Goal: Task Accomplishment & Management: Use online tool/utility

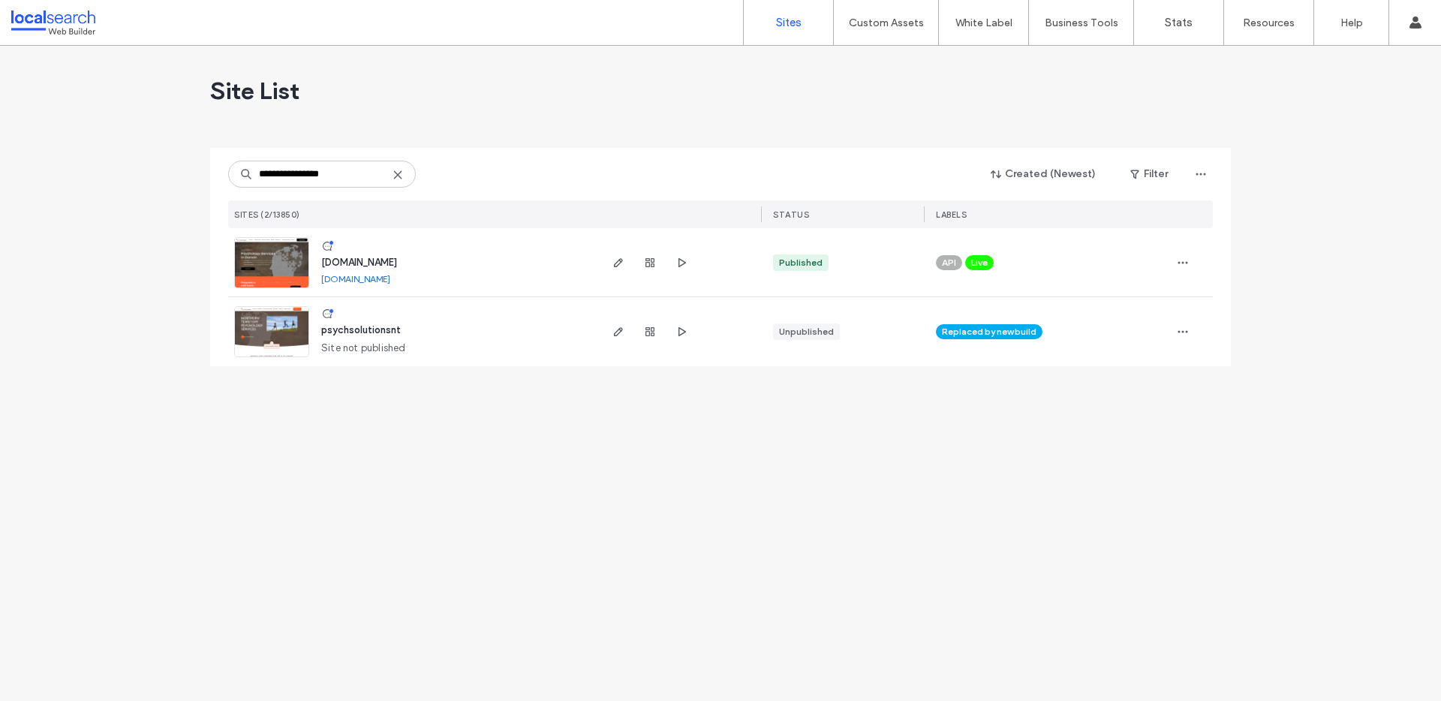
type input "**********"
click at [285, 266] on img at bounding box center [272, 289] width 74 height 102
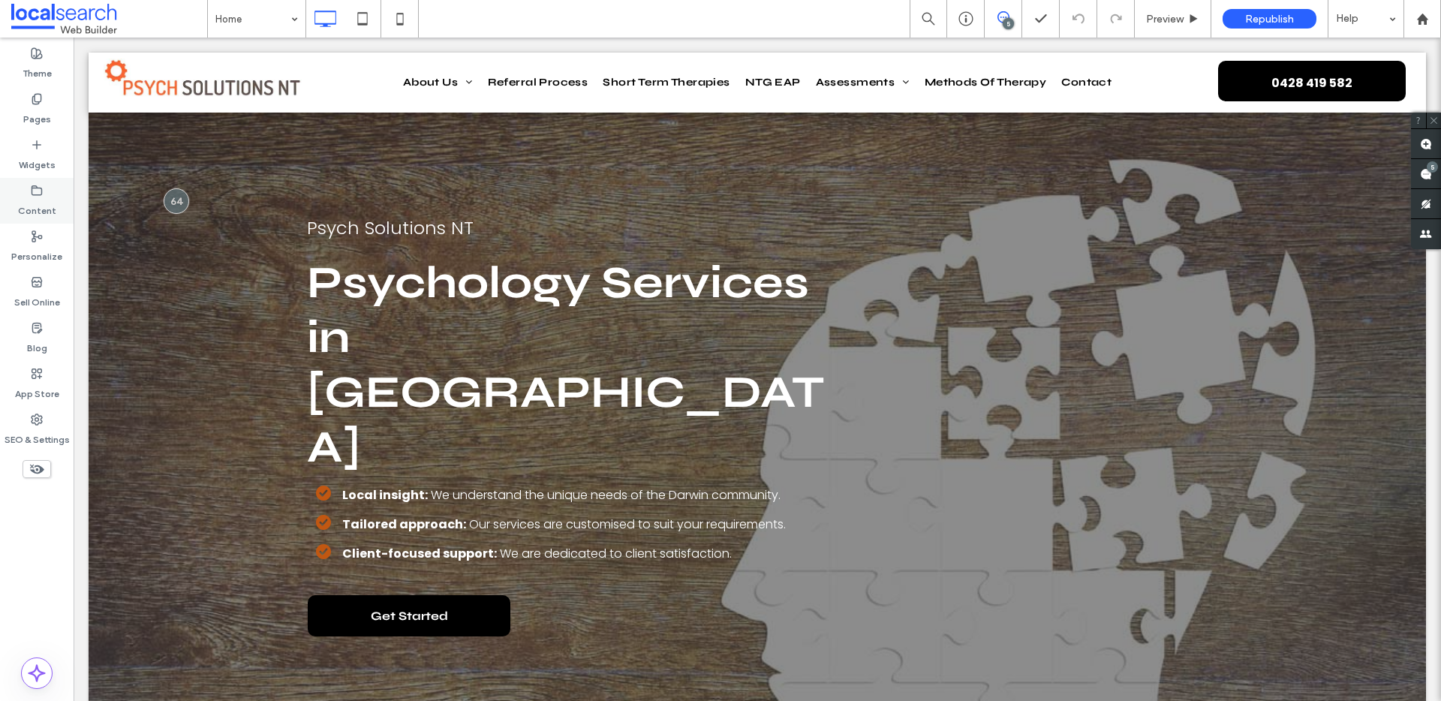
click at [47, 197] on label "Content" at bounding box center [37, 207] width 38 height 21
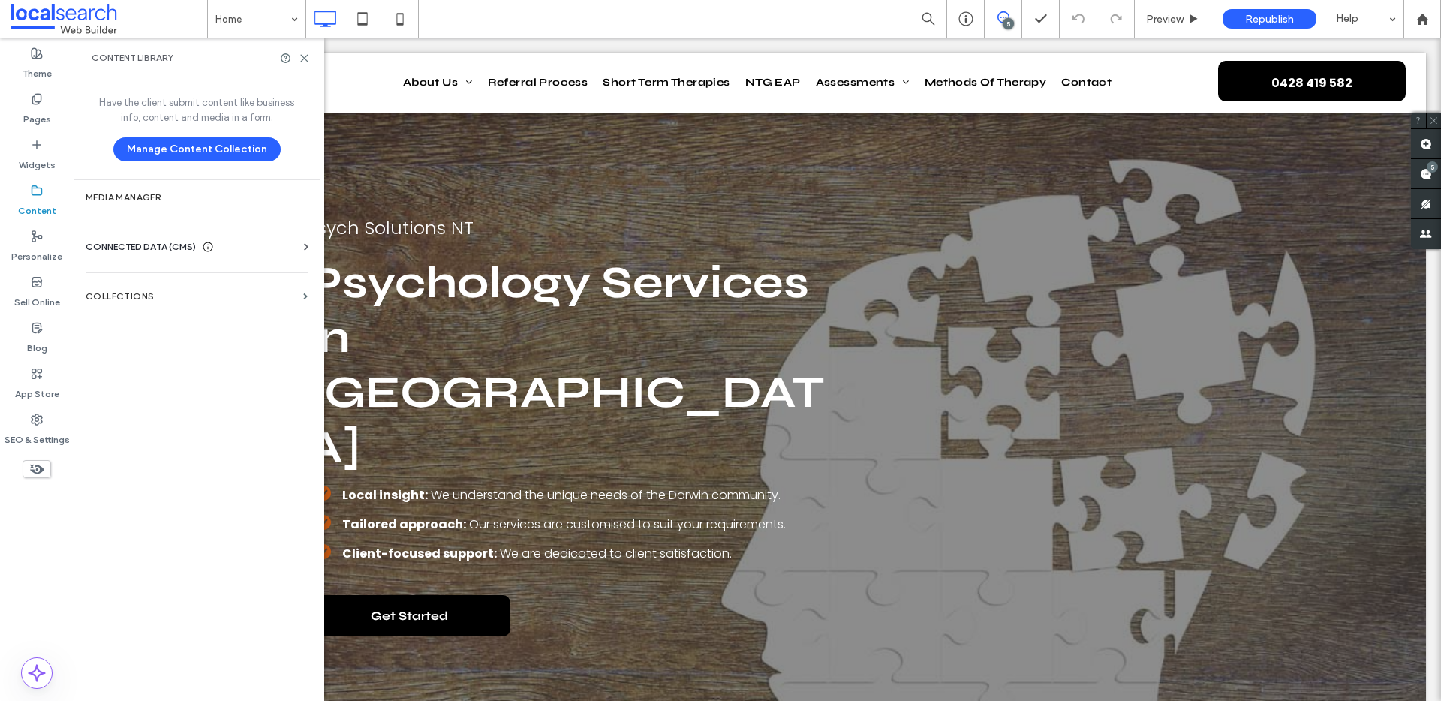
click at [45, 111] on label "Pages" at bounding box center [37, 115] width 28 height 21
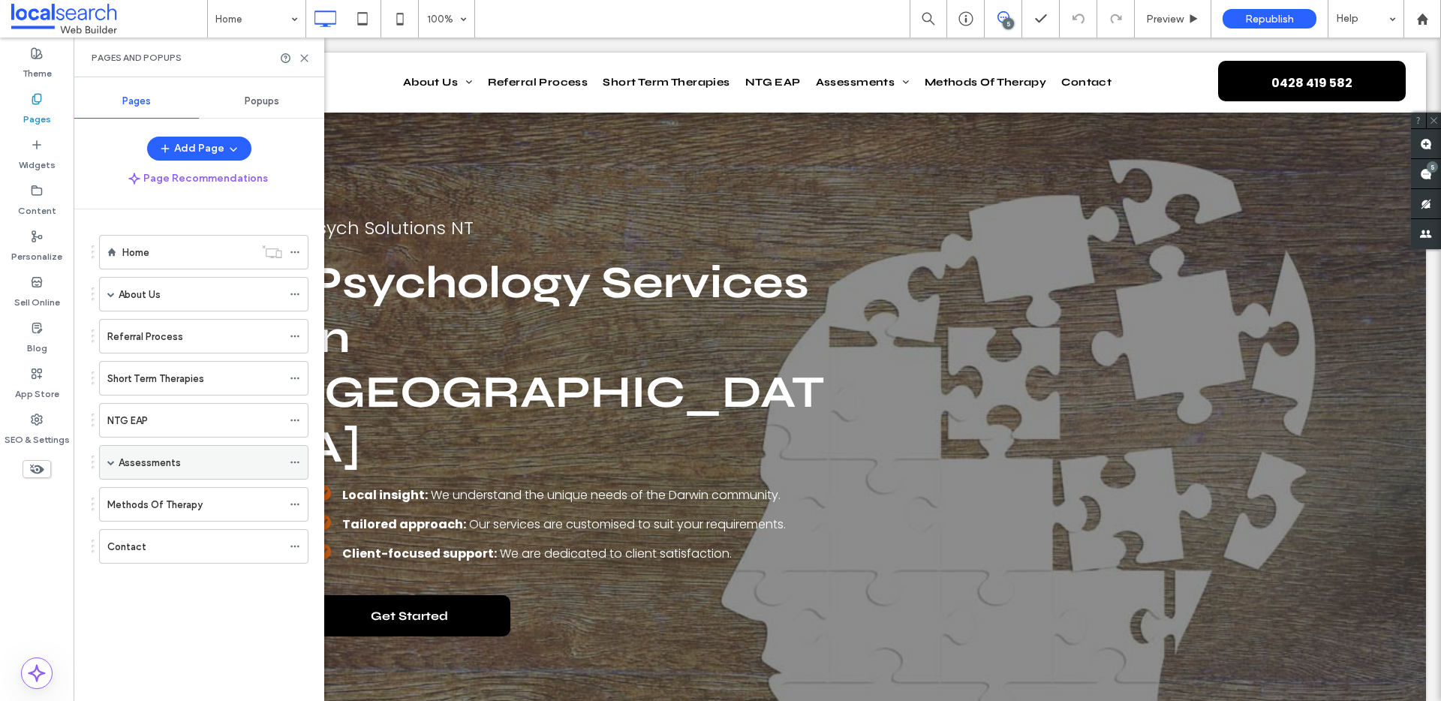
click at [114, 461] on span at bounding box center [111, 462] width 8 height 8
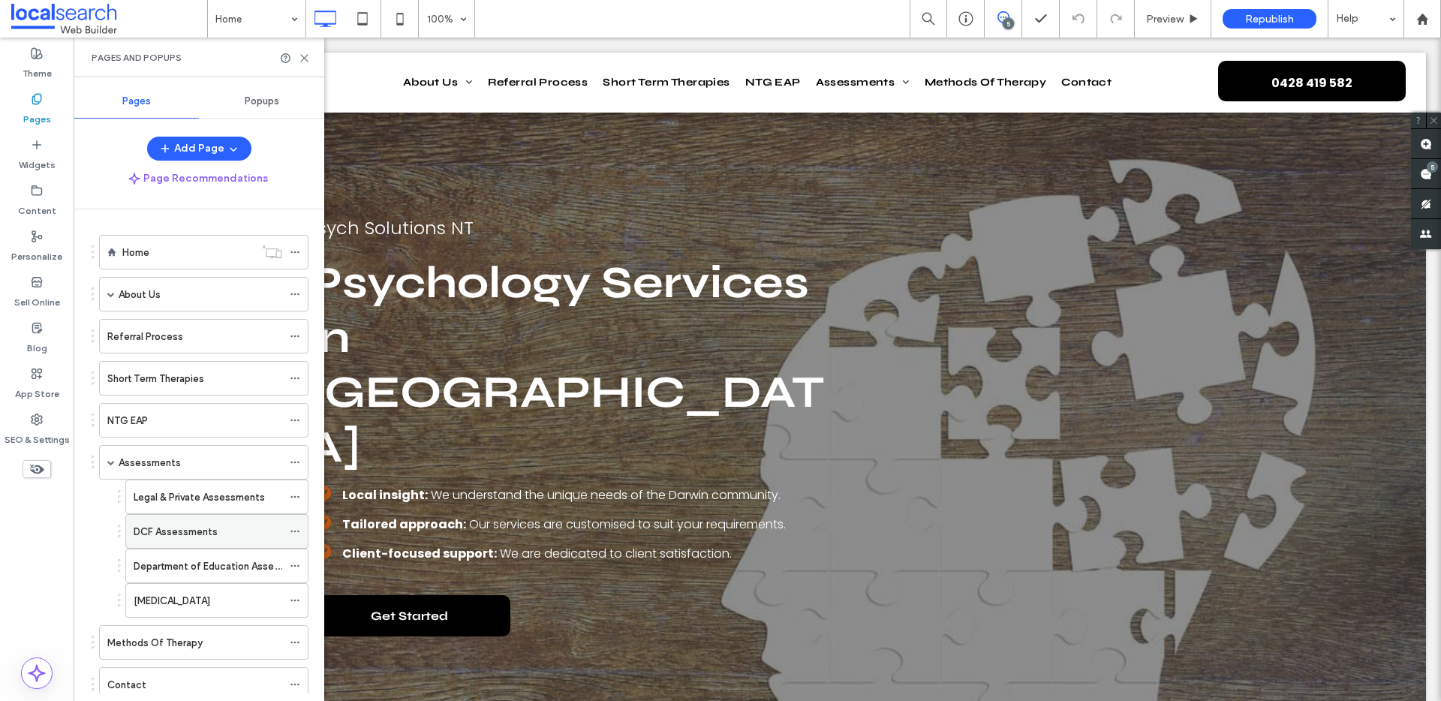
click at [294, 528] on icon at bounding box center [295, 531] width 11 height 11
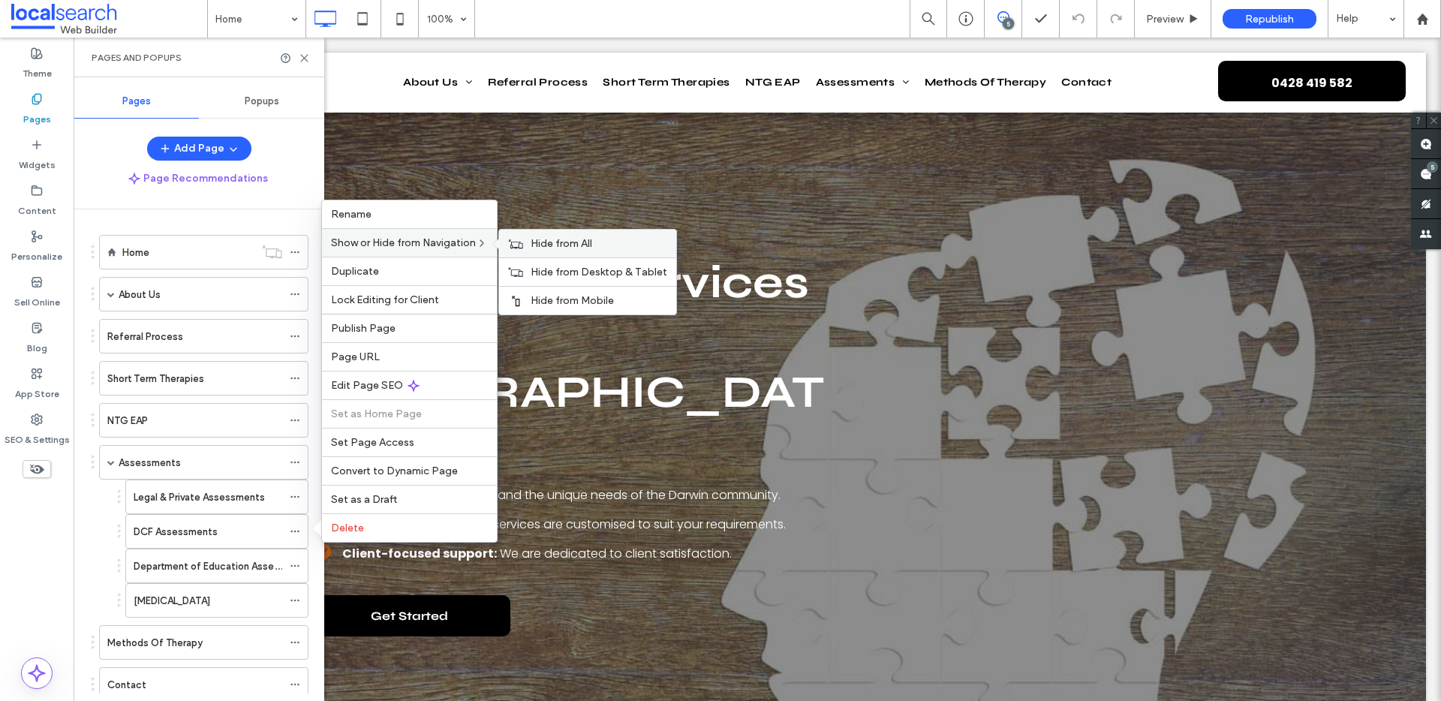
click at [573, 248] on span "Hide from All" at bounding box center [561, 243] width 62 height 13
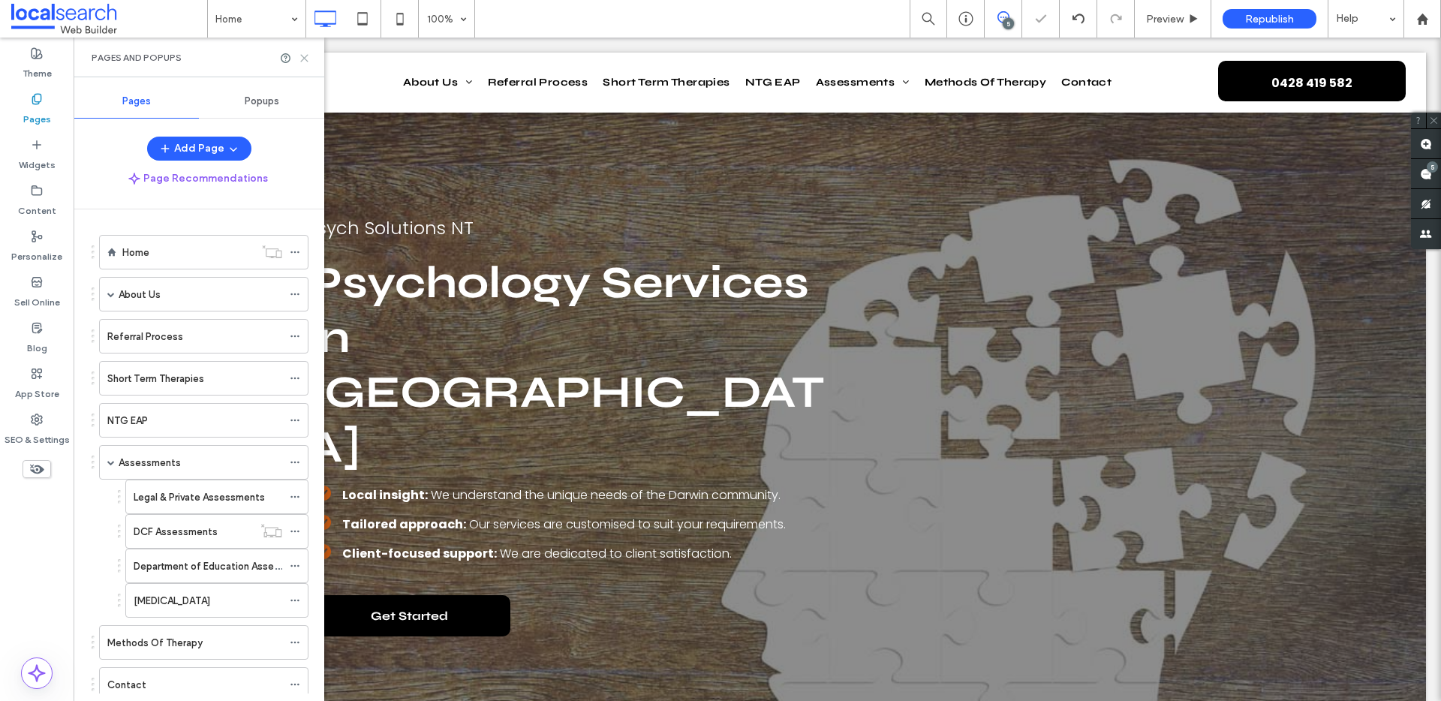
click at [307, 56] on icon at bounding box center [304, 58] width 11 height 11
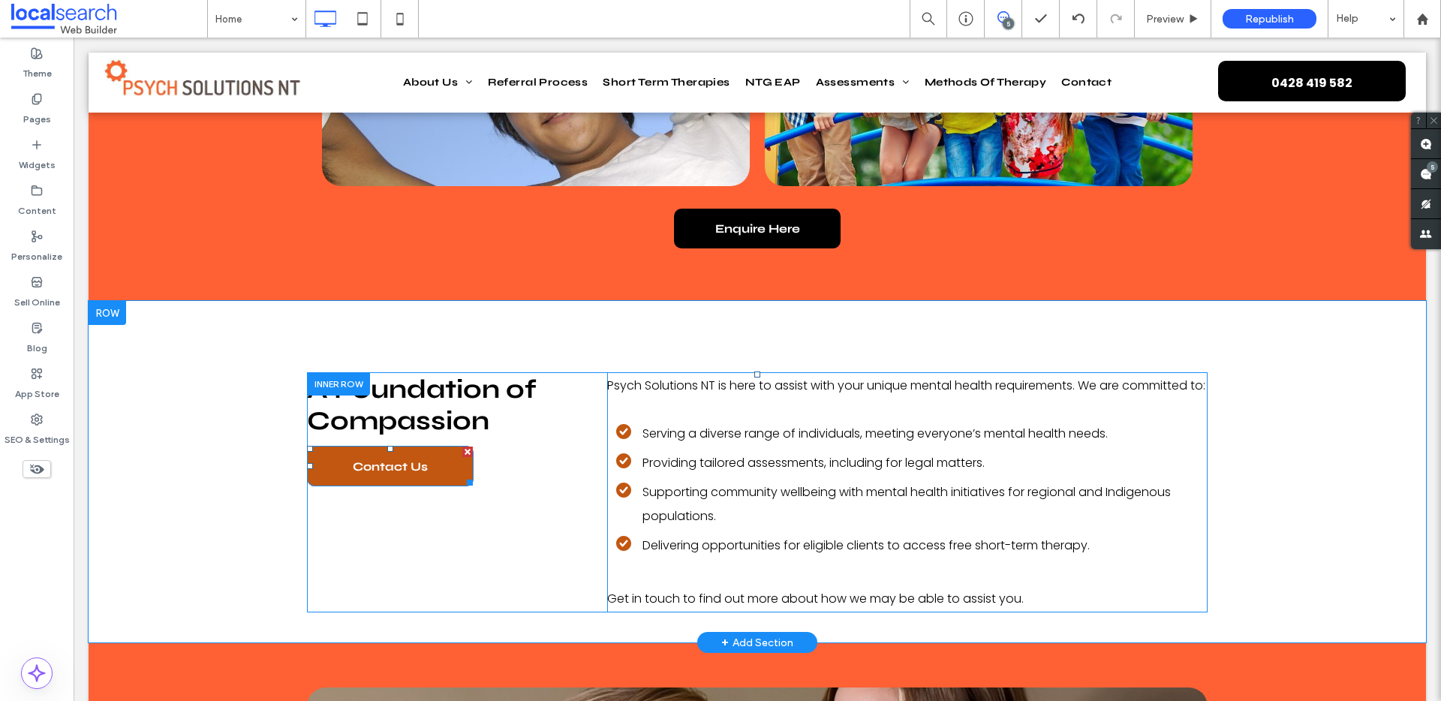
scroll to position [1171, 0]
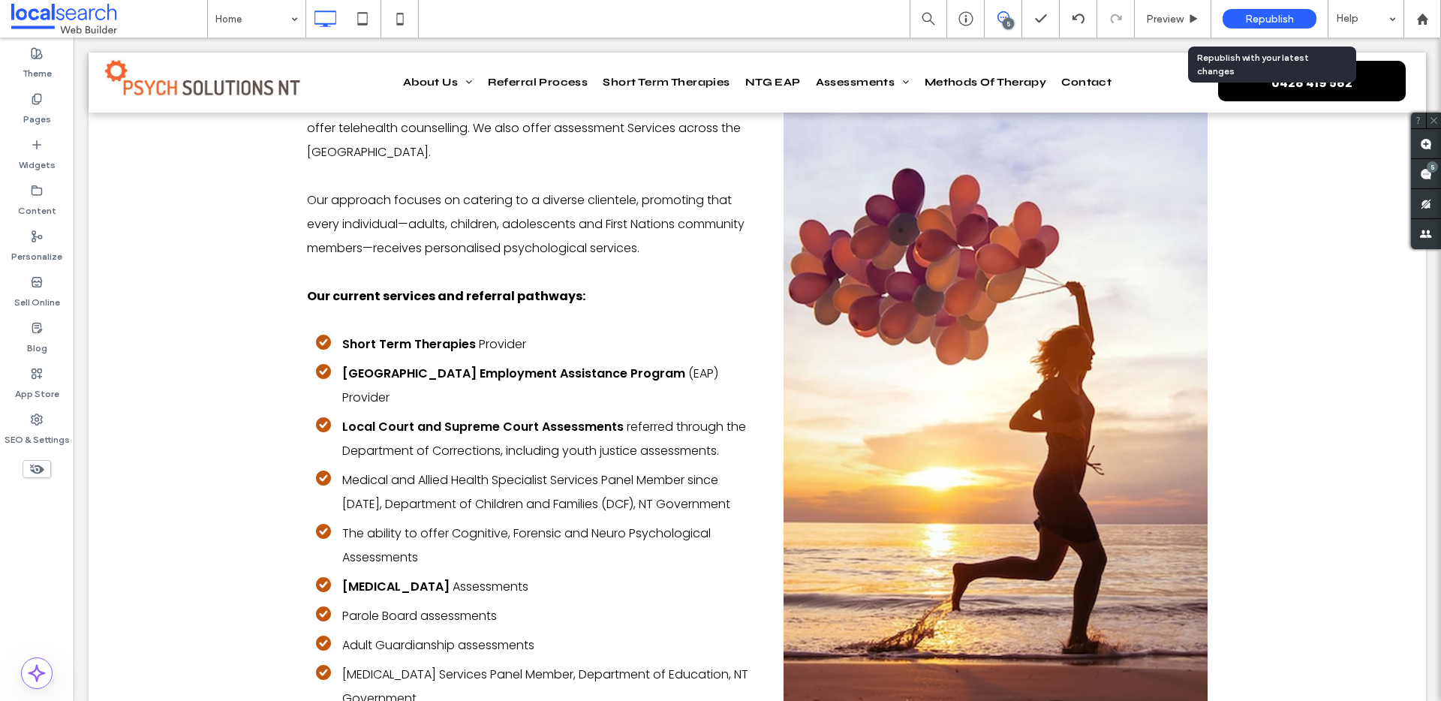
click at [1270, 8] on div "Republish" at bounding box center [1269, 19] width 94 height 38
click at [1258, 17] on span "Republish" at bounding box center [1269, 19] width 49 height 13
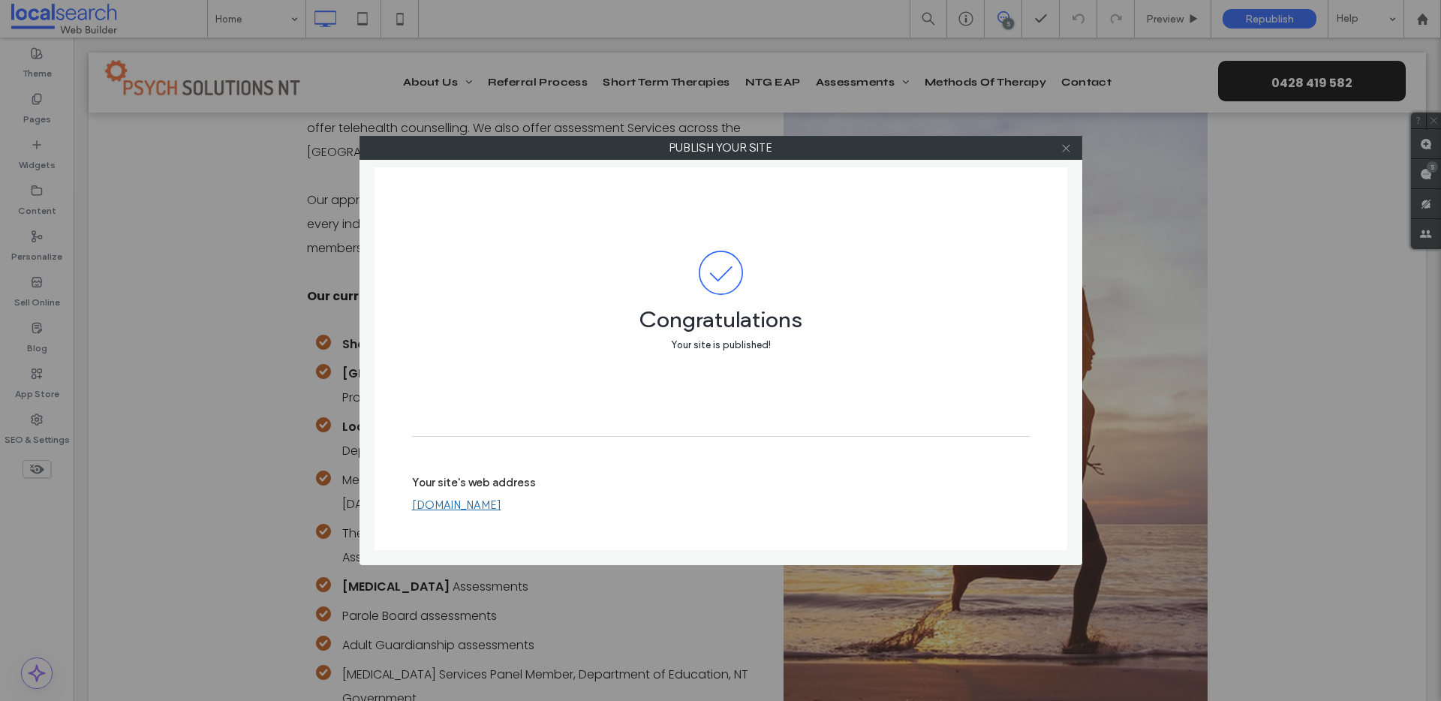
click at [1067, 149] on use at bounding box center [1066, 148] width 8 height 8
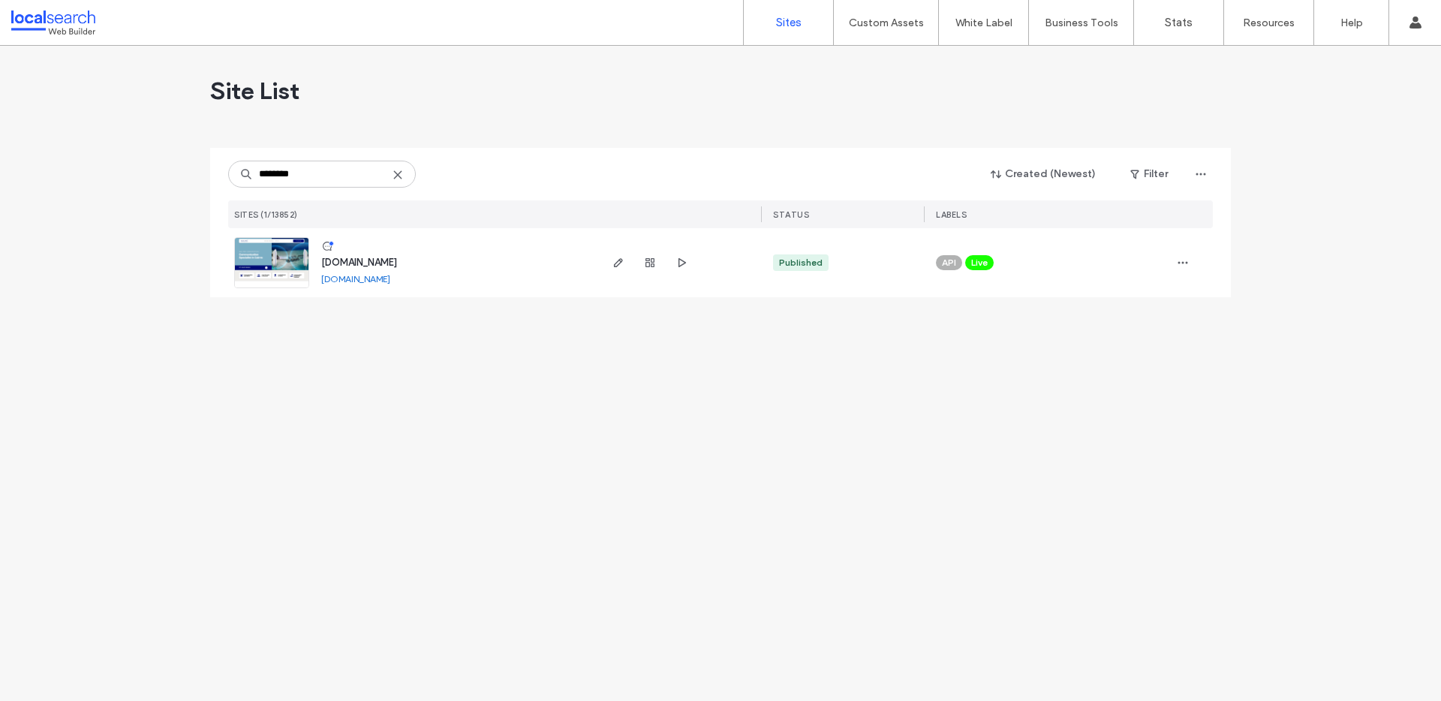
type input "********"
click at [274, 265] on img at bounding box center [272, 289] width 74 height 102
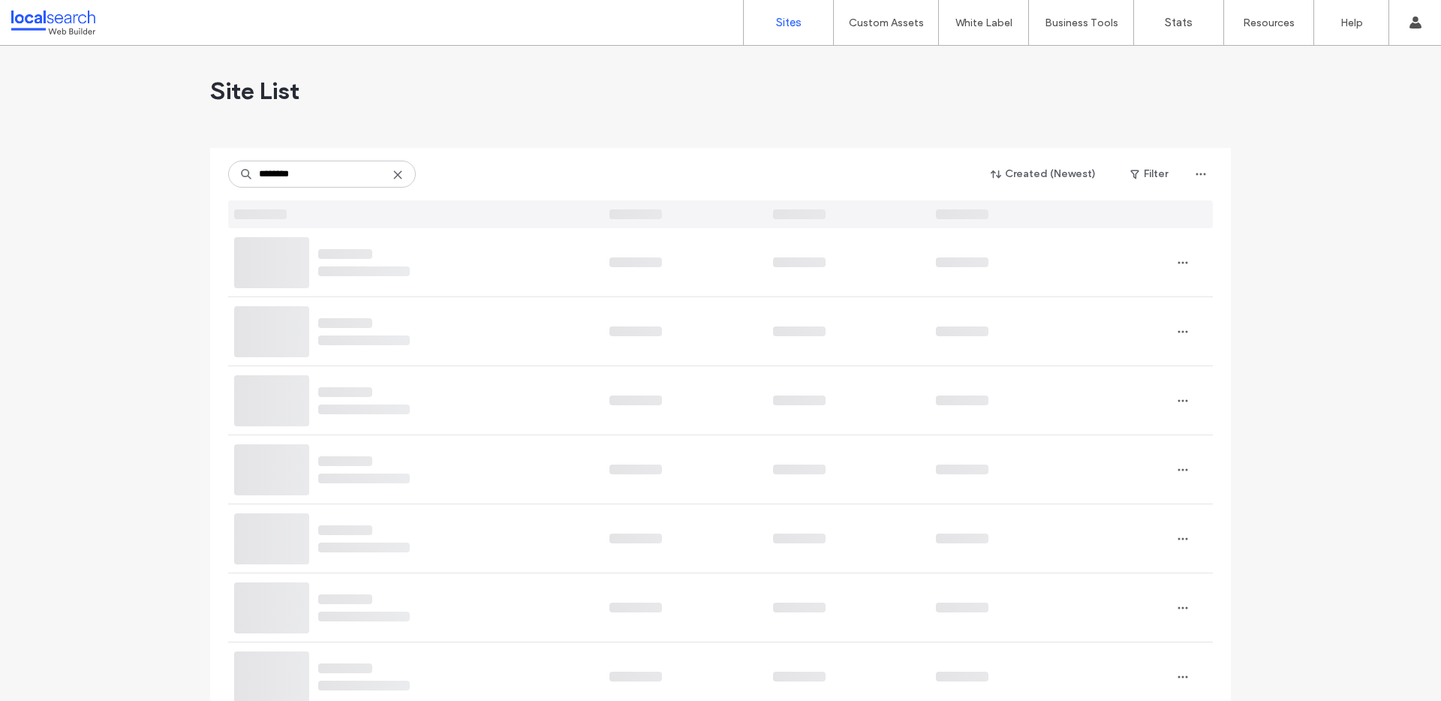
type input "********"
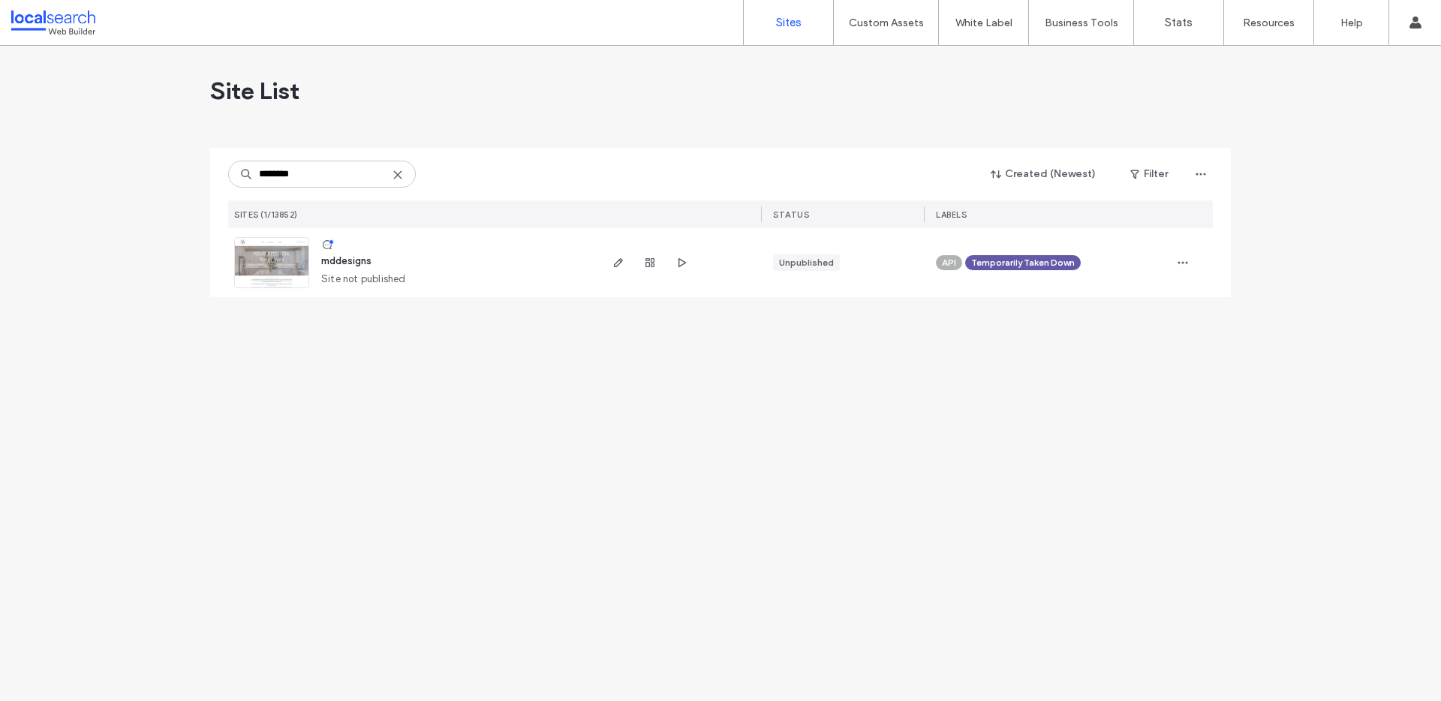
click at [266, 262] on img at bounding box center [272, 289] width 74 height 102
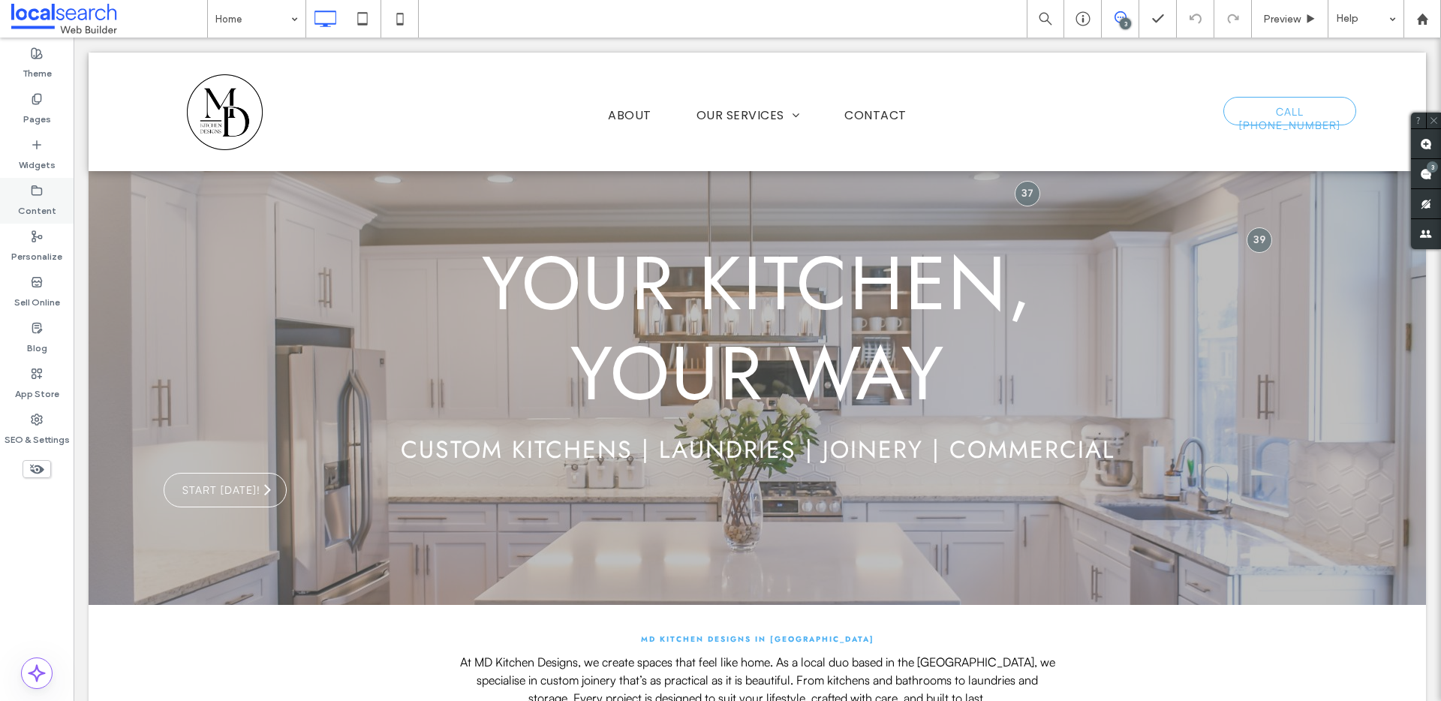
click at [47, 200] on label "Content" at bounding box center [37, 207] width 38 height 21
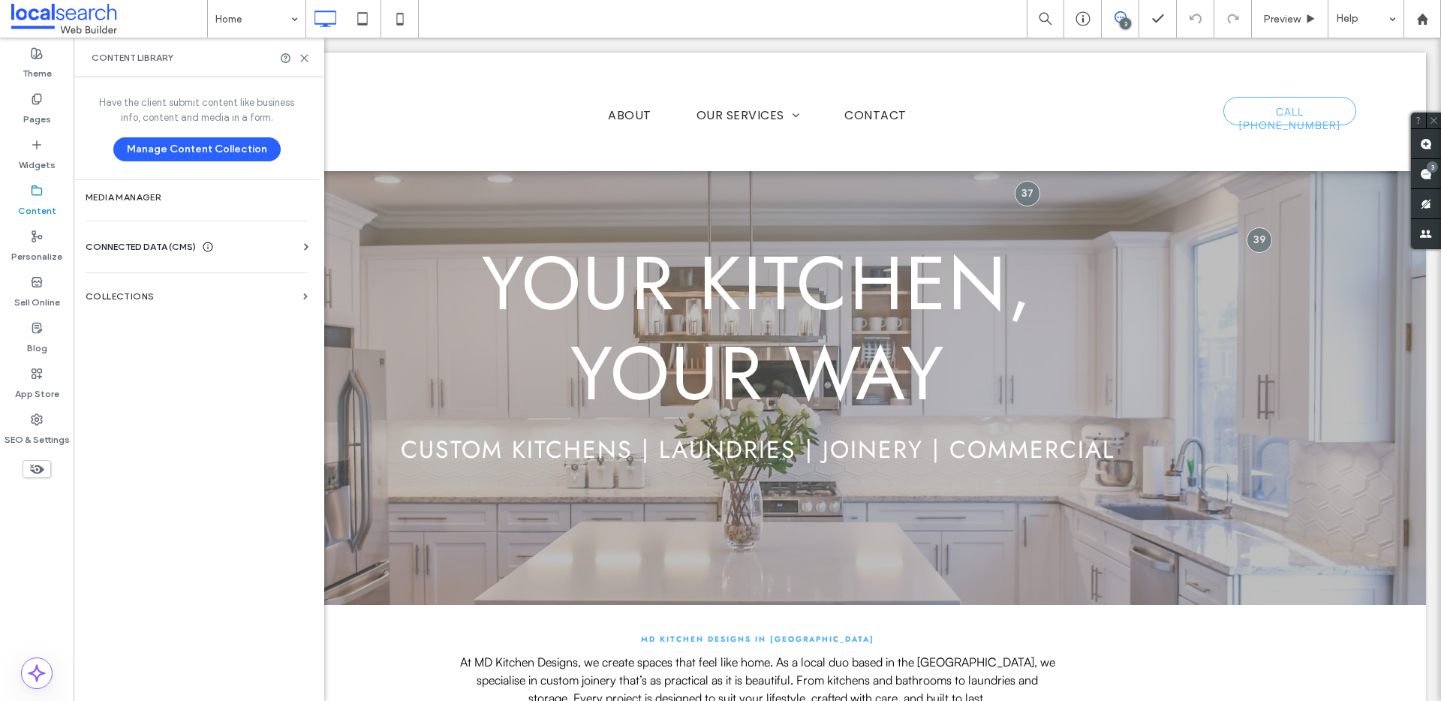
drag, startPoint x: 183, startPoint y: 245, endPoint x: 189, endPoint y: 252, distance: 9.0
click at [184, 245] on span "CONNECTED DATA (CMS)" at bounding box center [141, 246] width 110 height 15
click at [160, 278] on label "Business Info" at bounding box center [200, 283] width 204 height 11
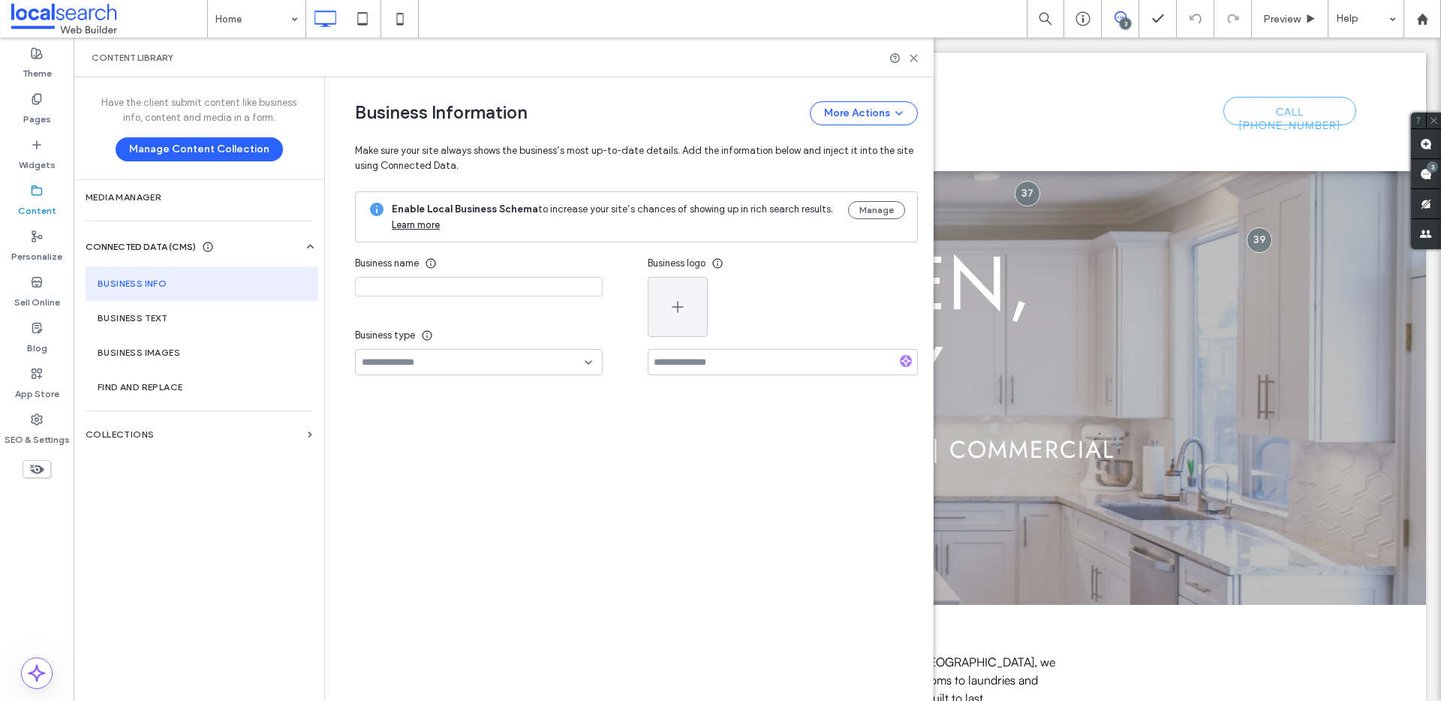
type input "**********"
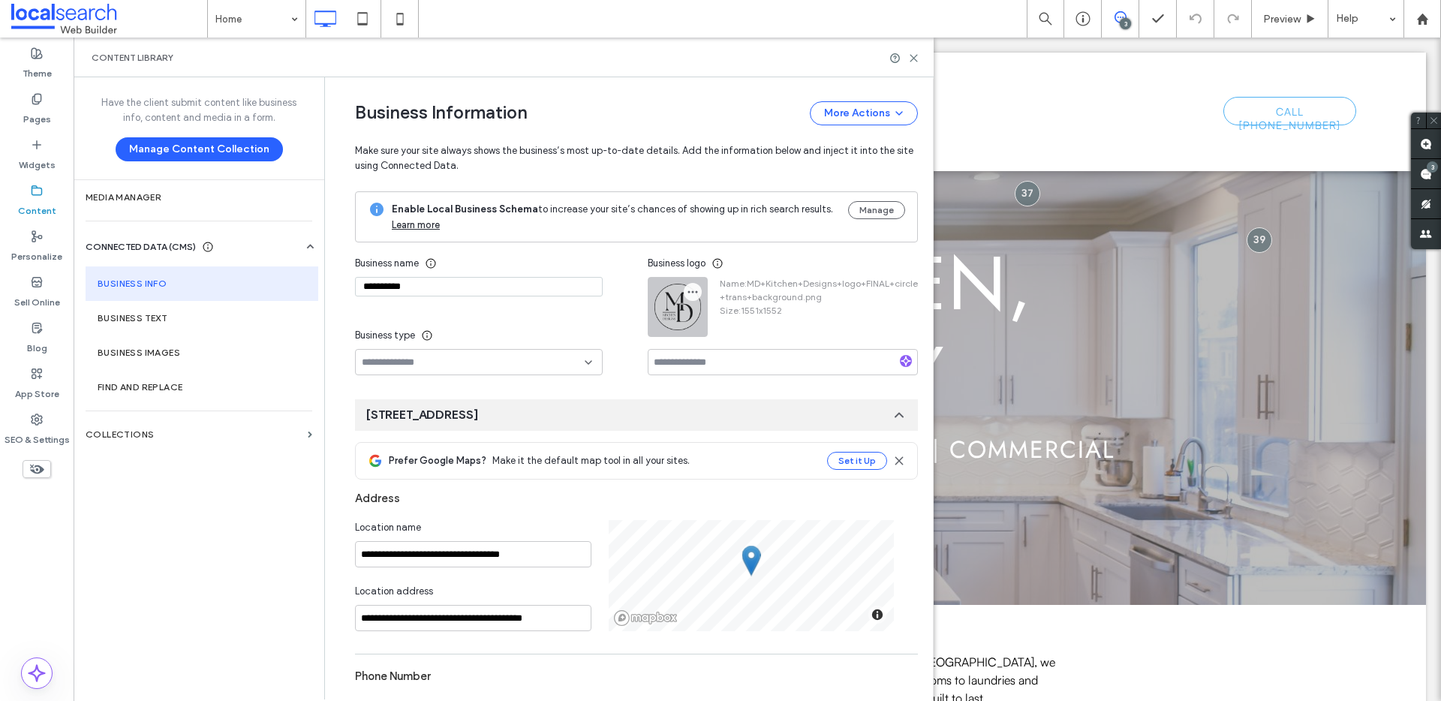
click at [688, 297] on icon "button" at bounding box center [693, 292] width 12 height 12
click at [729, 320] on span "Replace Image" at bounding box center [742, 327] width 67 height 15
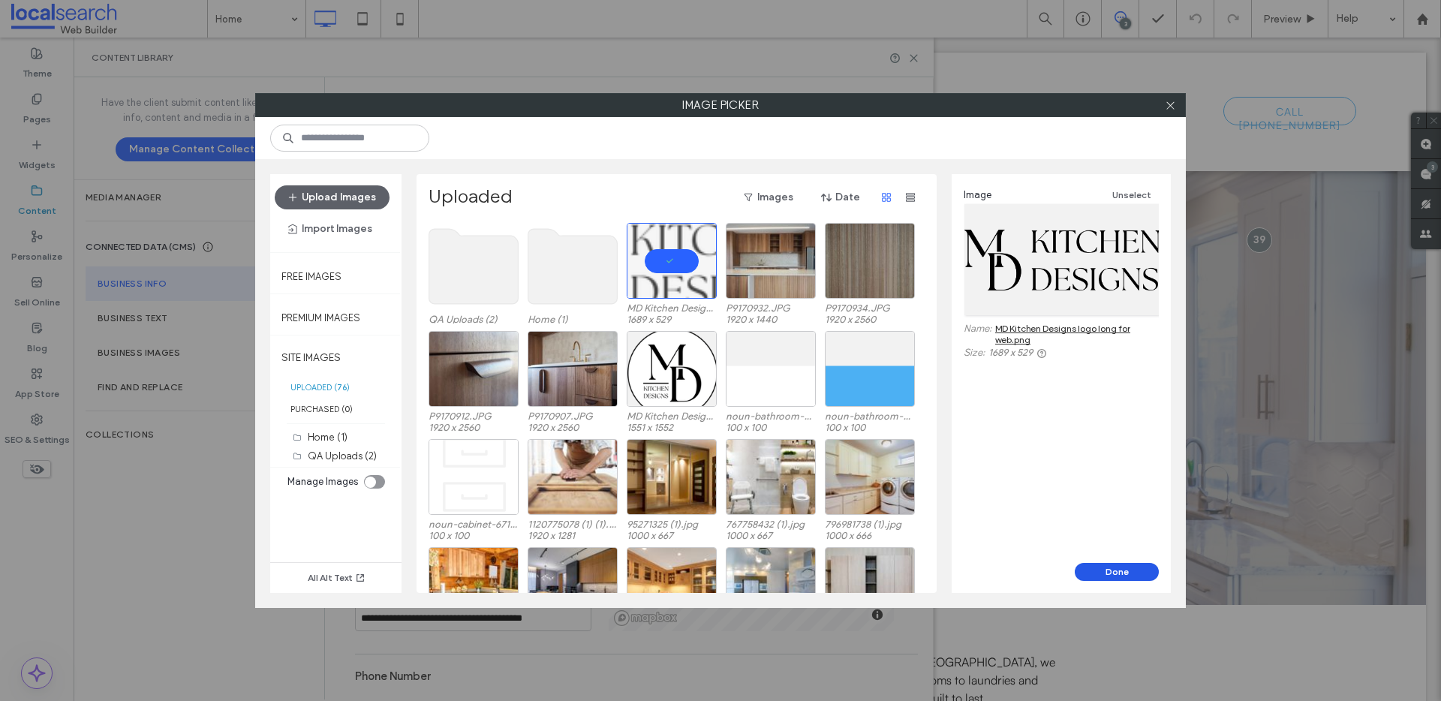
drag, startPoint x: 1117, startPoint y: 575, endPoint x: 1041, endPoint y: 537, distance: 83.9
click at [1117, 575] on button "Done" at bounding box center [1117, 572] width 84 height 18
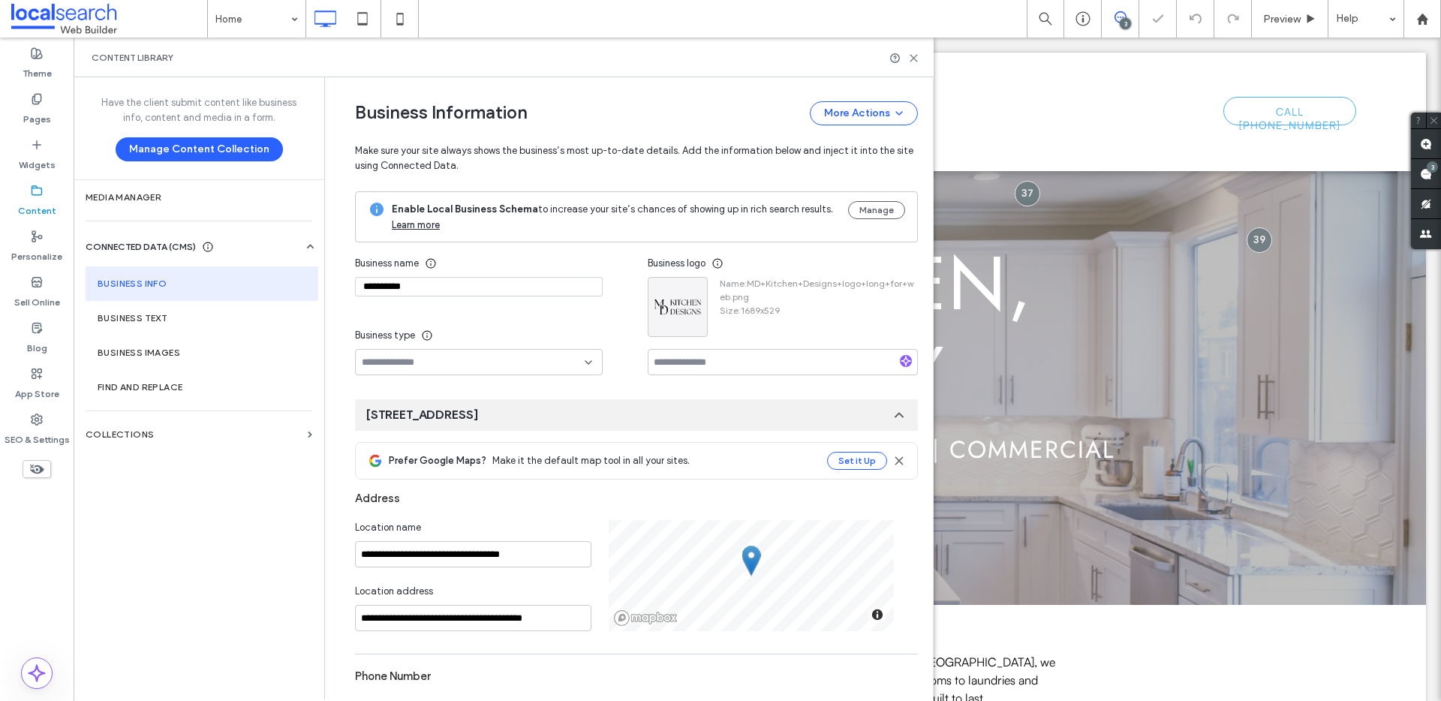
click at [905, 56] on div at bounding box center [904, 58] width 30 height 11
click at [912, 56] on use at bounding box center [913, 58] width 7 height 7
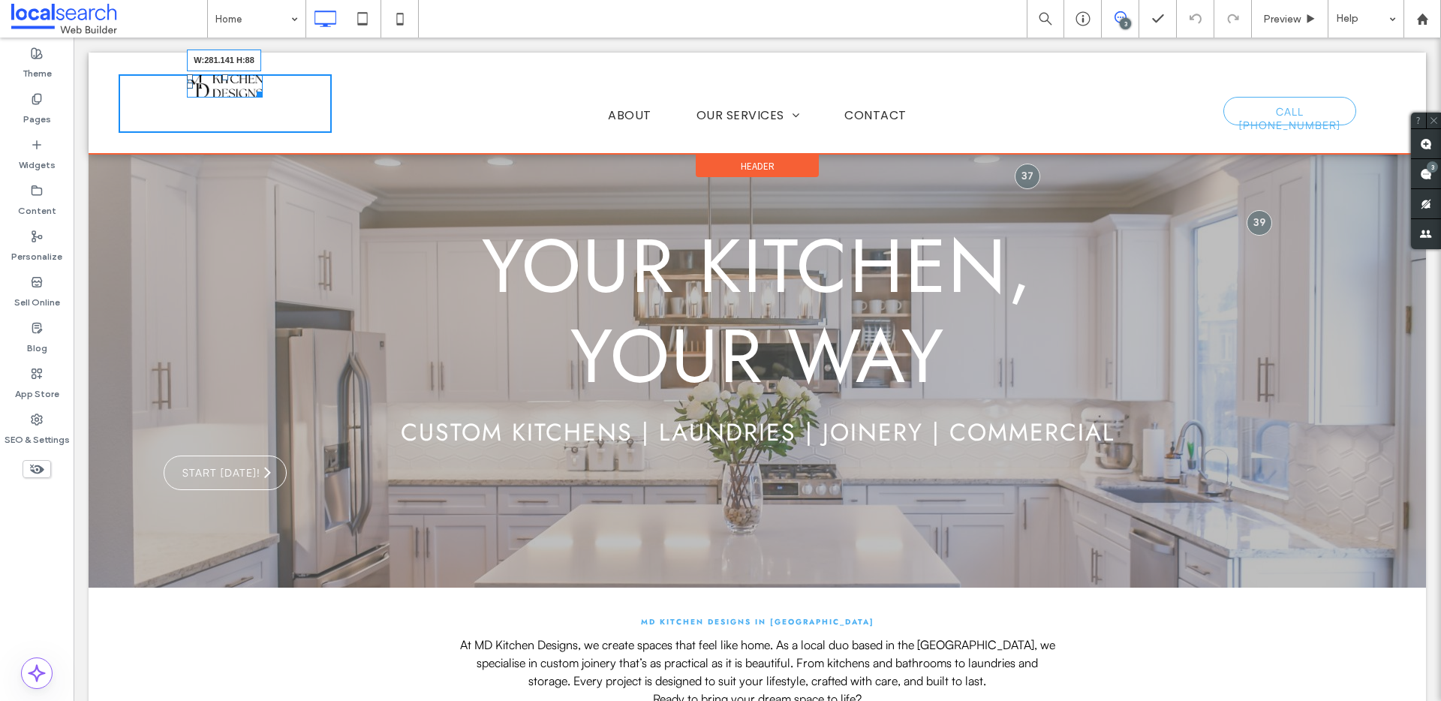
drag, startPoint x: 260, startPoint y: 95, endPoint x: 307, endPoint y: 140, distance: 65.3
click at [307, 140] on div "W:281.141 H:88 Click To Paste About Our Services Kitchens Laundries Bathrooms W…" at bounding box center [757, 103] width 1337 height 101
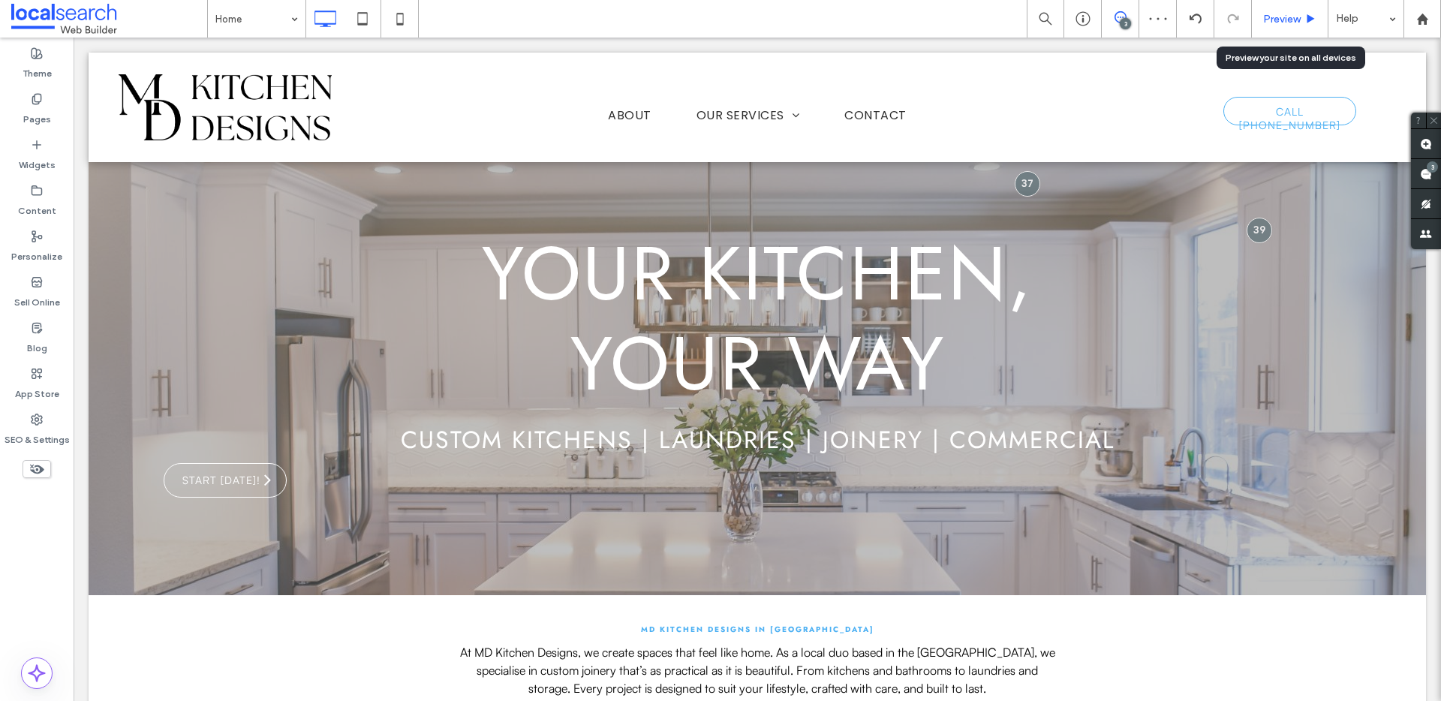
click at [1279, 26] on div "Preview" at bounding box center [1290, 19] width 77 height 38
click at [1280, 23] on span "Preview" at bounding box center [1282, 19] width 38 height 13
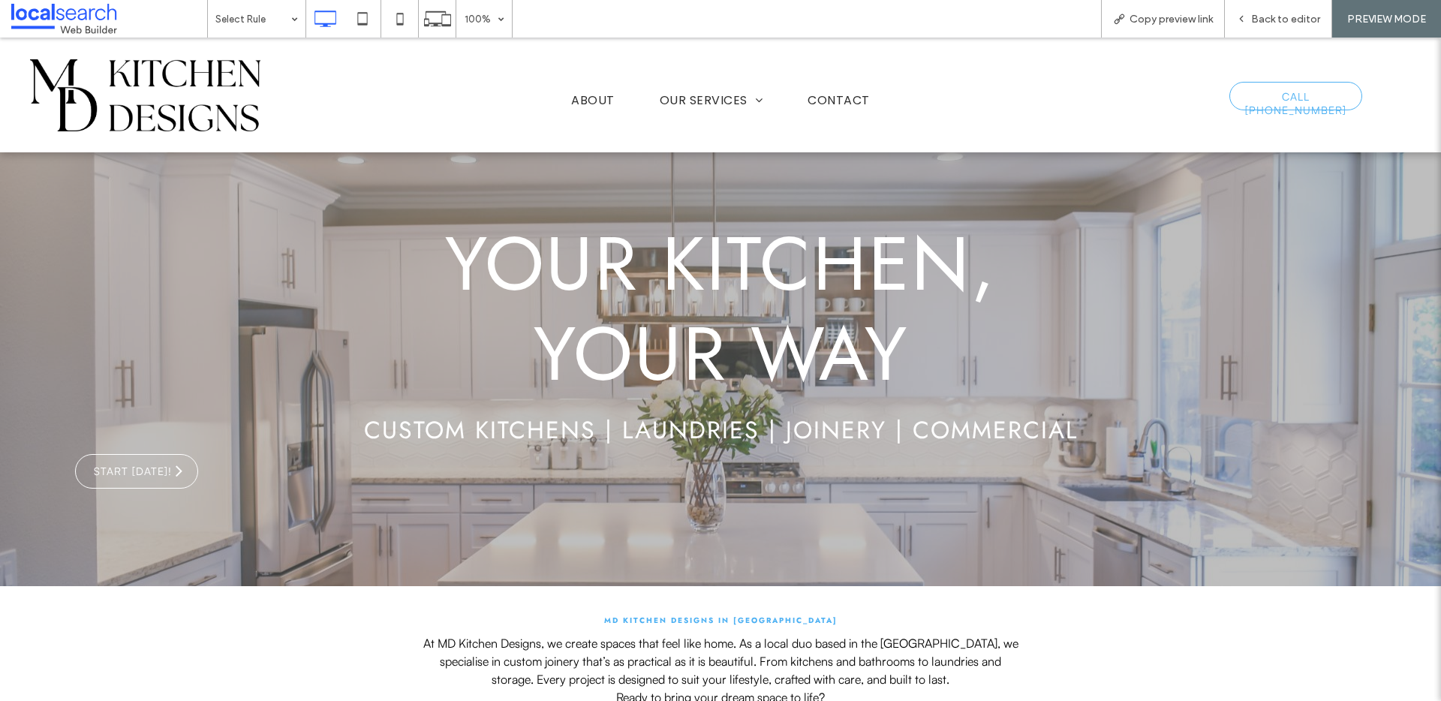
drag, startPoint x: 1280, startPoint y: 23, endPoint x: 1135, endPoint y: 27, distance: 144.9
click at [1280, 23] on span "Back to editor" at bounding box center [1285, 19] width 69 height 13
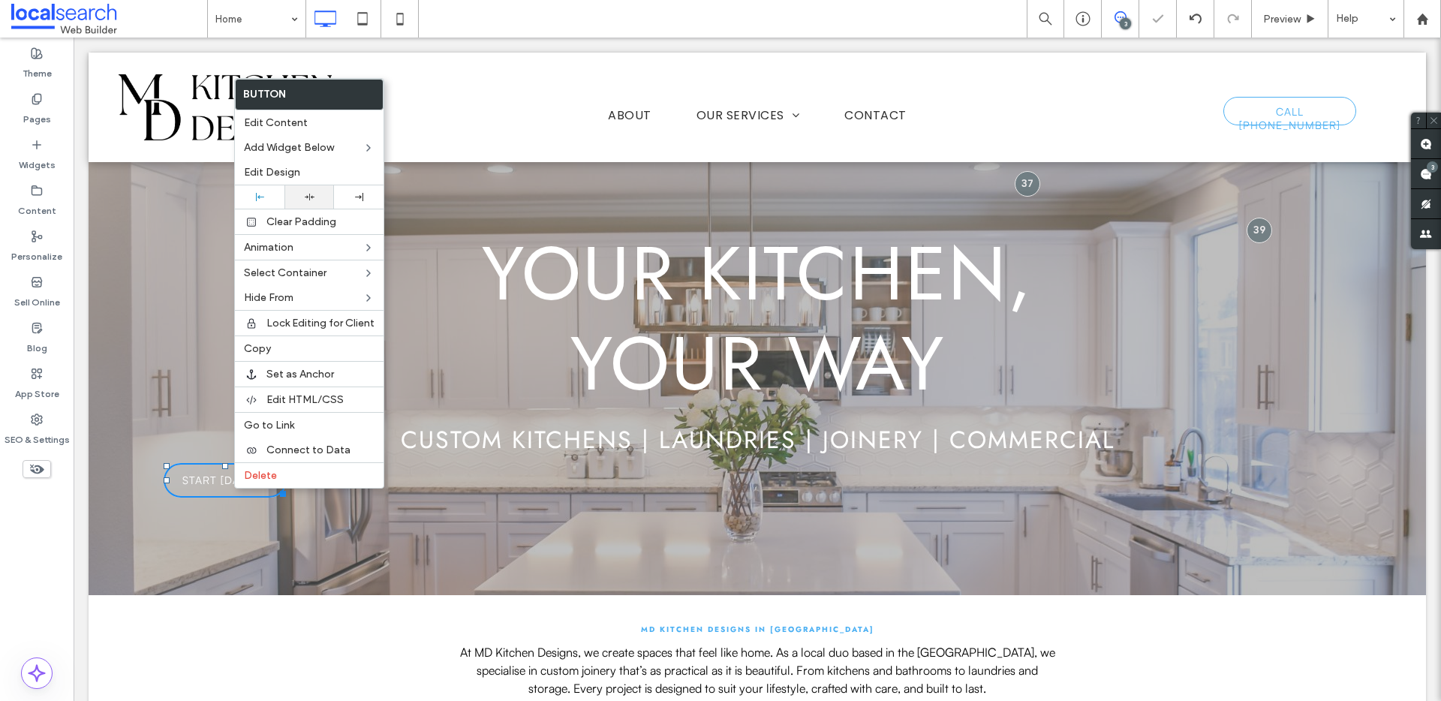
click at [321, 202] on div at bounding box center [309, 196] width 50 height 23
click at [642, 534] on div "Your kitchen, your way Custom Kitchens | Laundries | Joinery | Commercial start…" at bounding box center [757, 378] width 1337 height 434
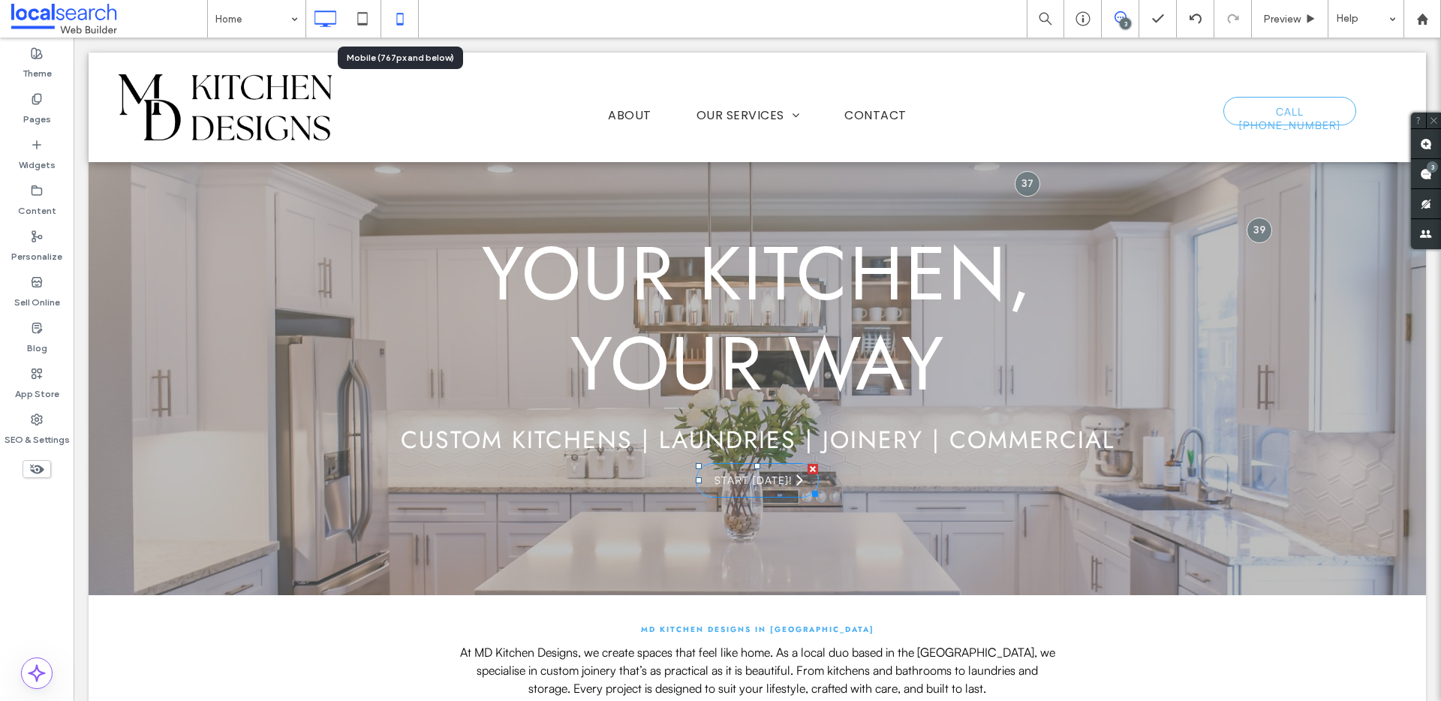
click at [399, 17] on icon at bounding box center [400, 19] width 30 height 30
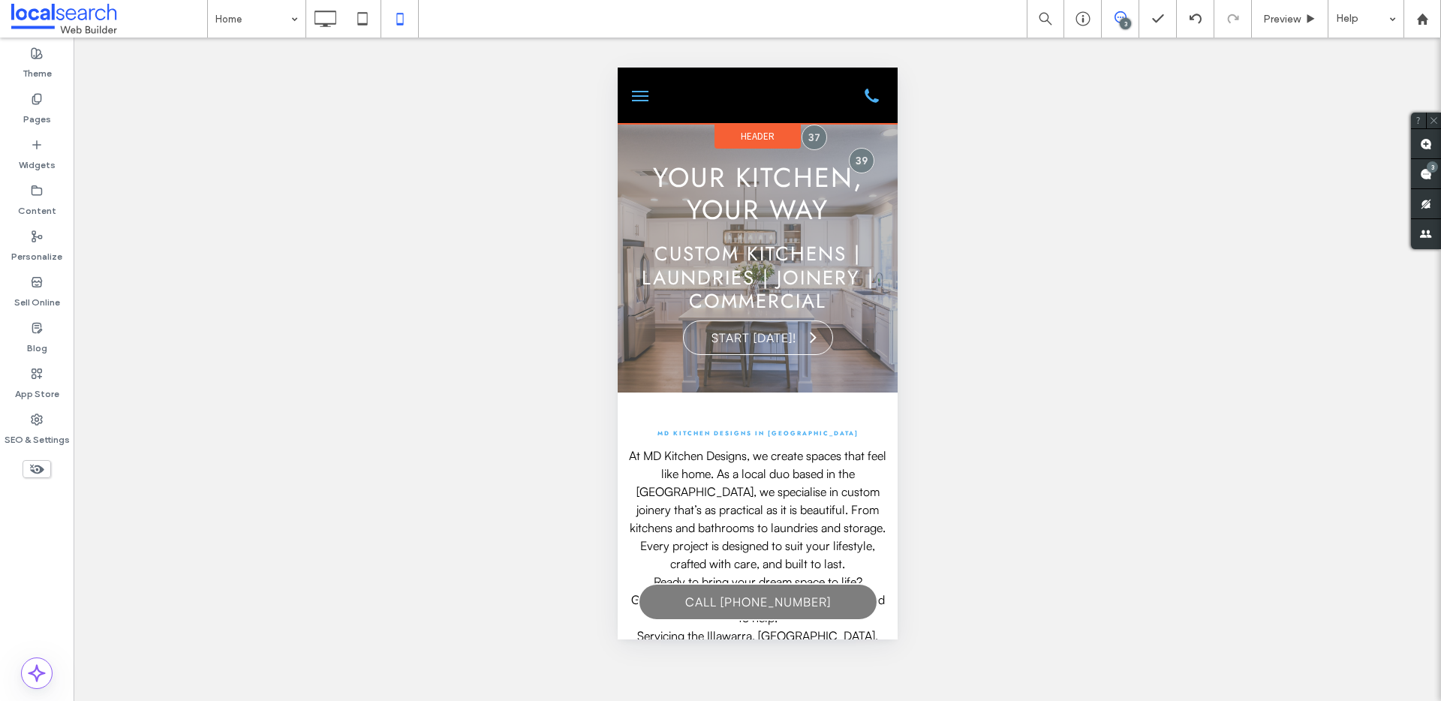
click at [740, 130] on span "Header" at bounding box center [757, 136] width 34 height 13
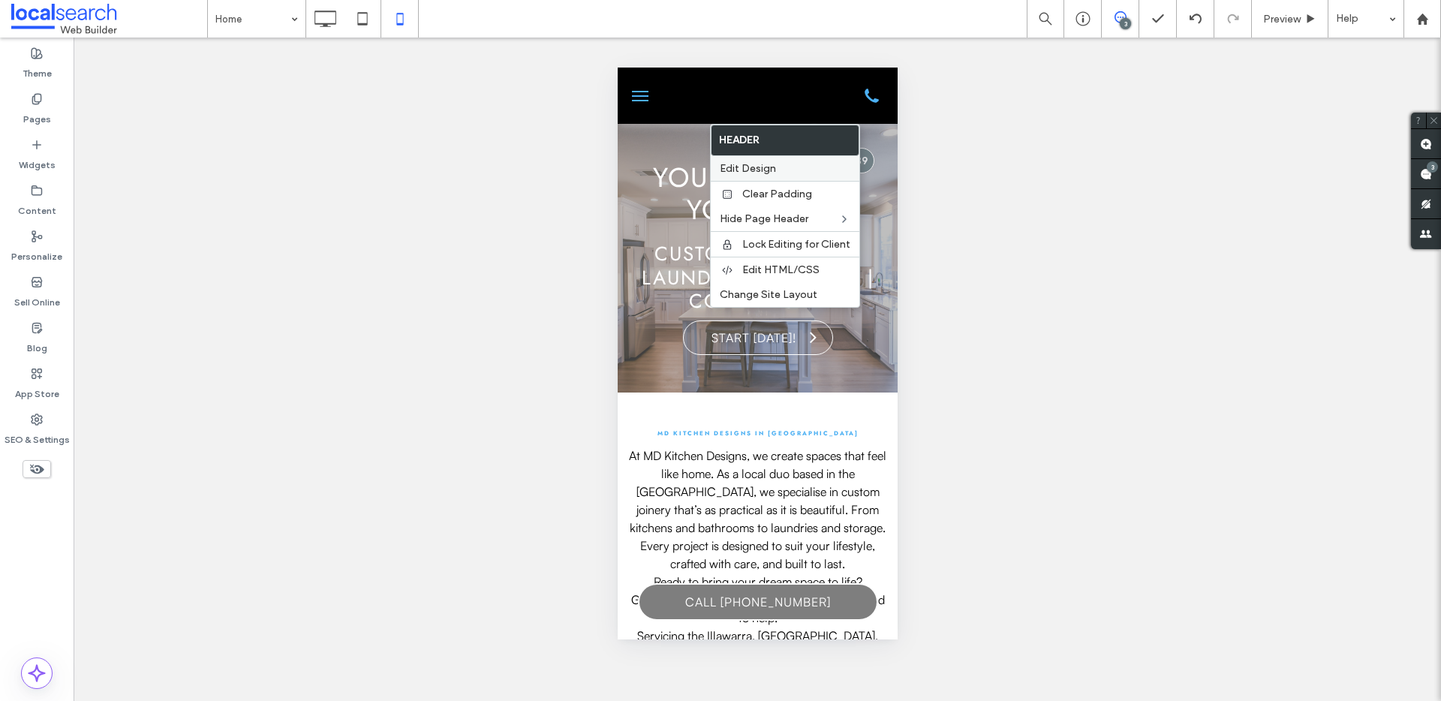
click at [753, 170] on span "Edit Design" at bounding box center [748, 168] width 56 height 13
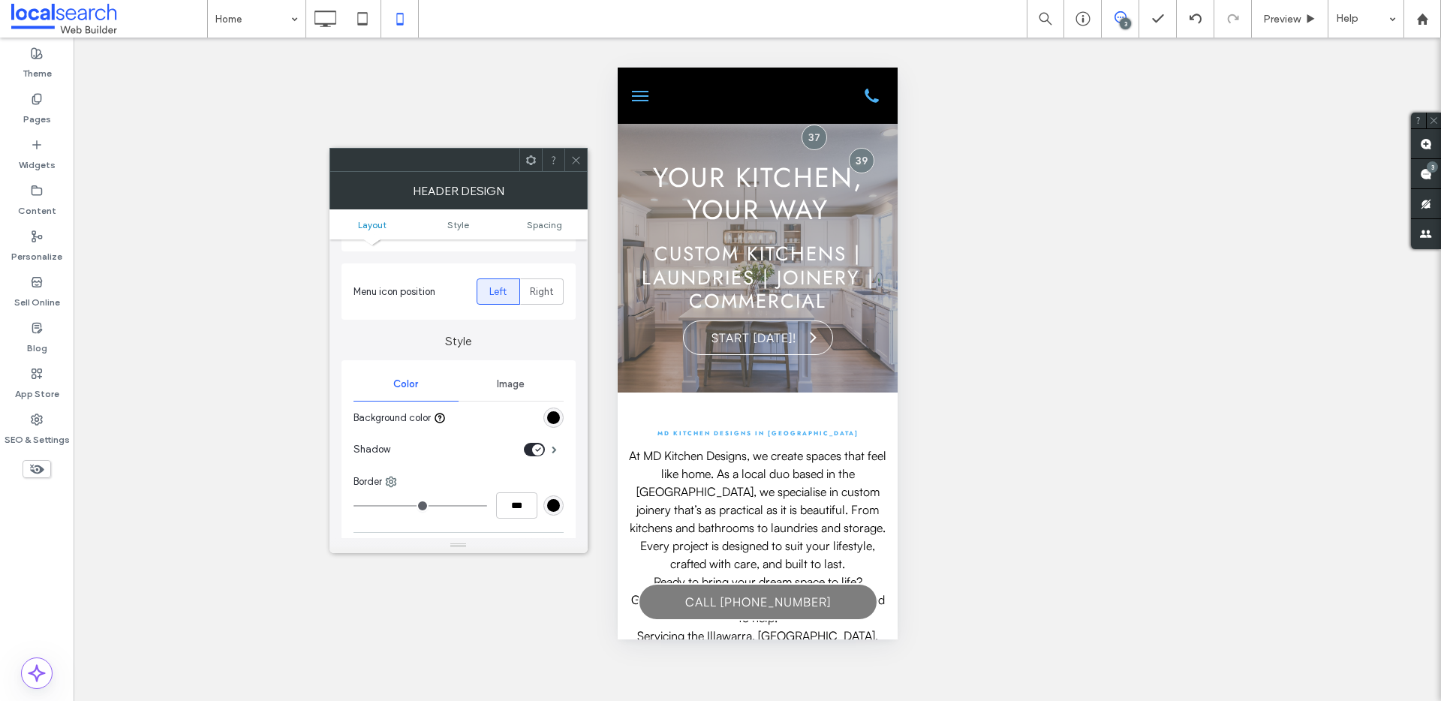
scroll to position [161, 0]
click at [550, 416] on div "rgb(0, 0, 0)" at bounding box center [553, 413] width 13 height 13
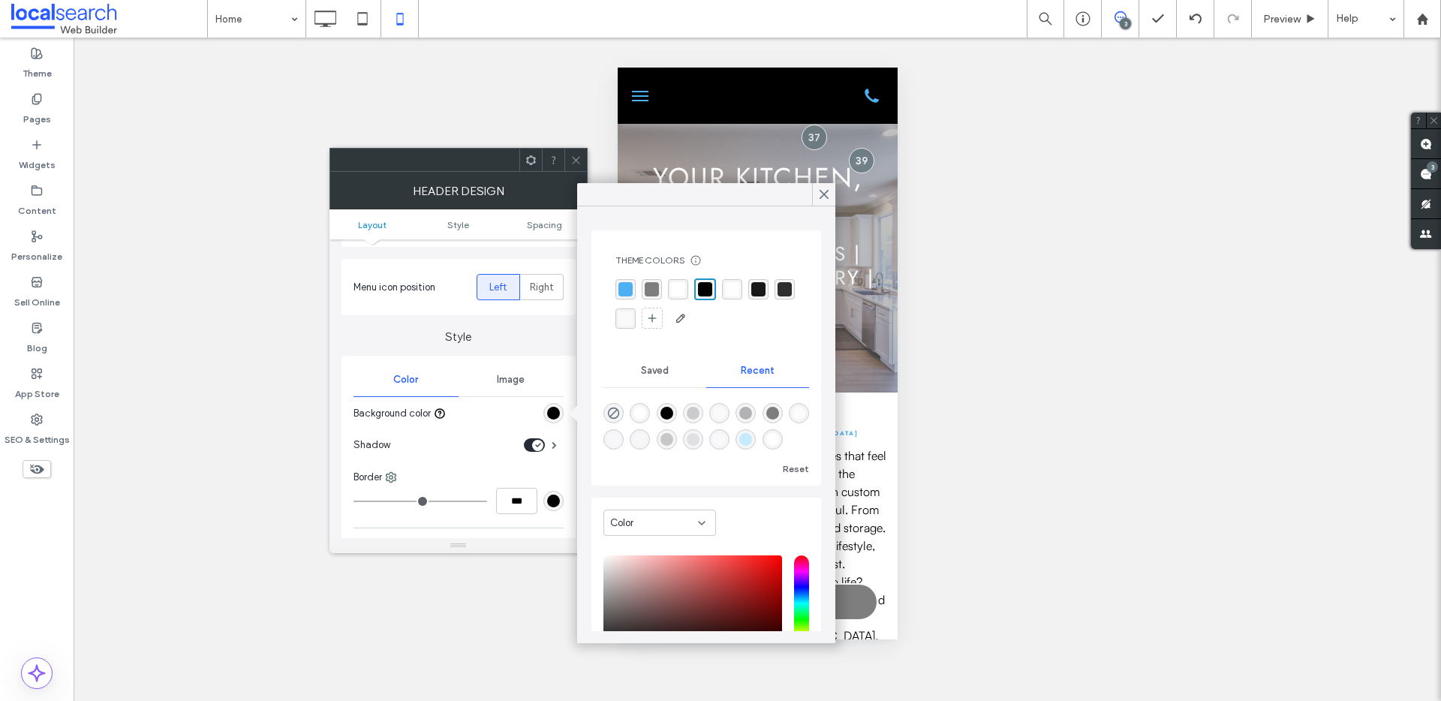
click at [681, 287] on div "rgba(255, 255, 255, 1)" at bounding box center [678, 289] width 14 height 14
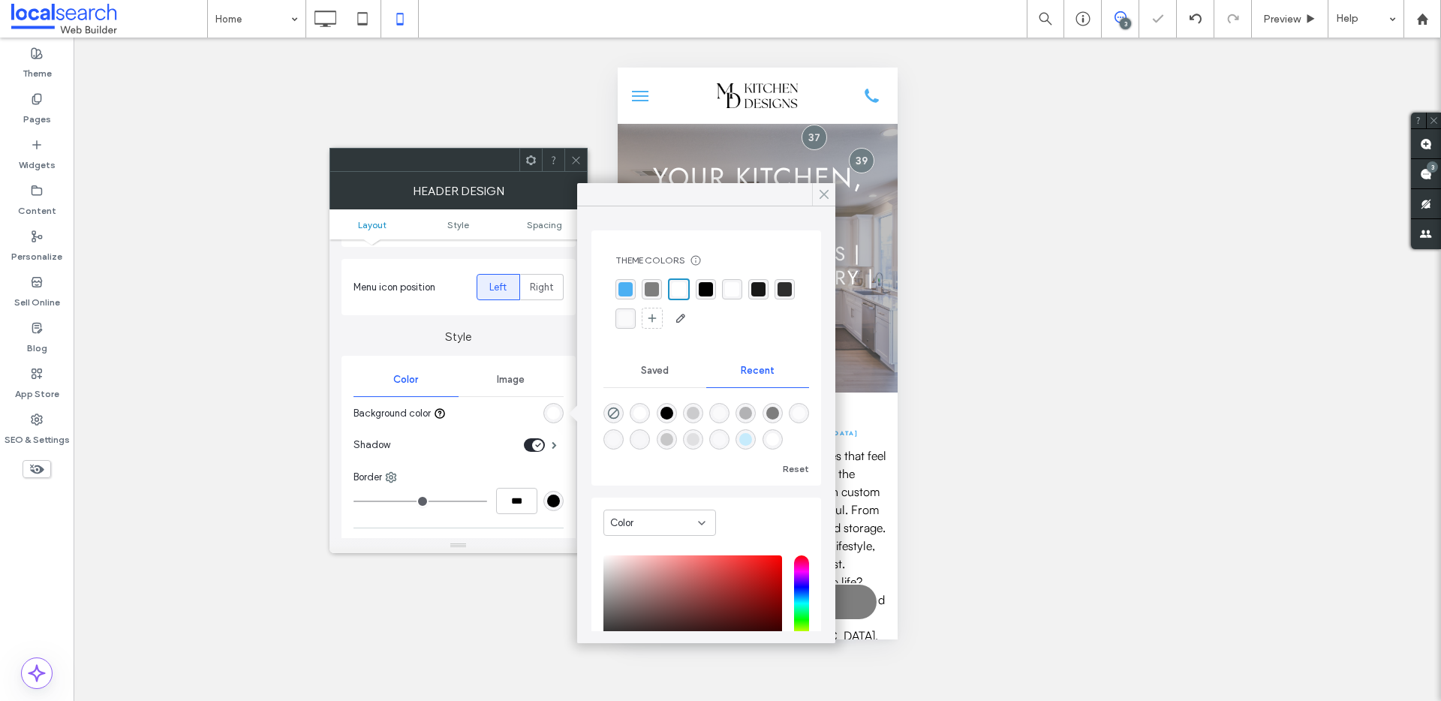
drag, startPoint x: 818, startPoint y: 193, endPoint x: 188, endPoint y: 121, distance: 633.7
click at [818, 193] on icon at bounding box center [824, 195] width 14 height 14
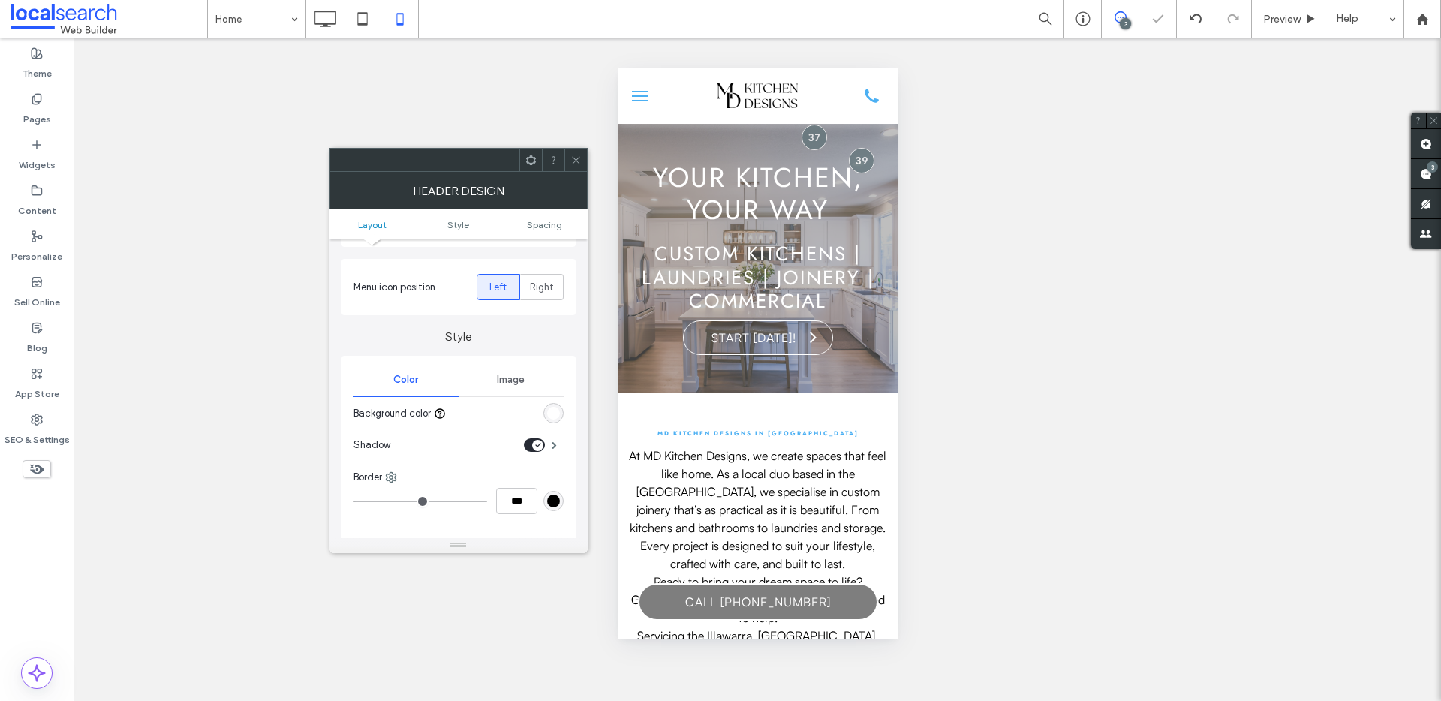
click at [580, 160] on icon at bounding box center [575, 160] width 11 height 11
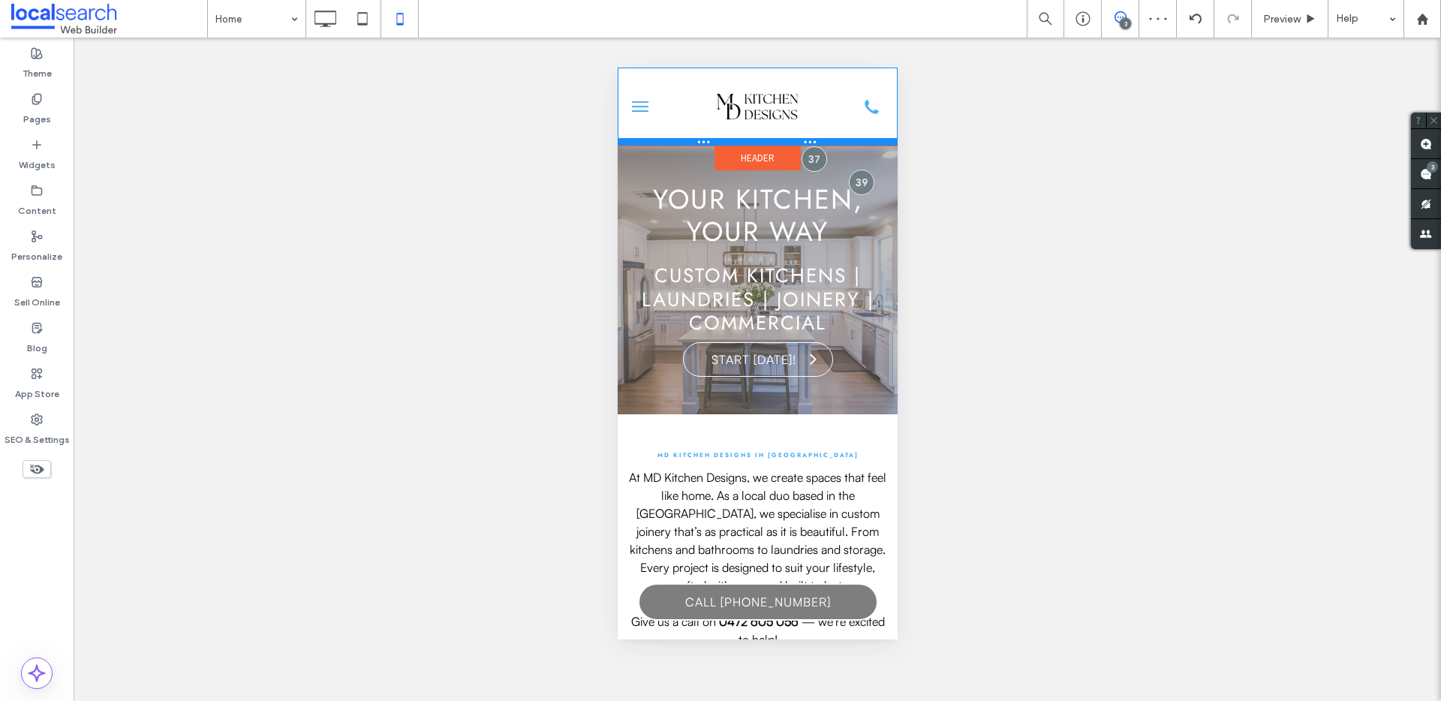
drag, startPoint x: 744, startPoint y: 120, endPoint x: 747, endPoint y: 142, distance: 22.0
click at [747, 142] on div at bounding box center [757, 142] width 280 height 8
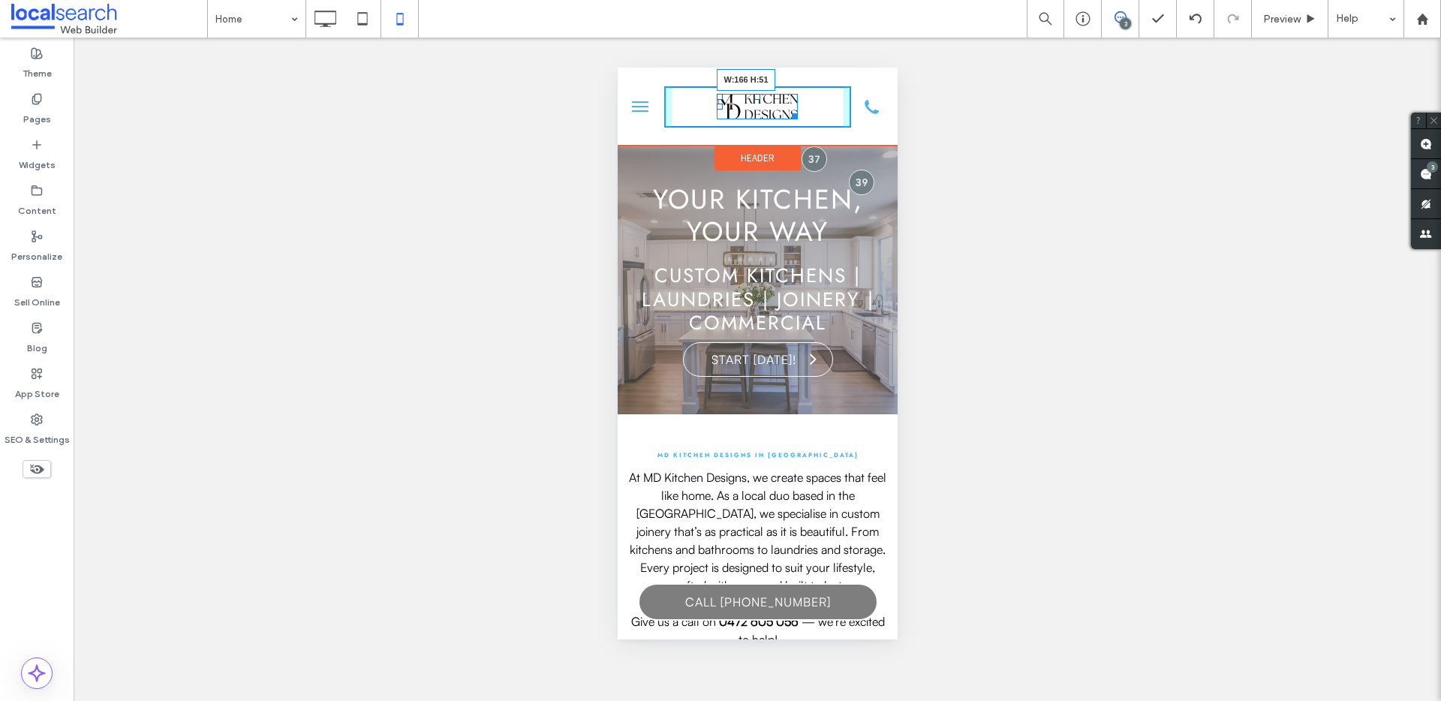
drag, startPoint x: 786, startPoint y: 119, endPoint x: 805, endPoint y: 139, distance: 27.1
click at [805, 139] on div "W:166 H:51" at bounding box center [757, 107] width 280 height 78
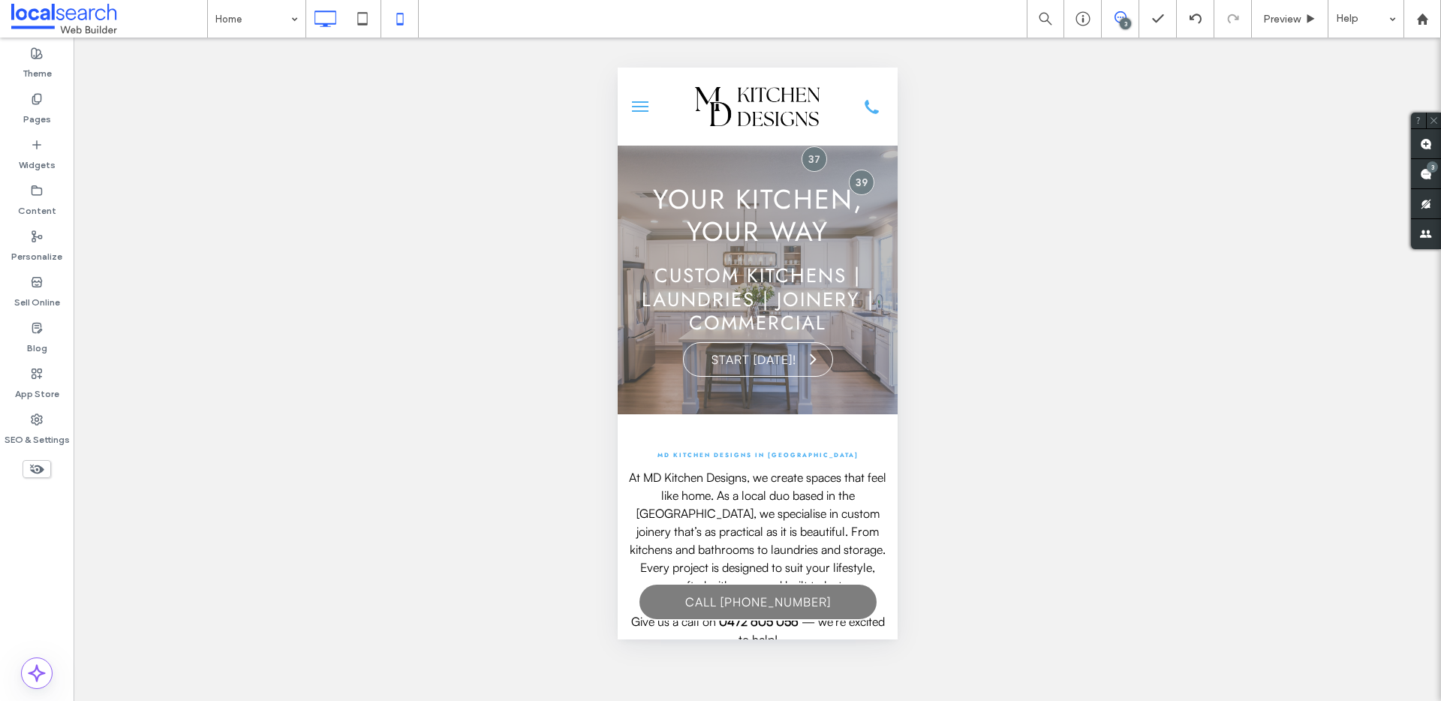
click at [326, 17] on icon at bounding box center [325, 19] width 30 height 30
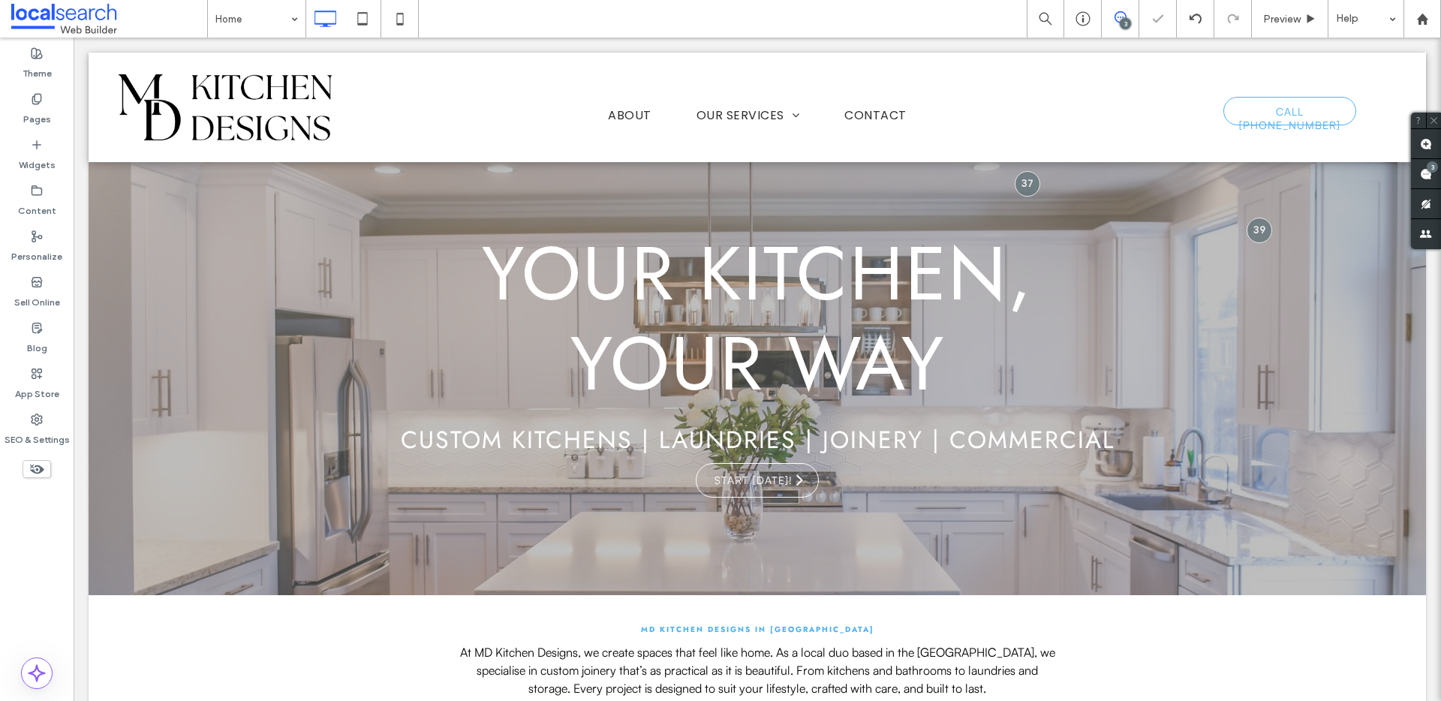
scroll to position [0, 0]
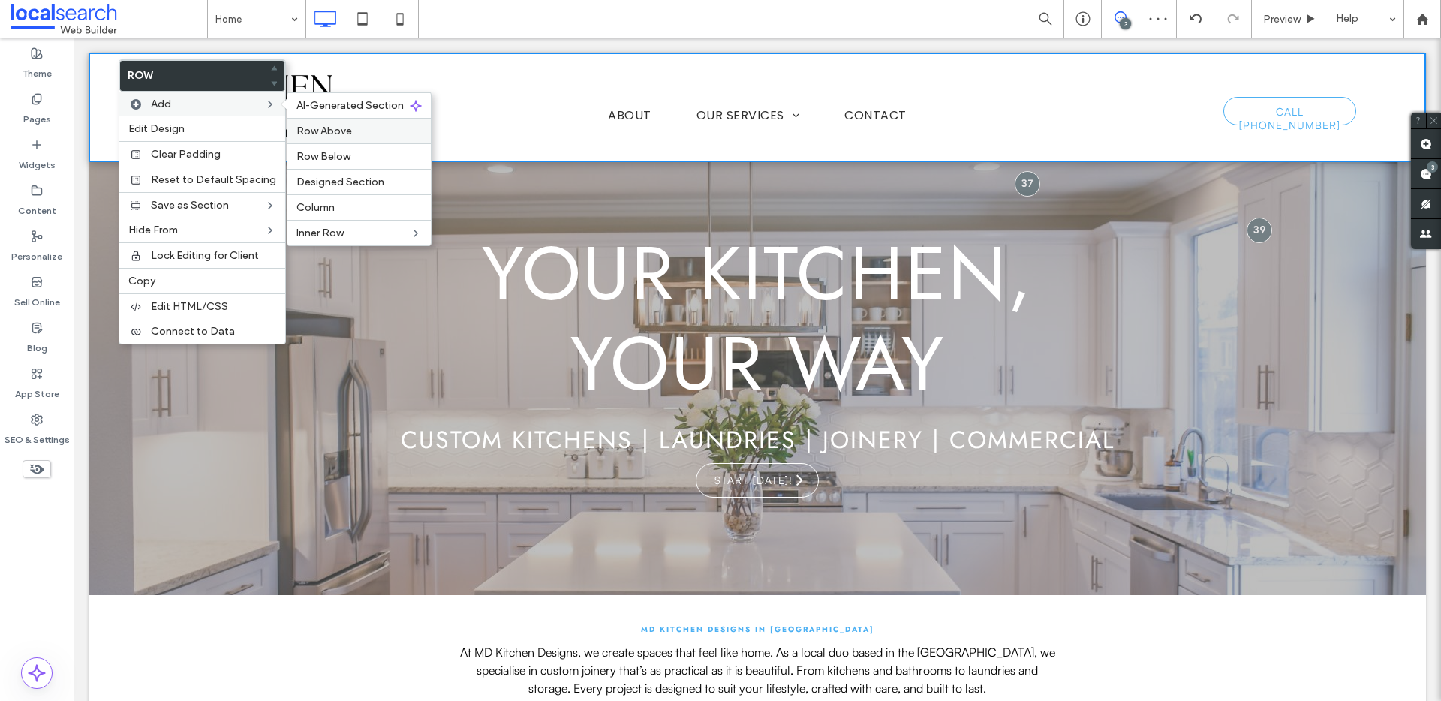
click at [342, 134] on span "Row Above" at bounding box center [324, 131] width 56 height 13
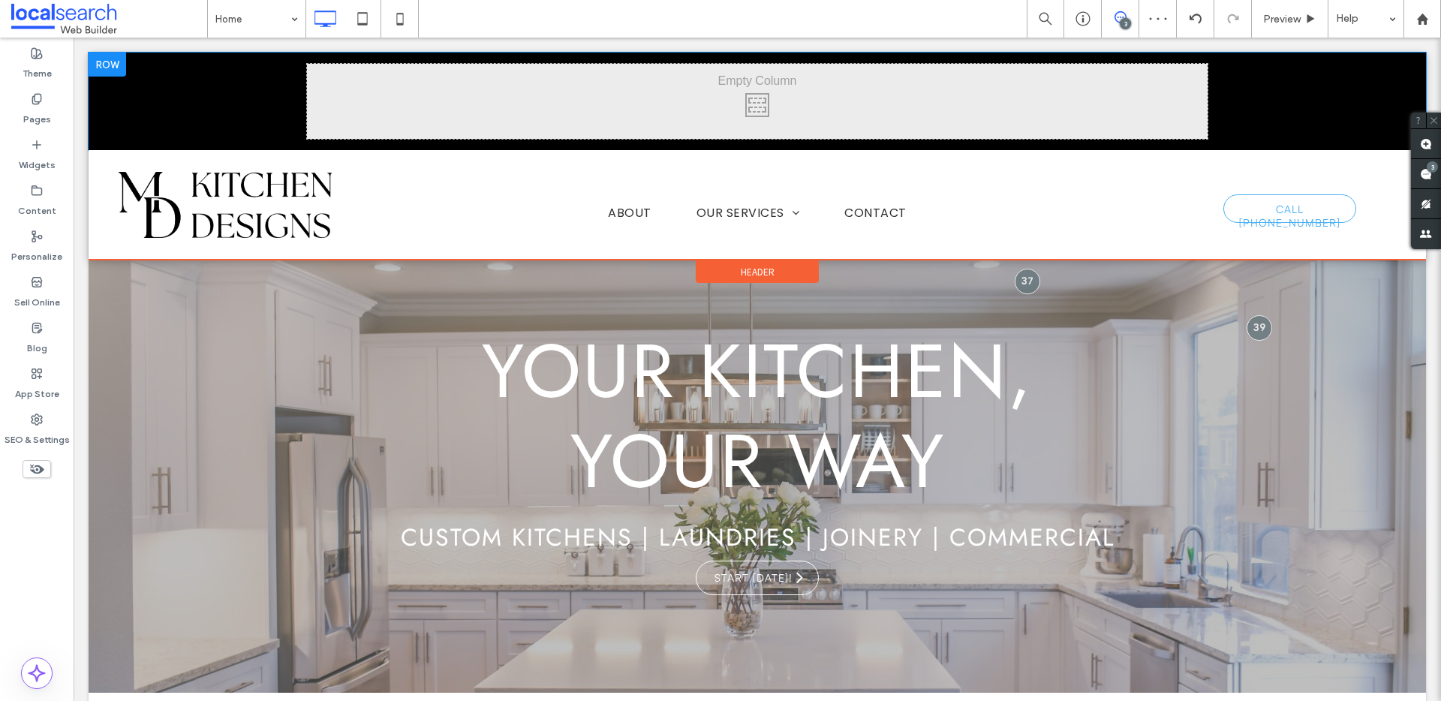
click at [140, 74] on div "Click To Paste Click To Paste" at bounding box center [757, 102] width 1337 height 98
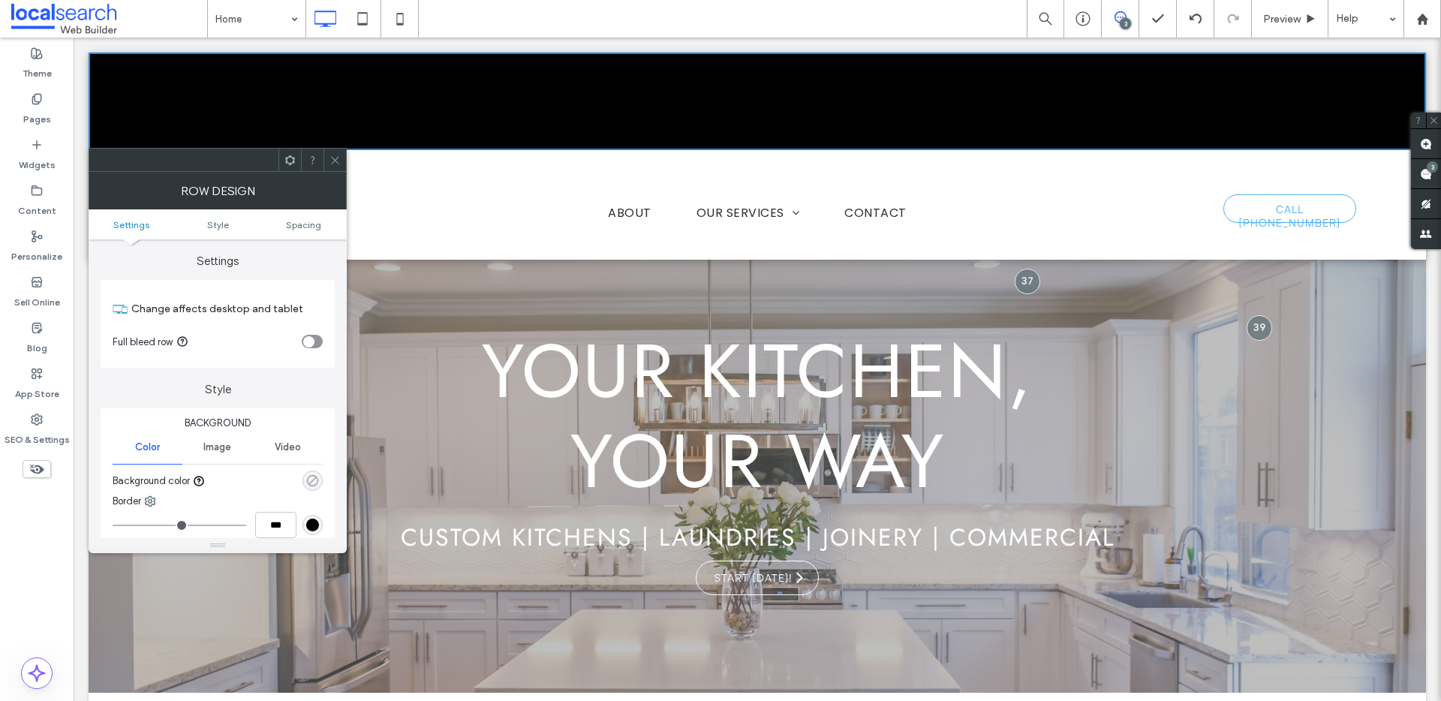
click at [313, 484] on icon "rgba(0, 0, 0, 0)" at bounding box center [312, 480] width 13 height 13
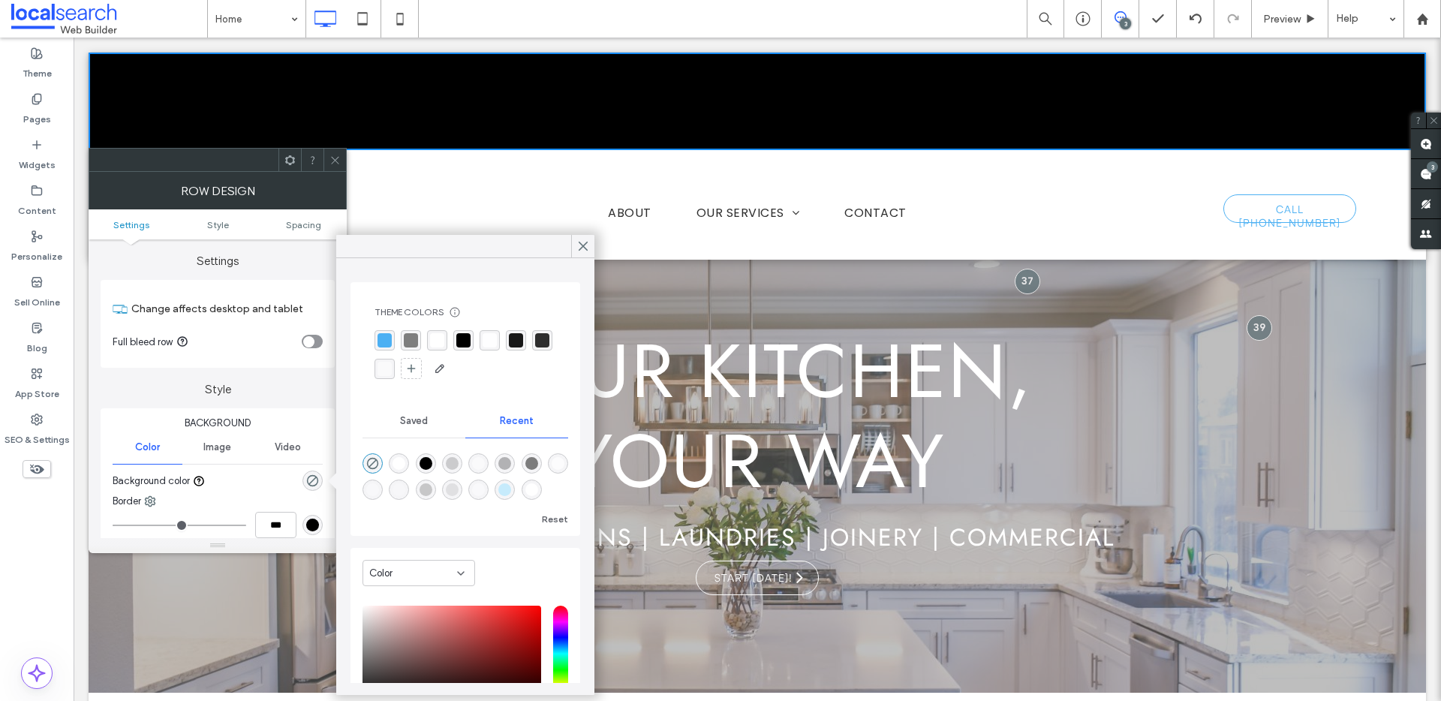
click at [382, 335] on div "rgba(76,176,243,1)" at bounding box center [384, 340] width 14 height 14
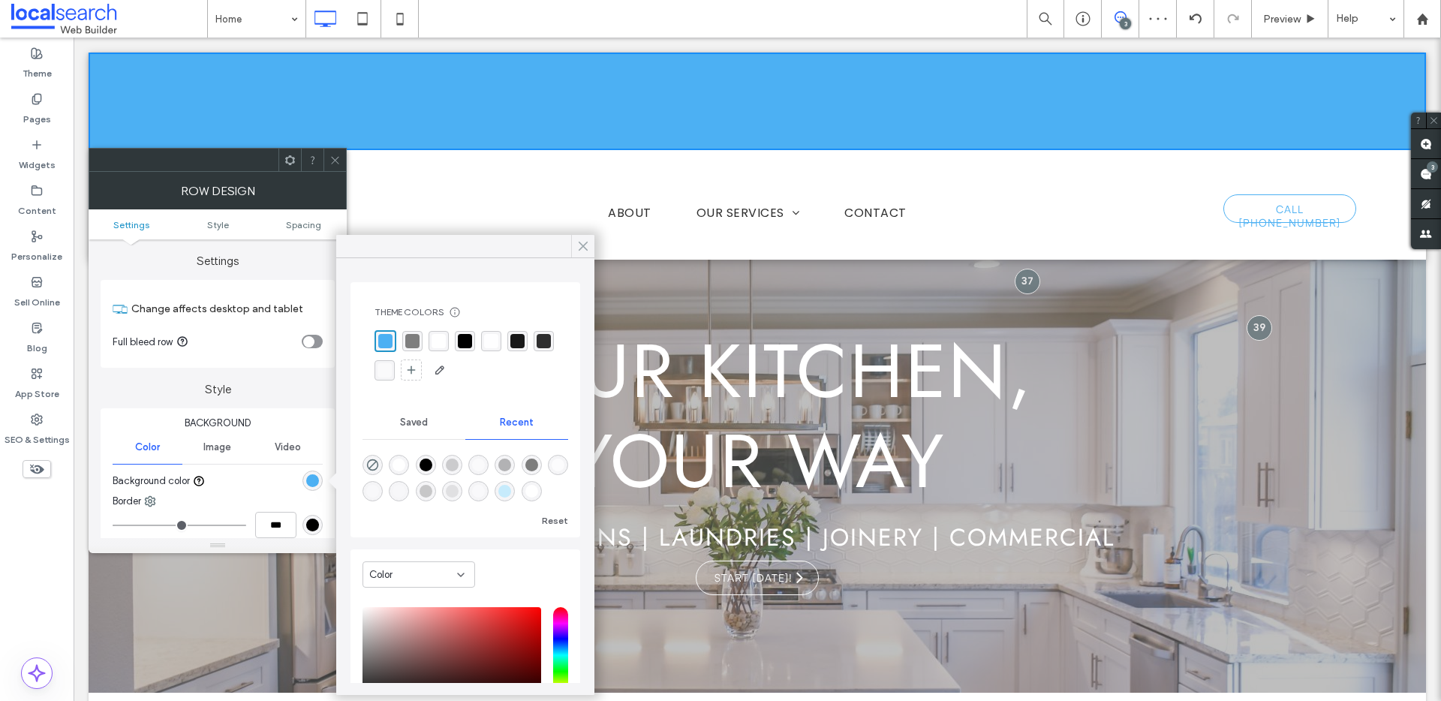
drag, startPoint x: 576, startPoint y: 251, endPoint x: 323, endPoint y: 155, distance: 270.8
click at [576, 251] on icon at bounding box center [583, 246] width 14 height 14
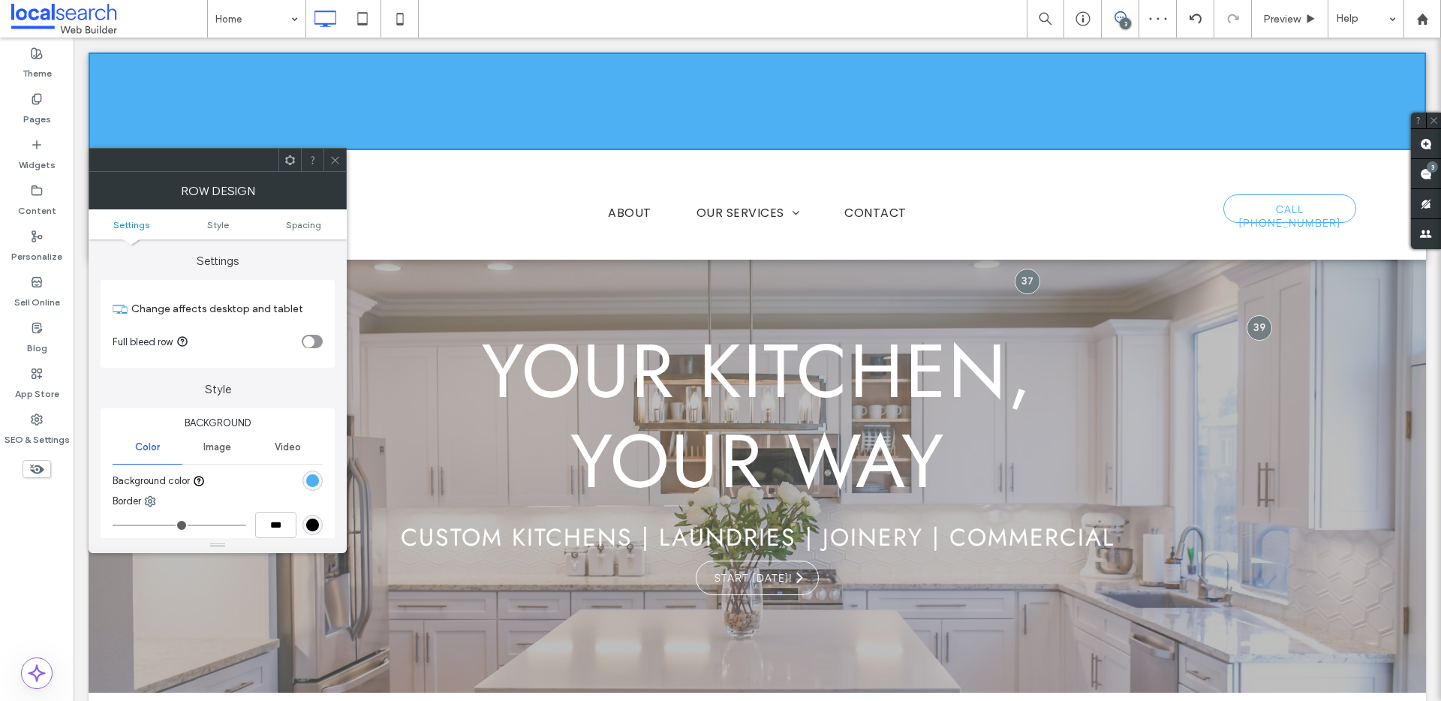
click at [340, 161] on icon at bounding box center [334, 160] width 11 height 11
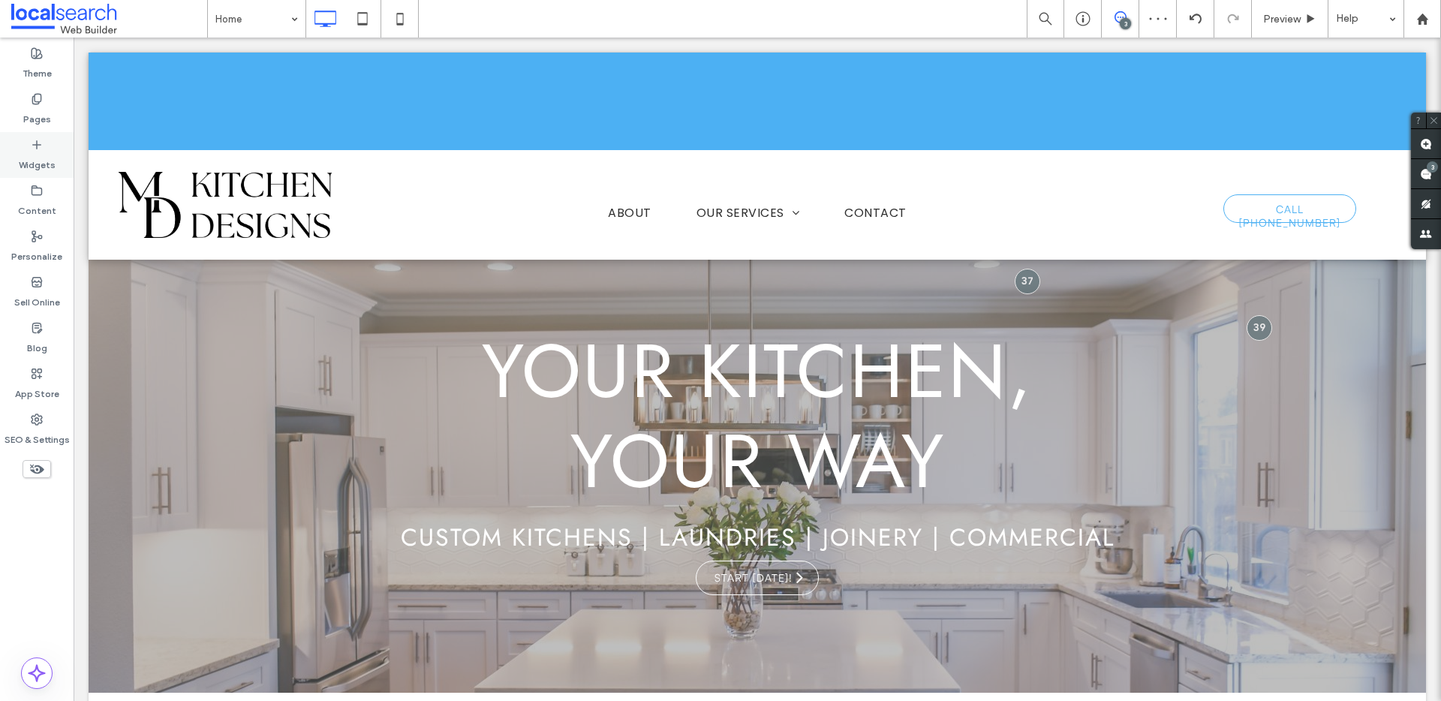
click at [55, 157] on div "Widgets" at bounding box center [37, 155] width 74 height 46
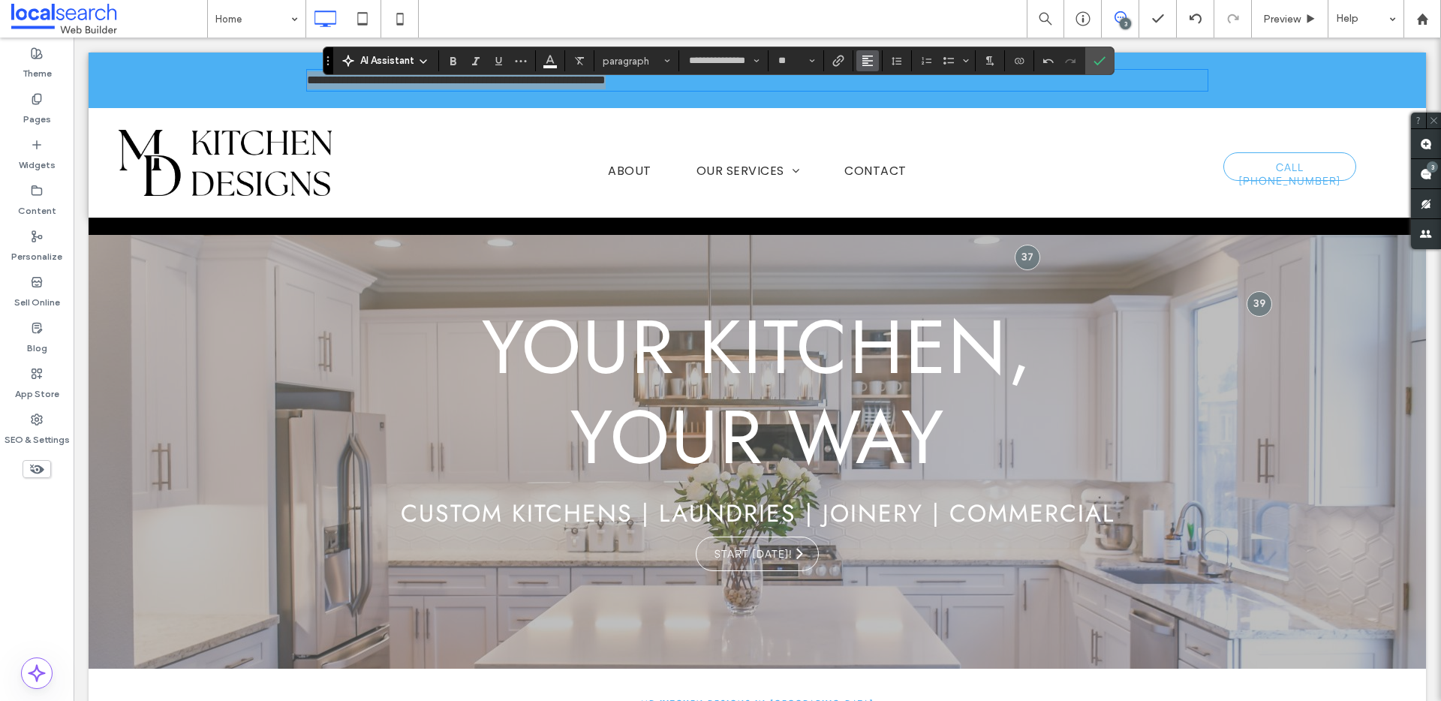
click at [873, 64] on icon "Alignment" at bounding box center [867, 61] width 12 height 12
click at [877, 110] on use "ui.textEditor.alignment.center" at bounding box center [878, 107] width 11 height 11
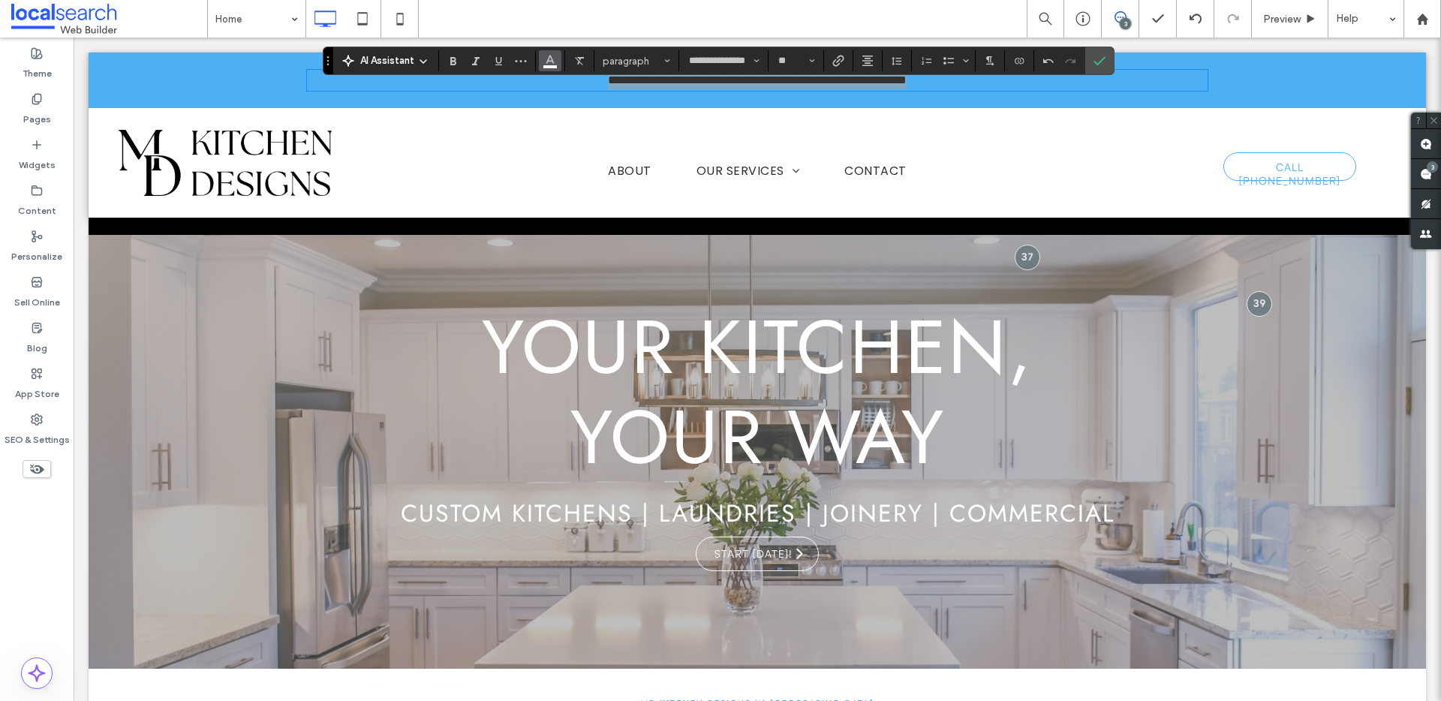
click at [544, 61] on icon "Color" at bounding box center [550, 59] width 12 height 12
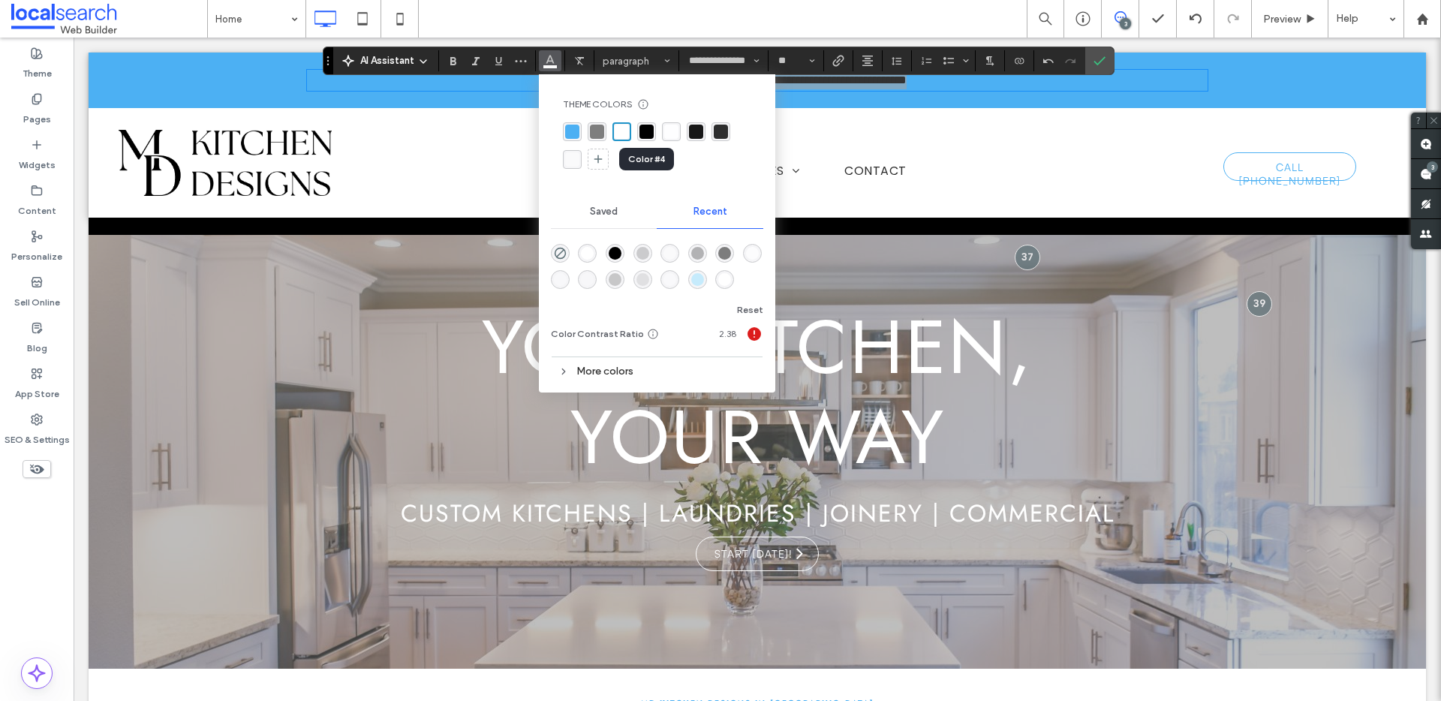
click at [651, 132] on div "rgba(0, 0, 0, 1)" at bounding box center [646, 132] width 14 height 14
click at [1102, 67] on span "Confirm" at bounding box center [1099, 61] width 12 height 26
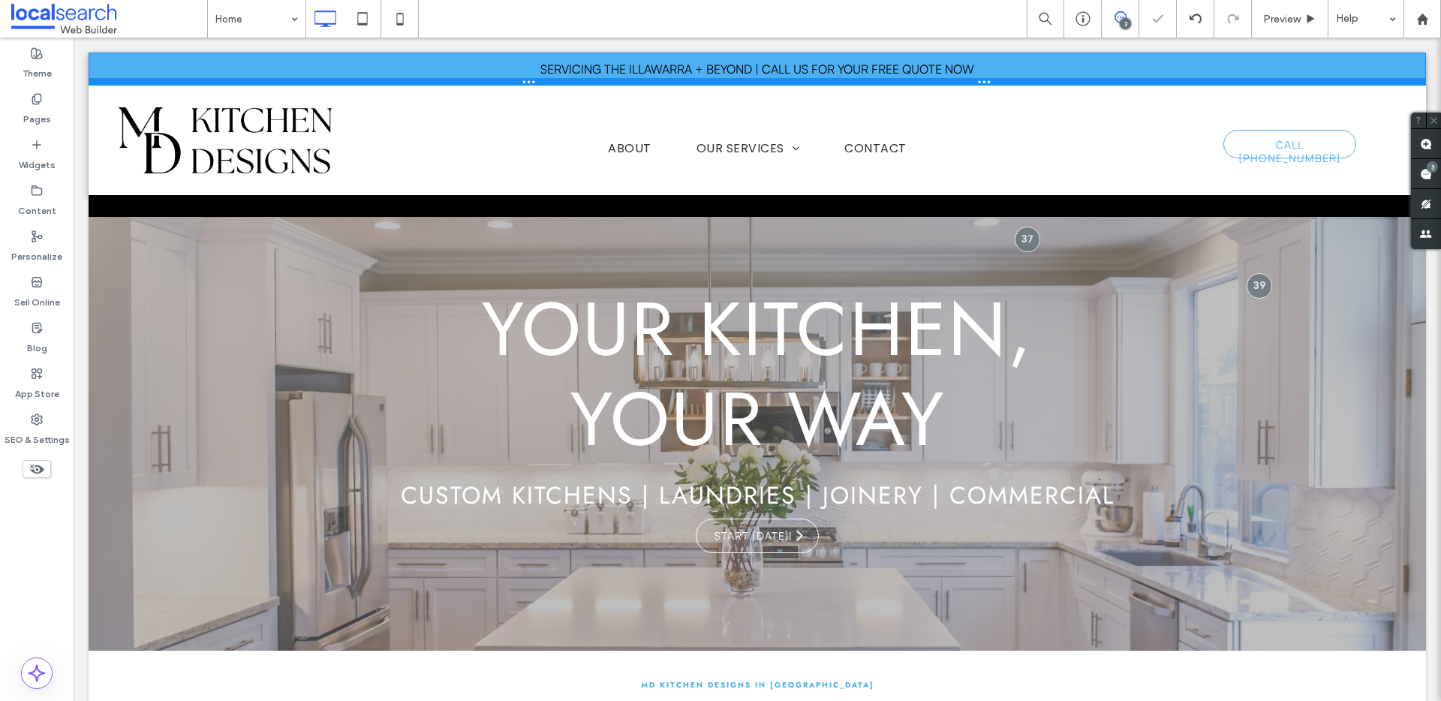
drag, startPoint x: 746, startPoint y: 106, endPoint x: 749, endPoint y: 74, distance: 31.7
click at [749, 74] on div "Click To Paste Click To Paste SERVICING THE ILLAWARRA + BEYOND | CALL US FOR YO…" at bounding box center [757, 69] width 1337 height 33
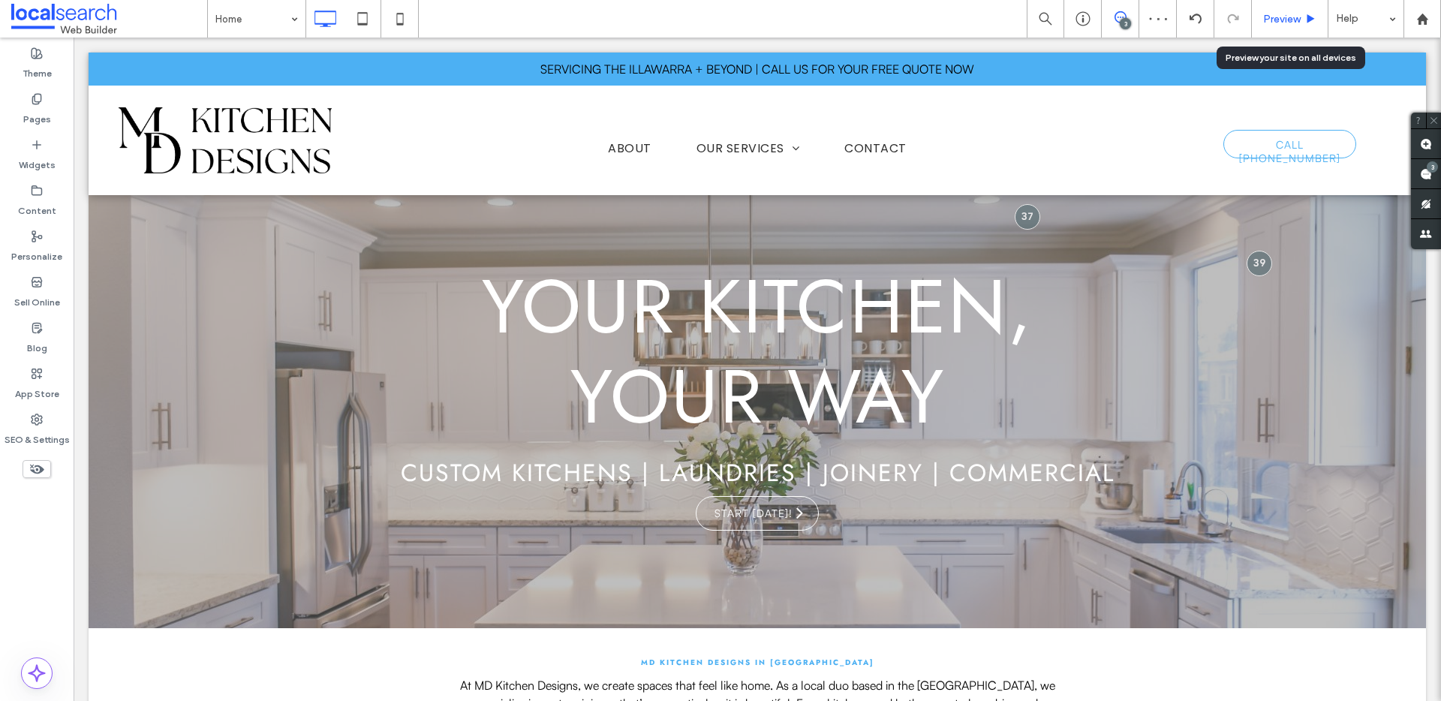
click at [1279, 20] on span "Preview" at bounding box center [1282, 19] width 38 height 13
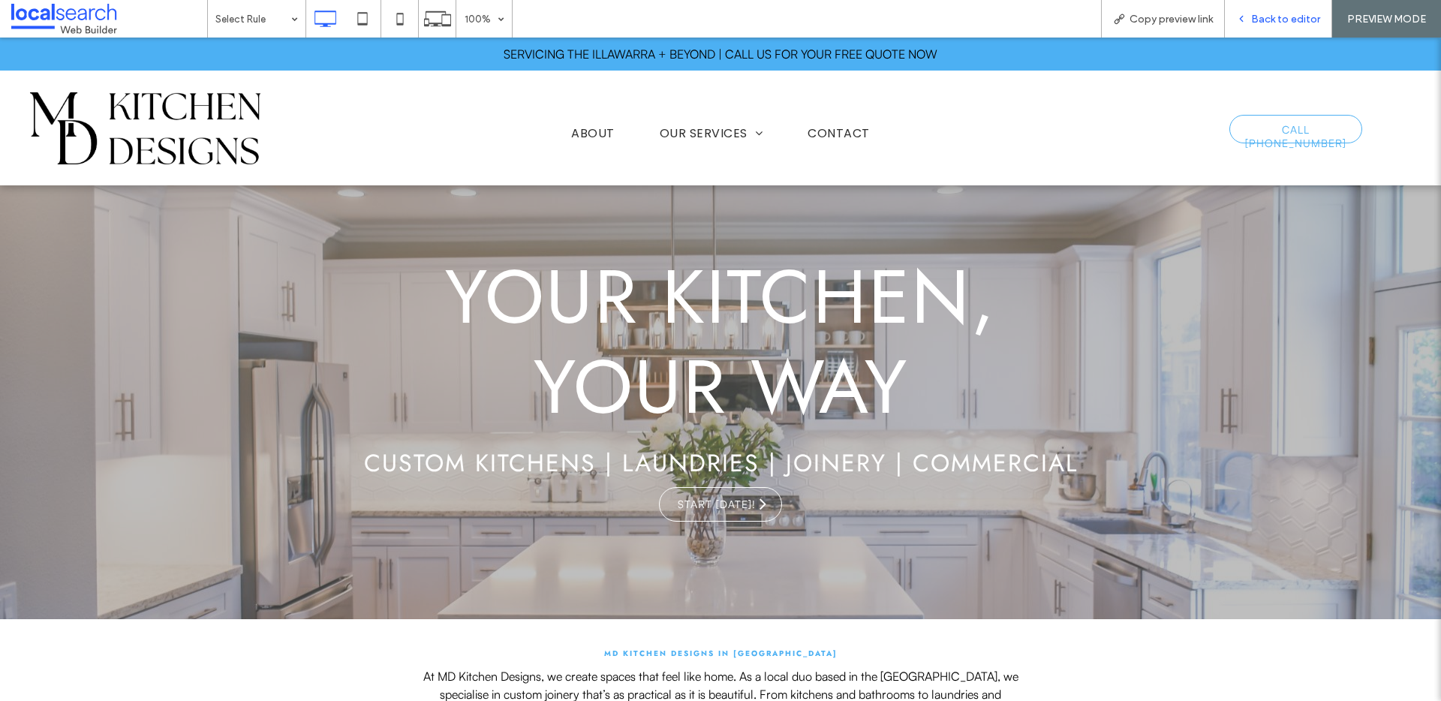
click at [1259, 23] on span "Back to editor" at bounding box center [1285, 19] width 69 height 13
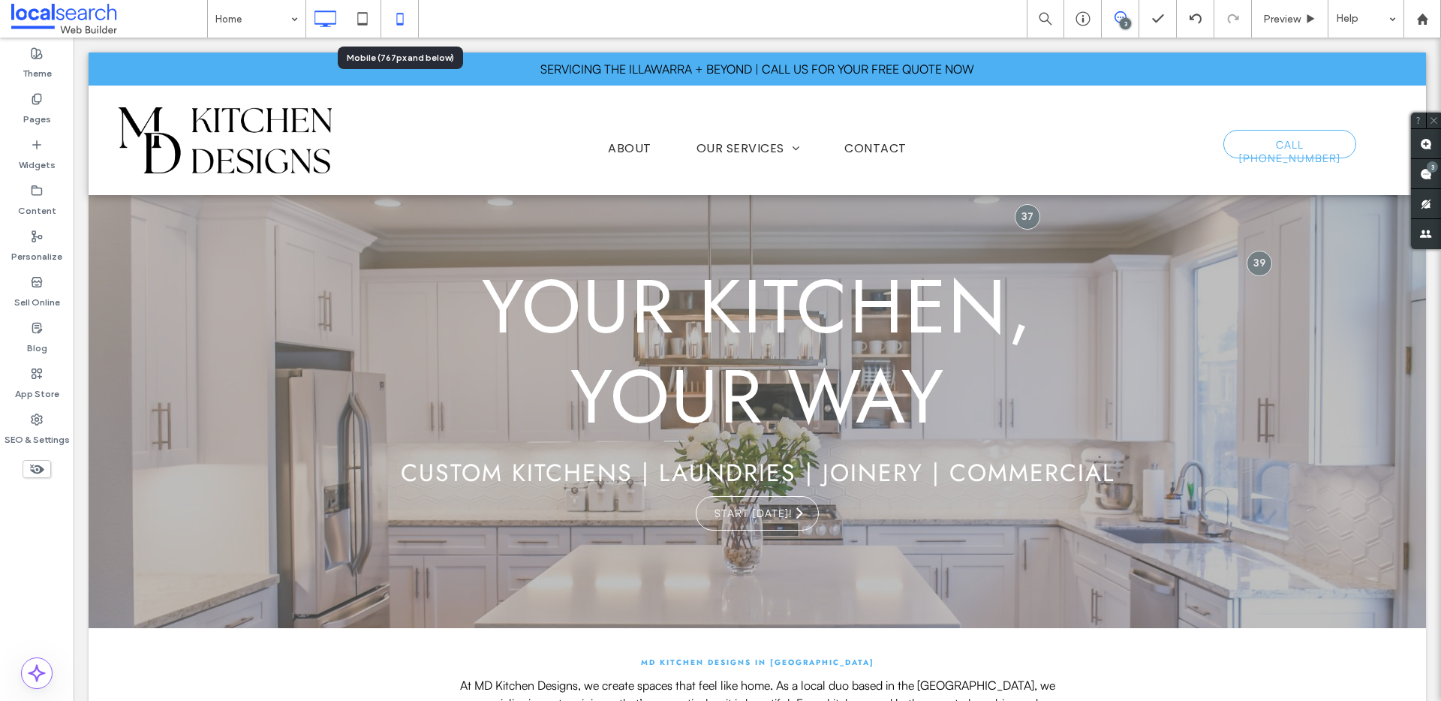
click at [396, 22] on use at bounding box center [399, 19] width 7 height 12
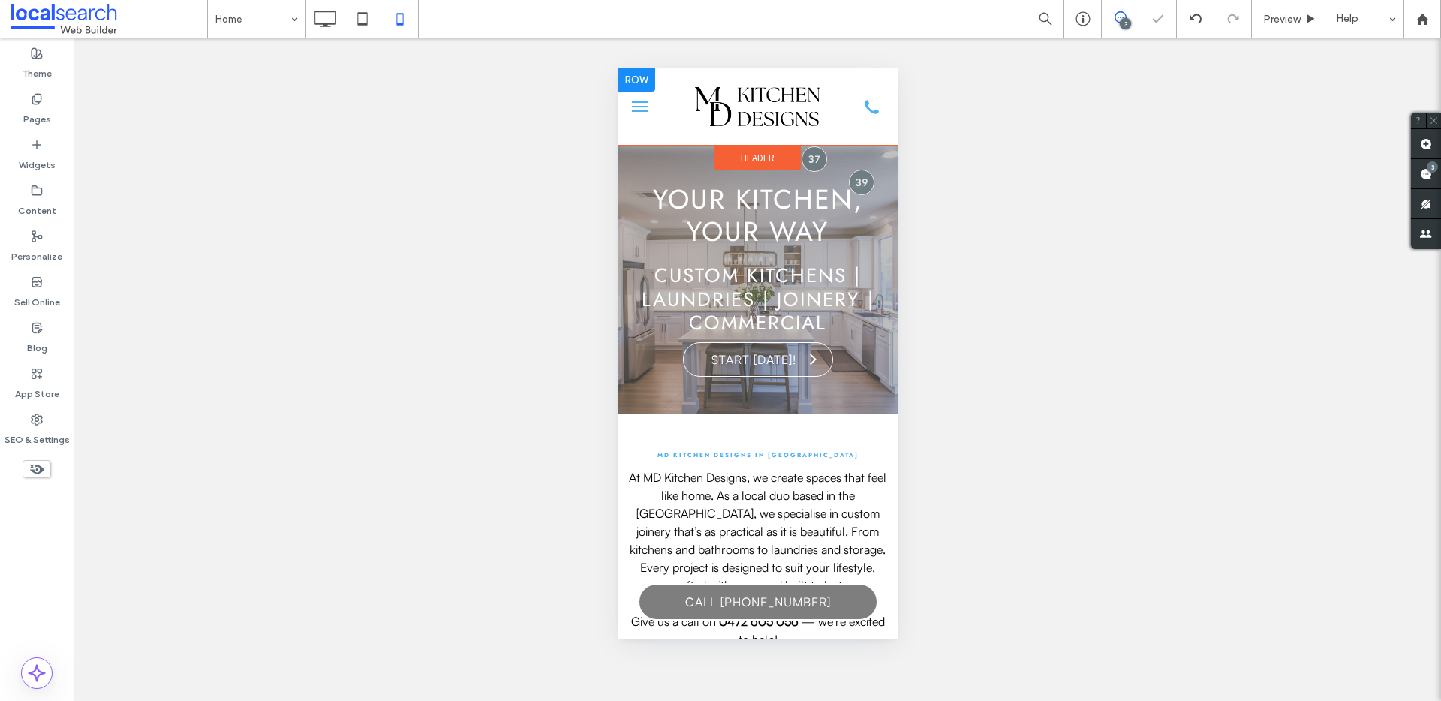
click at [631, 79] on div at bounding box center [636, 80] width 38 height 24
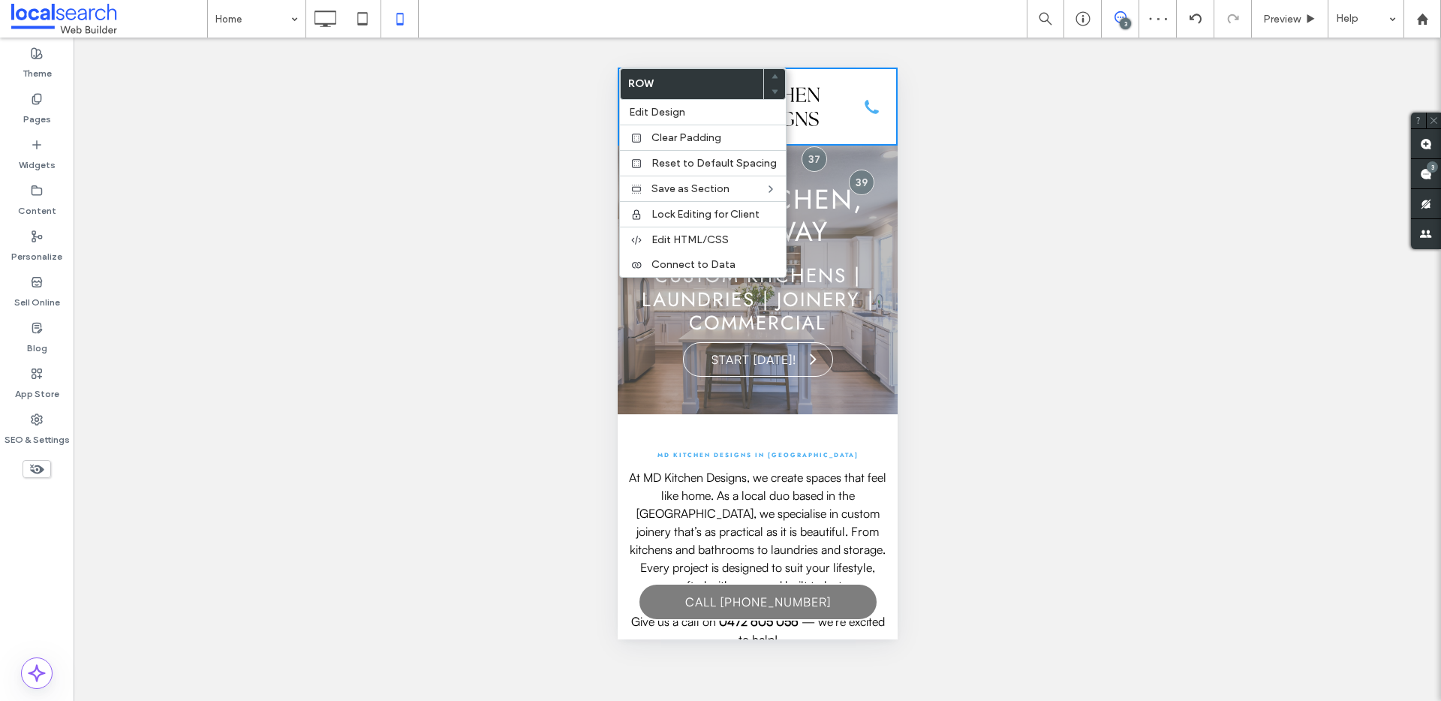
click at [834, 269] on span "Custom Kitchens | Laundries | Joinery | Commercial" at bounding box center [757, 298] width 233 height 75
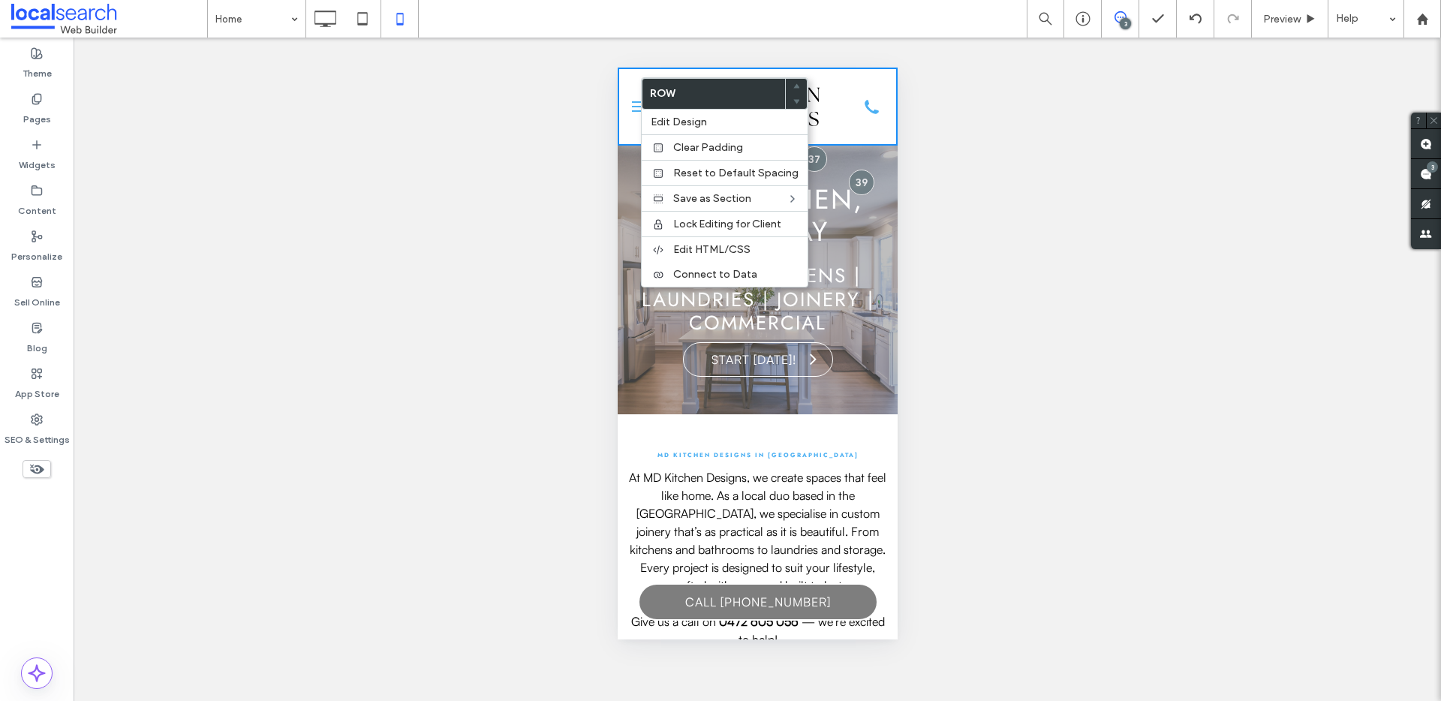
click at [625, 79] on div at bounding box center [757, 107] width 280 height 78
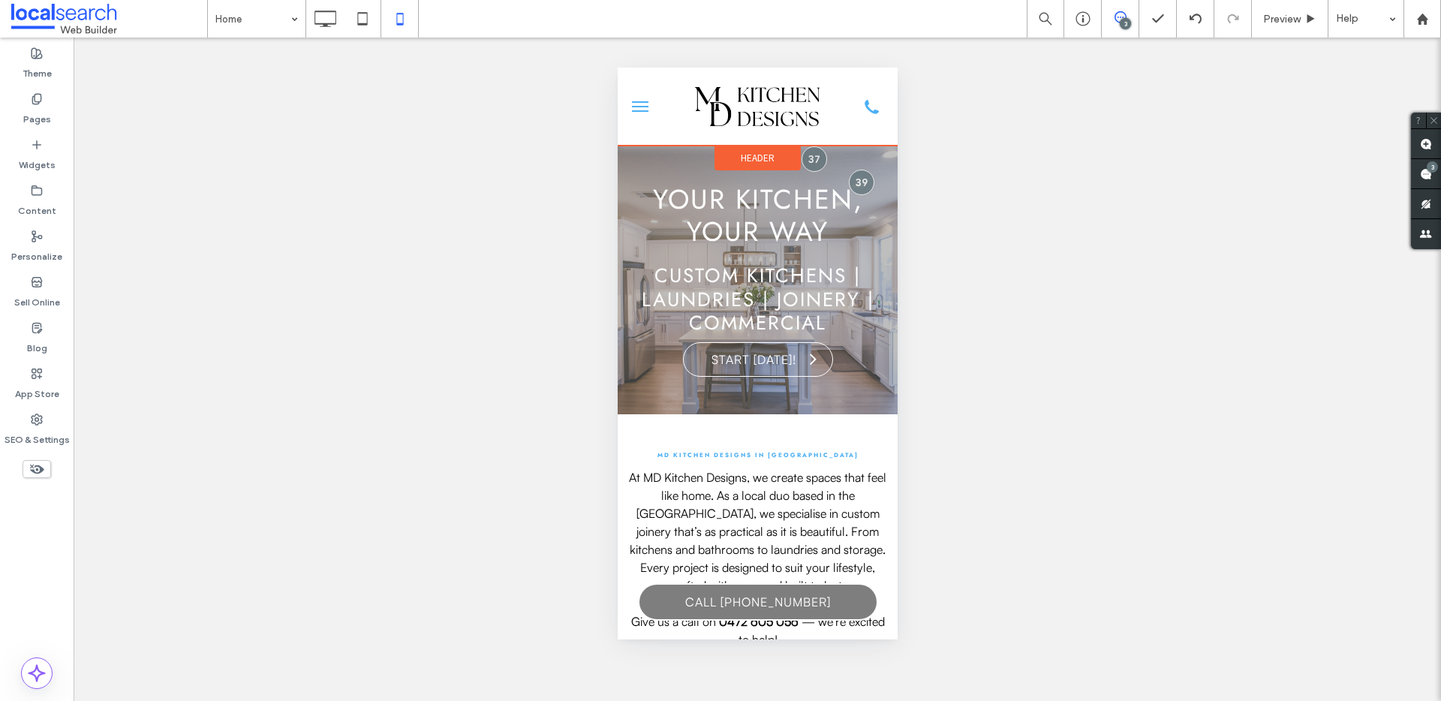
click at [753, 157] on span "Header" at bounding box center [757, 158] width 34 height 13
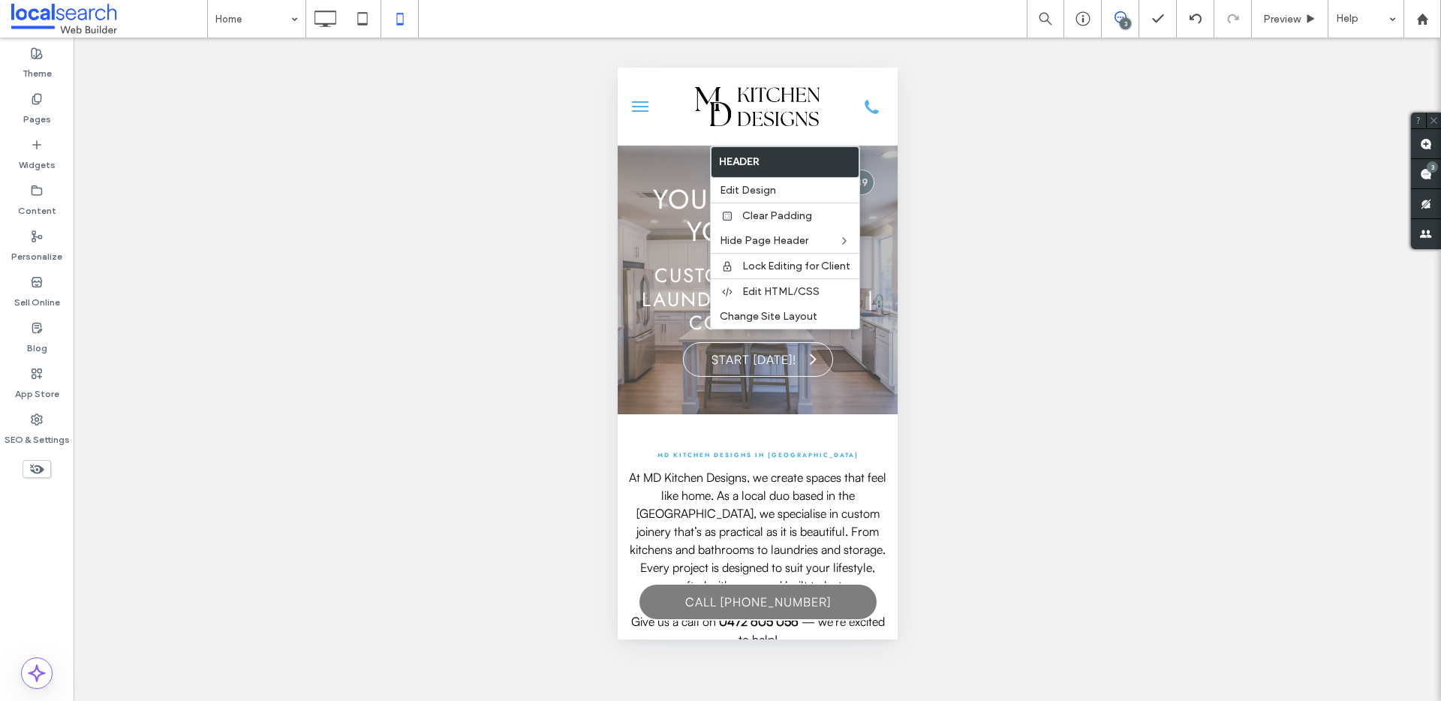
click at [661, 150] on div "Your kitchen, your way Custom Kitchens | Laundries | Joinery | Commercial start…" at bounding box center [757, 280] width 280 height 269
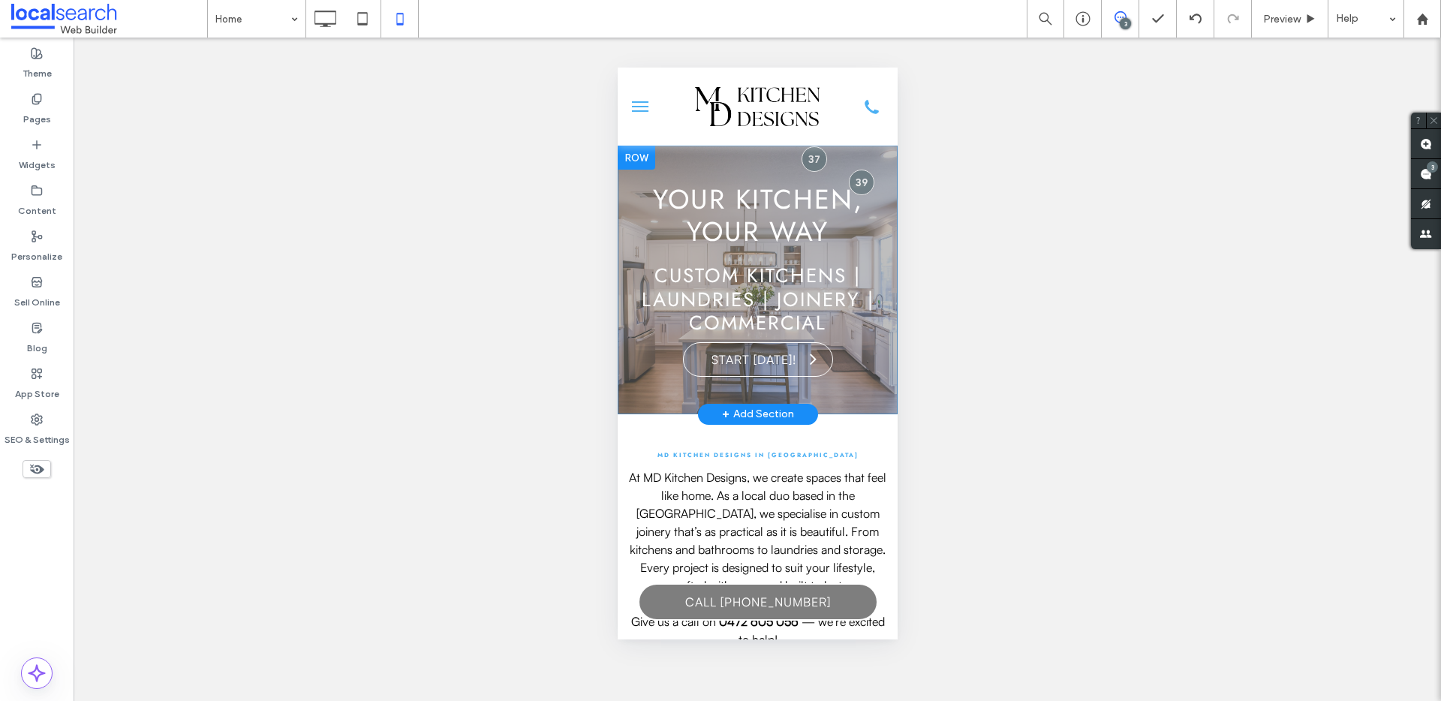
click at [639, 157] on div at bounding box center [636, 158] width 38 height 24
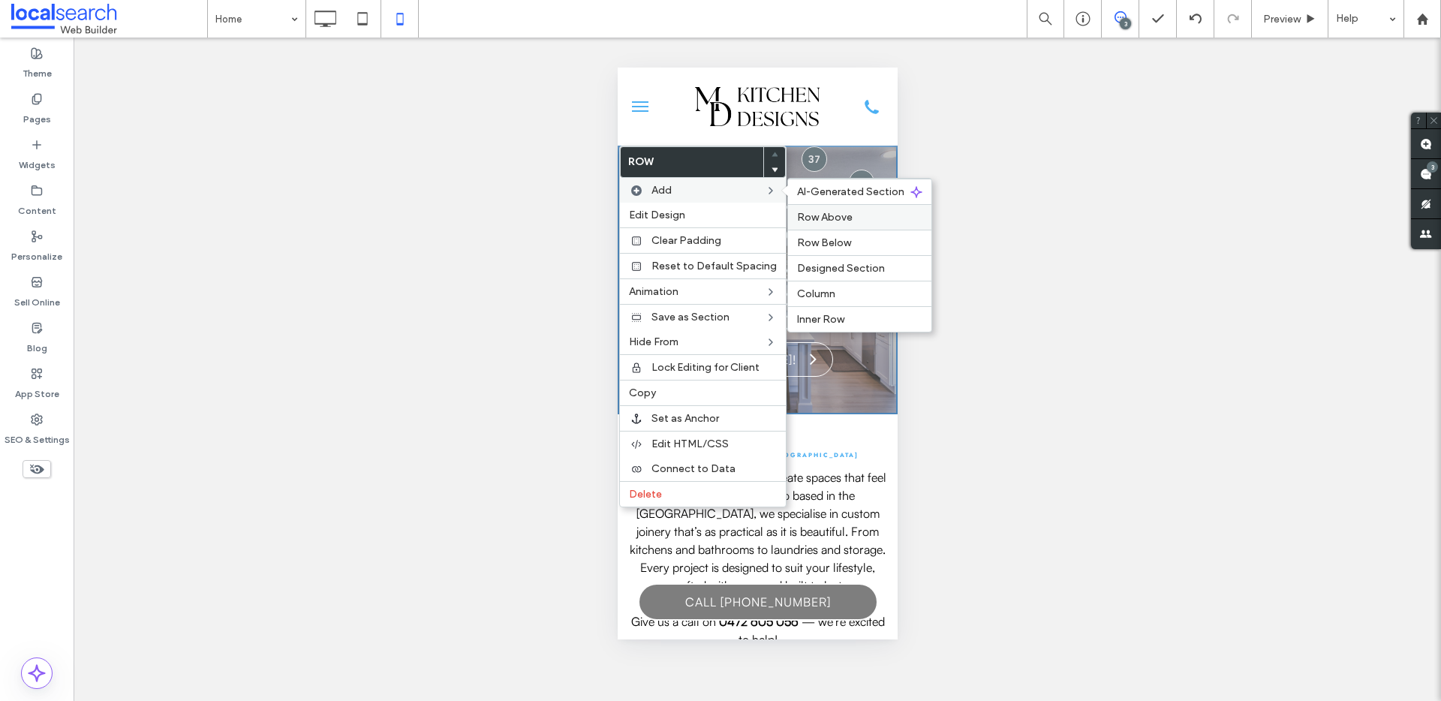
click at [834, 218] on span "Row Above" at bounding box center [825, 217] width 56 height 13
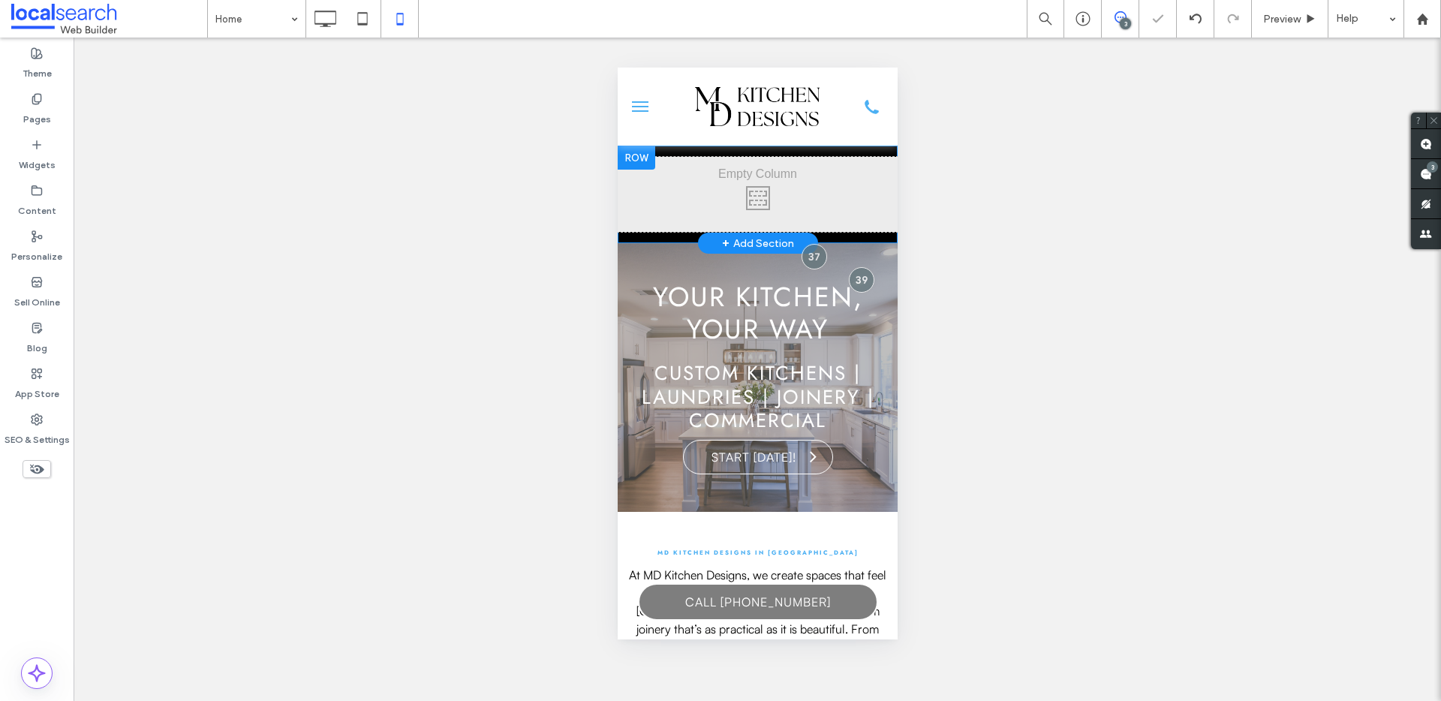
click at [630, 150] on div at bounding box center [636, 158] width 38 height 24
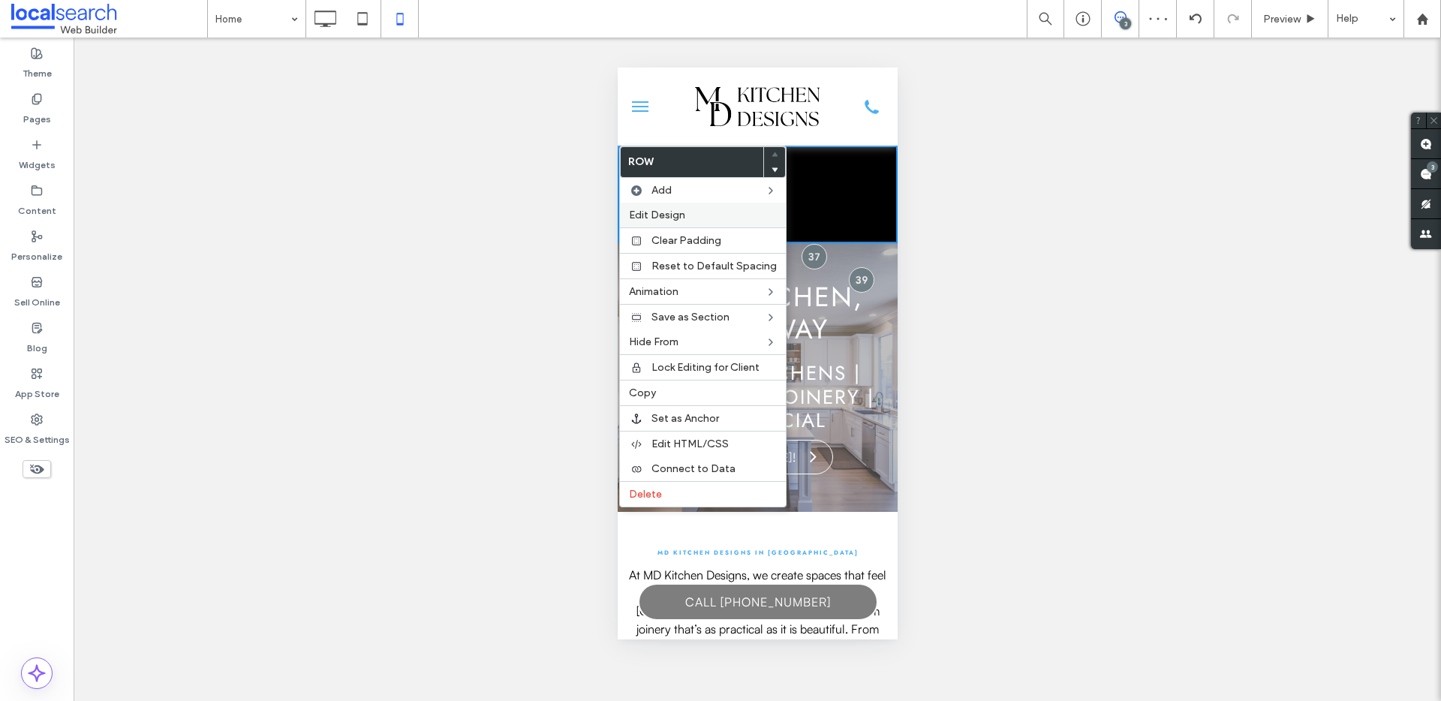
click at [686, 207] on div "Edit Design" at bounding box center [703, 215] width 166 height 25
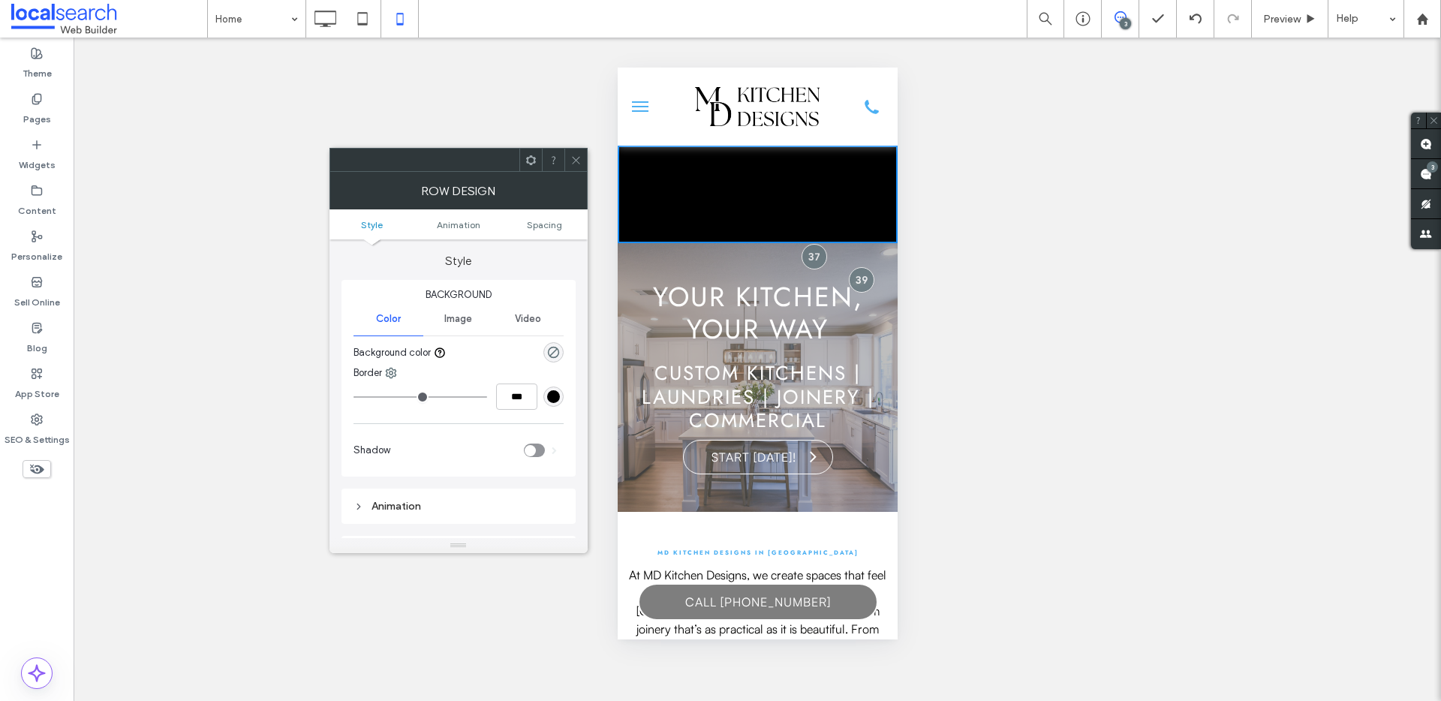
click at [555, 344] on div "rgba(0, 0, 0, 0)" at bounding box center [553, 352] width 20 height 20
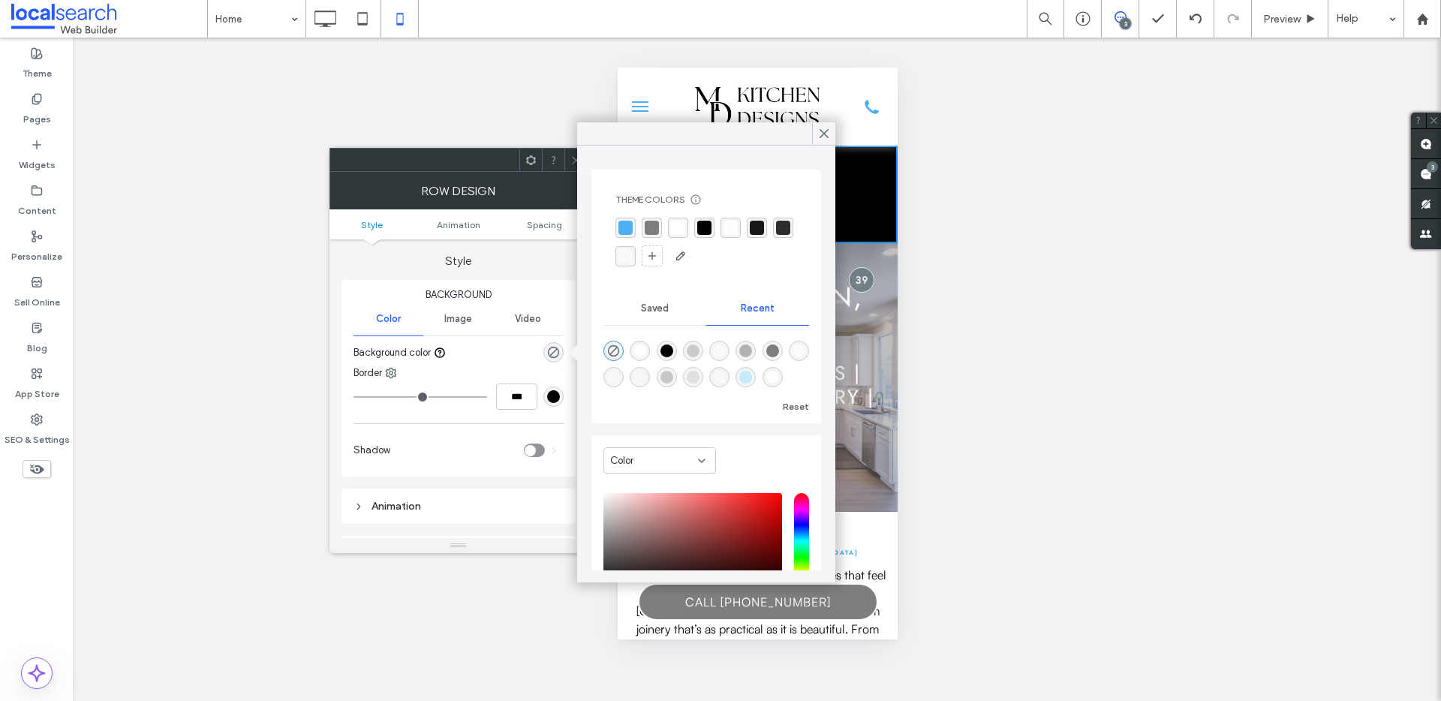
click at [626, 224] on div "rgba(76,176,243,1)" at bounding box center [625, 228] width 14 height 14
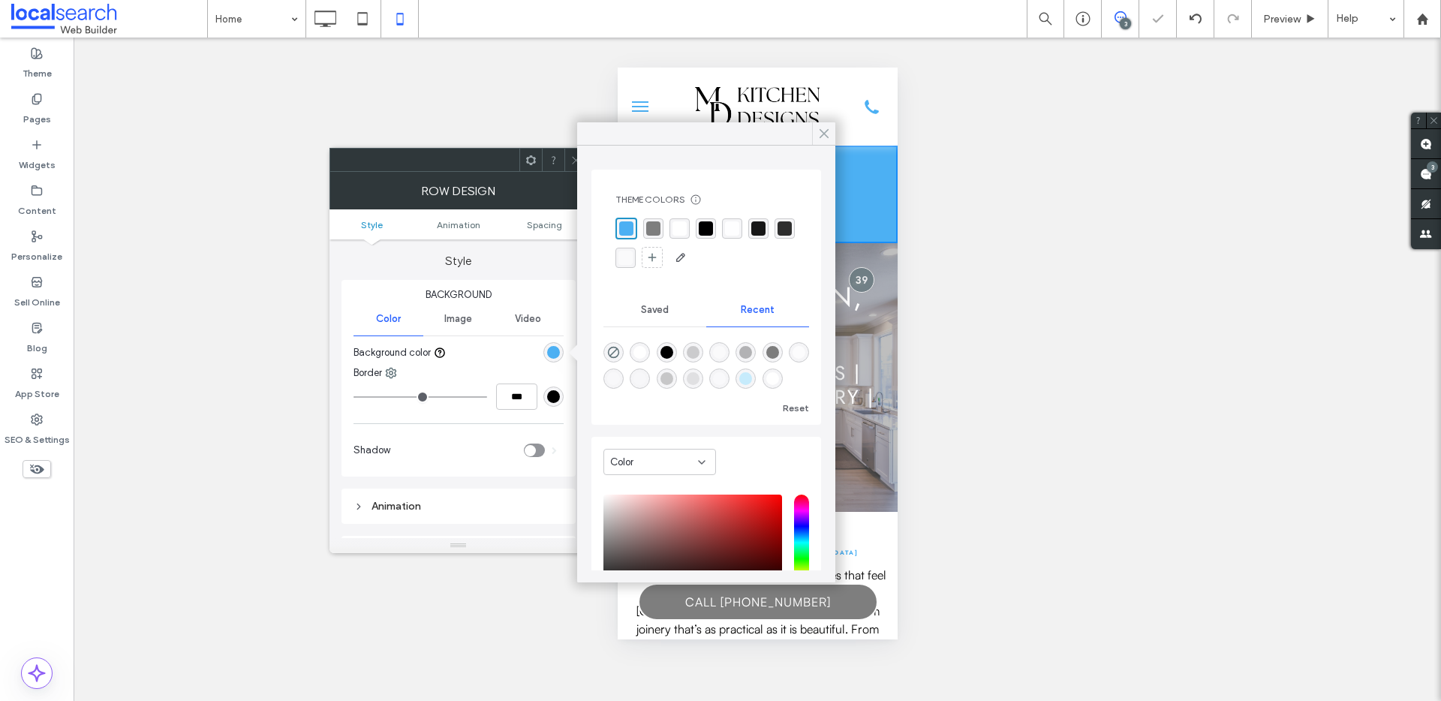
drag, startPoint x: 822, startPoint y: 140, endPoint x: 67, endPoint y: 82, distance: 757.1
click at [822, 140] on icon at bounding box center [824, 134] width 14 height 14
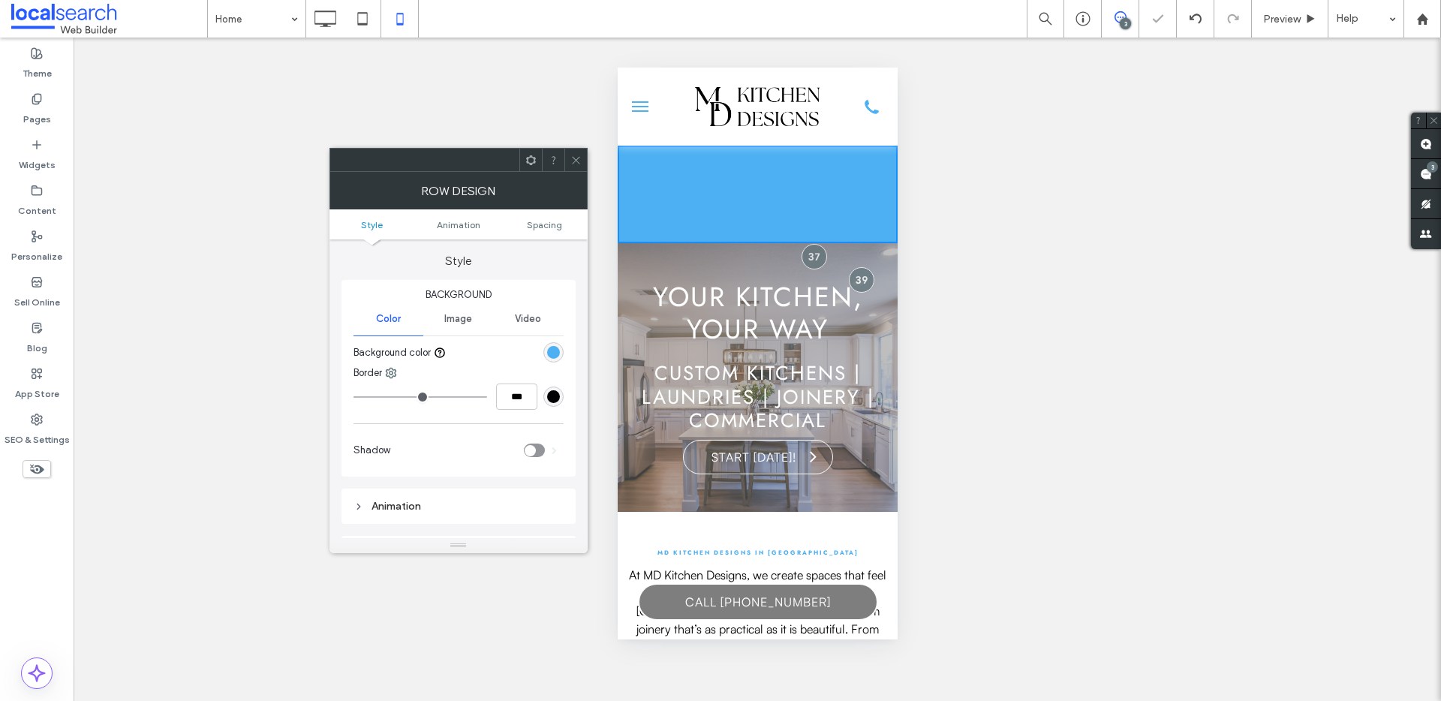
click at [573, 159] on icon at bounding box center [575, 160] width 11 height 11
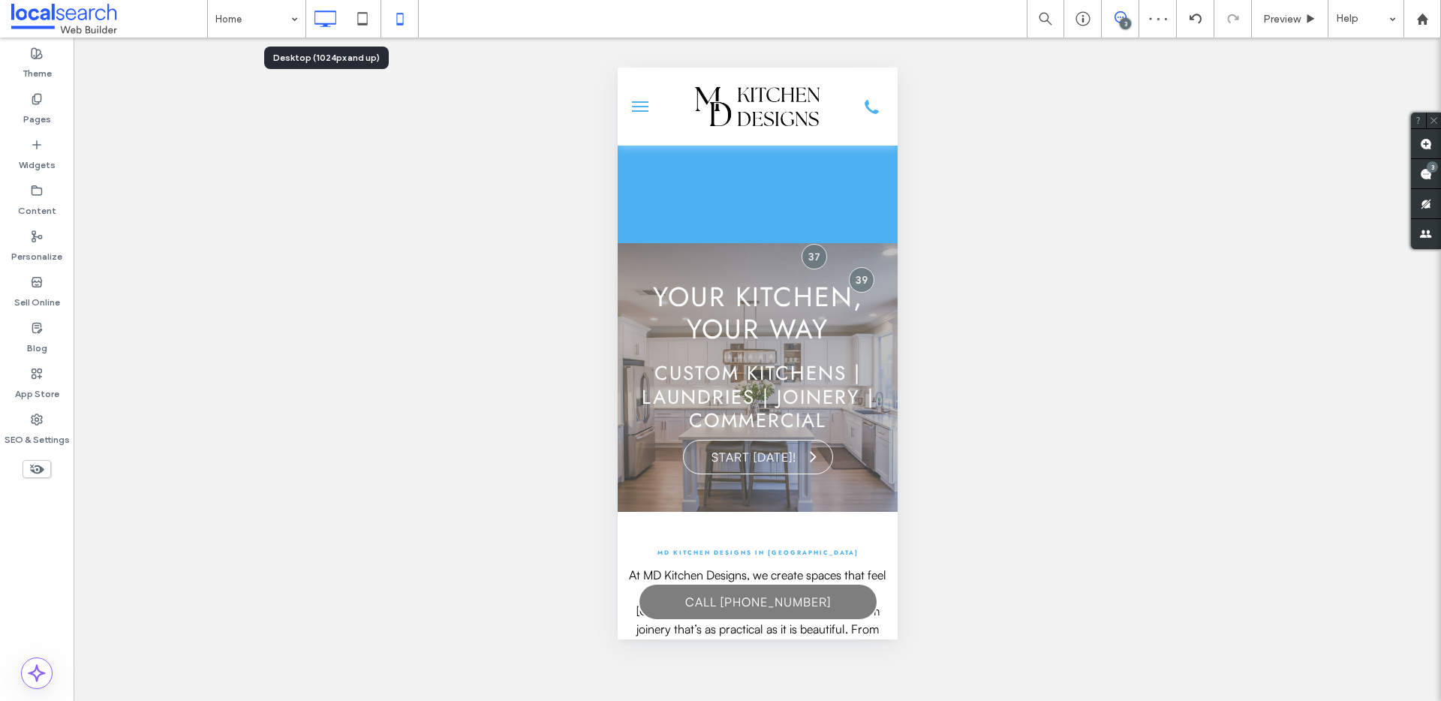
click at [320, 20] on icon at bounding box center [325, 19] width 30 height 30
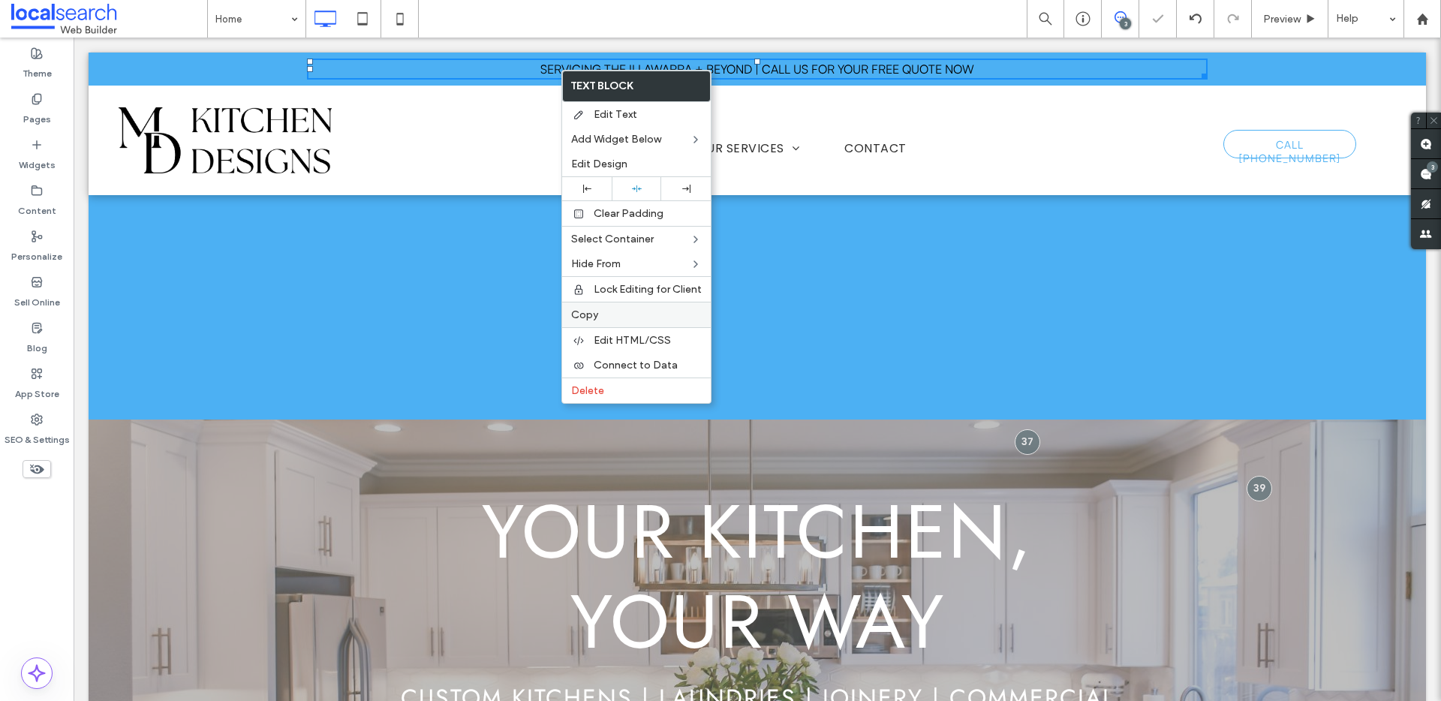
click at [588, 314] on span "Copy" at bounding box center [584, 314] width 27 height 13
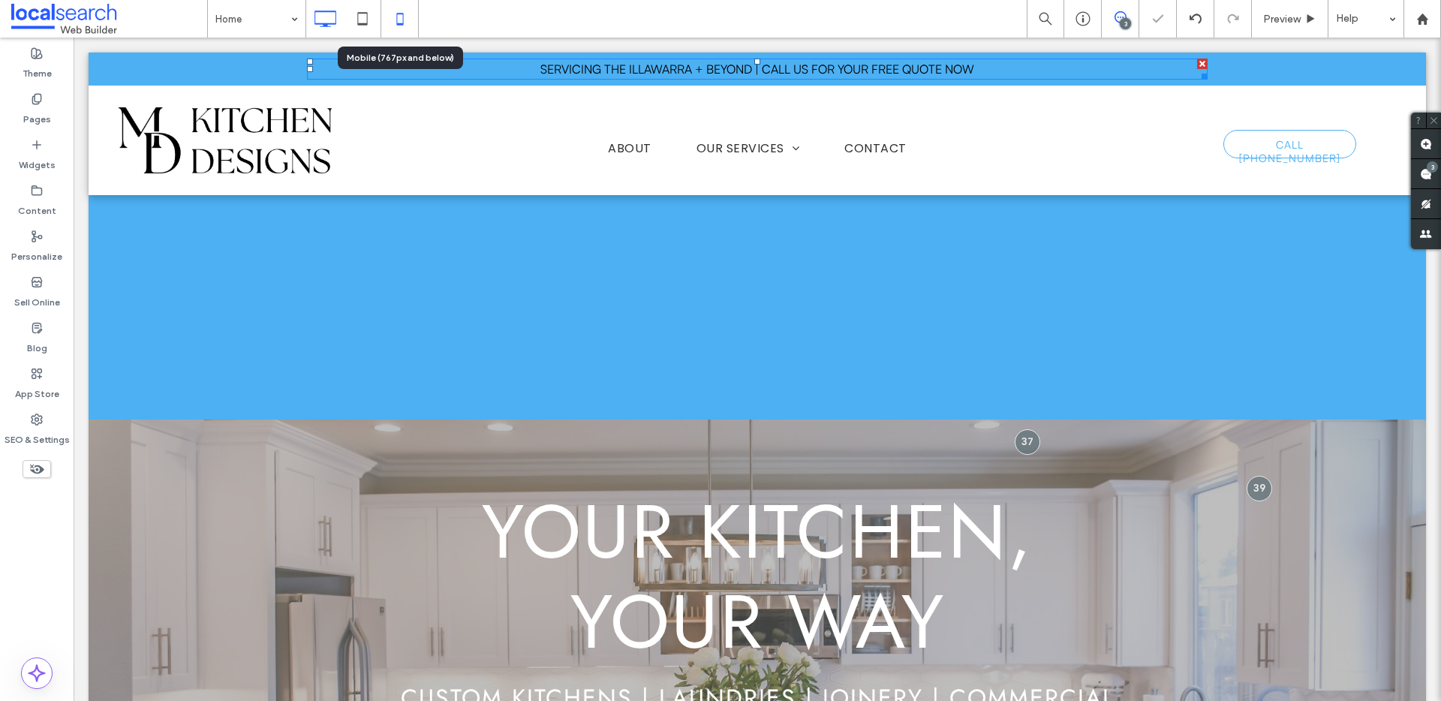
click at [407, 20] on icon at bounding box center [400, 19] width 30 height 30
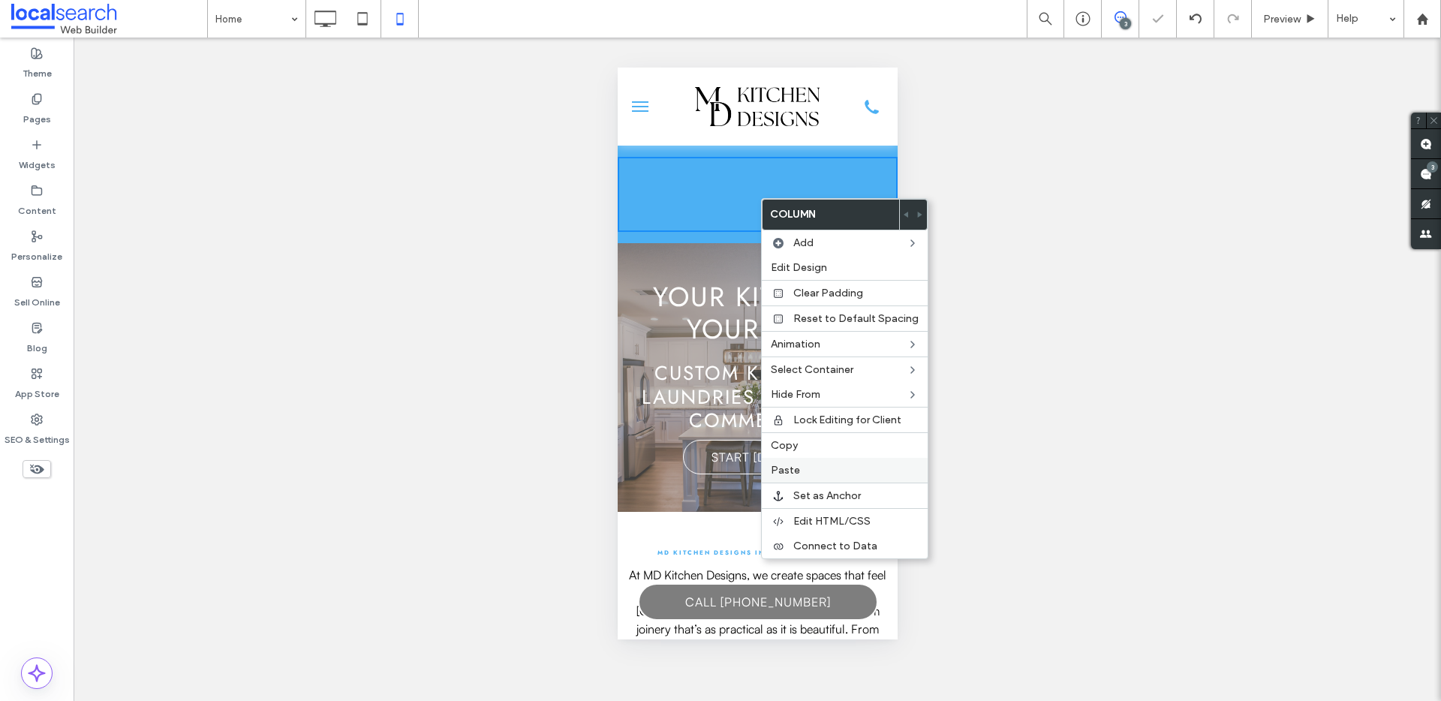
click at [780, 465] on span "Paste" at bounding box center [785, 470] width 29 height 13
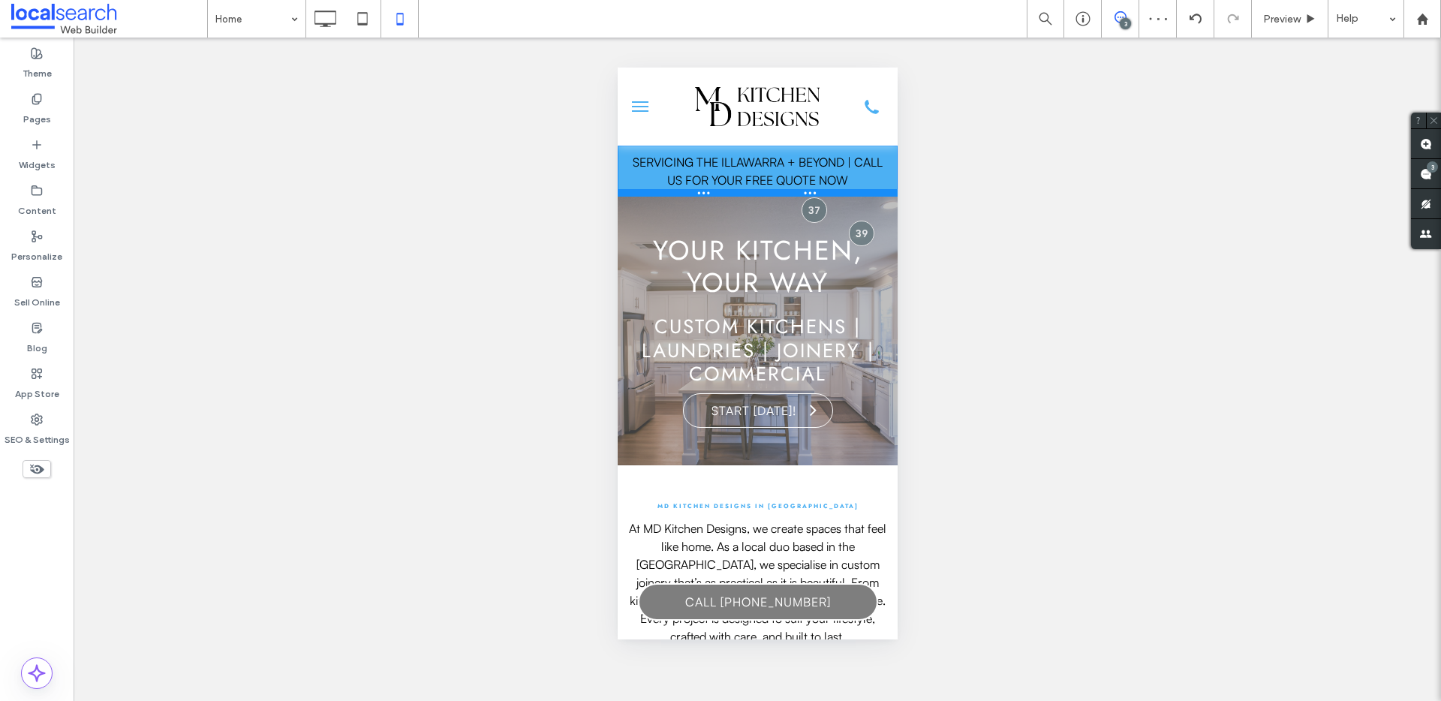
drag, startPoint x: 834, startPoint y: 216, endPoint x: 835, endPoint y: 184, distance: 32.3
click at [835, 184] on div "Click To Paste SERVICING THE ILLAWARRA + BEYOND | CALL US FOR YOUR FREE QUOTE N…" at bounding box center [757, 171] width 280 height 51
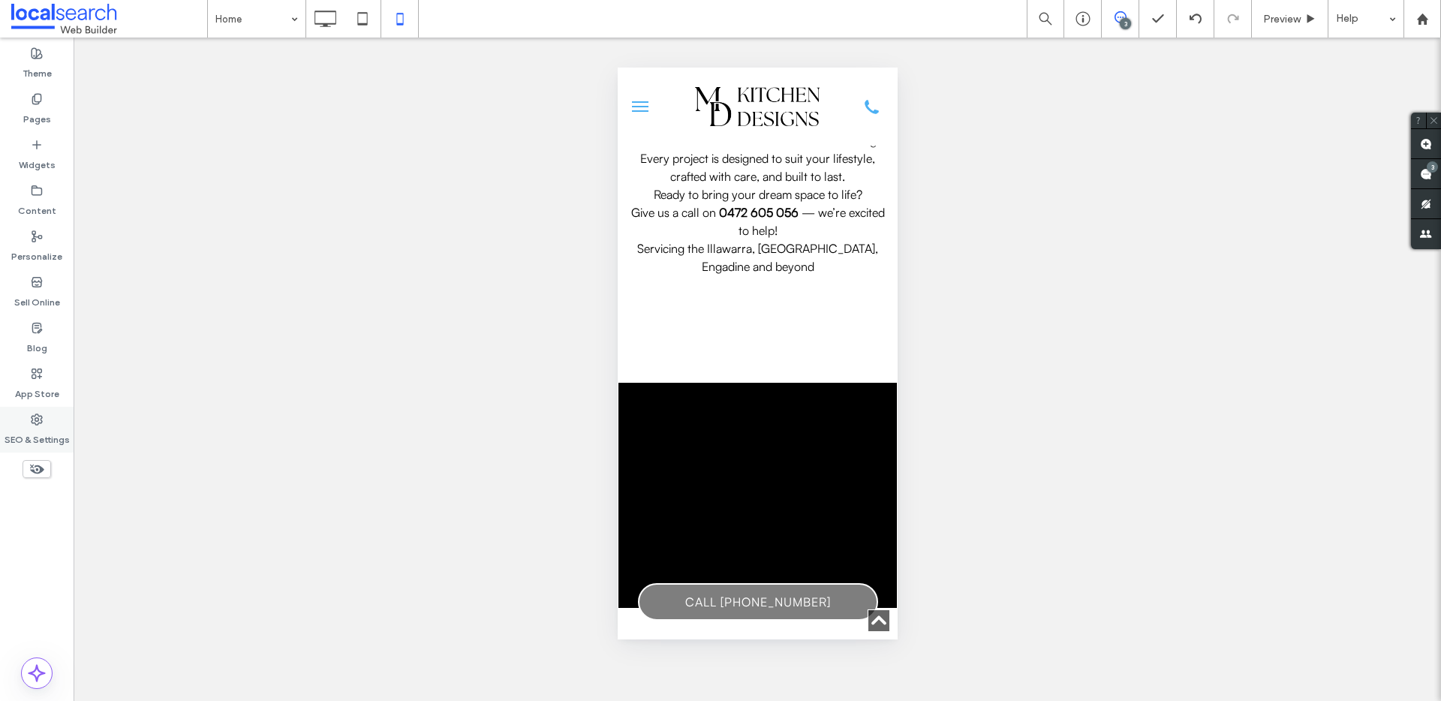
scroll to position [524, 0]
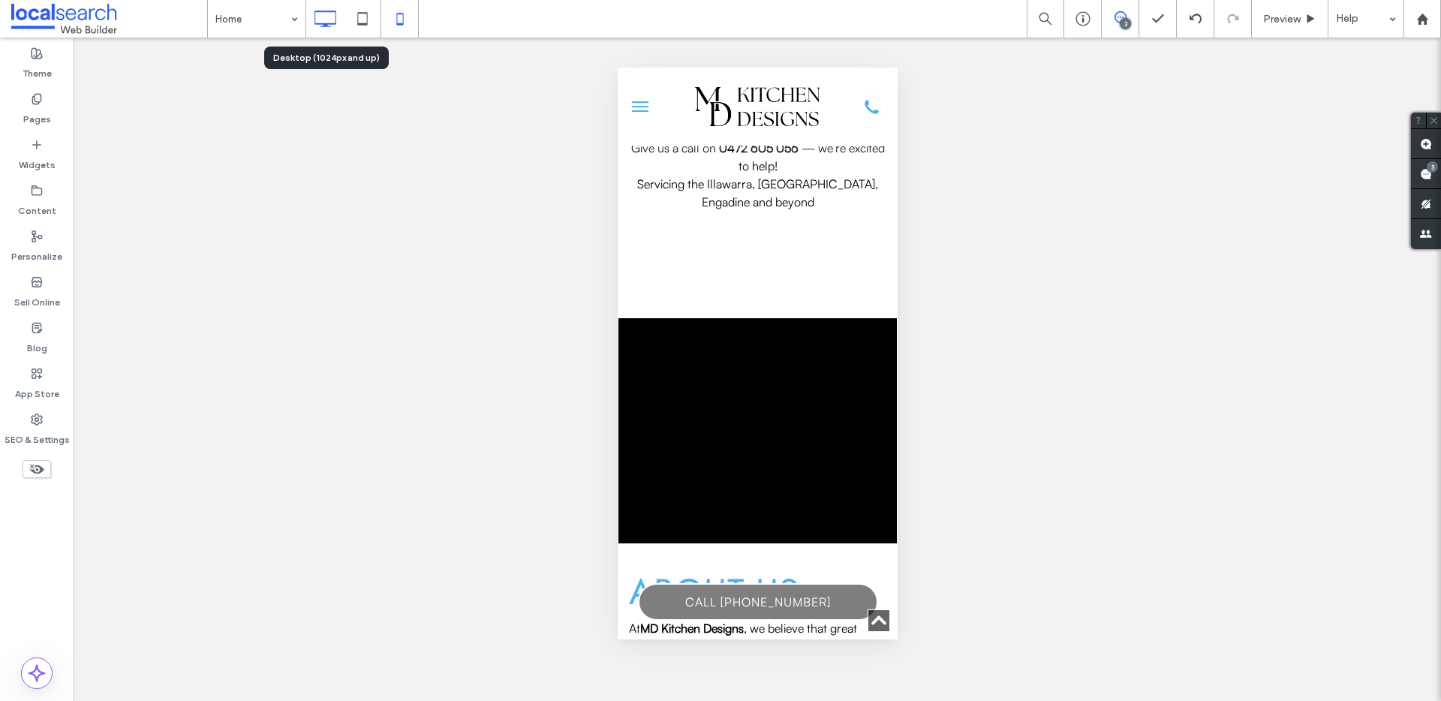
click at [323, 22] on icon at bounding box center [325, 19] width 30 height 30
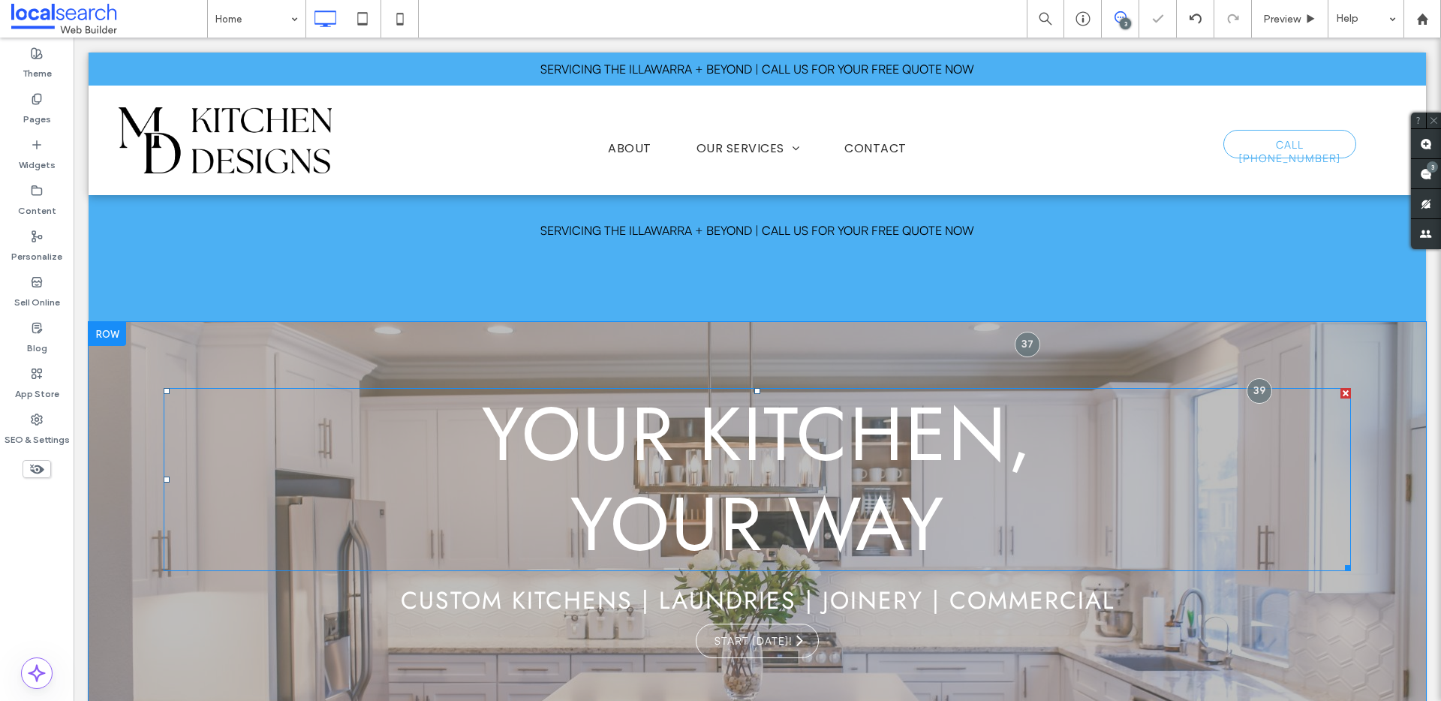
scroll to position [0, 0]
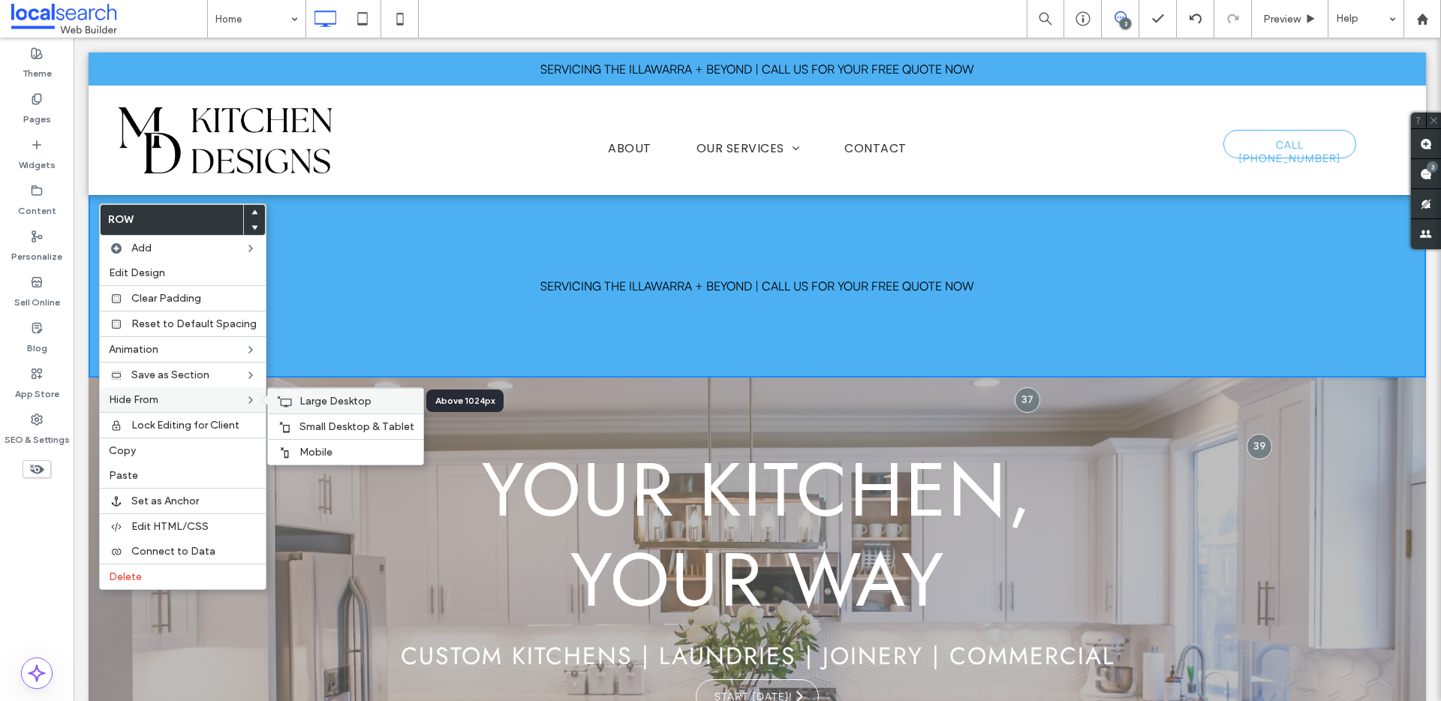
click at [305, 404] on span "Large Desktop" at bounding box center [335, 401] width 72 height 13
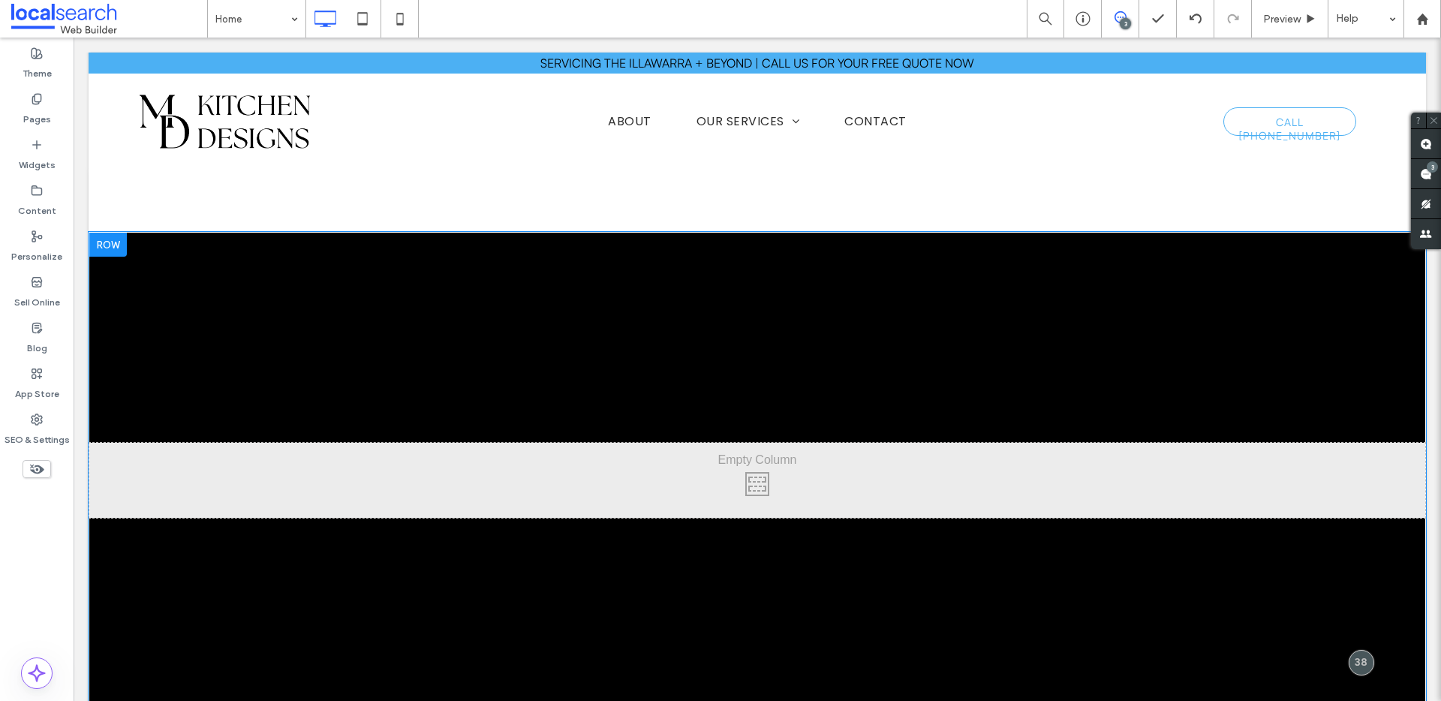
scroll to position [738, 0]
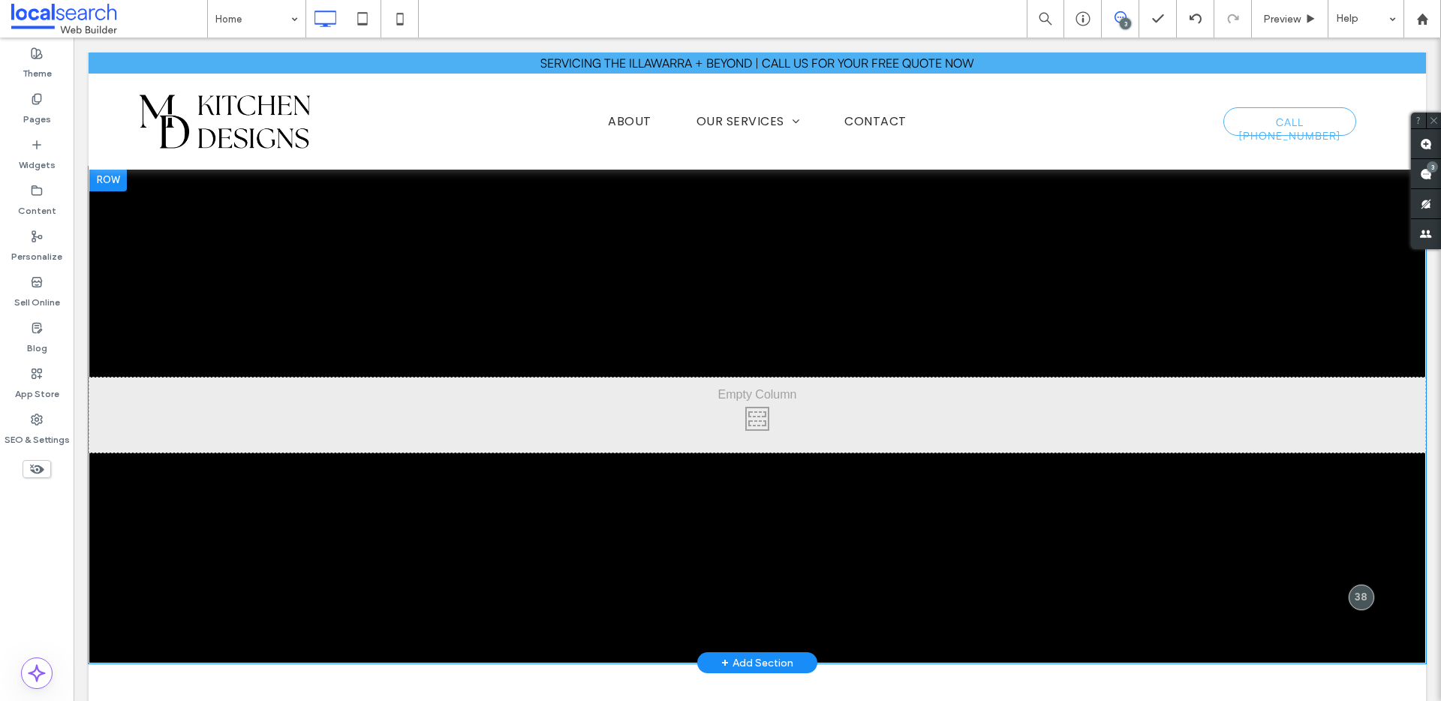
click at [104, 177] on div at bounding box center [108, 179] width 38 height 24
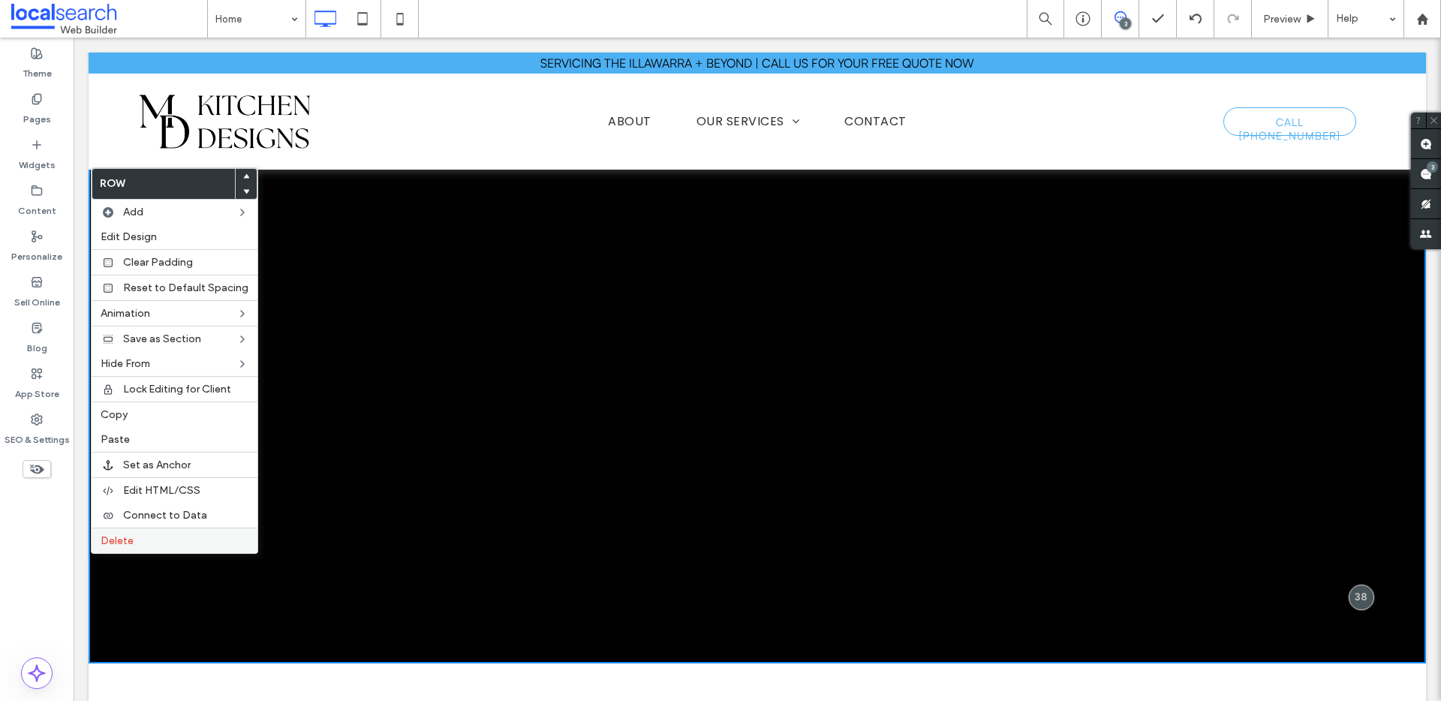
click at [122, 535] on span "Delete" at bounding box center [117, 540] width 33 height 13
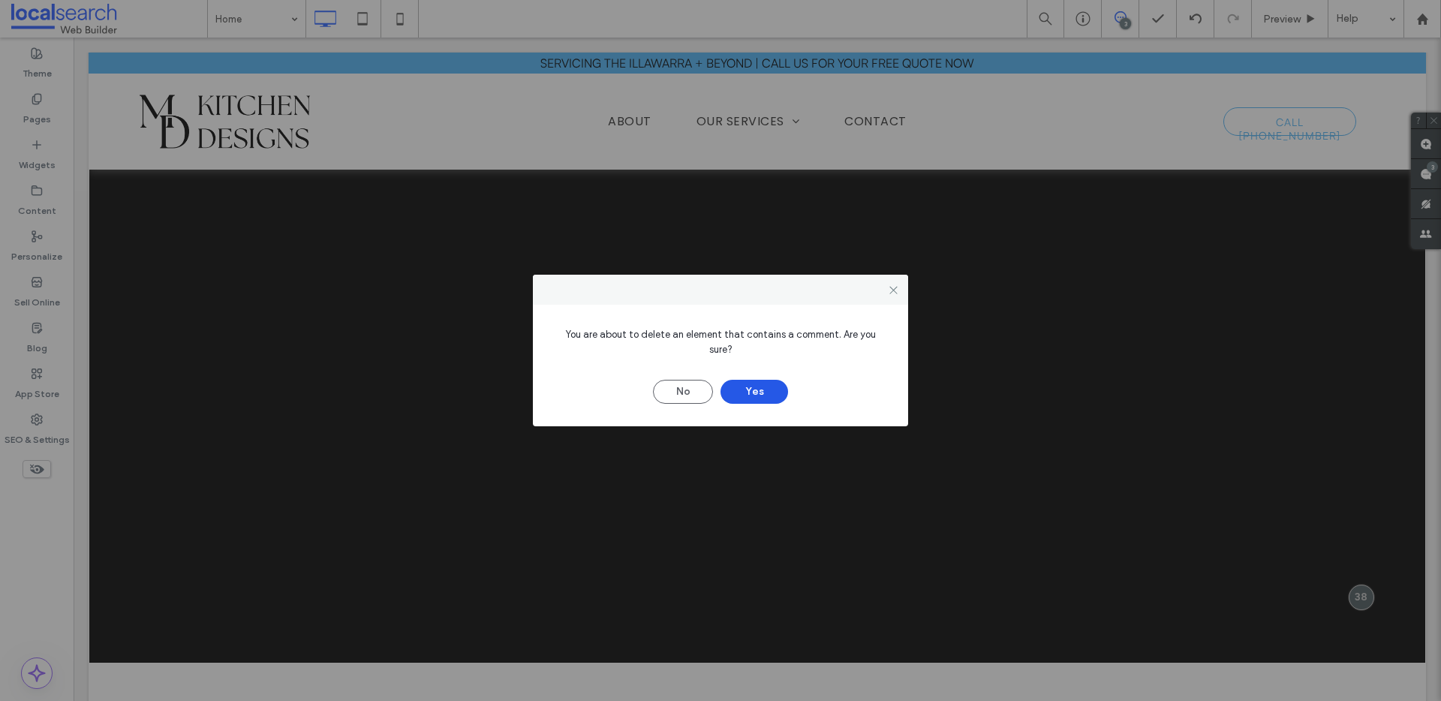
click at [786, 385] on button "Yes" at bounding box center [754, 392] width 68 height 24
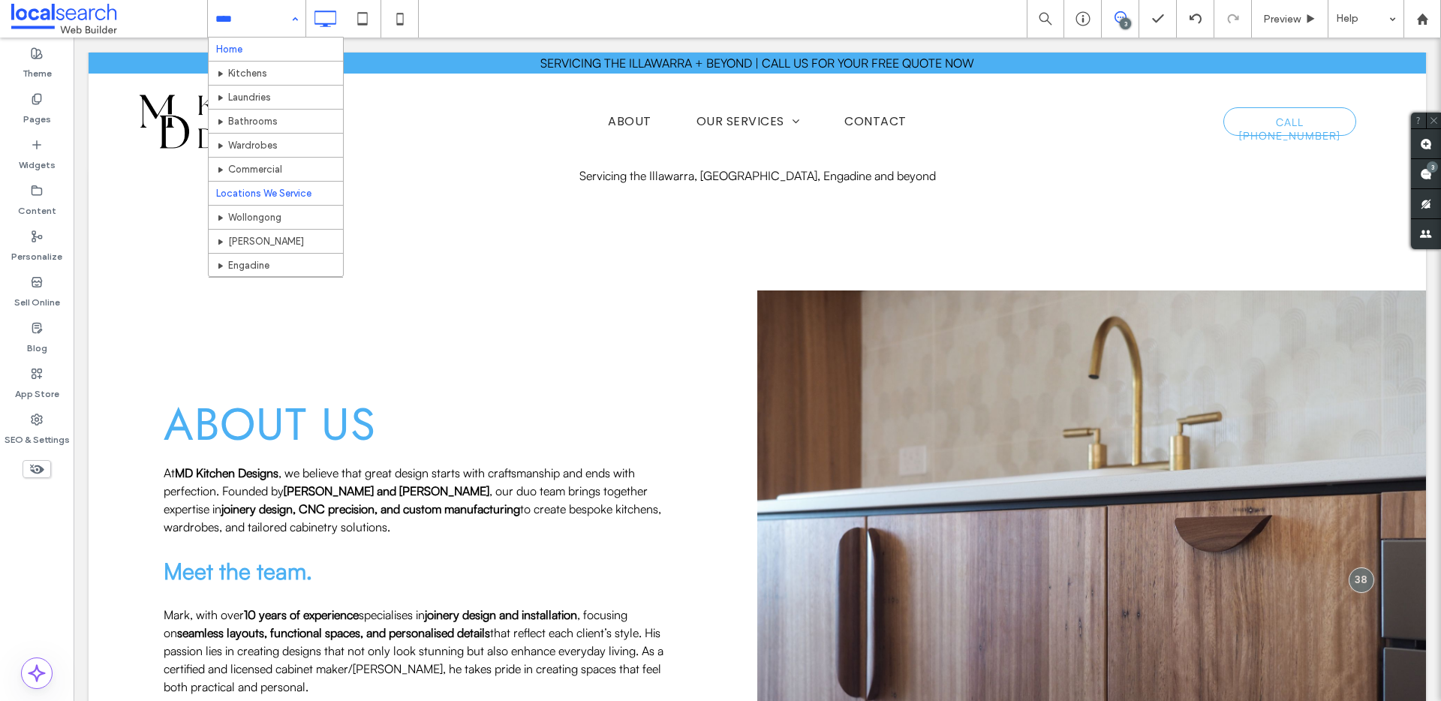
scroll to position [23, 0]
click at [248, 14] on input at bounding box center [252, 19] width 75 height 38
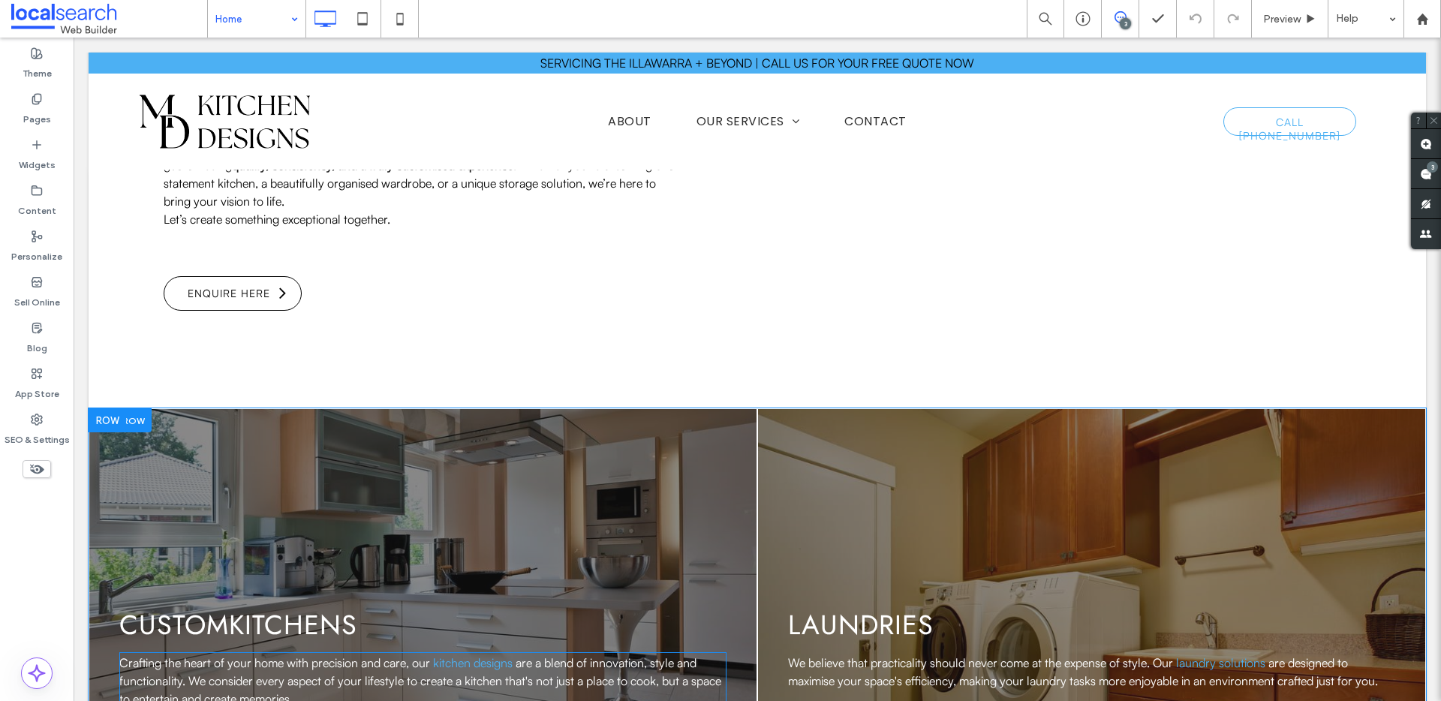
scroll to position [1381, 0]
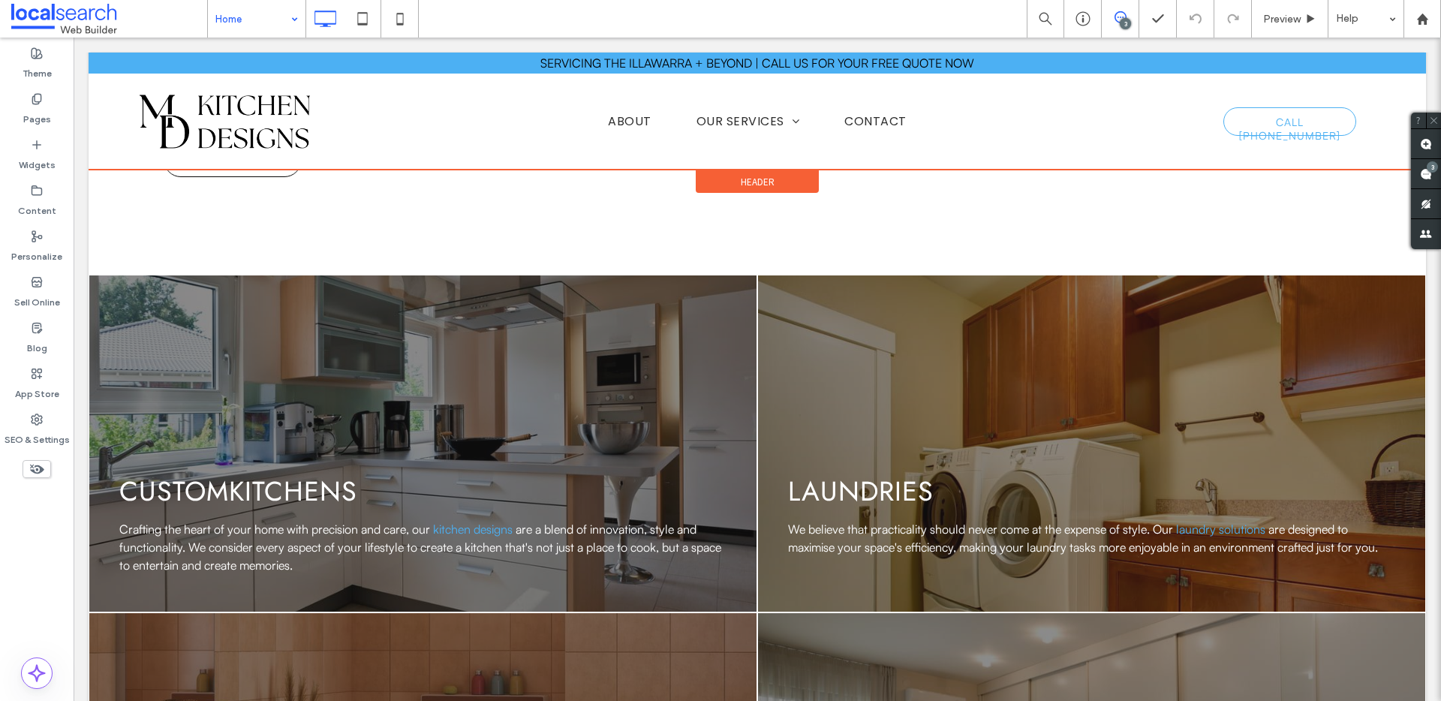
click at [756, 122] on div at bounding box center [757, 111] width 1337 height 117
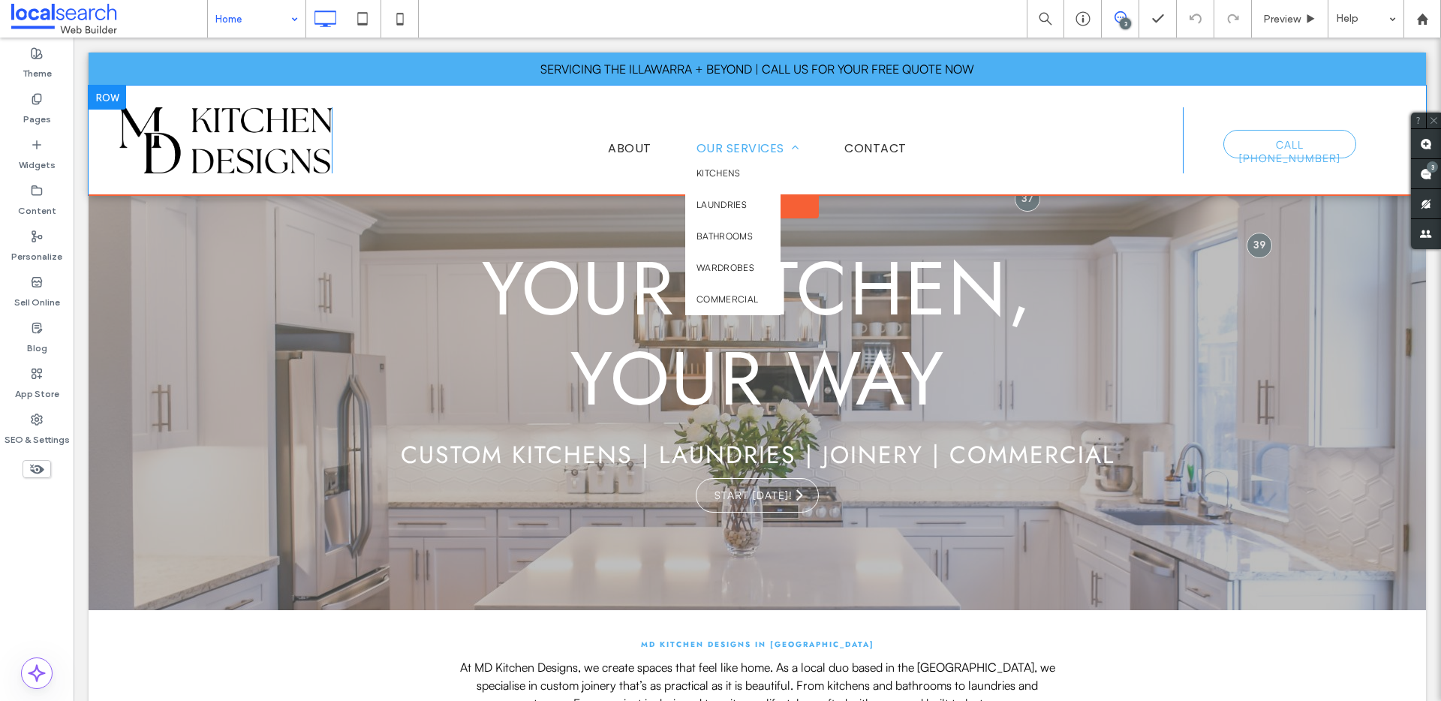
scroll to position [0, 0]
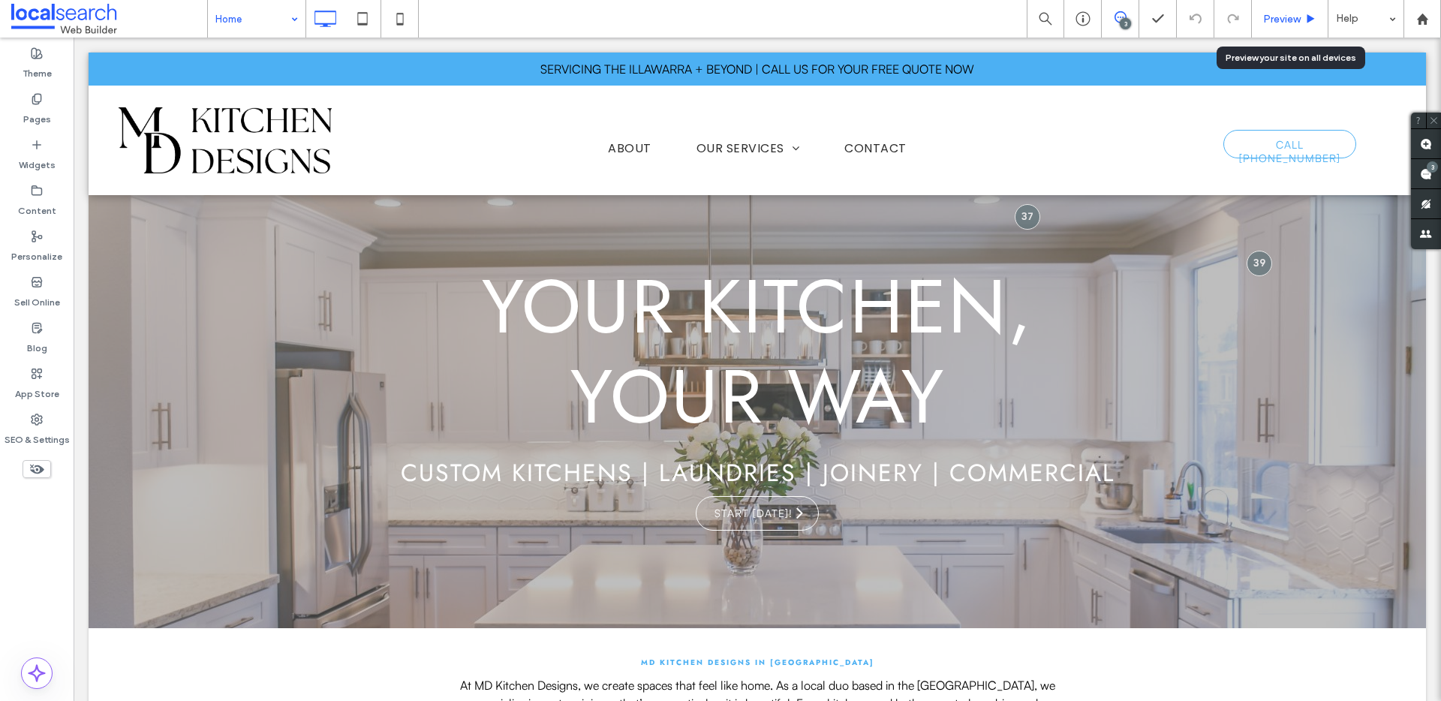
click at [1268, 21] on span "Preview" at bounding box center [1282, 19] width 38 height 13
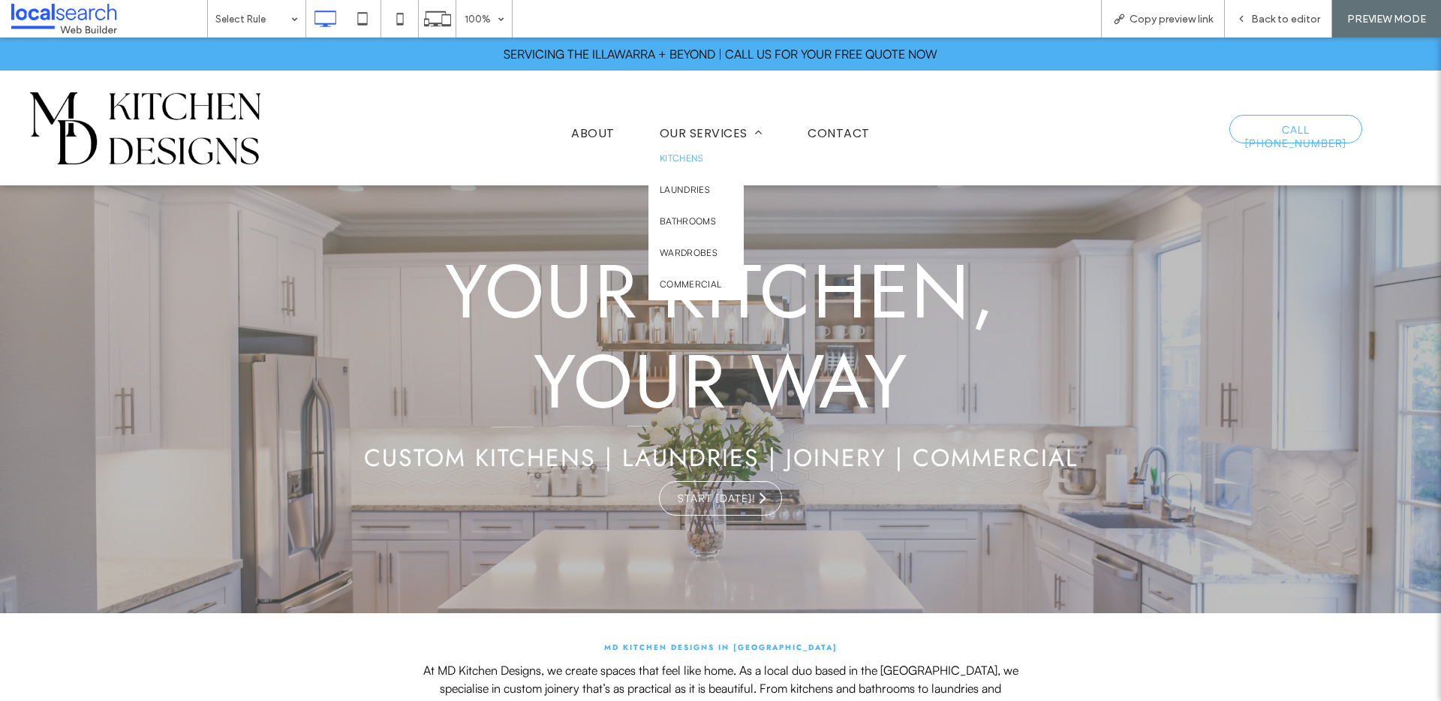
click at [678, 160] on span "Kitchens" at bounding box center [682, 159] width 44 height 14
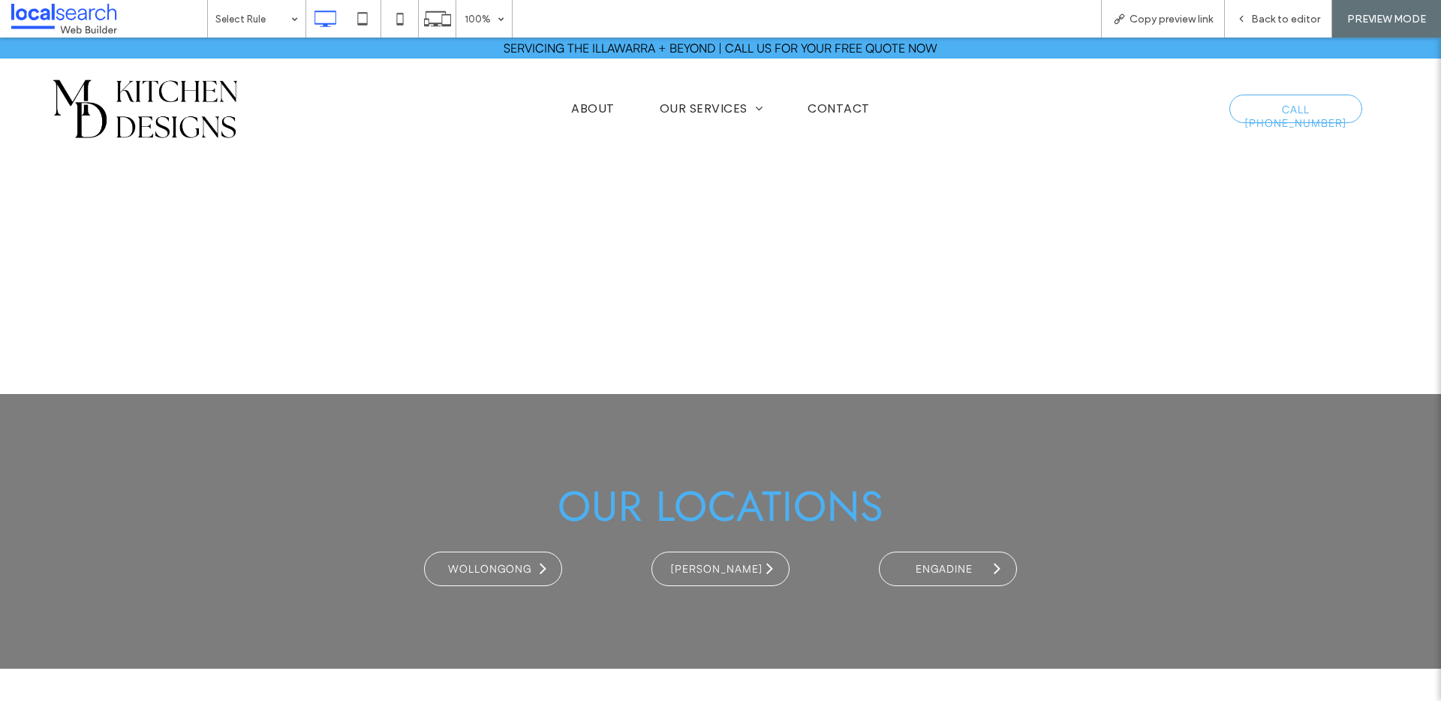
scroll to position [2804, 0]
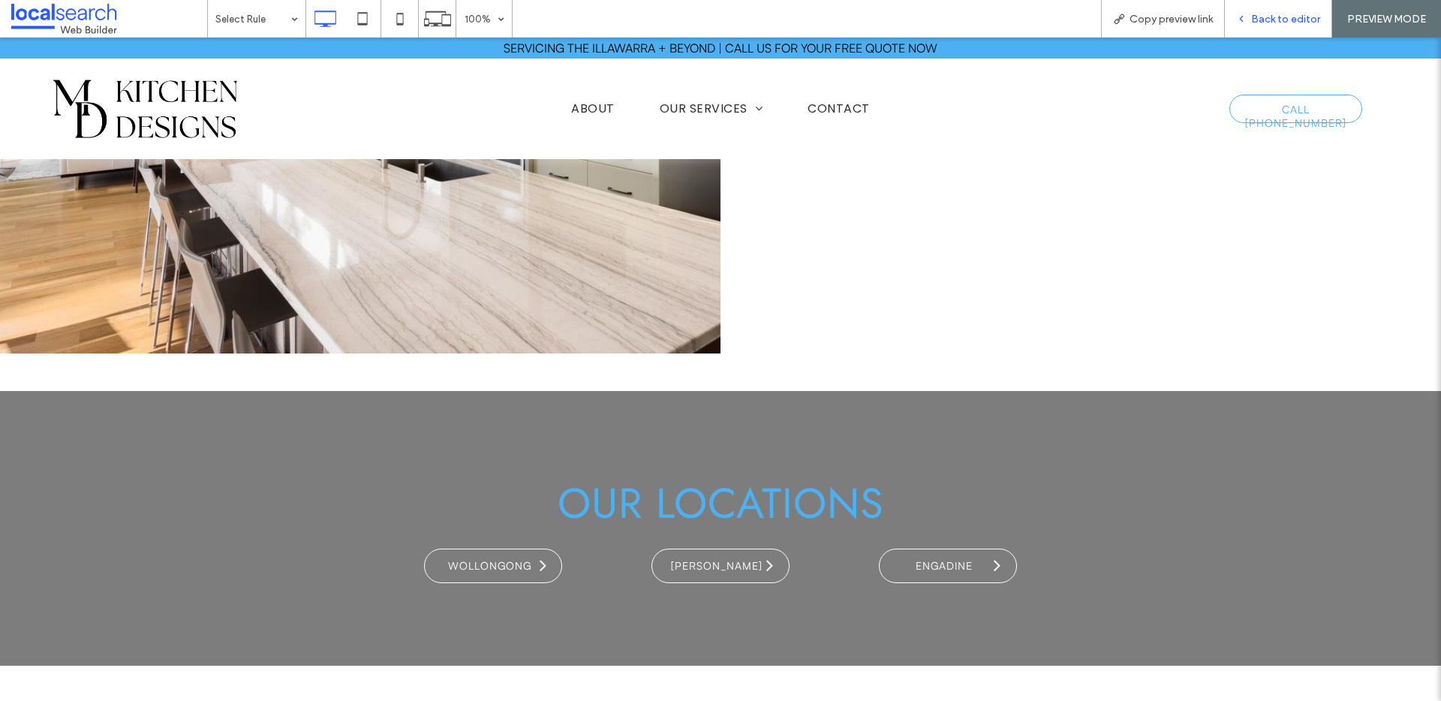
click at [1259, 17] on span "Back to editor" at bounding box center [1285, 19] width 69 height 13
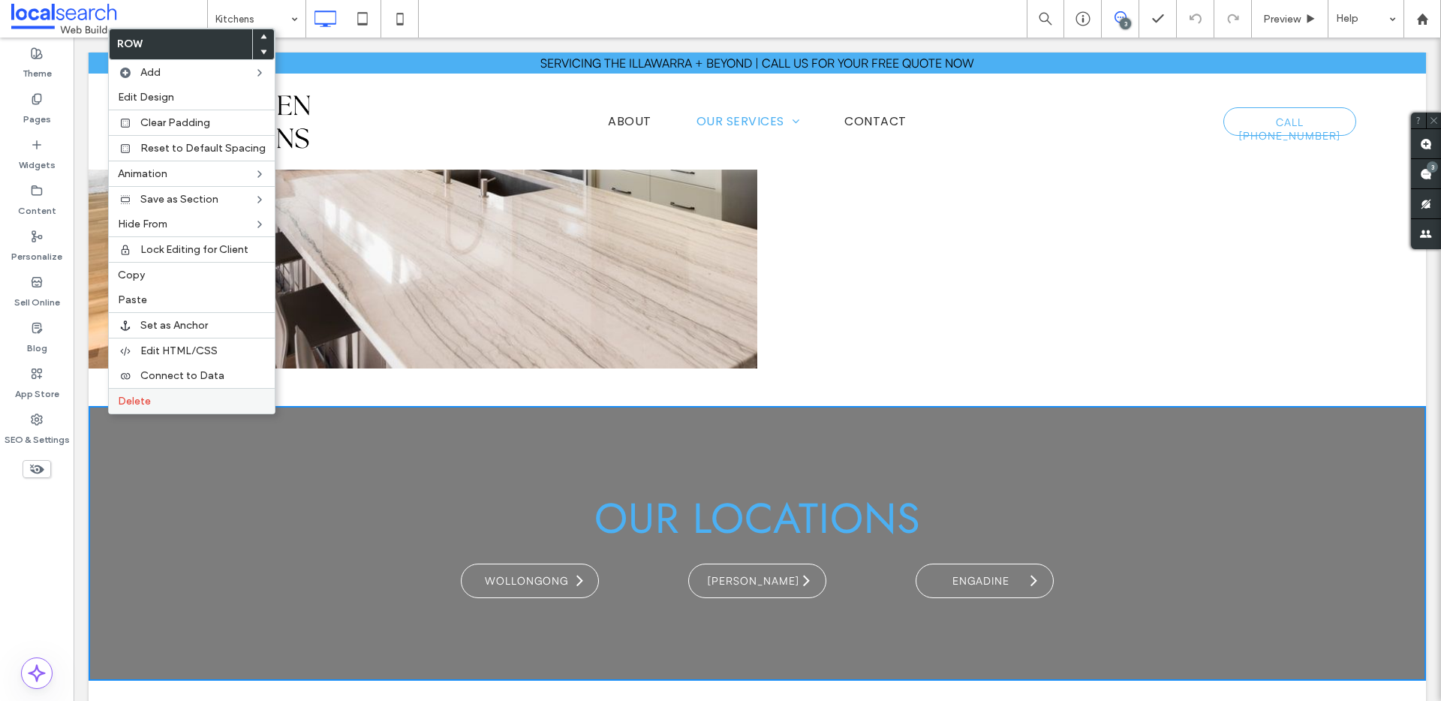
click at [137, 401] on span "Delete" at bounding box center [134, 401] width 33 height 13
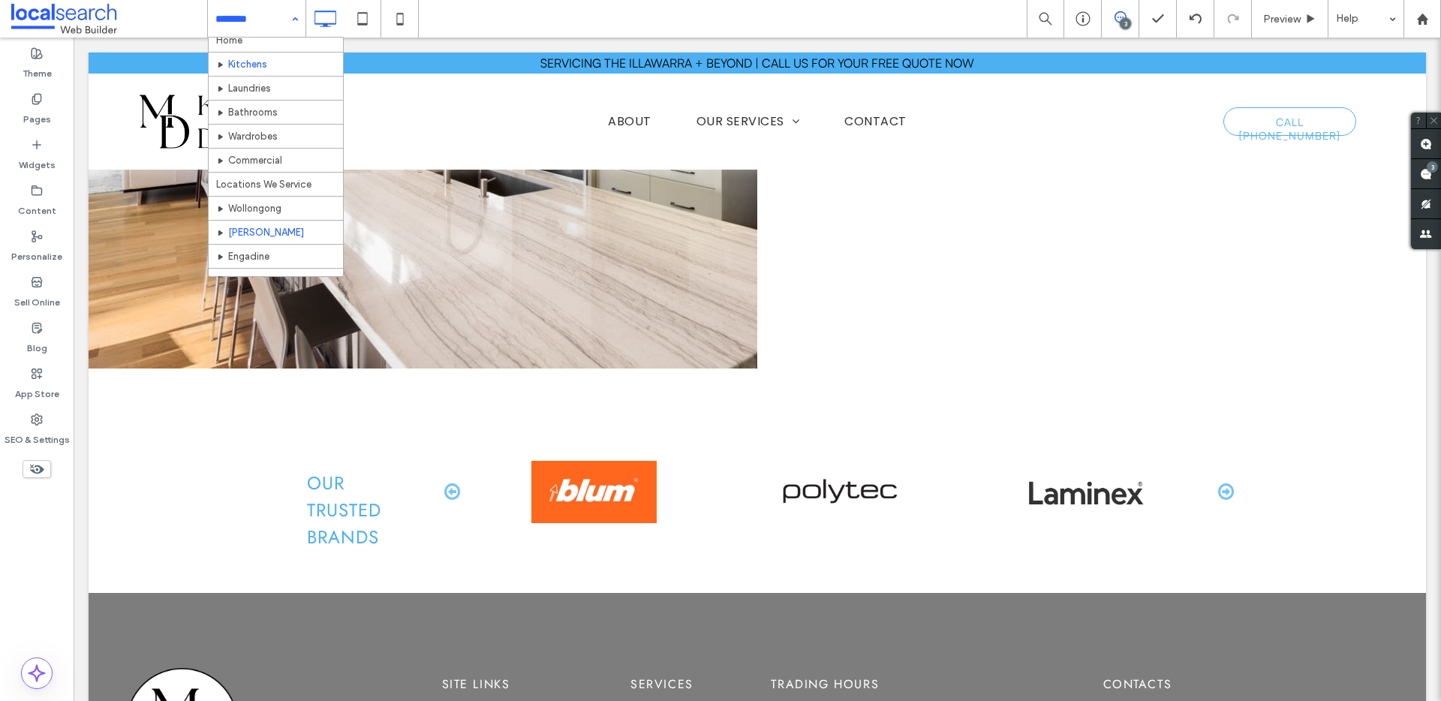
scroll to position [23, 0]
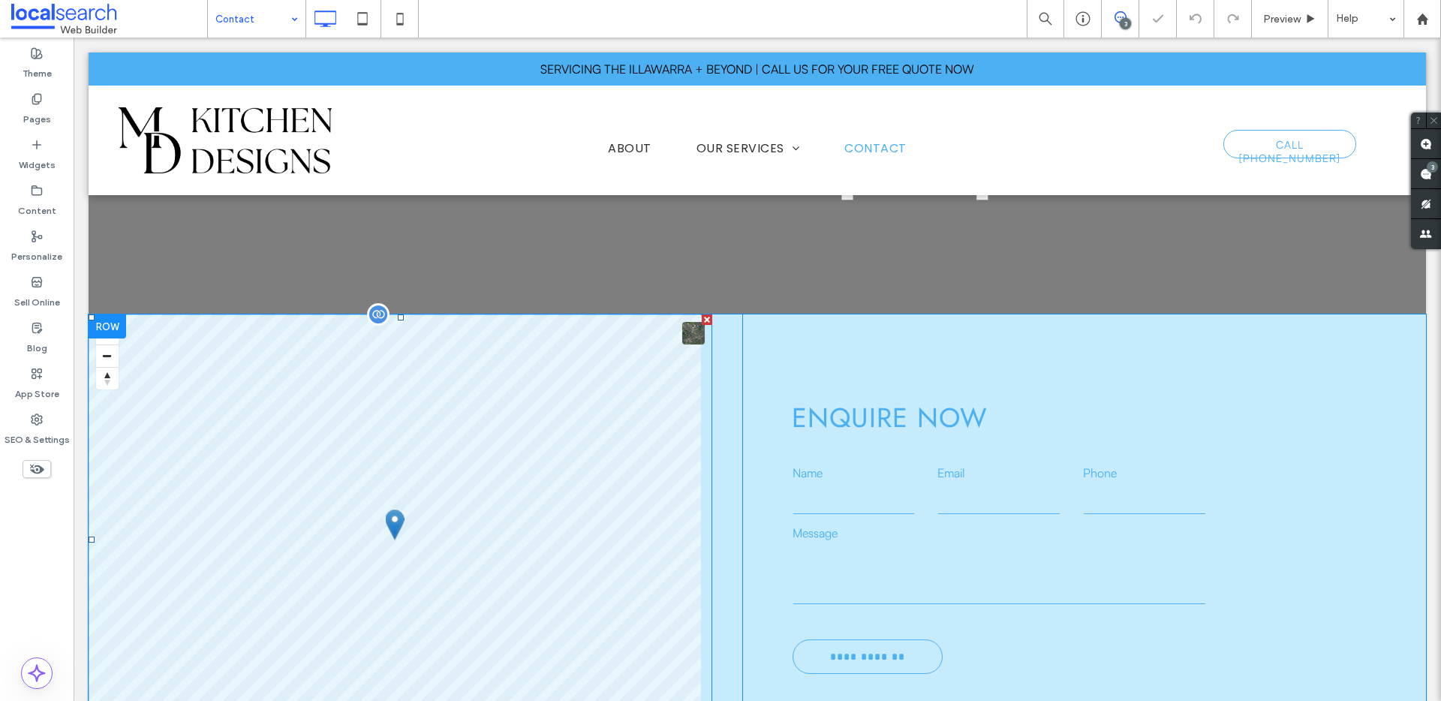
click at [465, 431] on span at bounding box center [401, 539] width 624 height 450
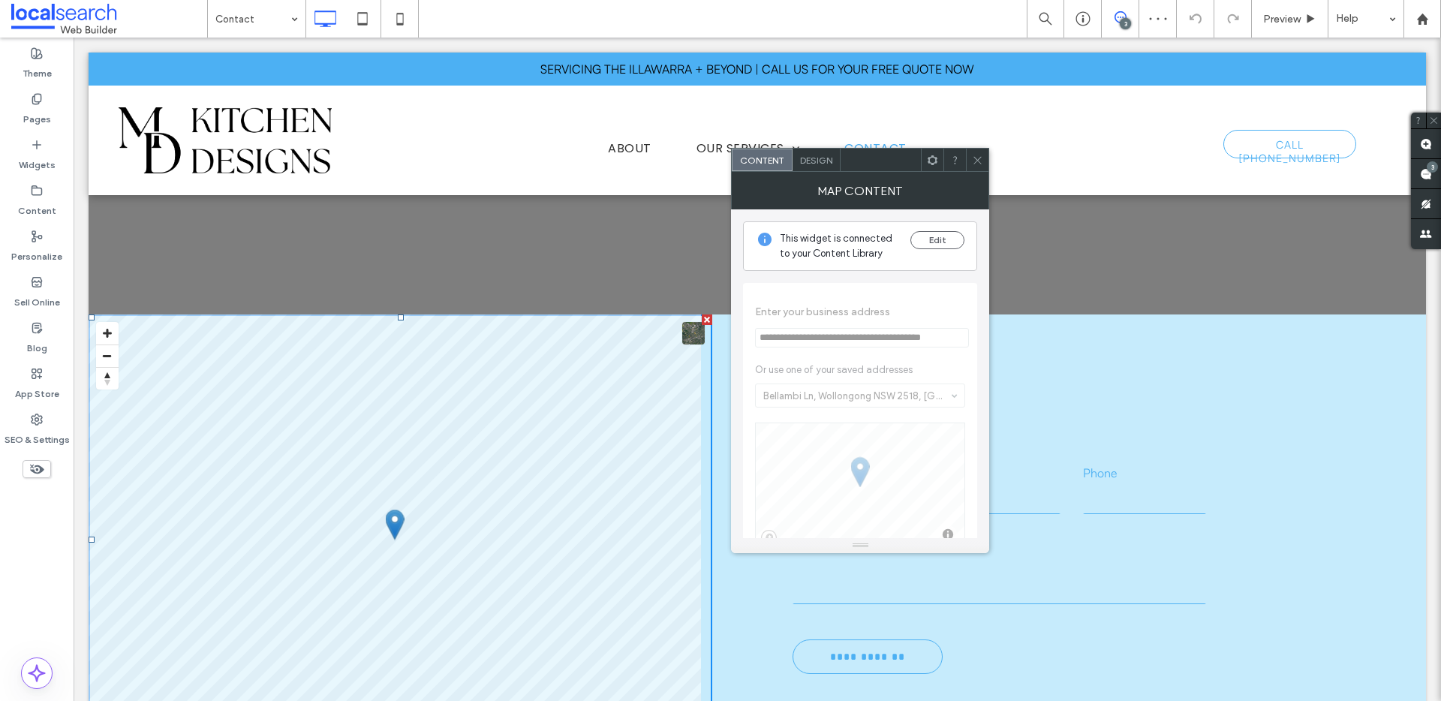
click at [978, 155] on icon at bounding box center [977, 160] width 11 height 11
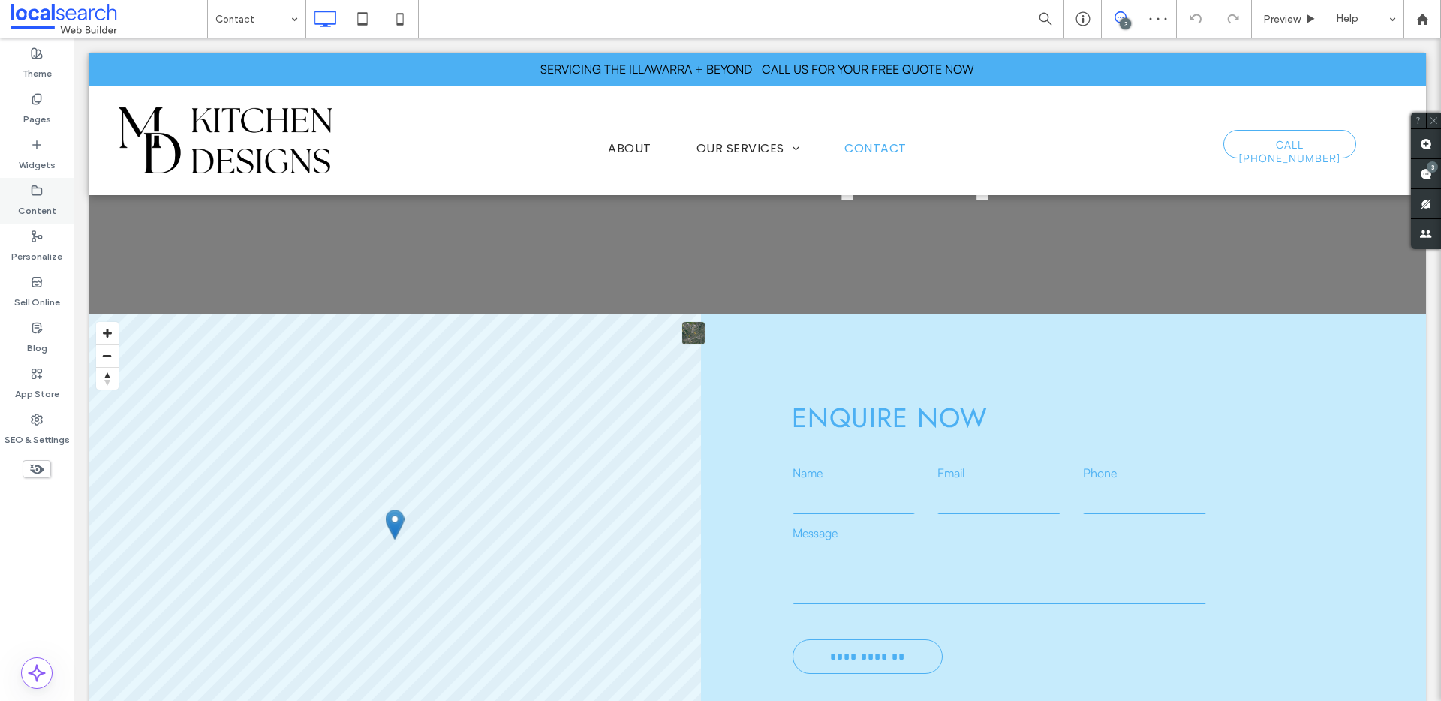
click at [54, 203] on label "Content" at bounding box center [37, 207] width 38 height 21
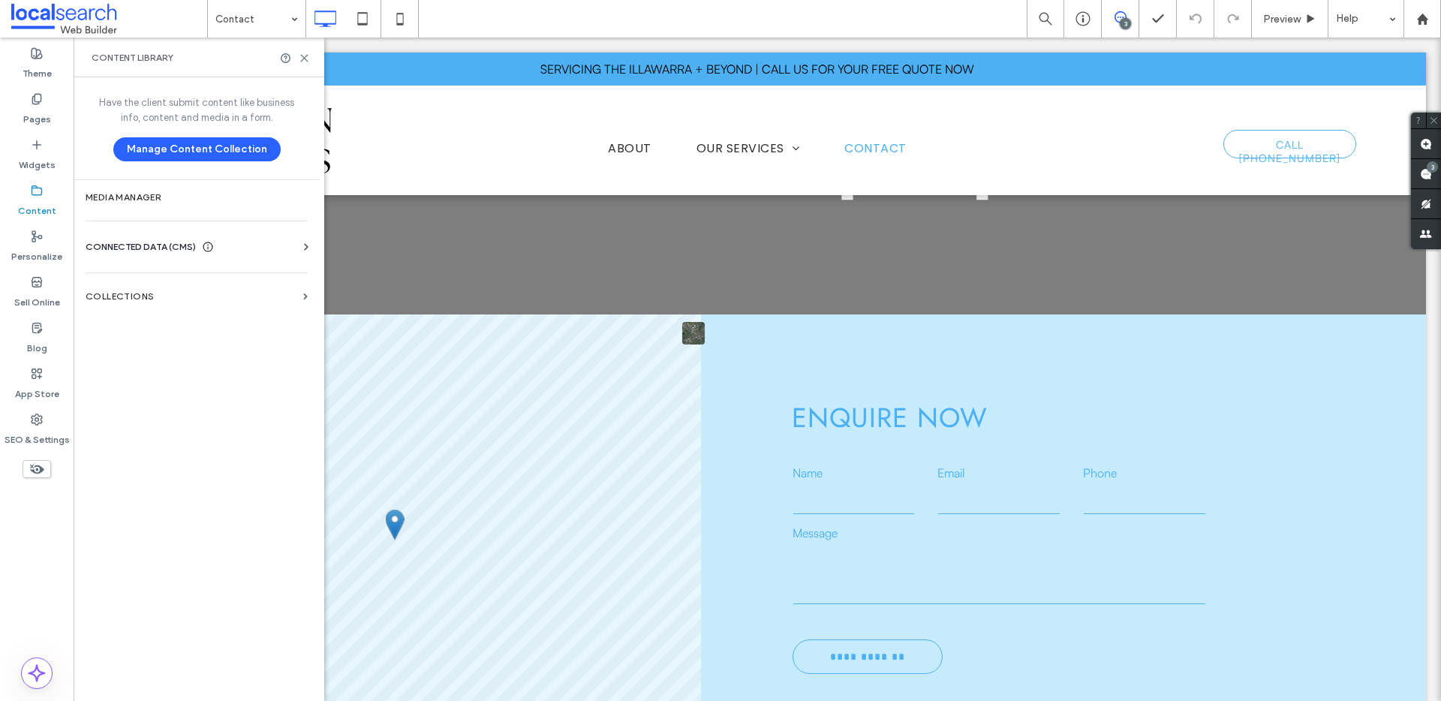
click at [209, 242] on use at bounding box center [208, 247] width 10 height 10
click at [164, 283] on label "Business Info" at bounding box center [200, 283] width 204 height 11
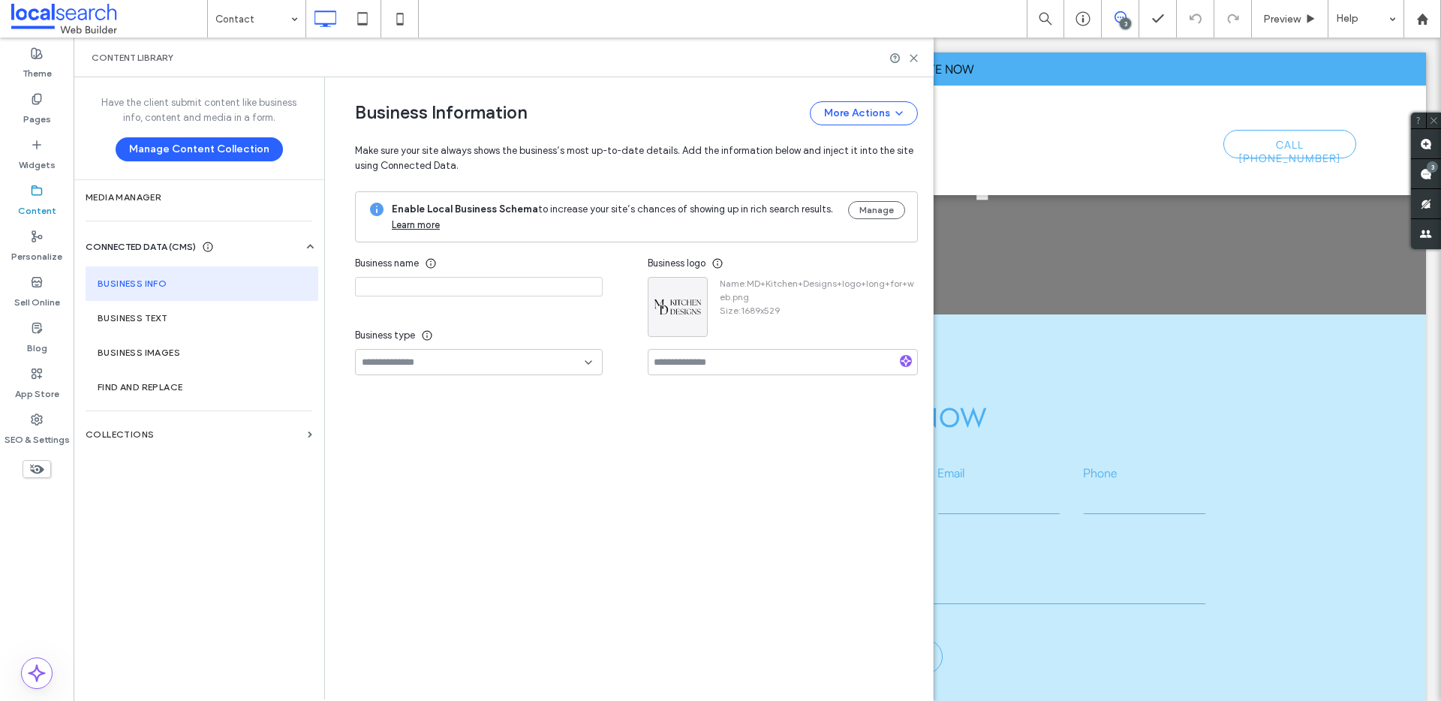
type input "**********"
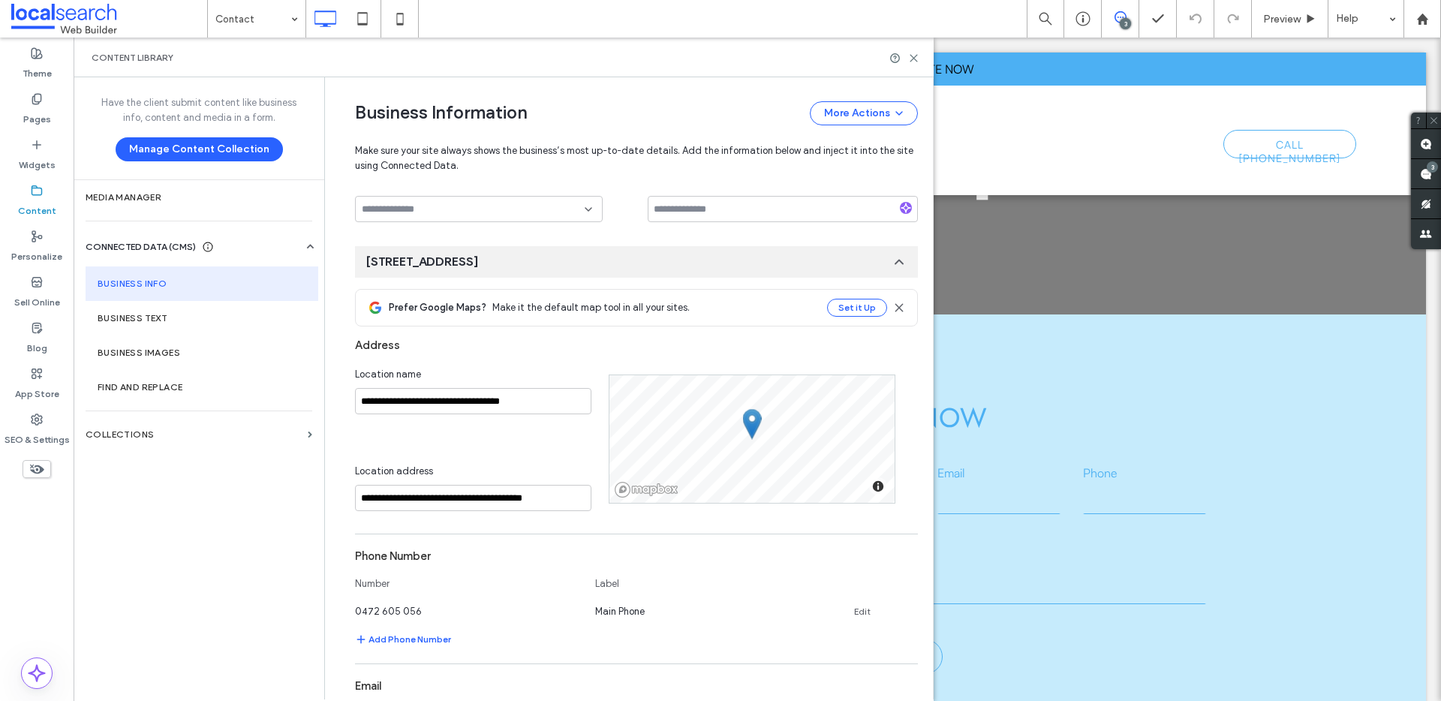
scroll to position [165, 0]
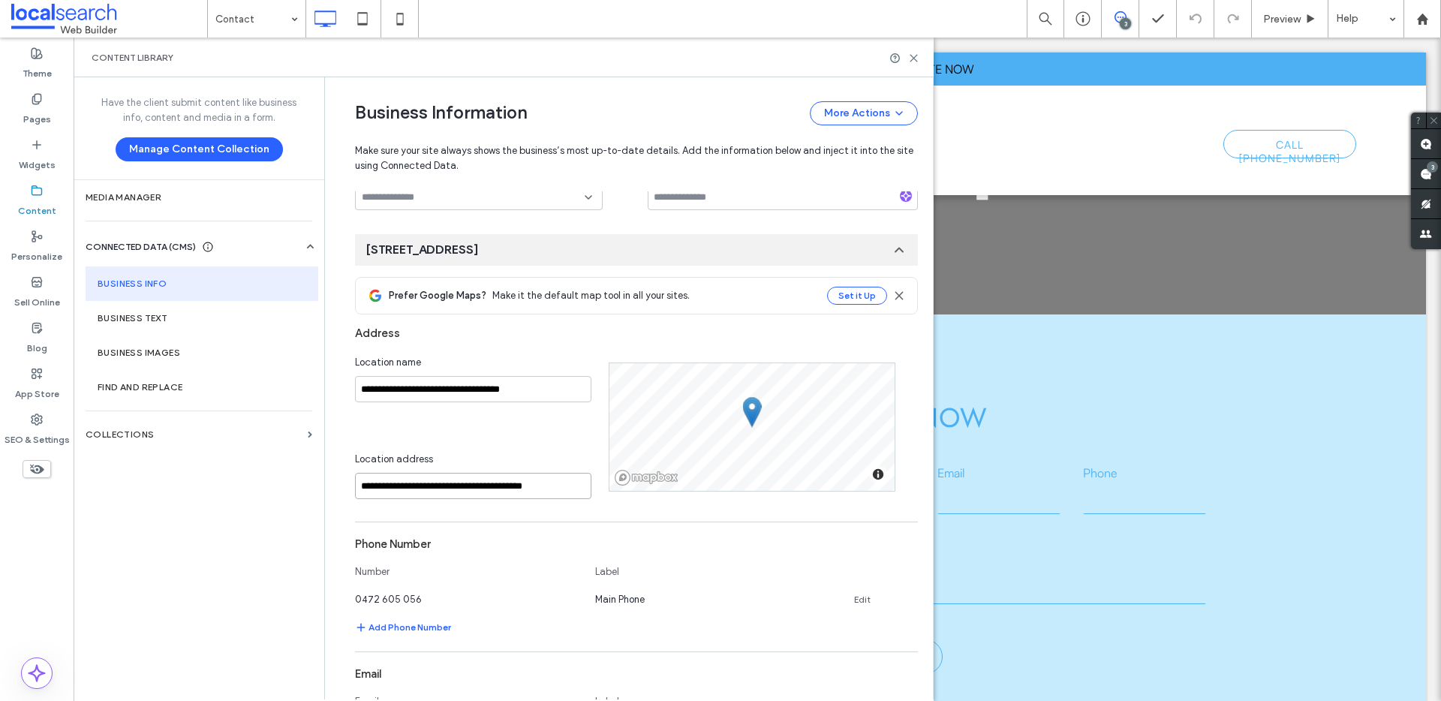
click at [404, 483] on input "**********" at bounding box center [473, 486] width 236 height 26
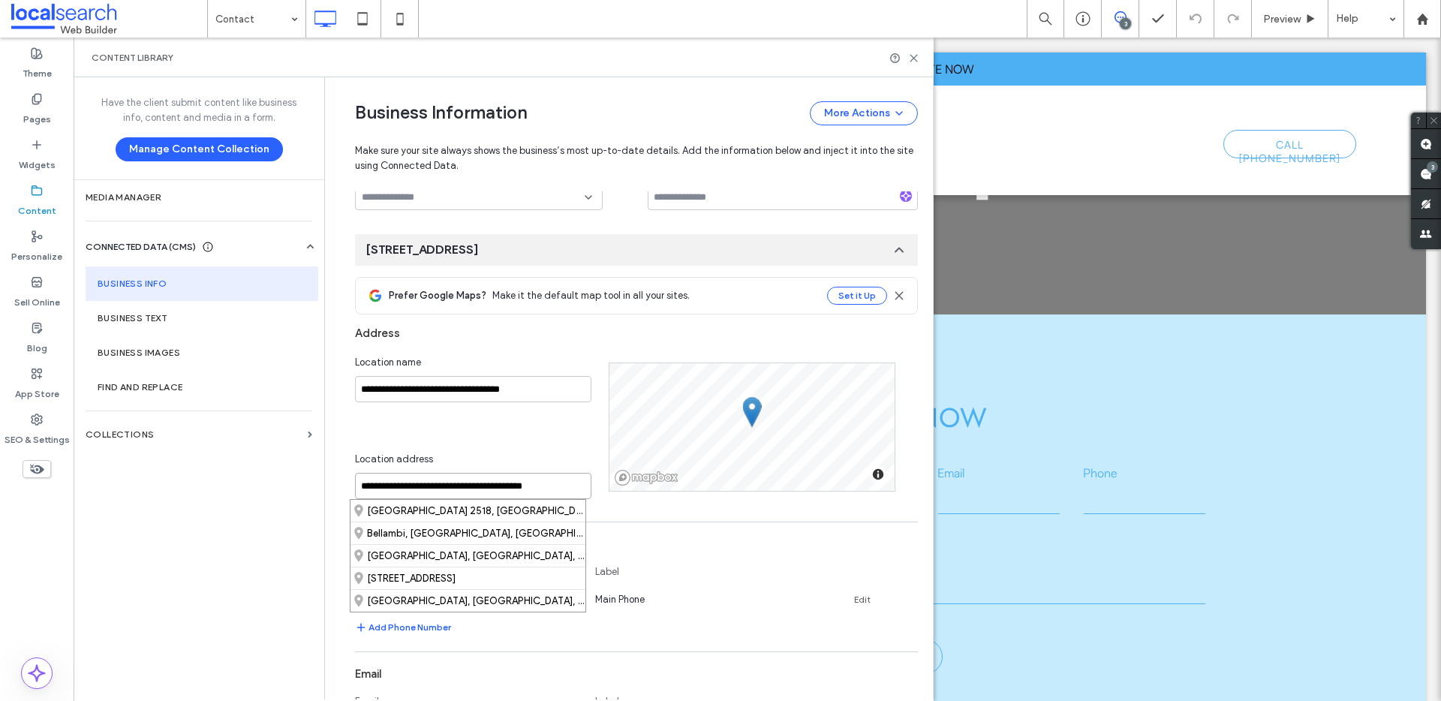
click at [404, 483] on input "**********" at bounding box center [473, 486] width 236 height 26
click at [435, 380] on input "**********" at bounding box center [473, 389] width 236 height 26
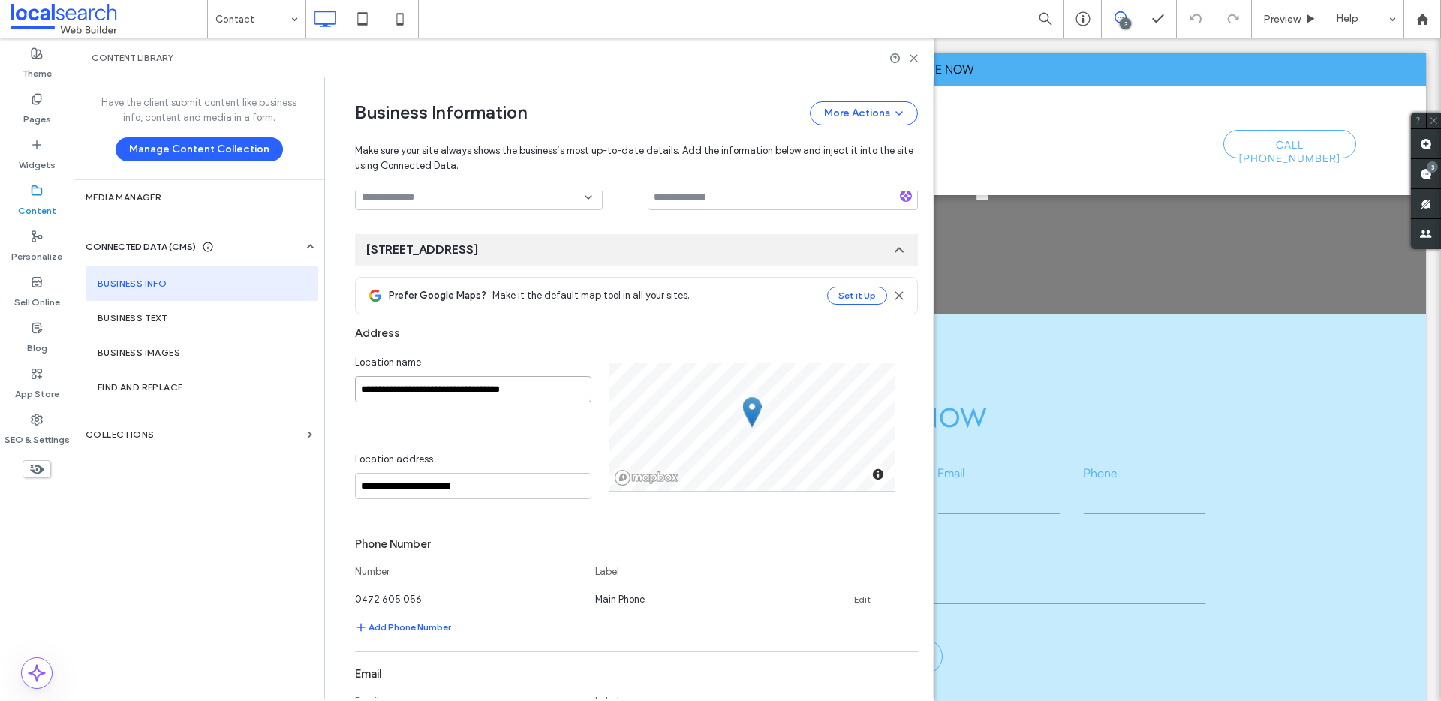
click at [435, 380] on input "**********" at bounding box center [473, 389] width 236 height 26
click at [425, 485] on input "**********" at bounding box center [473, 486] width 236 height 26
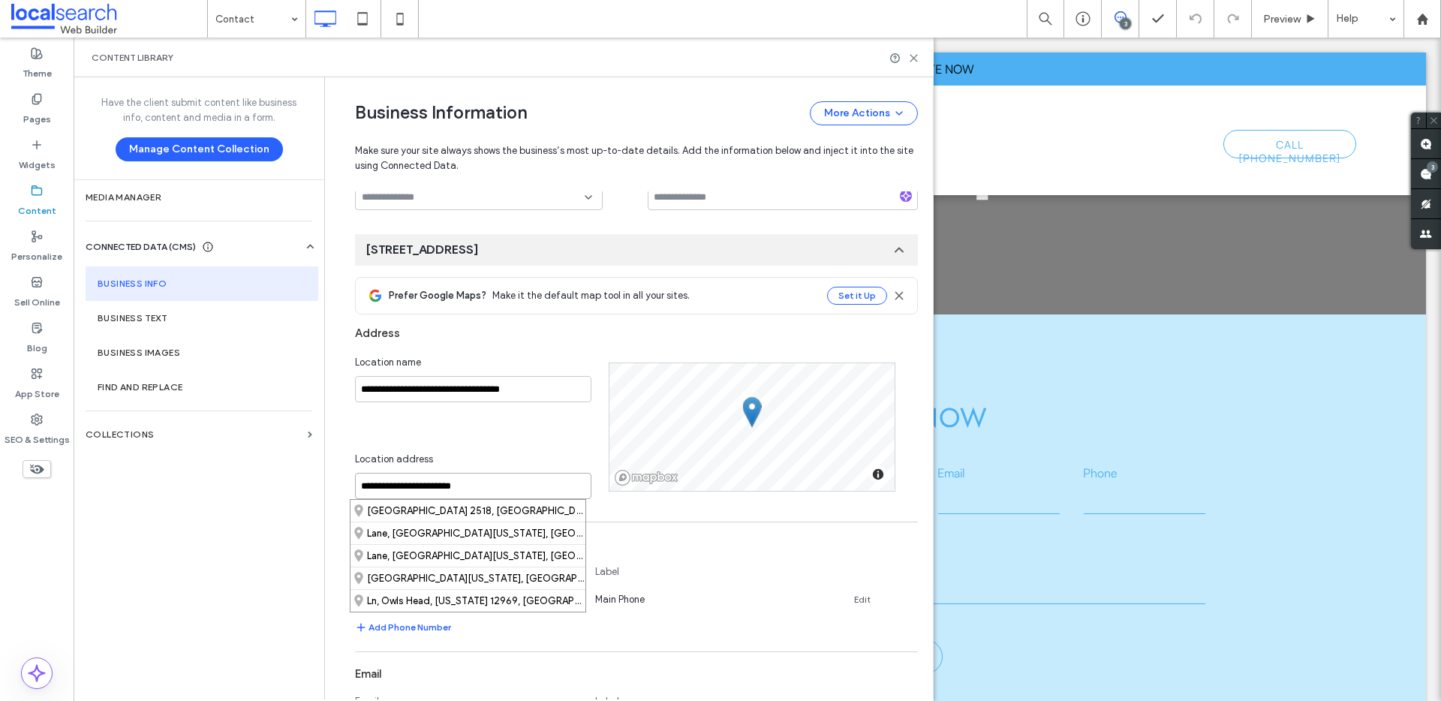
click at [425, 485] on input "**********" at bounding box center [473, 486] width 236 height 26
click at [431, 505] on strong "6 Bellambi Lane" at bounding box center [413, 510] width 93 height 11
type input "**********"
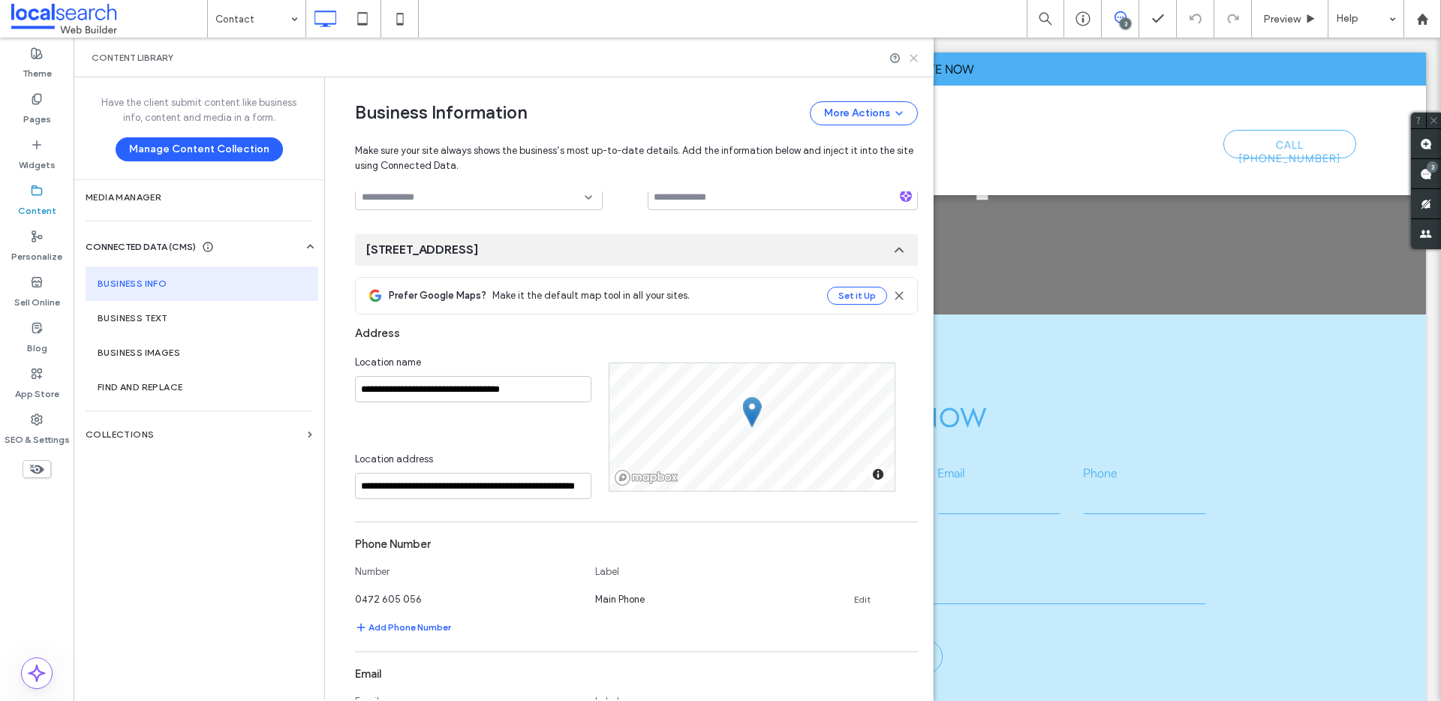
click at [918, 55] on icon at bounding box center [913, 58] width 11 height 11
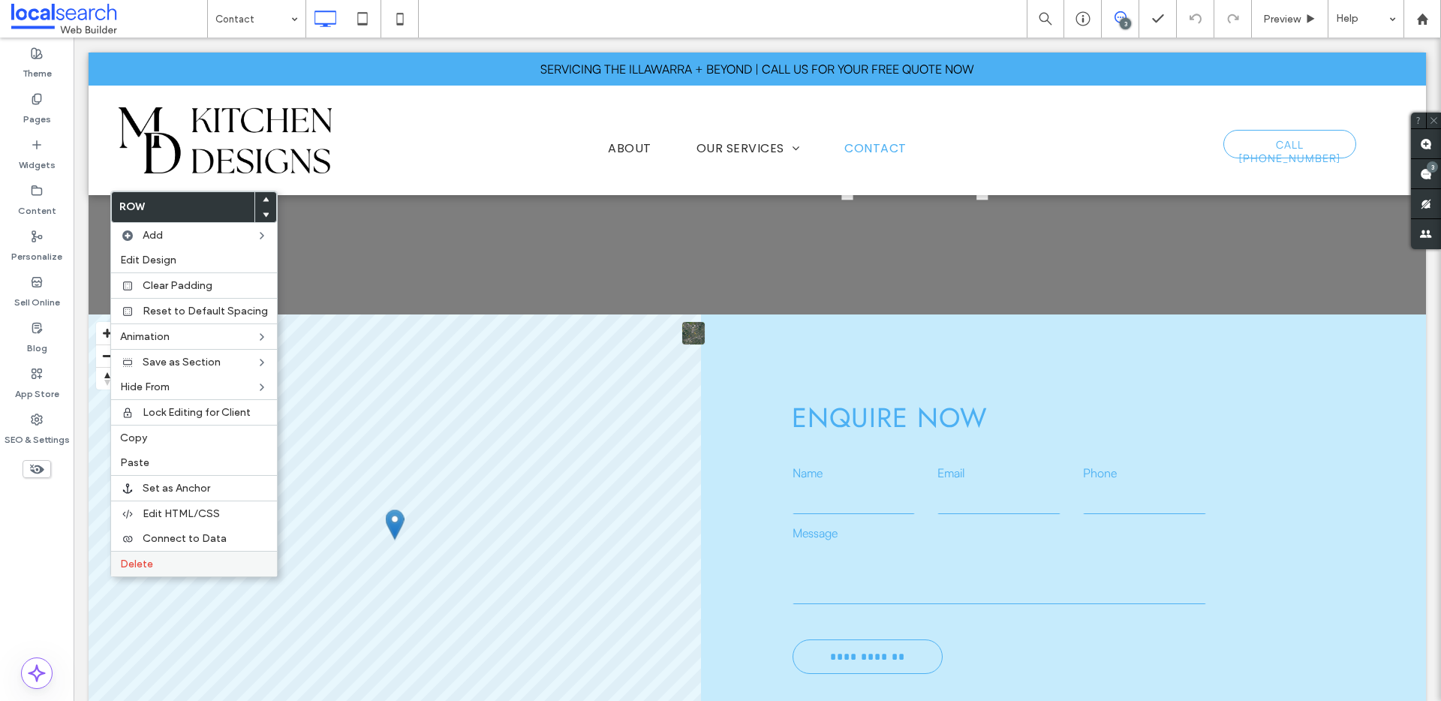
click at [134, 571] on div "Delete" at bounding box center [194, 564] width 166 height 26
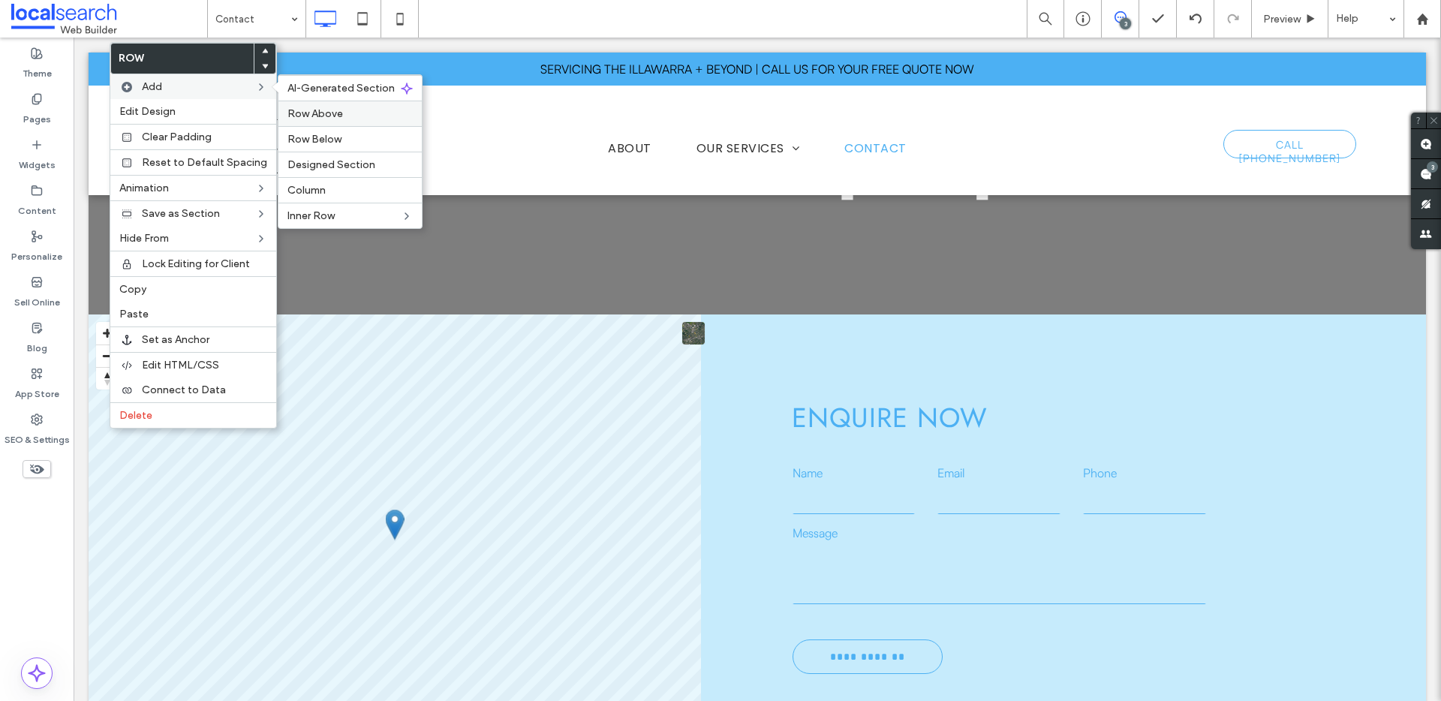
click at [296, 115] on span "Row Above" at bounding box center [315, 113] width 56 height 13
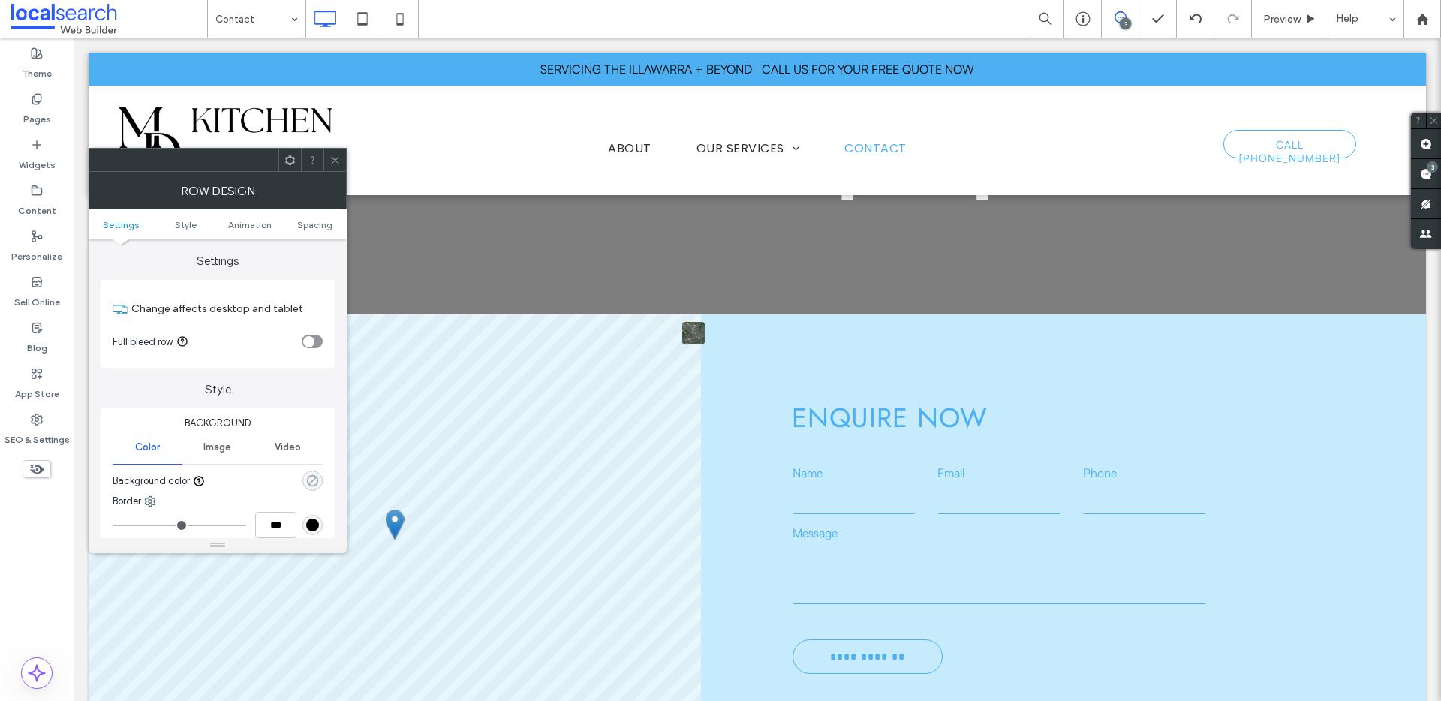
click at [315, 482] on icon "rgba(0, 0, 0, 0)" at bounding box center [312, 480] width 13 height 13
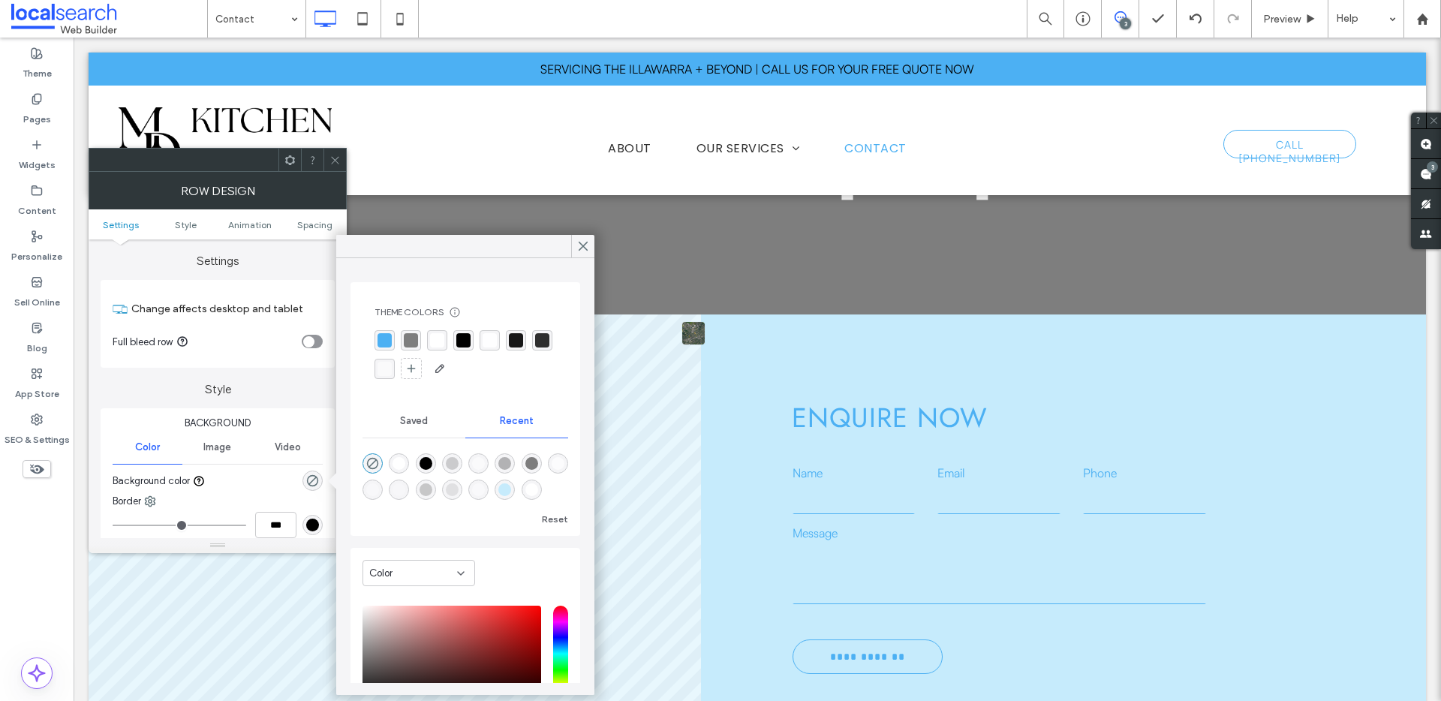
click at [371, 341] on div "Theme Colors Save time with Theme Colors Create a color palette to instantly ad…" at bounding box center [465, 343] width 206 height 98
click at [385, 341] on div "rgba(76,176,243,1)" at bounding box center [384, 340] width 14 height 14
click at [578, 248] on icon at bounding box center [583, 246] width 14 height 14
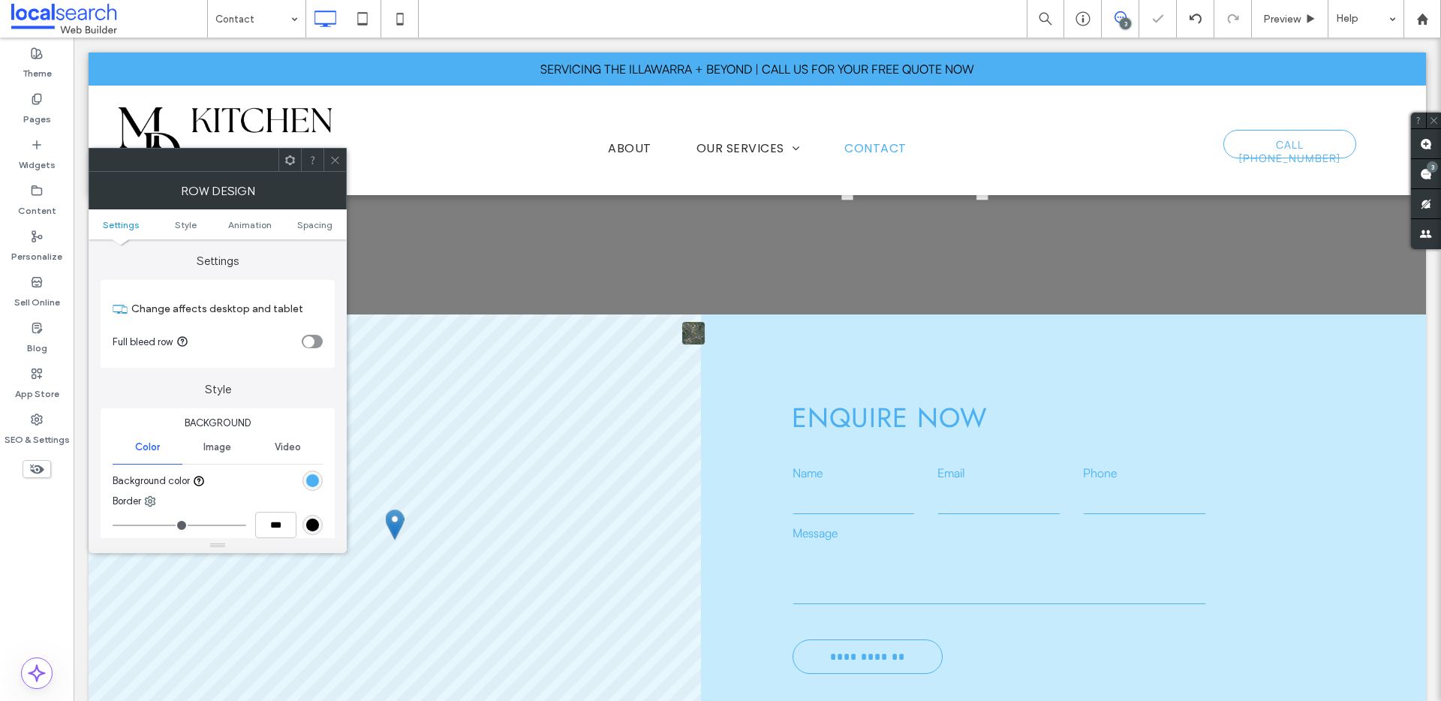
click at [334, 161] on use at bounding box center [335, 160] width 8 height 8
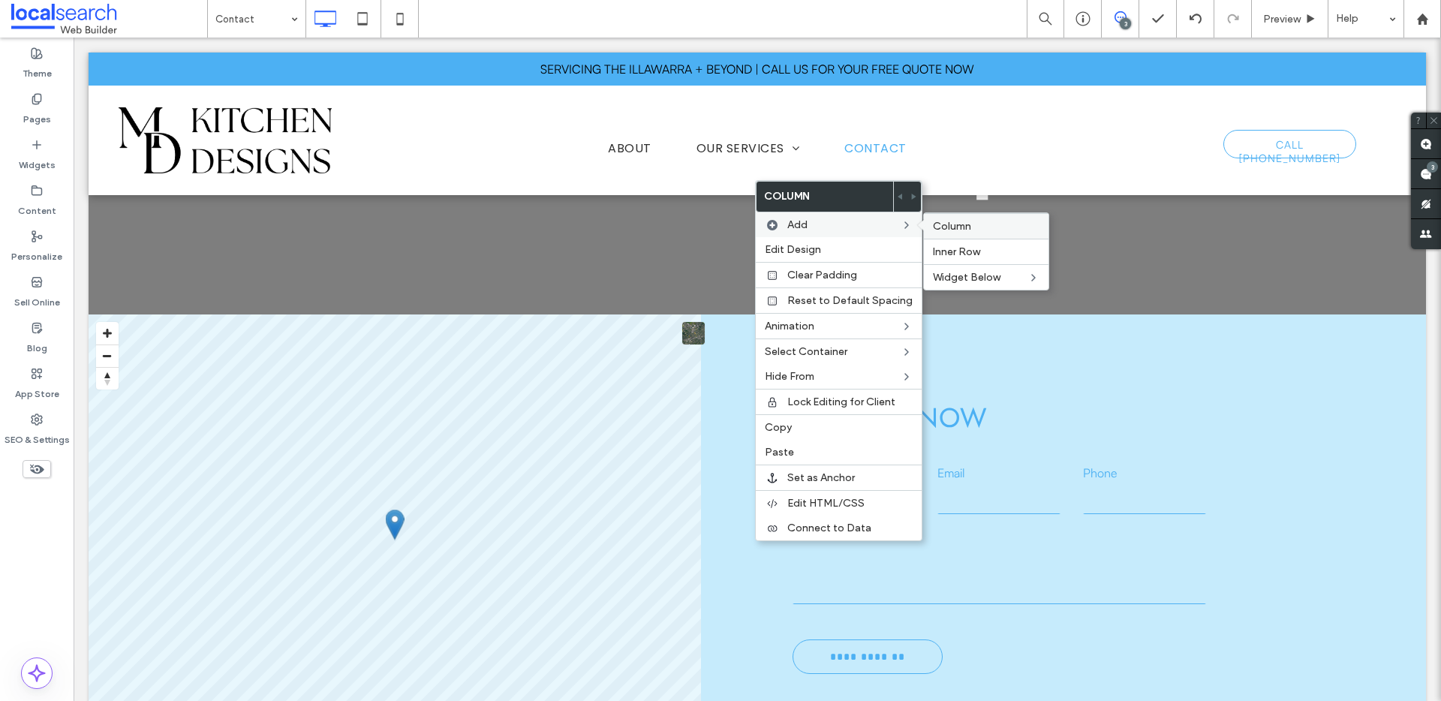
click at [943, 227] on span "Column" at bounding box center [952, 226] width 38 height 13
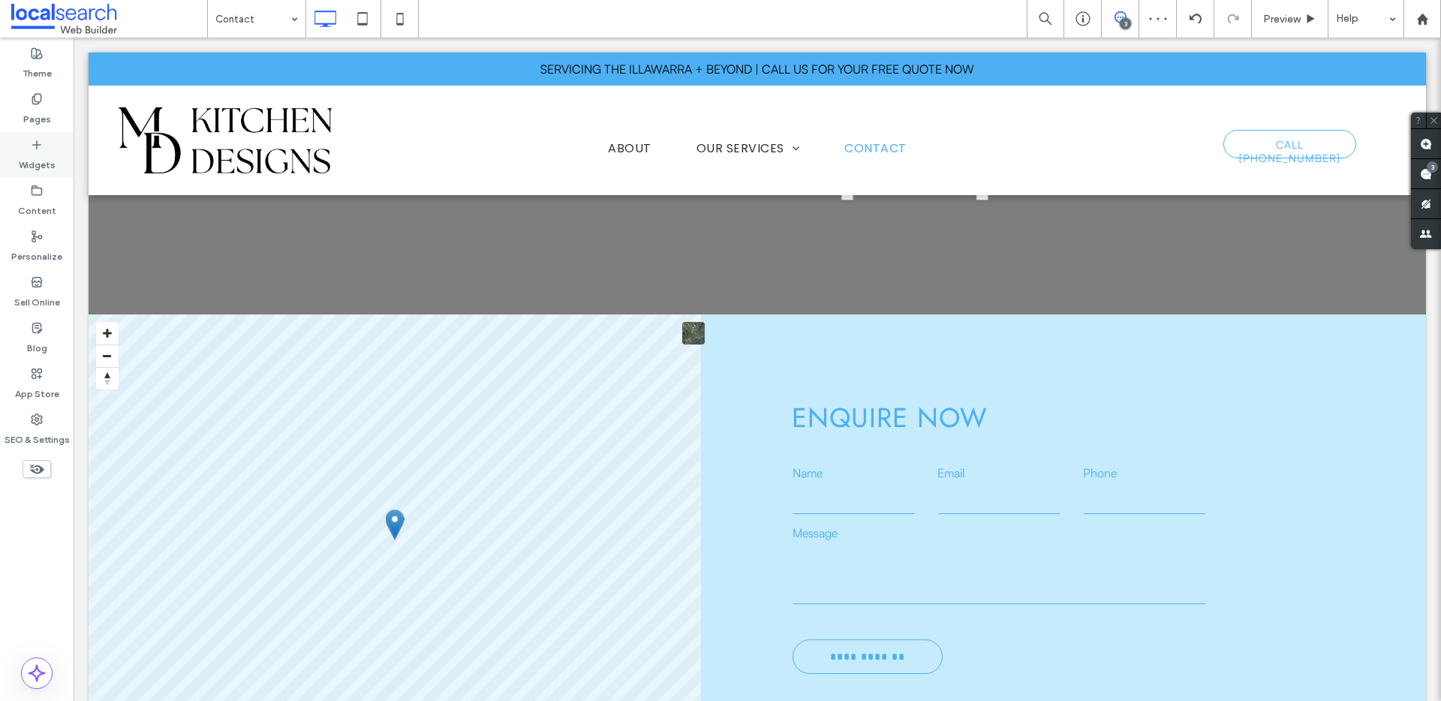
click at [54, 150] on div "Widgets" at bounding box center [37, 155] width 74 height 46
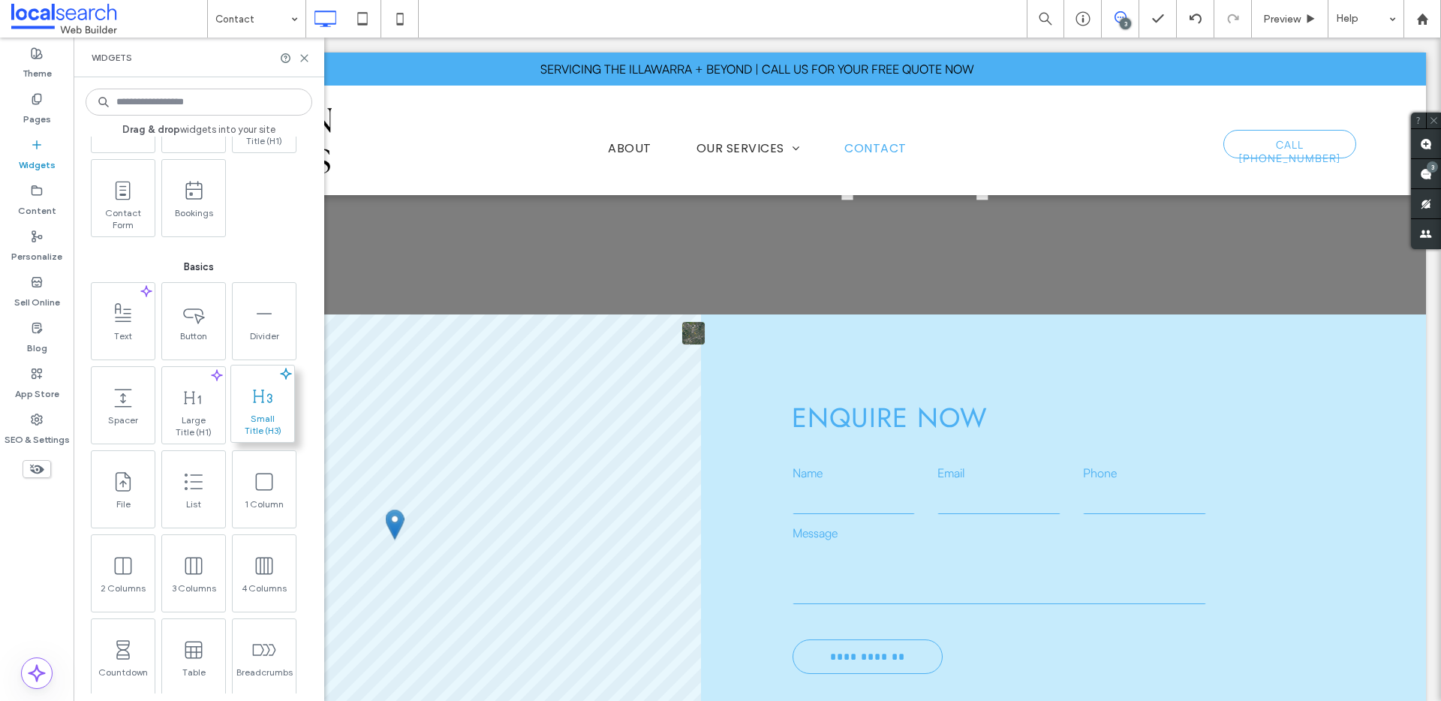
scroll to position [0, 0]
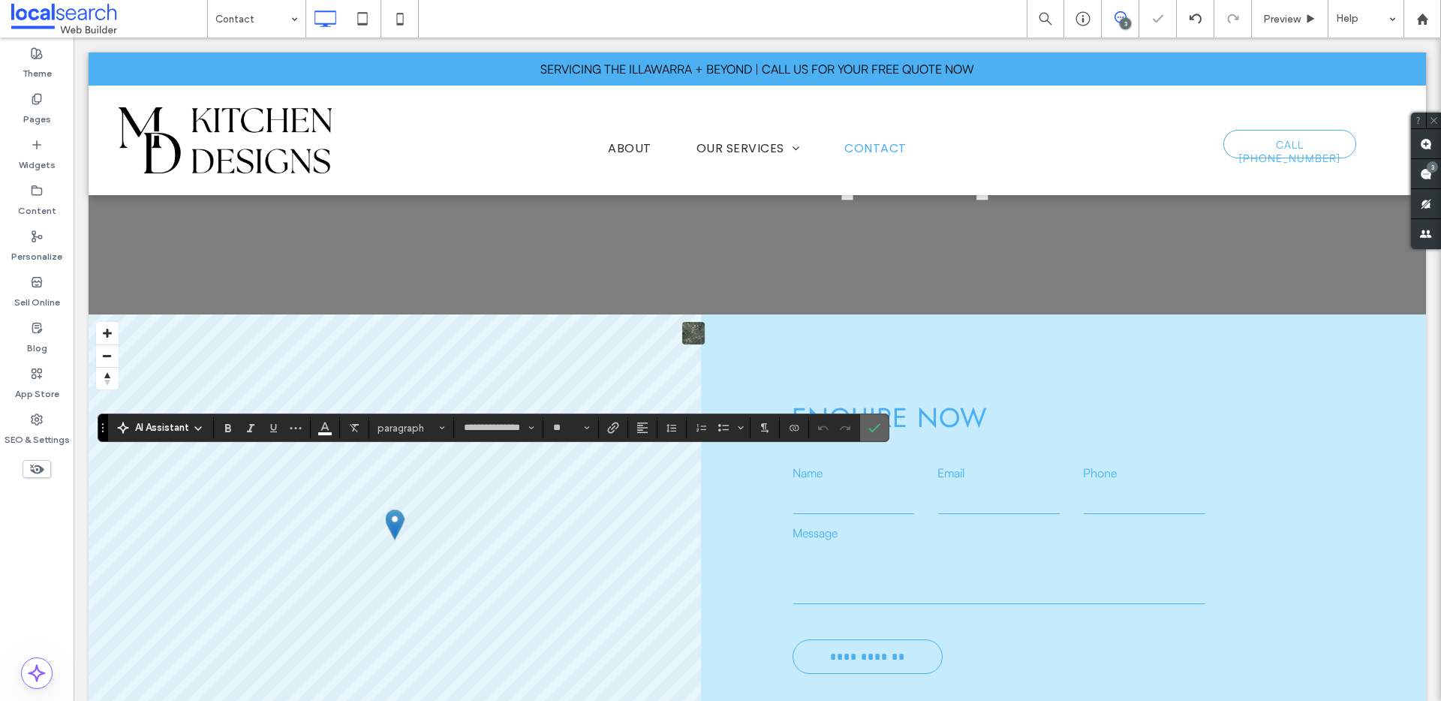
click at [876, 425] on icon "Confirm" at bounding box center [874, 428] width 12 height 12
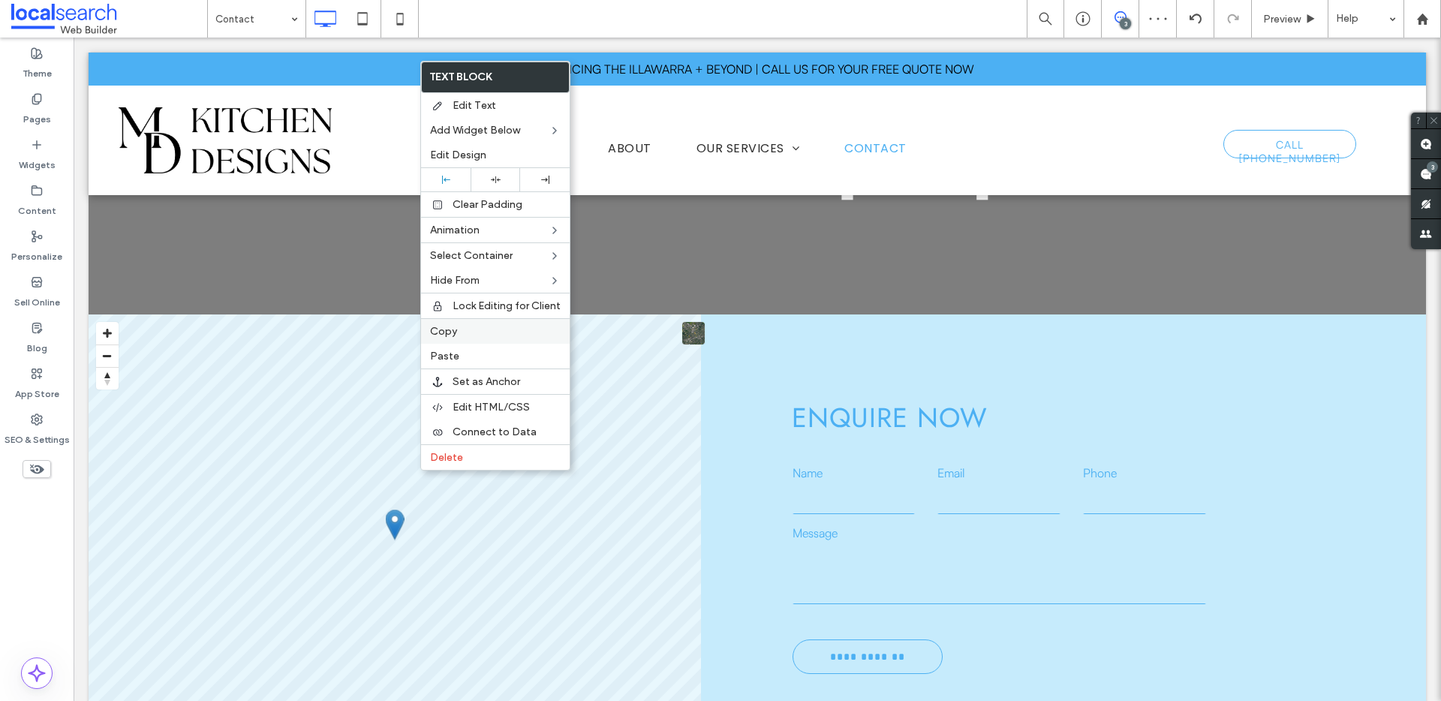
click at [447, 334] on span "Copy" at bounding box center [443, 331] width 27 height 13
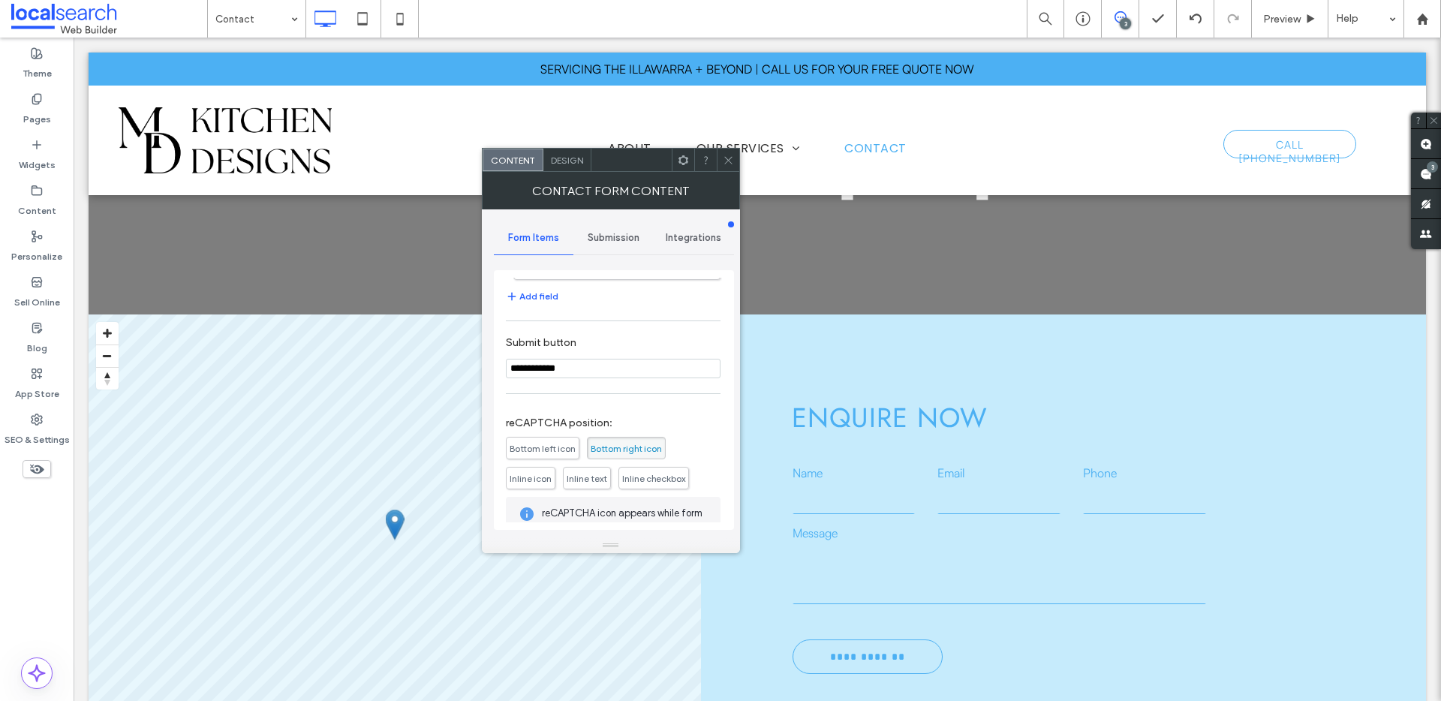
scroll to position [283, 0]
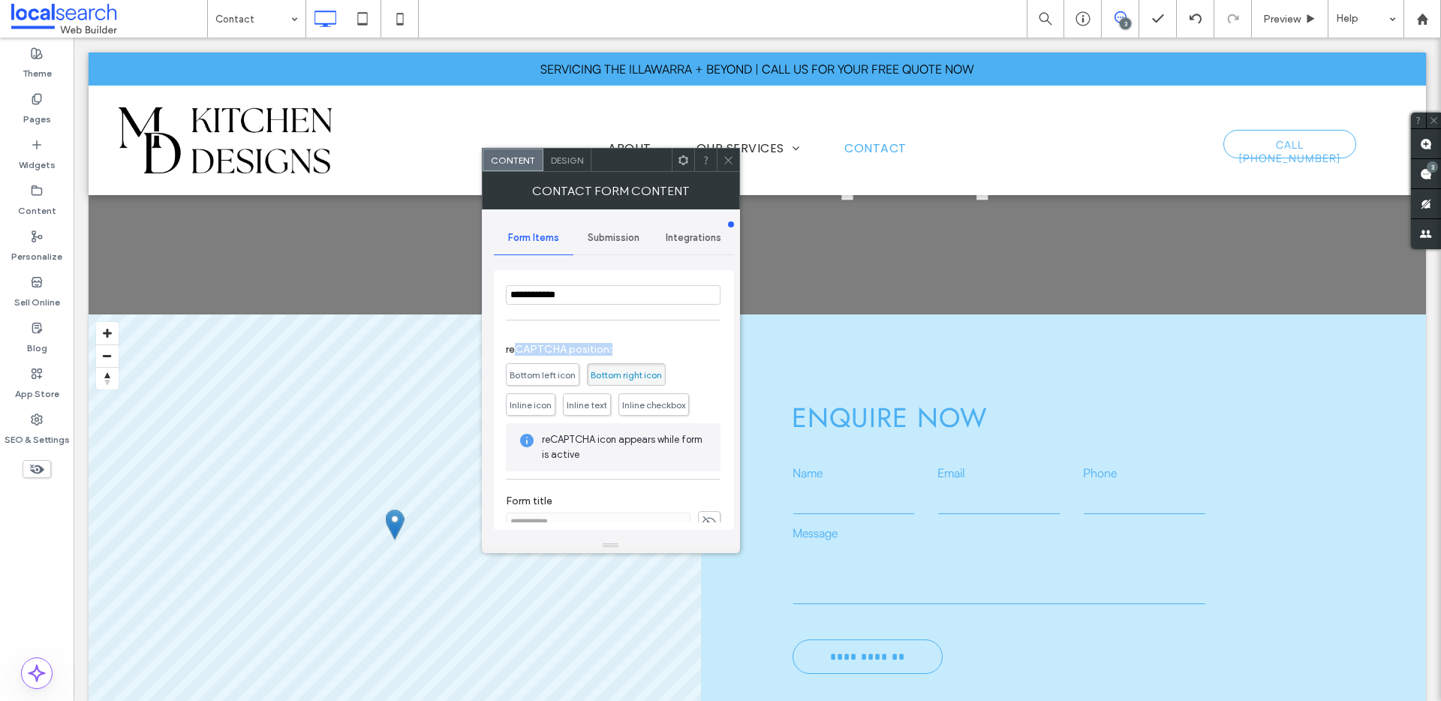
drag, startPoint x: 512, startPoint y: 344, endPoint x: 636, endPoint y: 350, distance: 123.9
click at [636, 350] on label "reCAPTCHA position:" at bounding box center [613, 345] width 215 height 20
drag, startPoint x: 501, startPoint y: 349, endPoint x: 661, endPoint y: 350, distance: 159.8
click at [661, 350] on div "**********" at bounding box center [614, 400] width 240 height 260
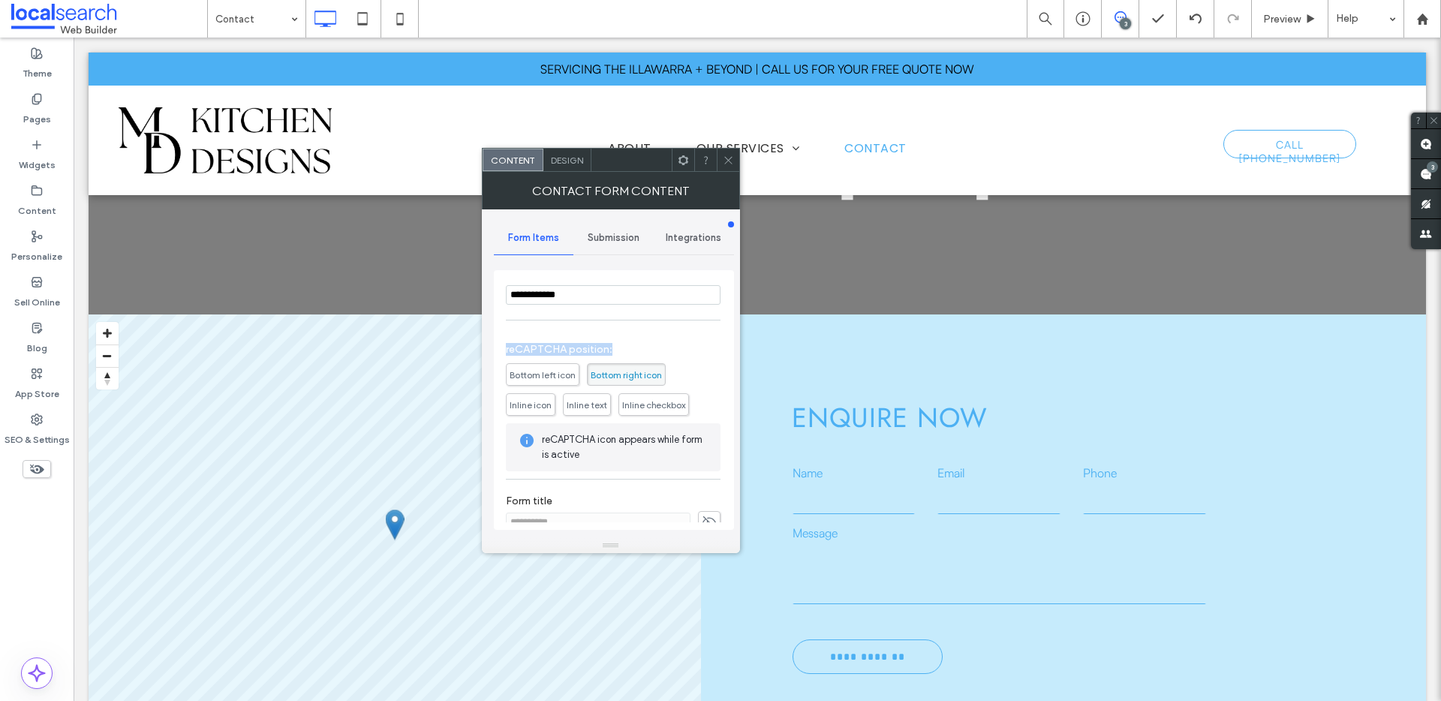
click at [661, 350] on label "reCAPTCHA position:" at bounding box center [613, 345] width 215 height 20
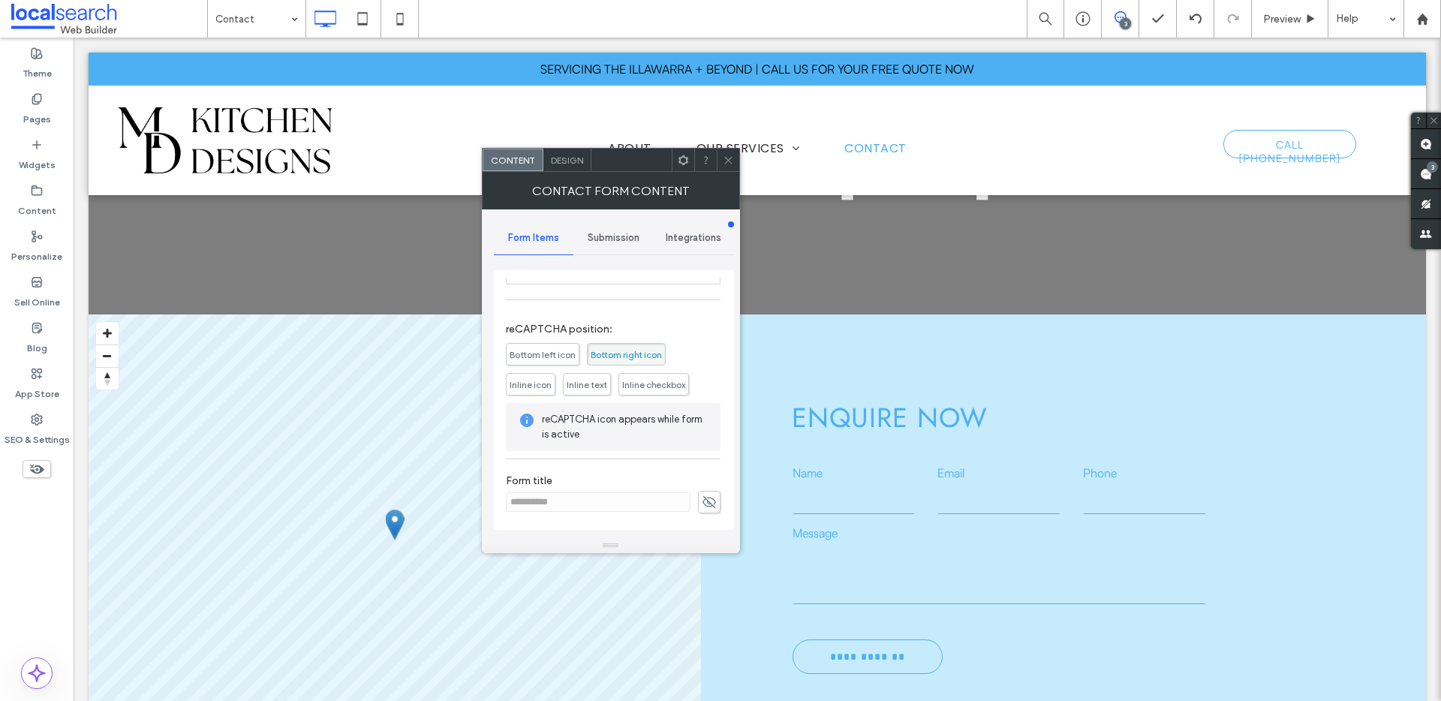
scroll to position [0, 0]
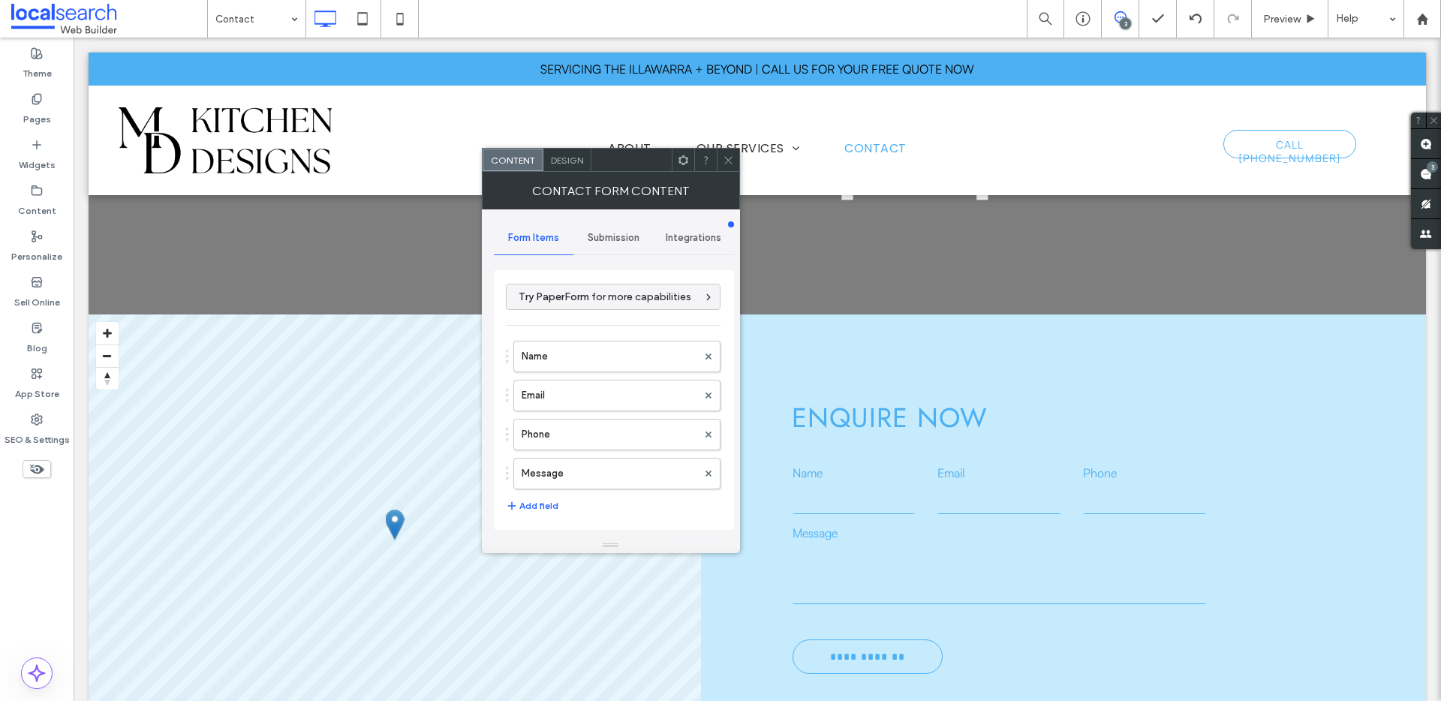
click at [723, 164] on icon at bounding box center [728, 160] width 11 height 11
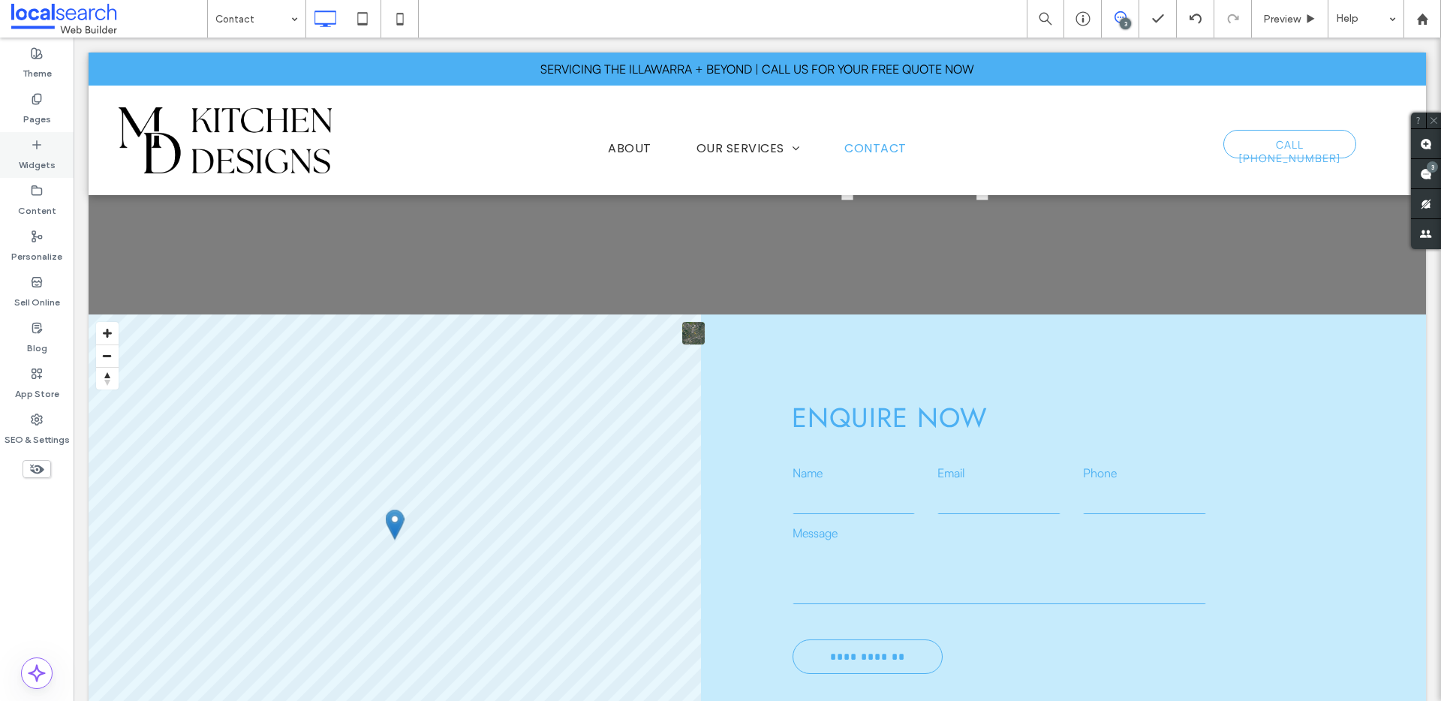
click at [36, 144] on use at bounding box center [37, 144] width 8 height 8
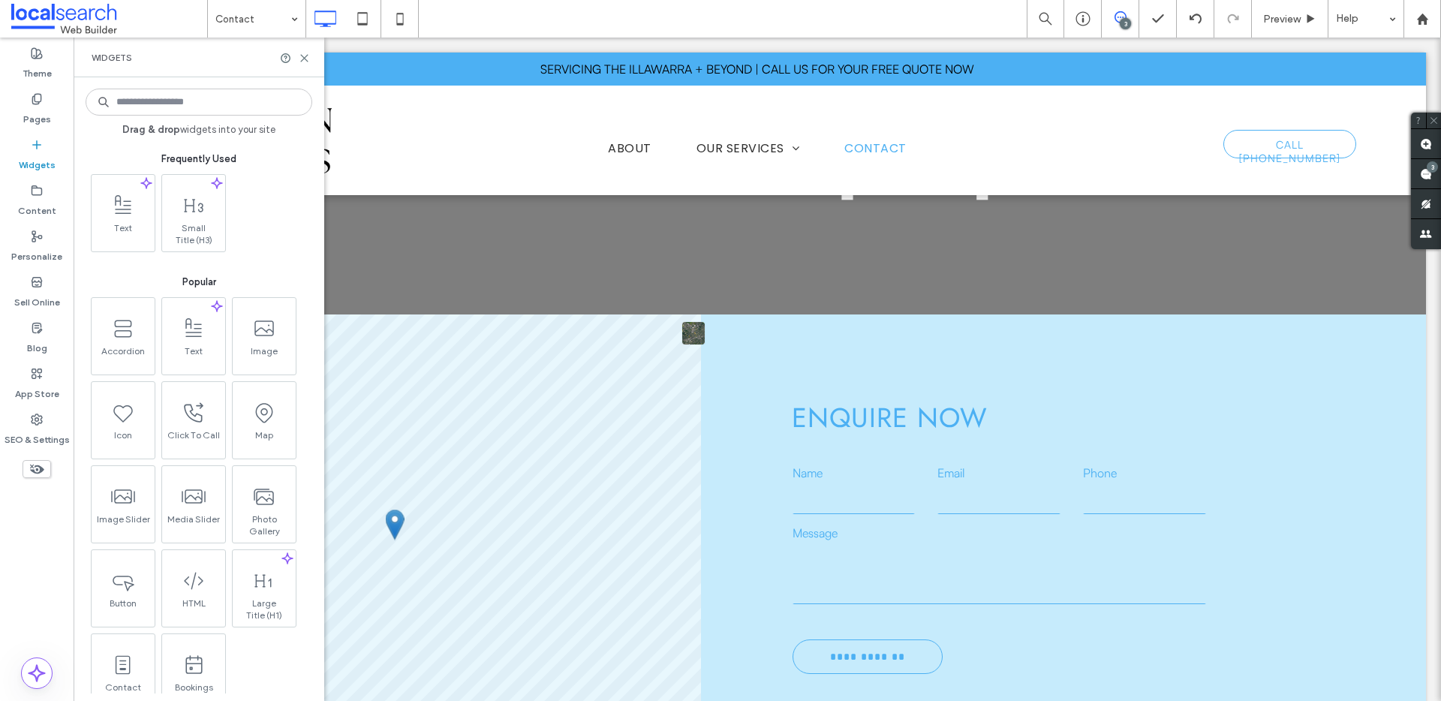
click at [150, 108] on input at bounding box center [199, 102] width 227 height 27
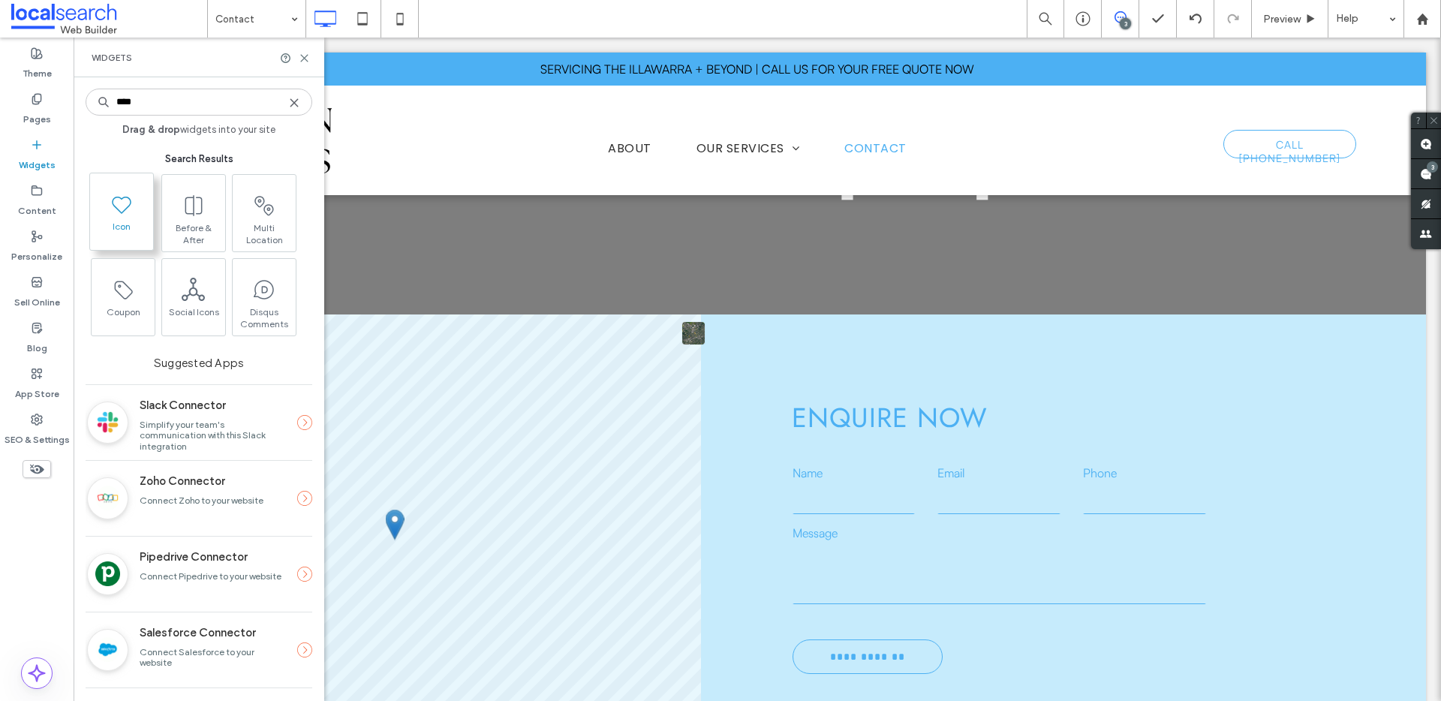
type input "****"
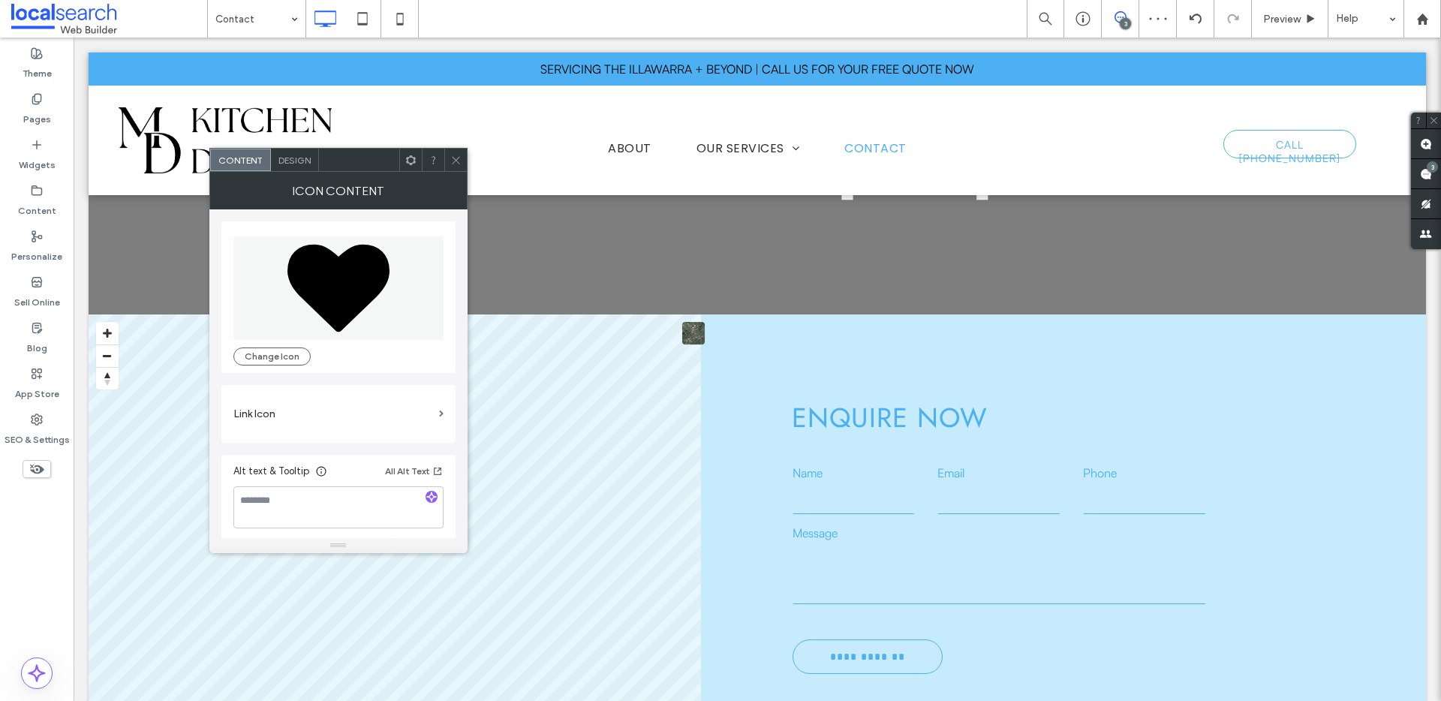
click at [453, 156] on icon at bounding box center [455, 160] width 11 height 11
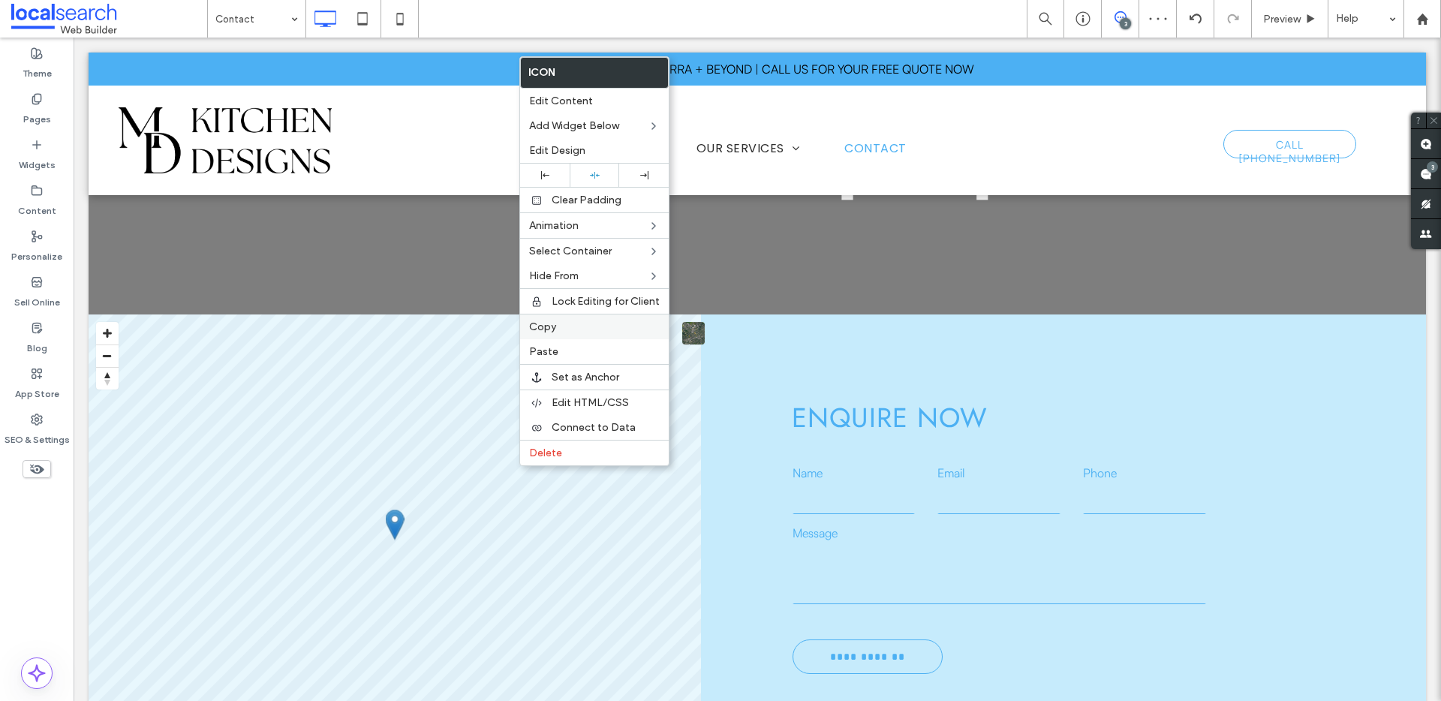
click at [554, 326] on span "Copy" at bounding box center [542, 326] width 27 height 13
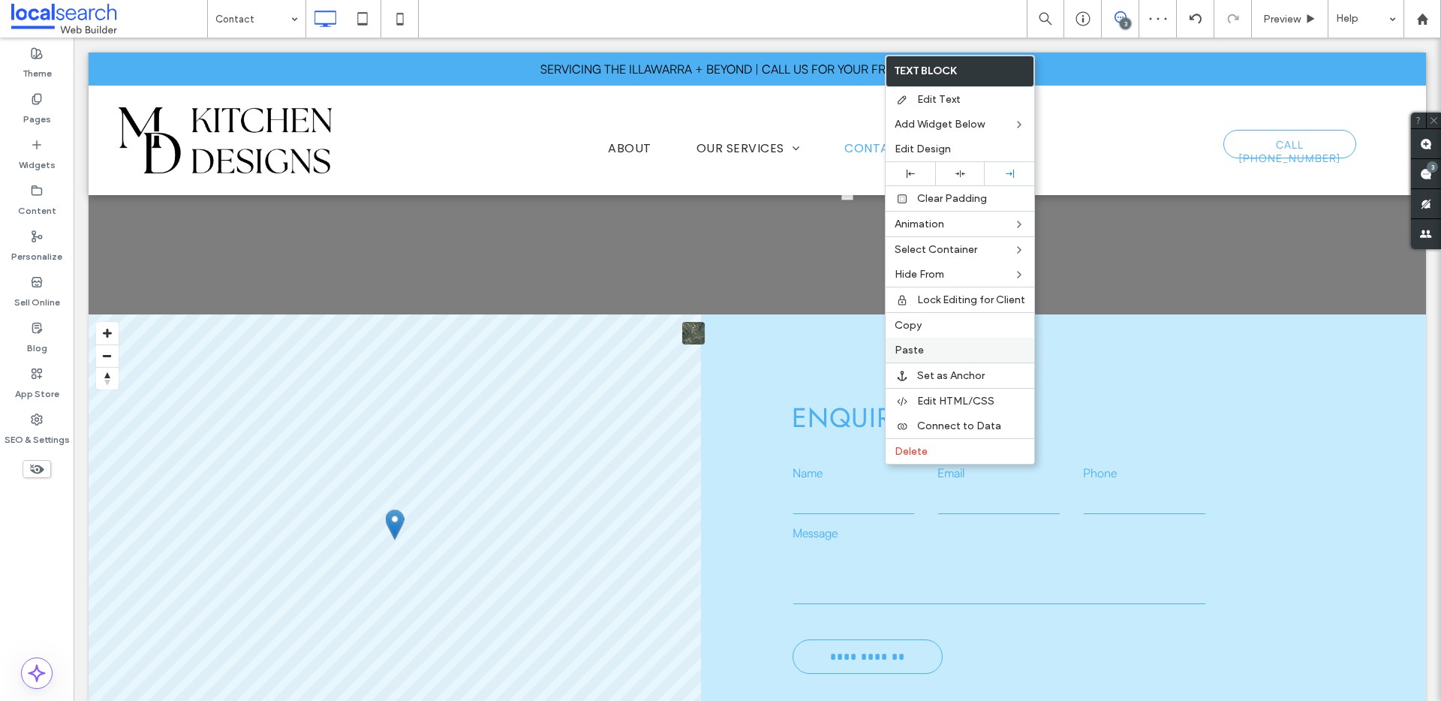
click at [914, 348] on span "Paste" at bounding box center [908, 350] width 29 height 13
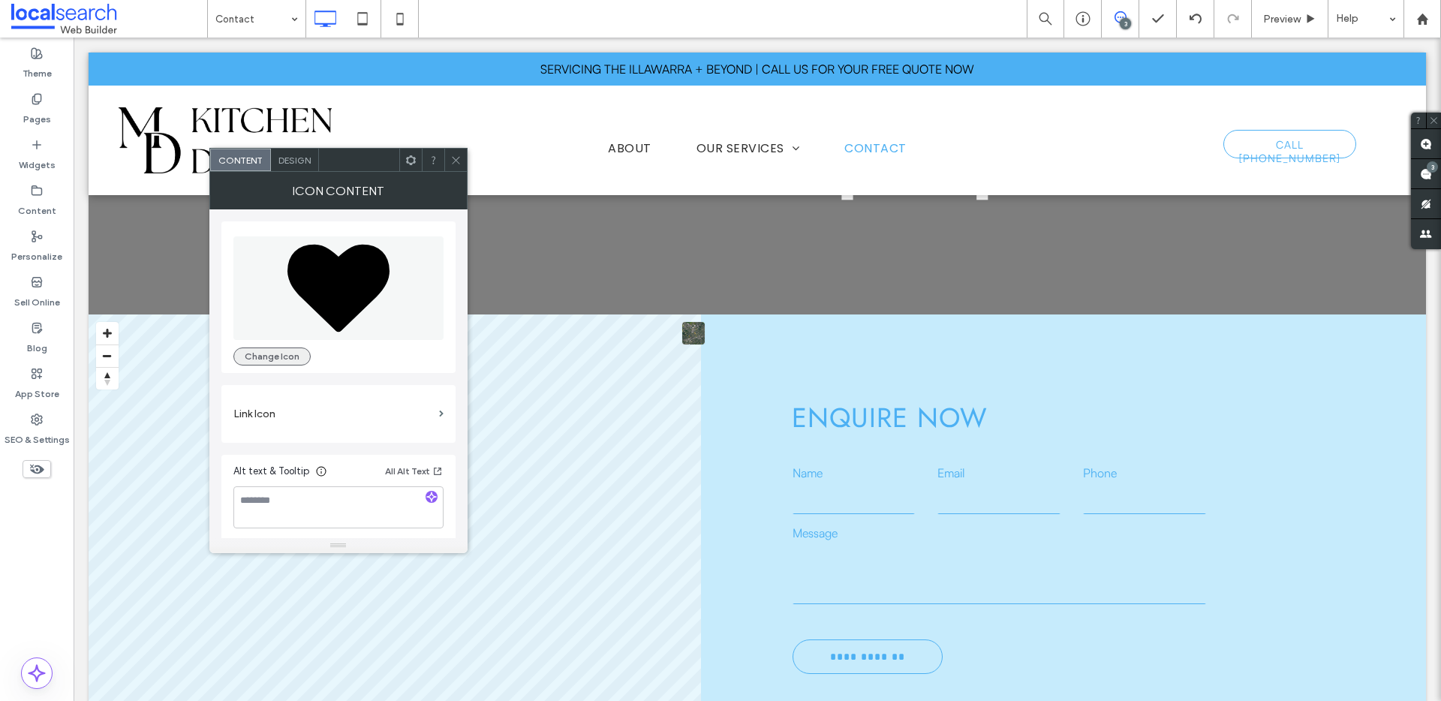
click at [260, 359] on button "Change Icon" at bounding box center [271, 356] width 77 height 18
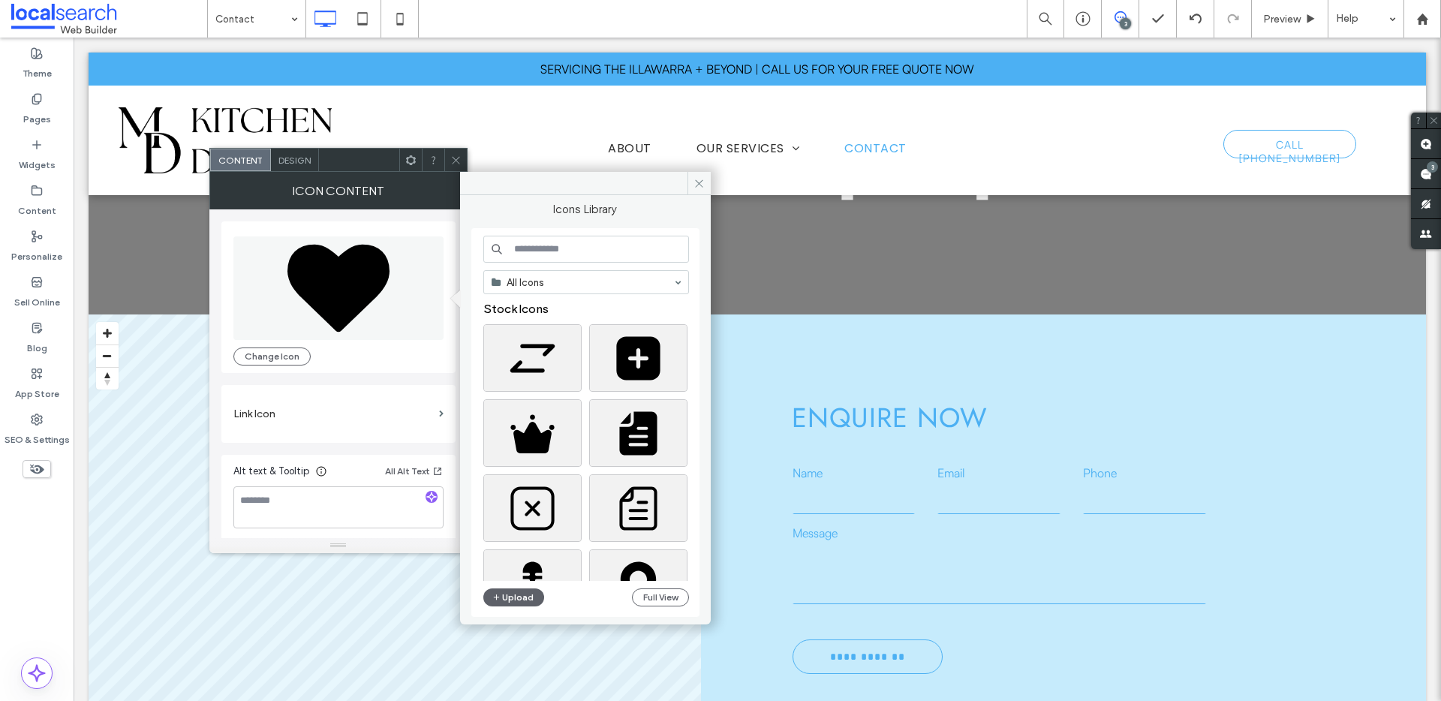
click at [543, 257] on input at bounding box center [586, 249] width 206 height 27
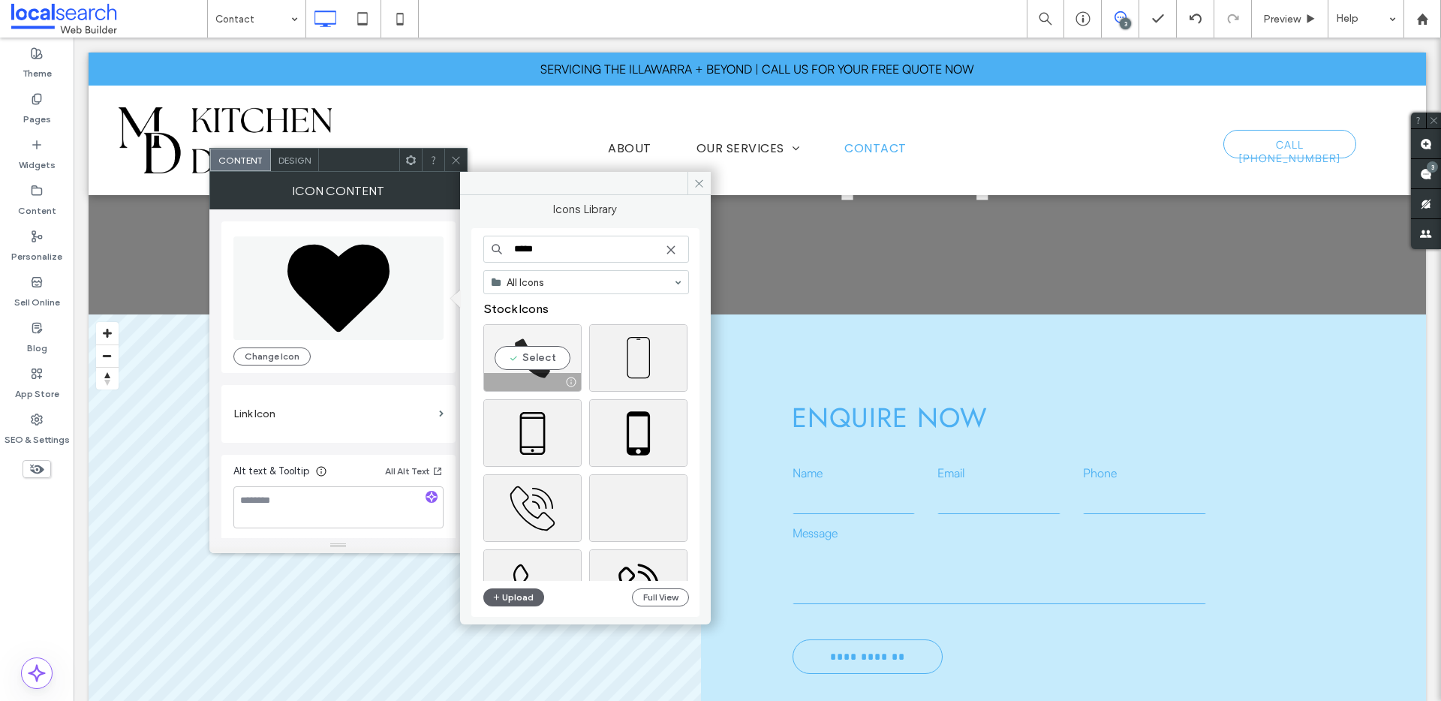
type input "*****"
click at [530, 359] on div "Select" at bounding box center [532, 358] width 98 height 68
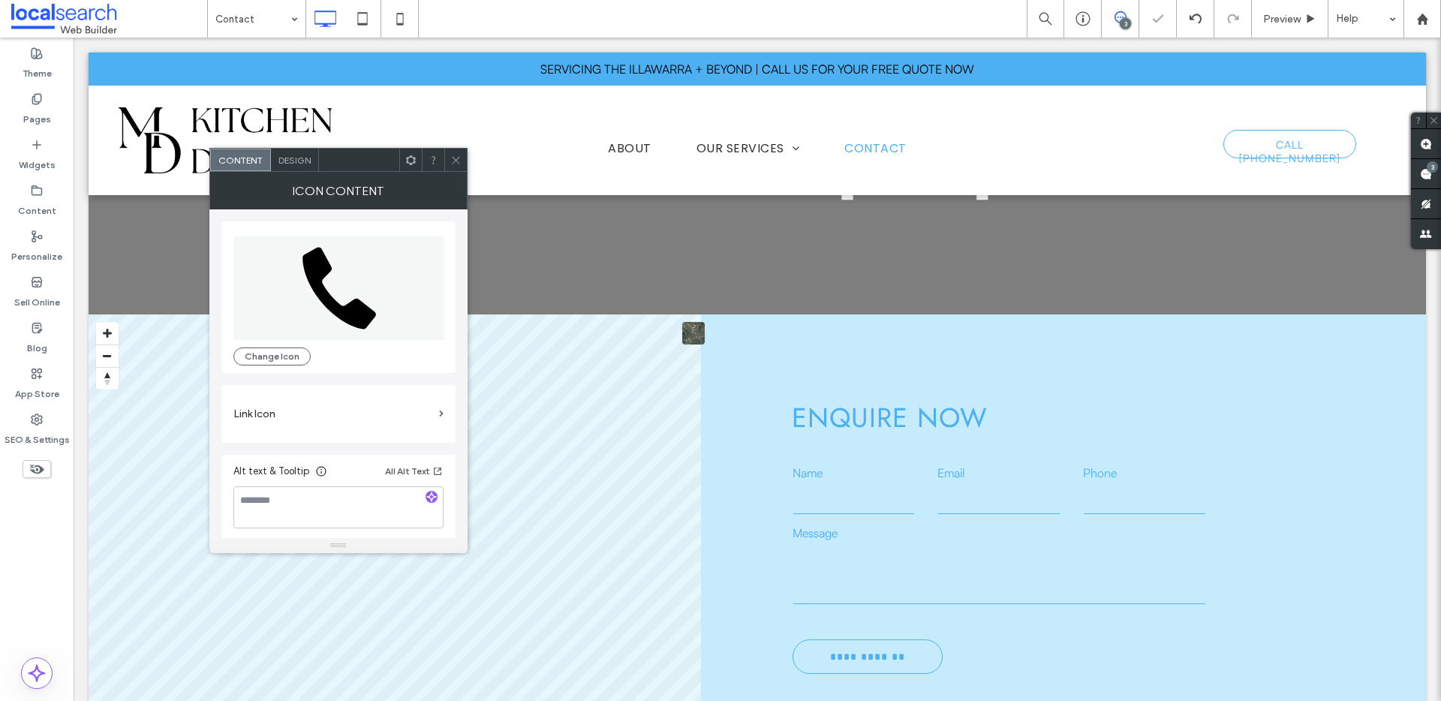
click at [451, 159] on icon at bounding box center [455, 160] width 11 height 11
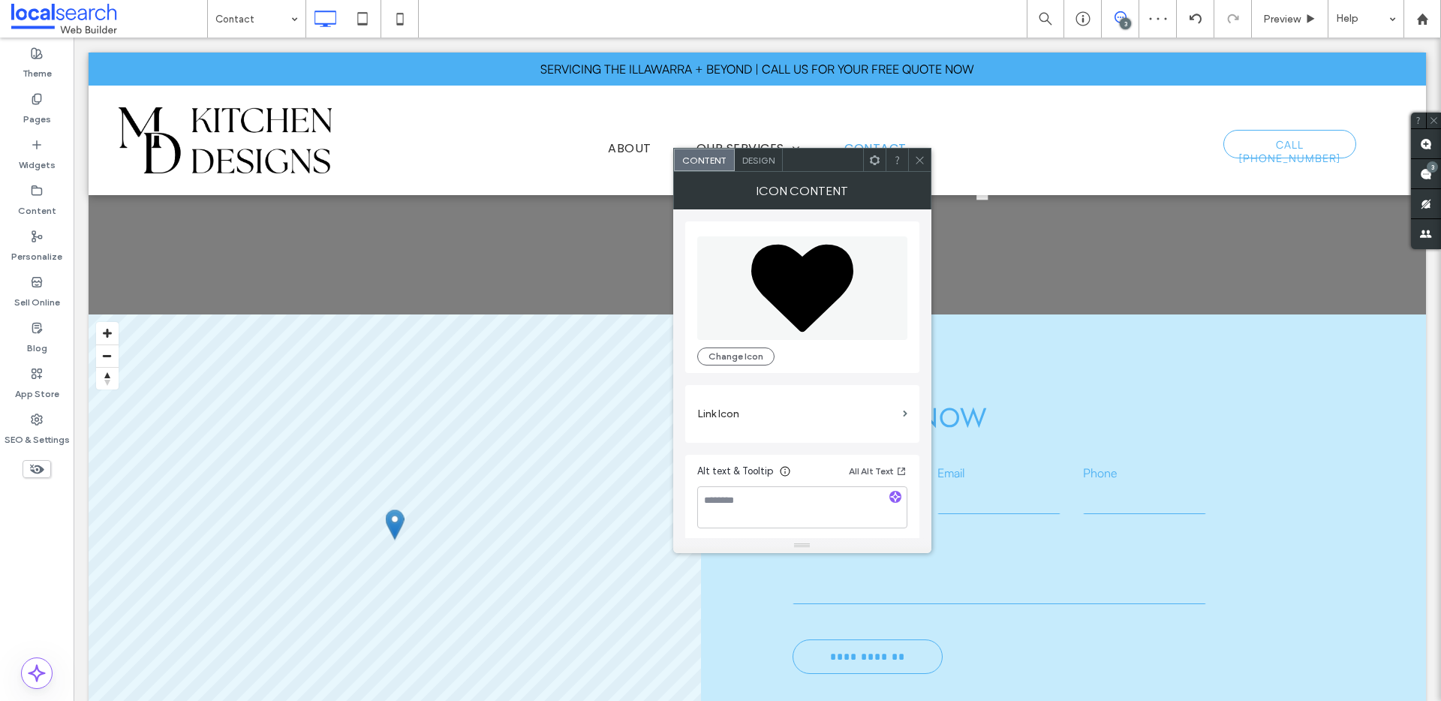
click at [695, 364] on div "Change Icon" at bounding box center [802, 297] width 234 height 152
click at [704, 362] on button "Change Icon" at bounding box center [735, 356] width 77 height 18
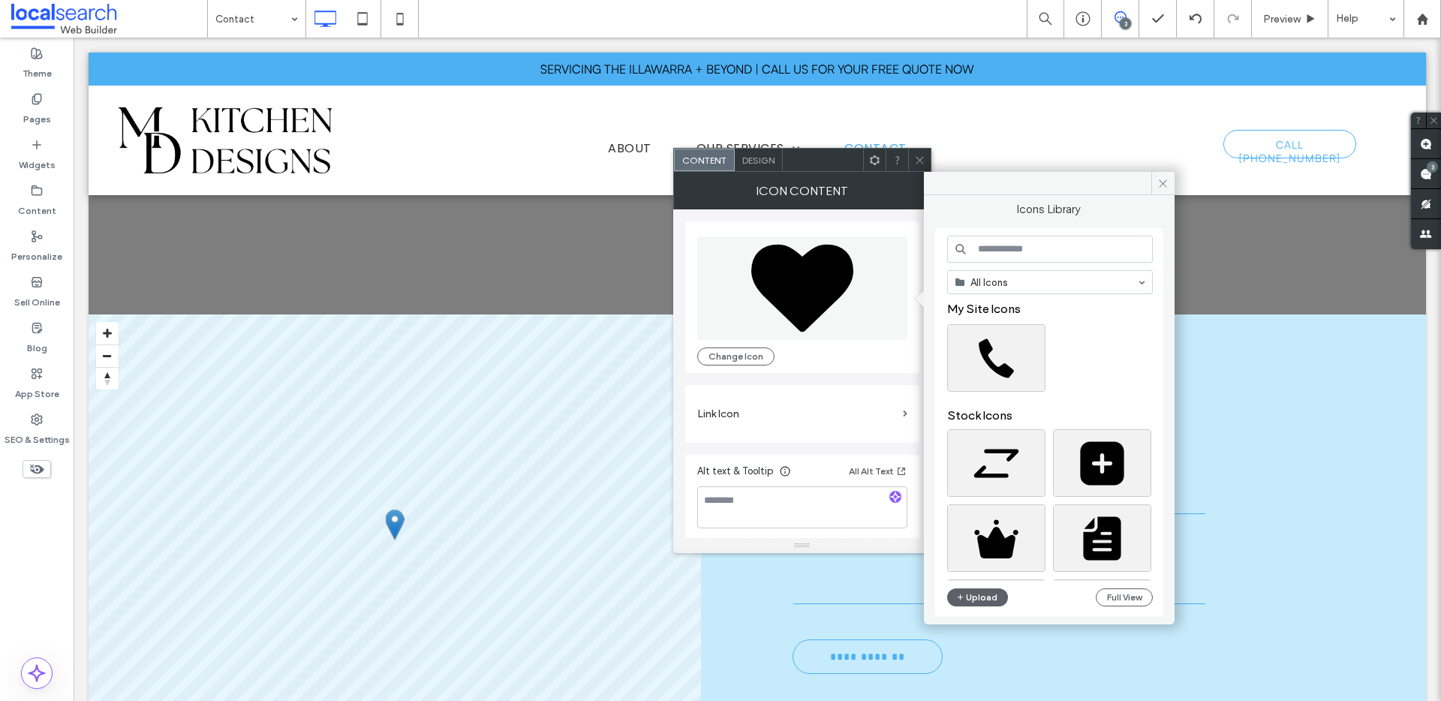
click at [1001, 249] on input at bounding box center [1050, 249] width 206 height 27
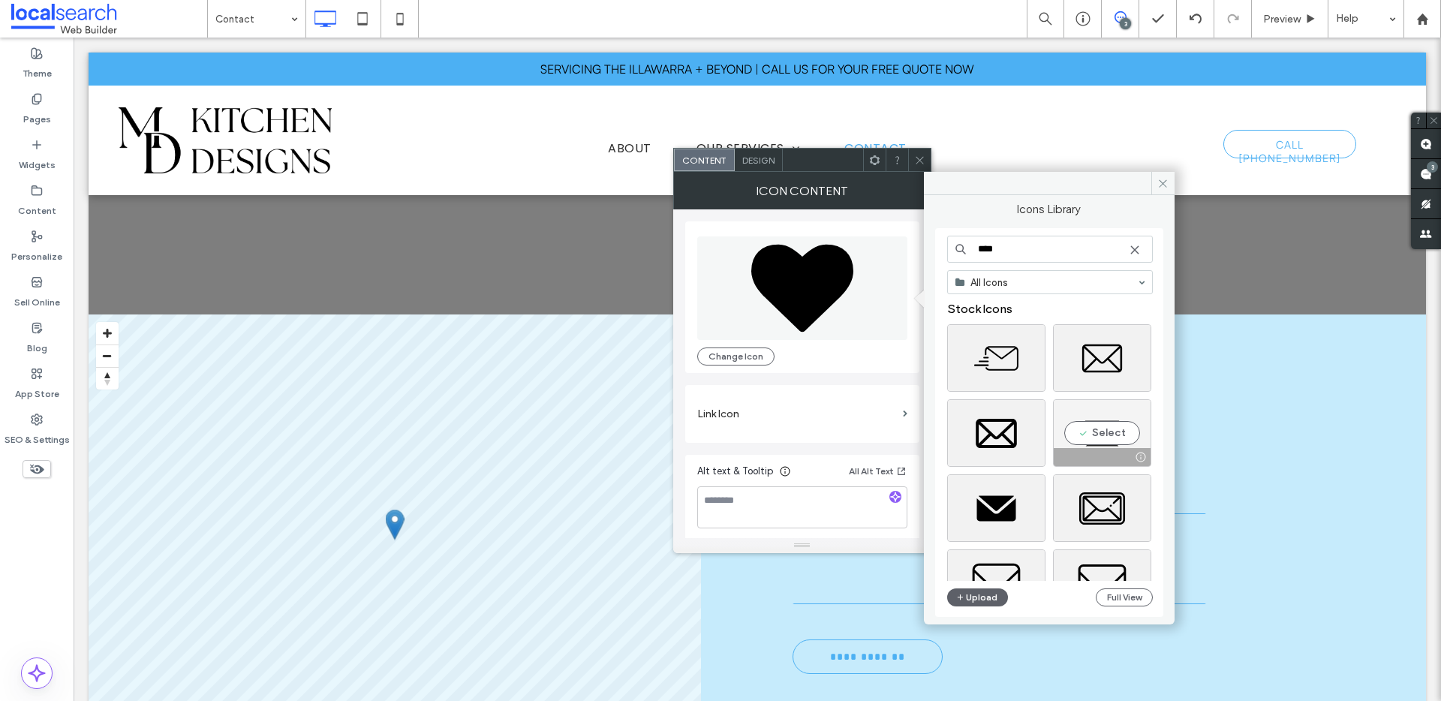
type input "****"
click at [1099, 437] on div "Select" at bounding box center [1102, 433] width 98 height 68
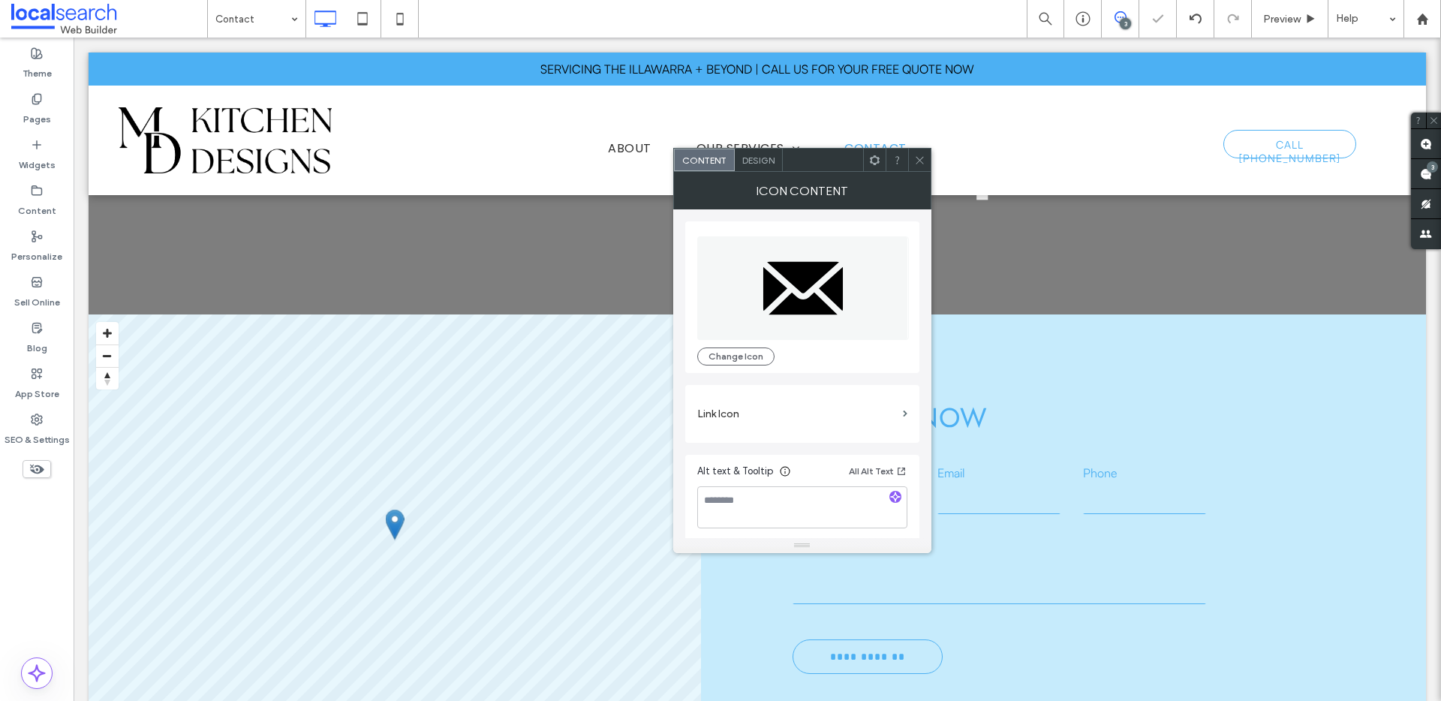
click at [922, 164] on icon at bounding box center [919, 160] width 11 height 11
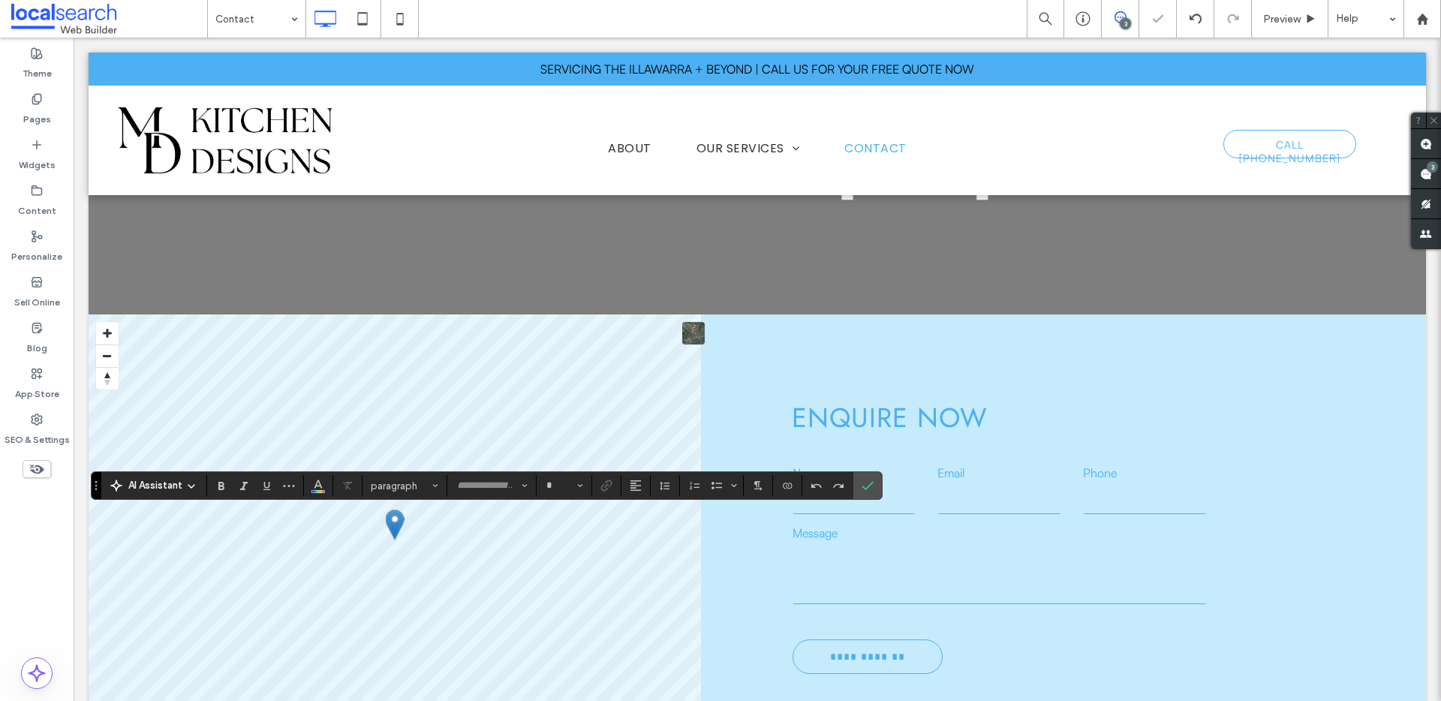
type input "**********"
type input "**"
click at [863, 480] on icon "Confirm" at bounding box center [867, 485] width 12 height 12
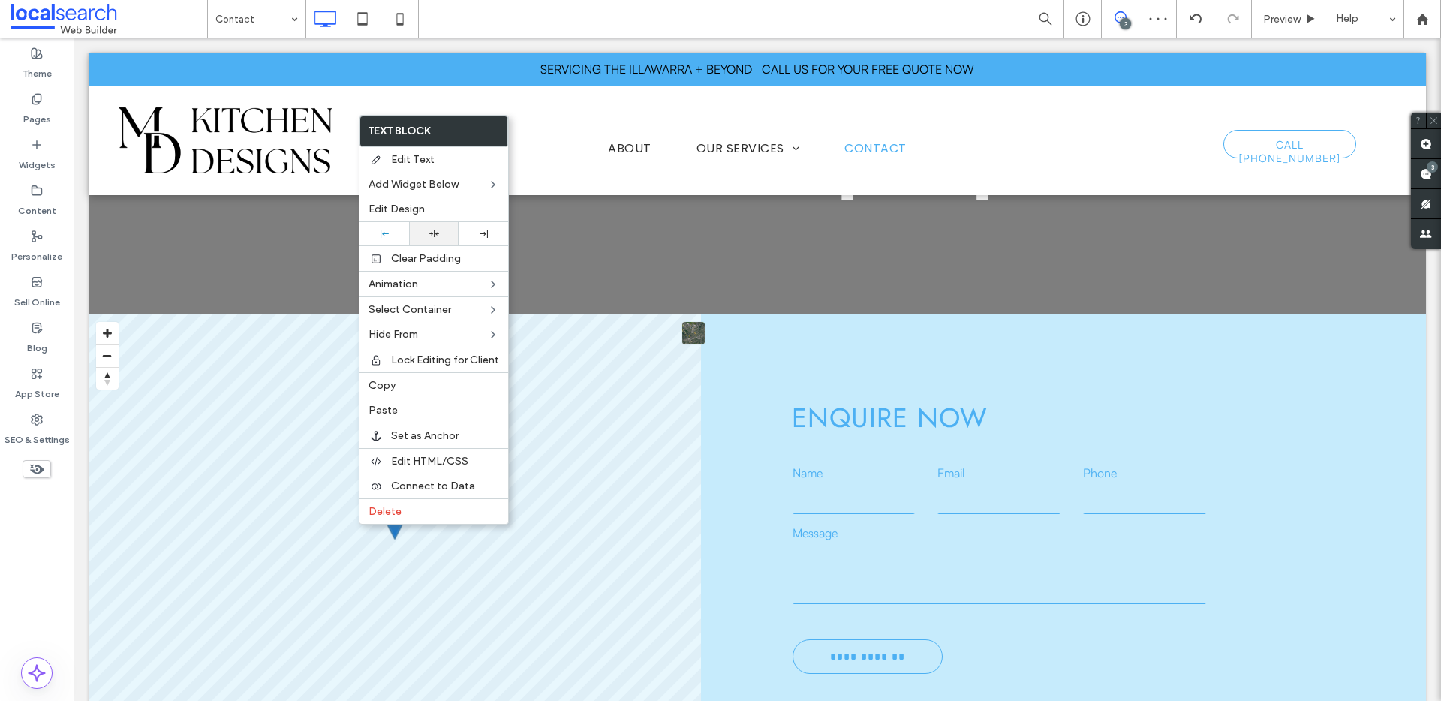
click at [435, 233] on use at bounding box center [434, 233] width 10 height 7
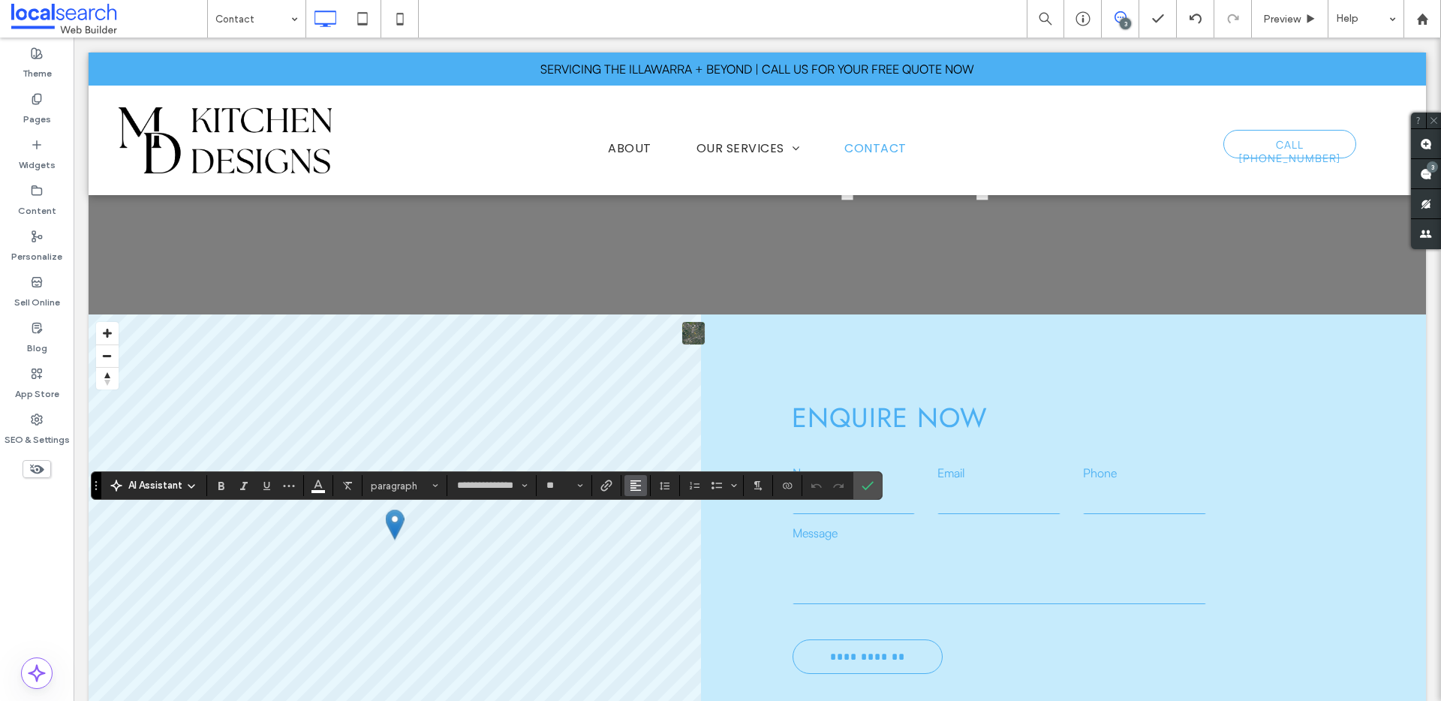
click at [635, 491] on span "Alignment" at bounding box center [636, 486] width 12 height 20
click at [652, 413] on label "ui.textEditor.alignment.center" at bounding box center [650, 418] width 53 height 22
click at [862, 485] on use "Confirm" at bounding box center [867, 485] width 12 height 9
type input "**********"
type input "**"
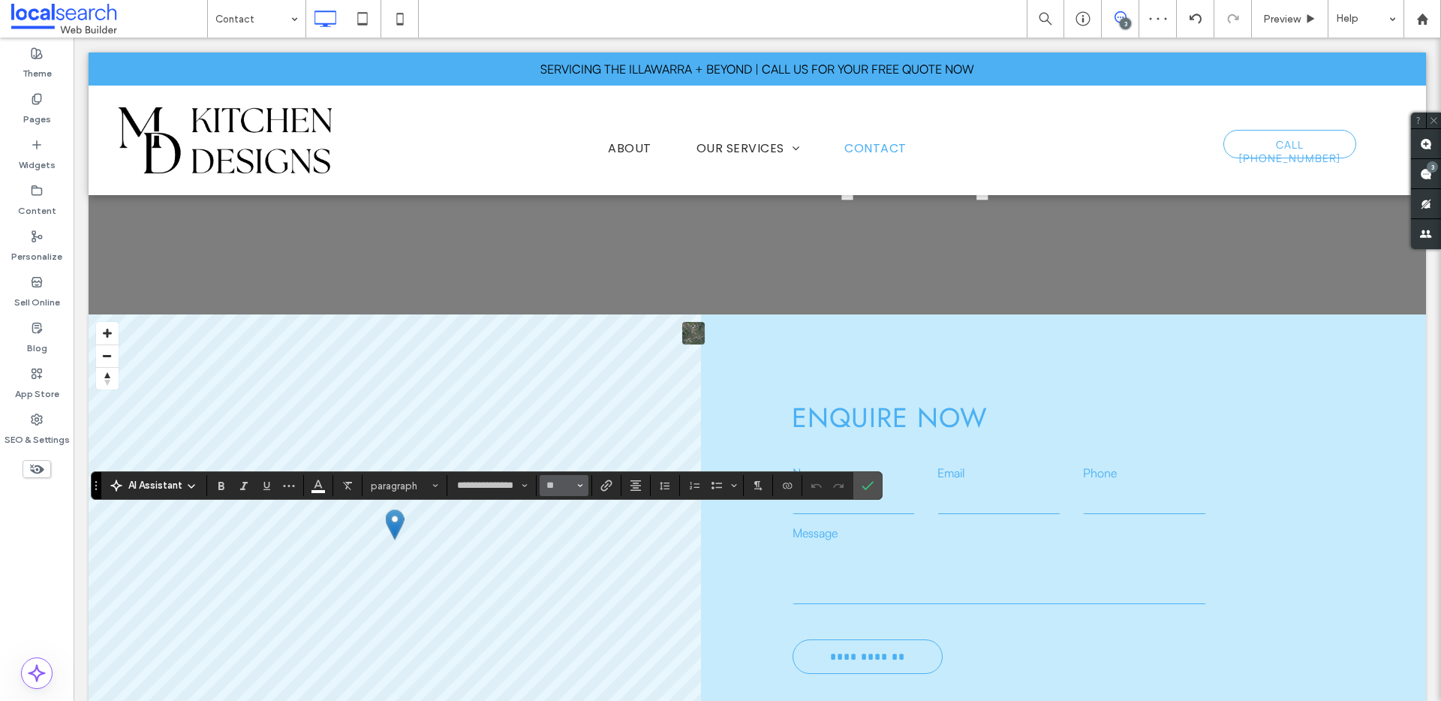
click at [588, 483] on button "**" at bounding box center [564, 485] width 49 height 21
click at [605, 484] on icon "Link" at bounding box center [606, 485] width 12 height 12
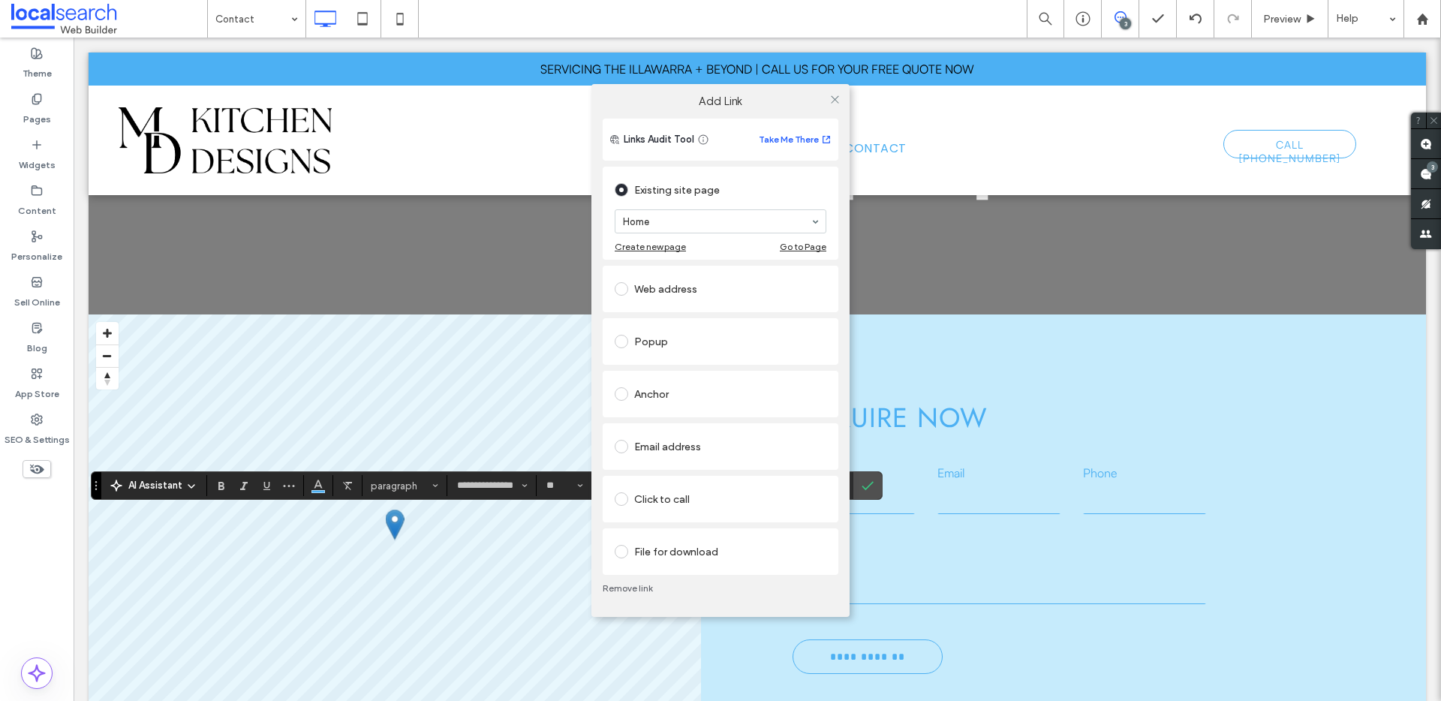
click at [667, 502] on div "Click to call" at bounding box center [721, 499] width 212 height 24
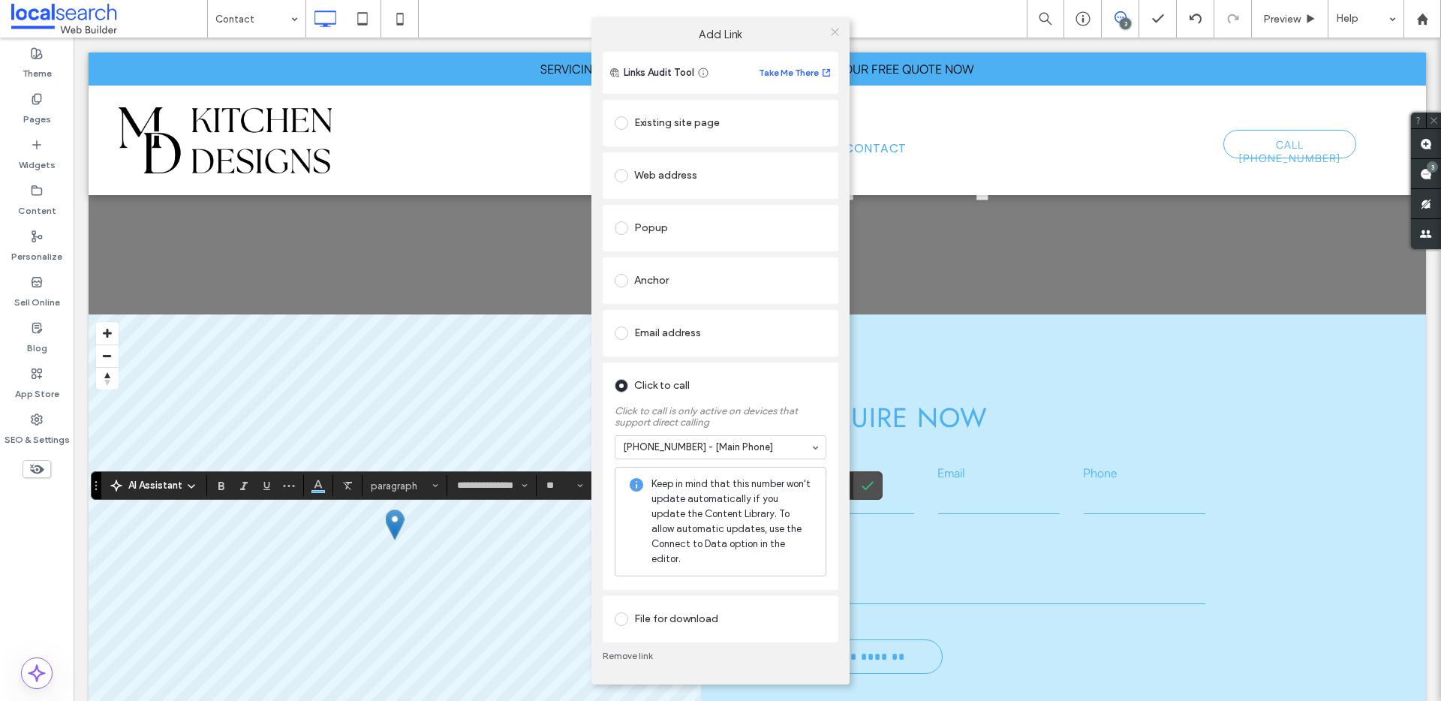
click at [831, 38] on icon at bounding box center [834, 31] width 11 height 11
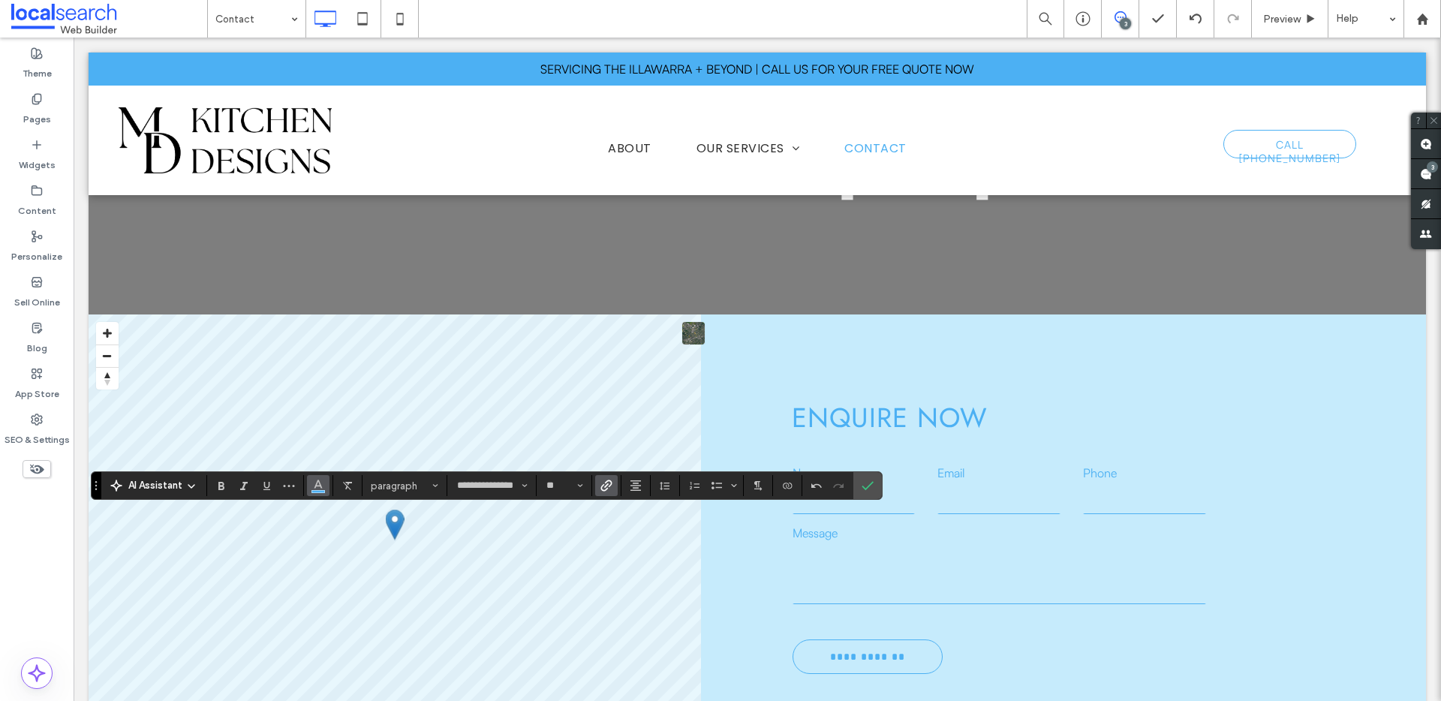
click at [315, 490] on icon "Color" at bounding box center [318, 484] width 12 height 12
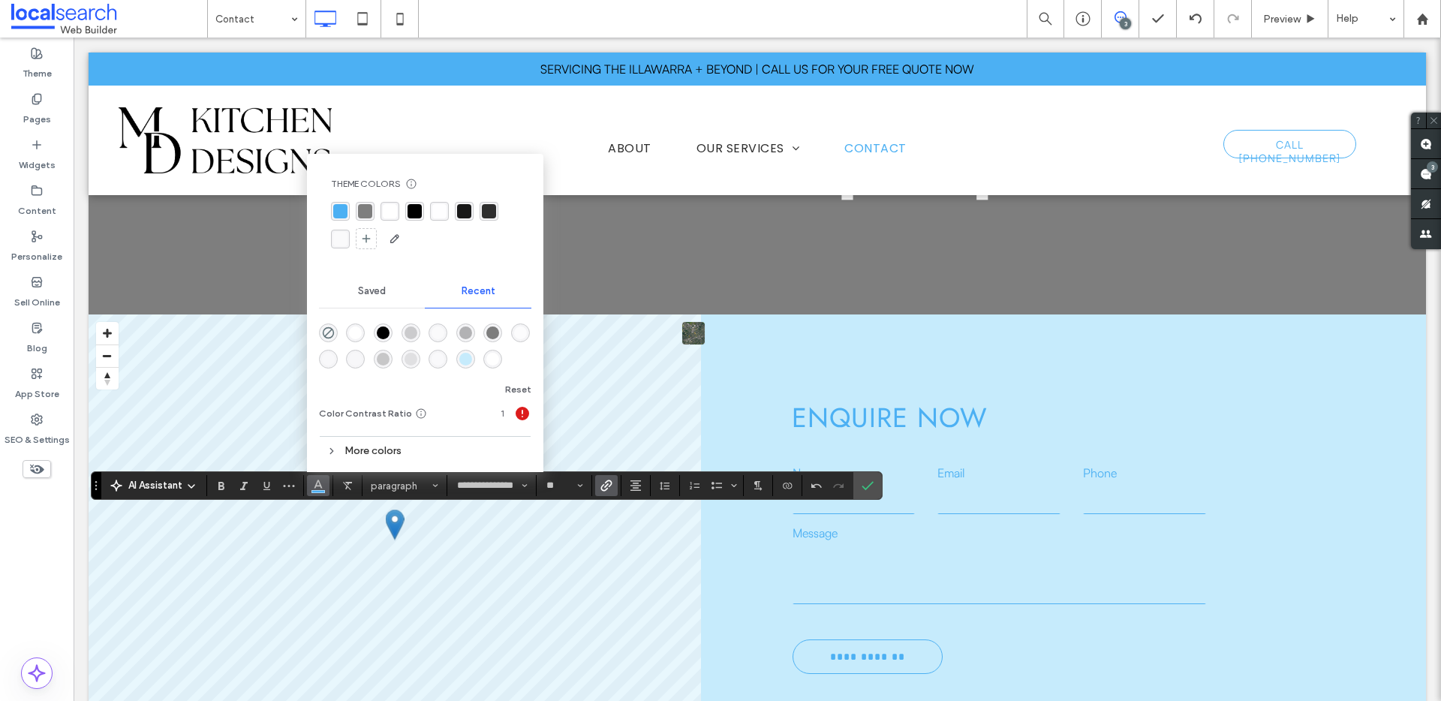
click at [419, 217] on div "rgba(0, 0, 0, 1)" at bounding box center [414, 211] width 14 height 14
click at [863, 481] on icon "Confirm" at bounding box center [867, 485] width 12 height 12
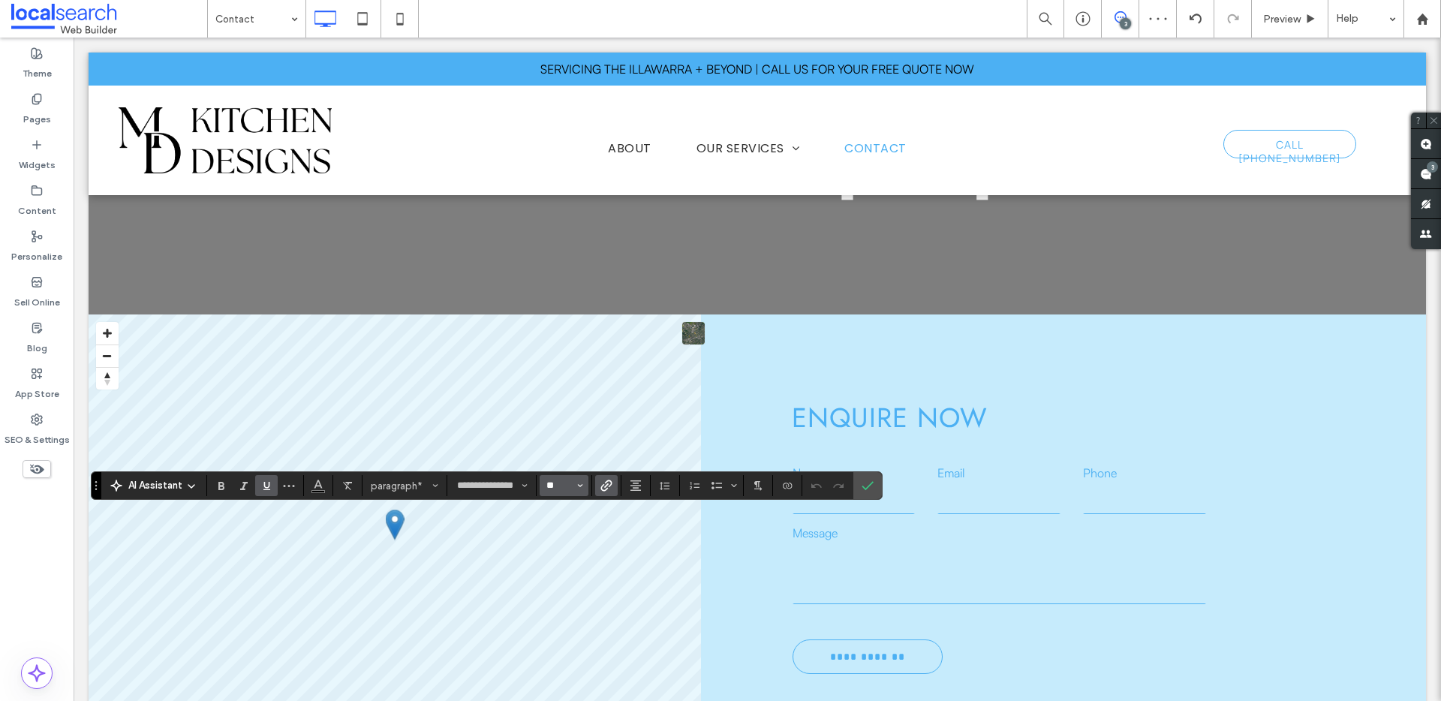
click at [558, 482] on input "**" at bounding box center [559, 485] width 29 height 12
click at [570, 394] on label "24" at bounding box center [564, 393] width 48 height 21
type input "**"
click at [873, 486] on icon "Confirm" at bounding box center [867, 485] width 12 height 12
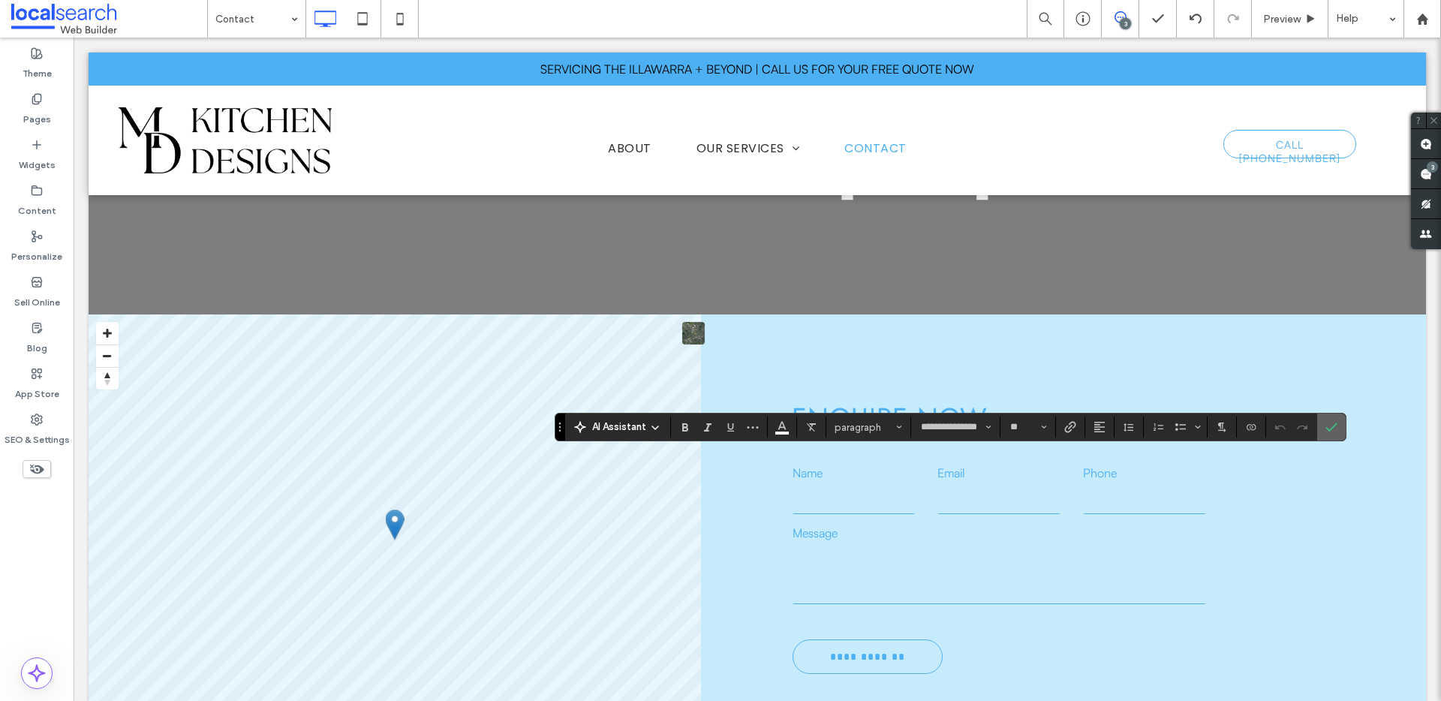
click at [1336, 427] on icon "Confirm" at bounding box center [1331, 427] width 12 height 12
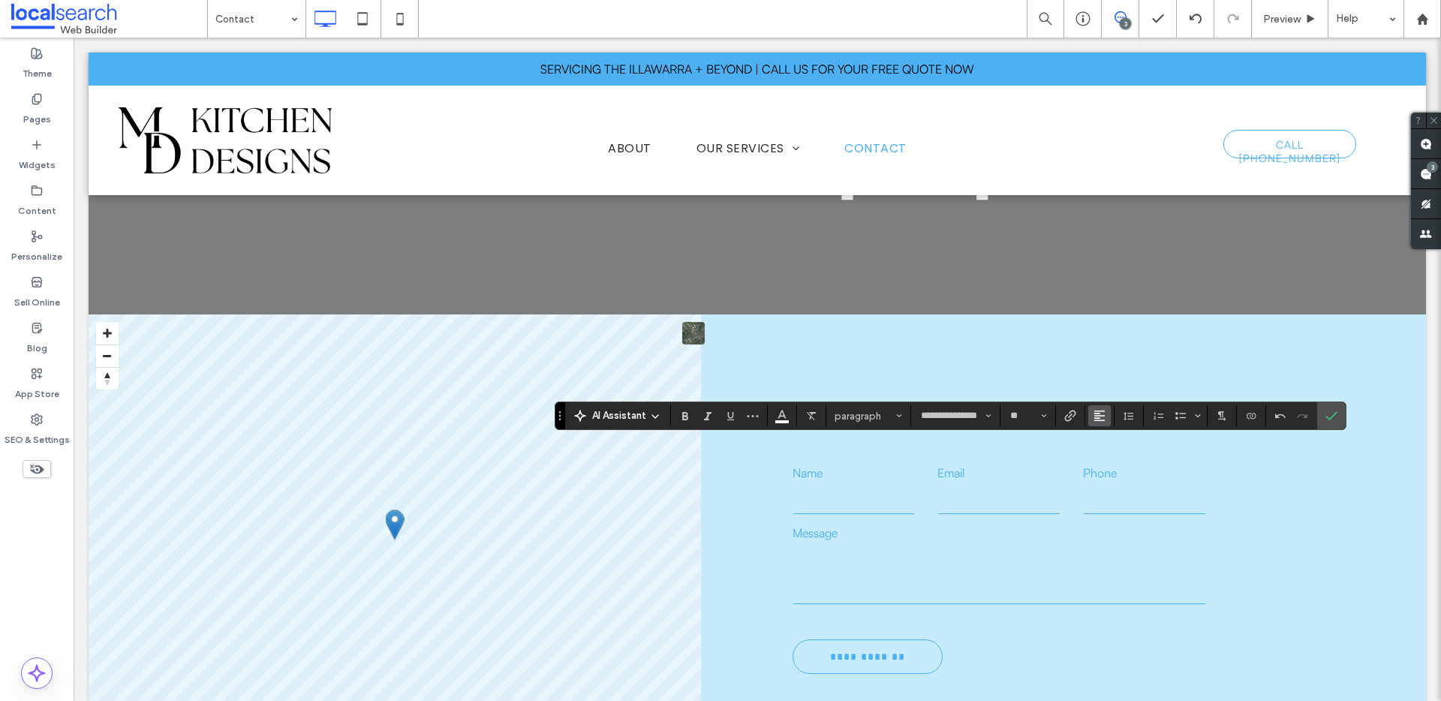
click at [1109, 417] on button "Alignment" at bounding box center [1099, 415] width 23 height 21
click at [1114, 452] on label "ui.textEditor.alignment.center" at bounding box center [1114, 462] width 53 height 22
click at [1041, 413] on icon "Size" at bounding box center [1044, 416] width 6 height 6
click at [1036, 539] on label "24" at bounding box center [1027, 544] width 48 height 21
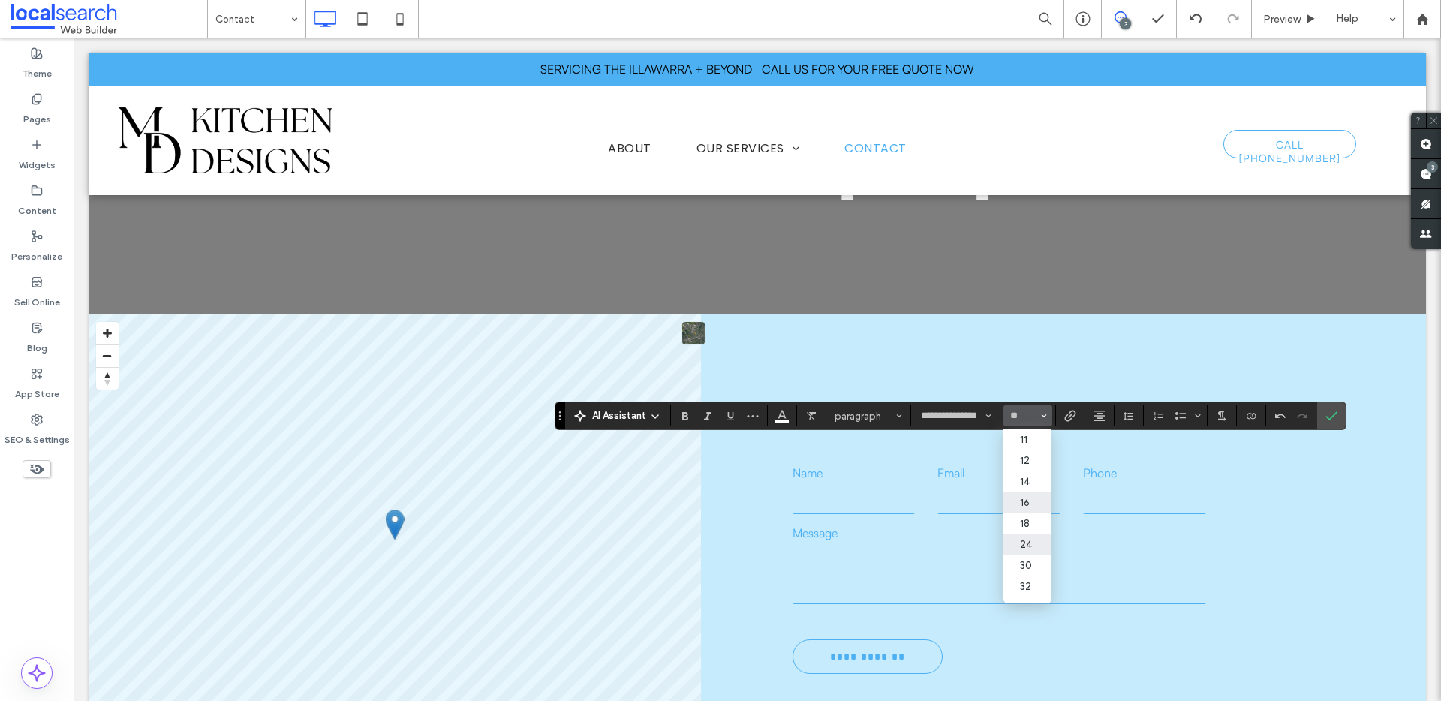
type input "**"
click at [782, 420] on span "Color" at bounding box center [782, 414] width 12 height 20
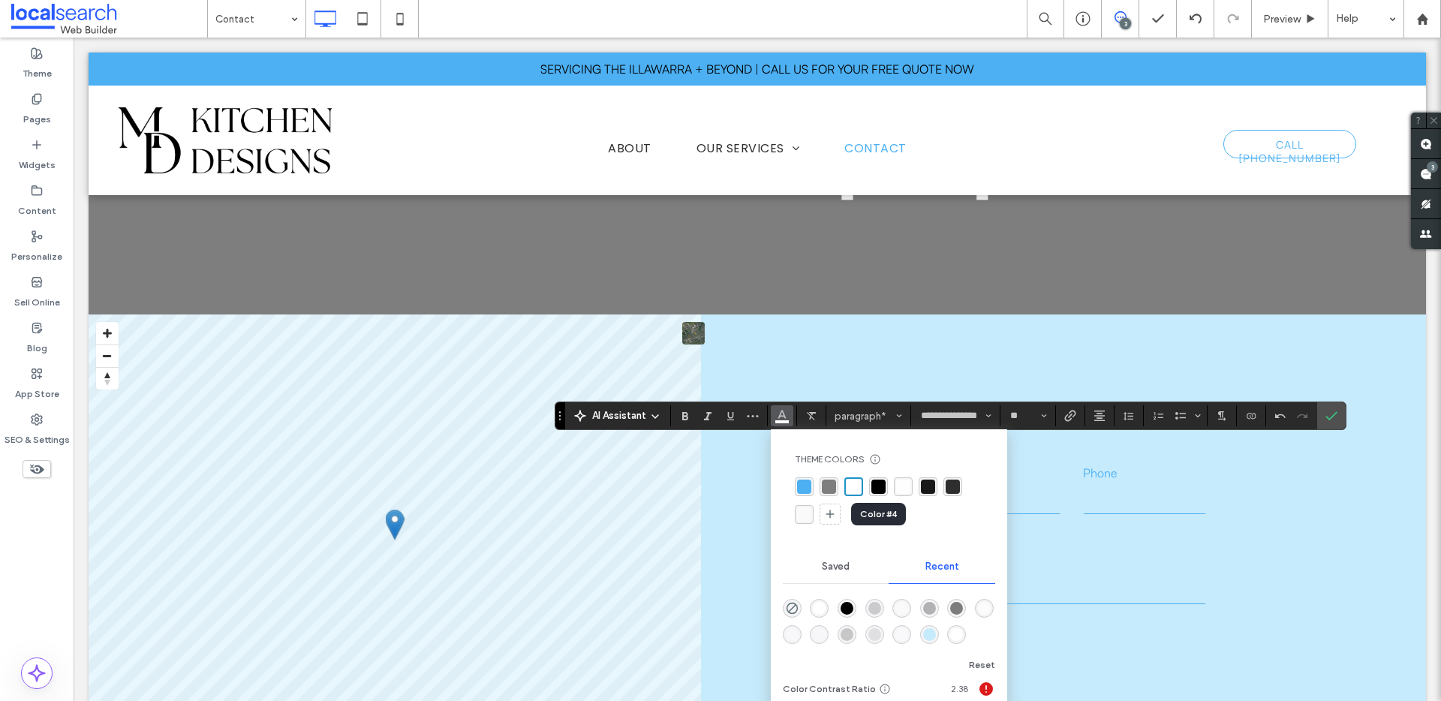
click at [882, 482] on div "rgba(0, 0, 0, 1)" at bounding box center [878, 486] width 14 height 14
click at [1324, 413] on label "Confirm" at bounding box center [1331, 415] width 23 height 27
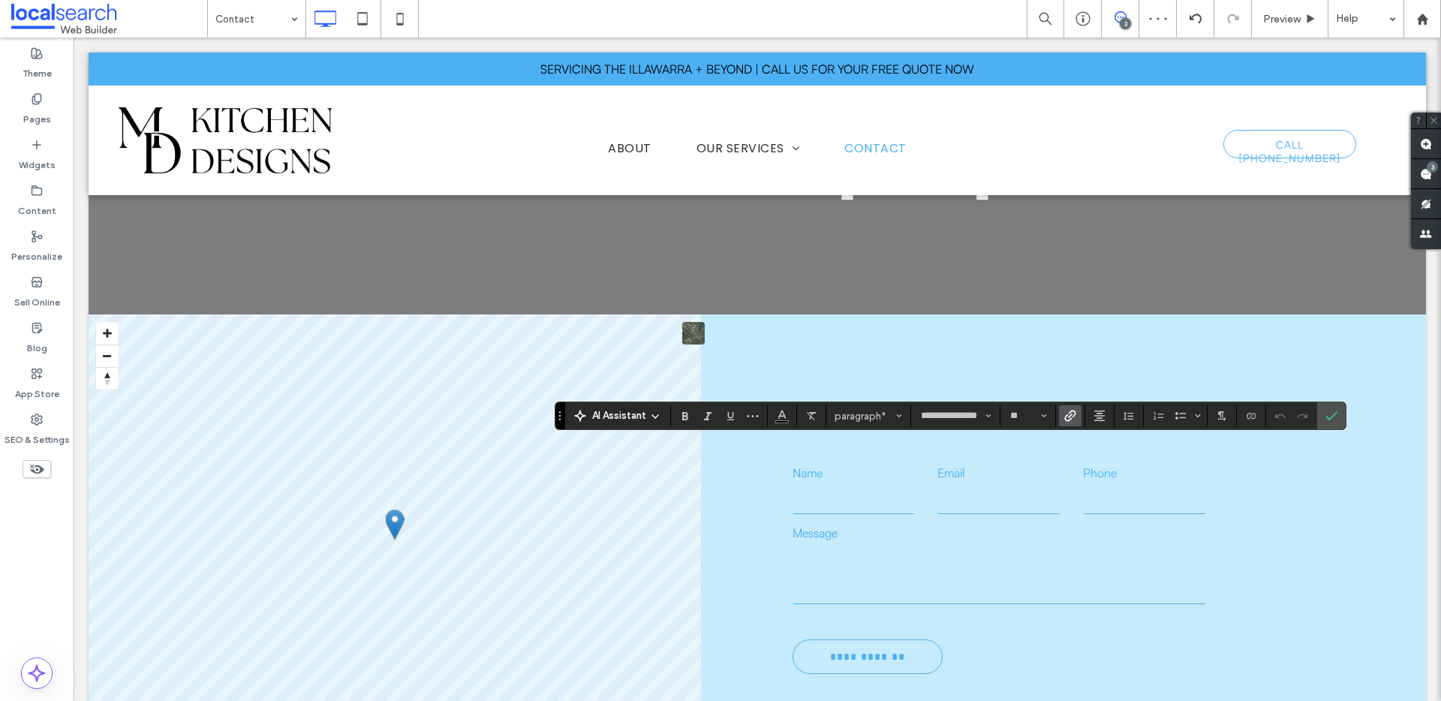
click at [1074, 418] on icon "Link" at bounding box center [1070, 416] width 12 height 12
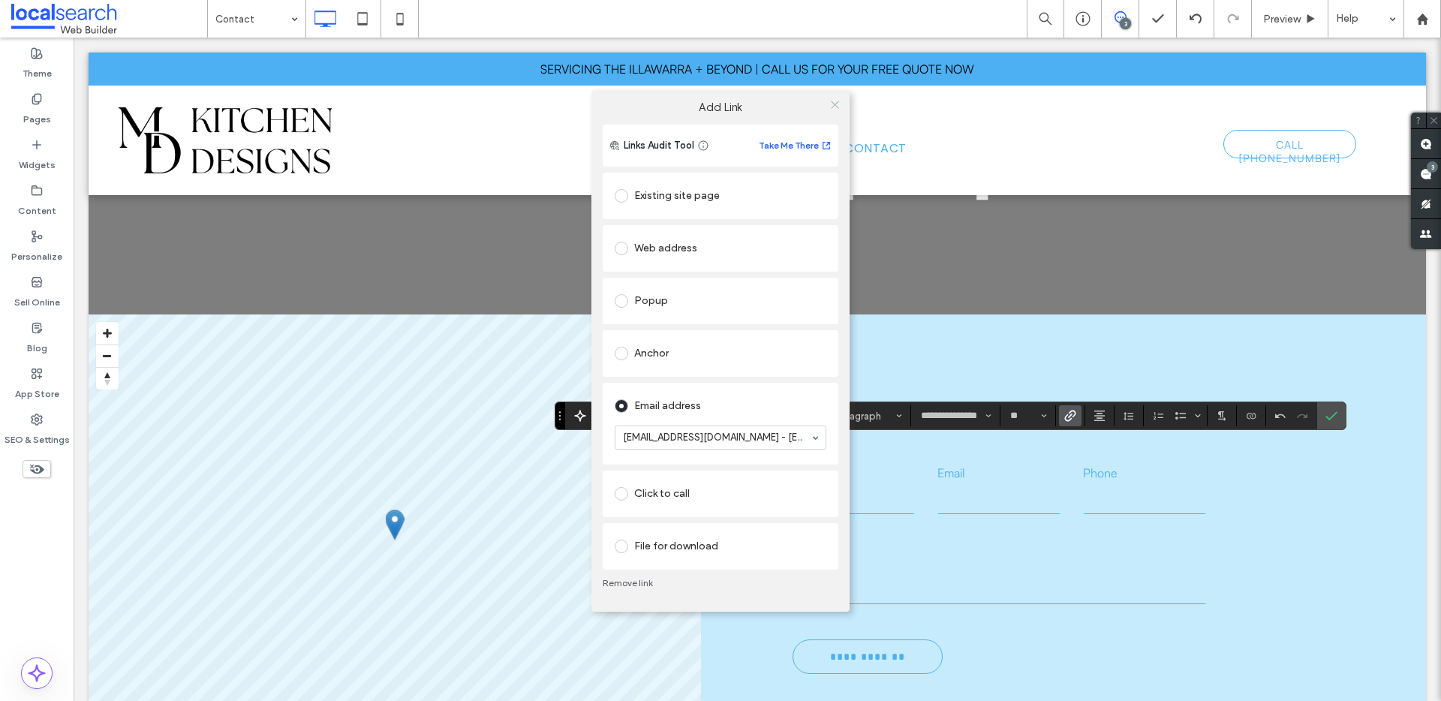
click at [834, 102] on icon at bounding box center [834, 104] width 11 height 11
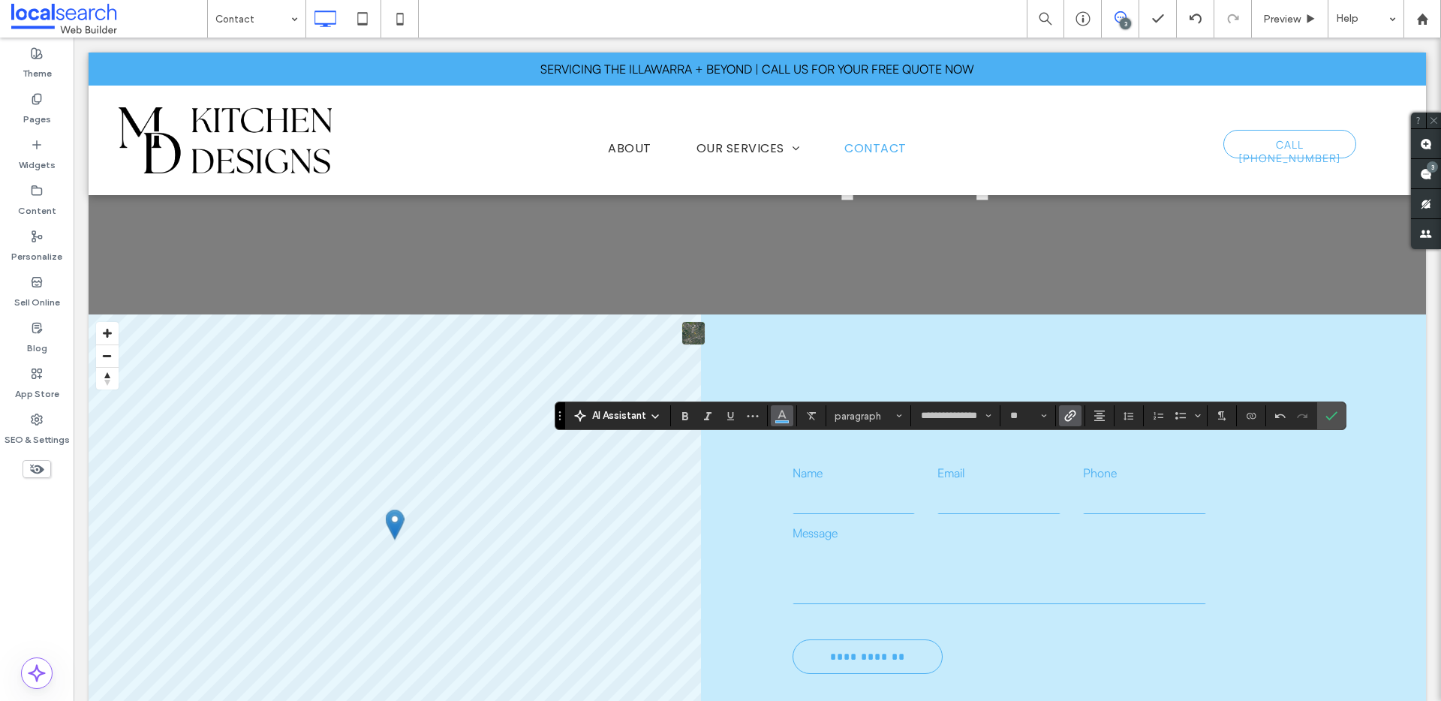
click at [779, 412] on icon "Color" at bounding box center [782, 414] width 12 height 12
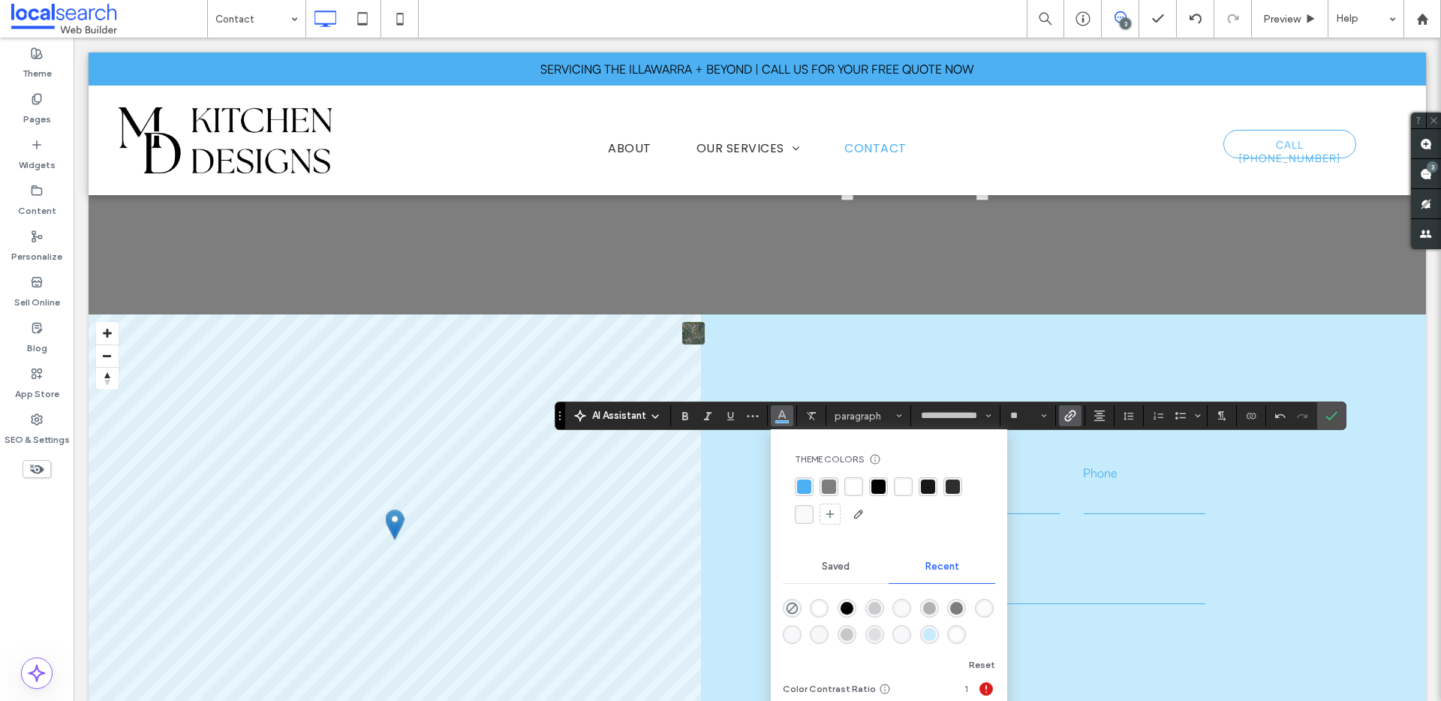
click at [872, 480] on div "rgba(0, 0, 0, 1)" at bounding box center [878, 486] width 14 height 14
click at [1333, 418] on icon "Confirm" at bounding box center [1331, 416] width 12 height 12
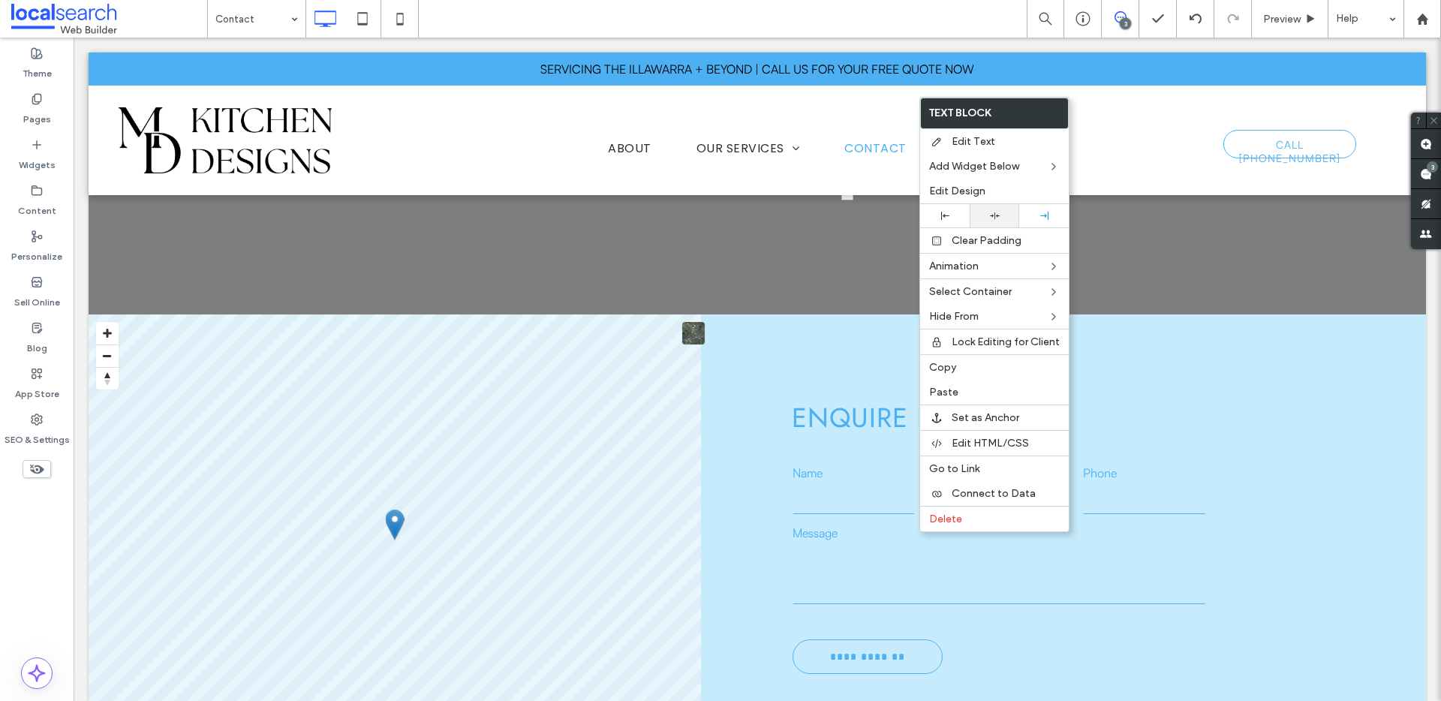
click at [993, 213] on icon at bounding box center [995, 216] width 10 height 10
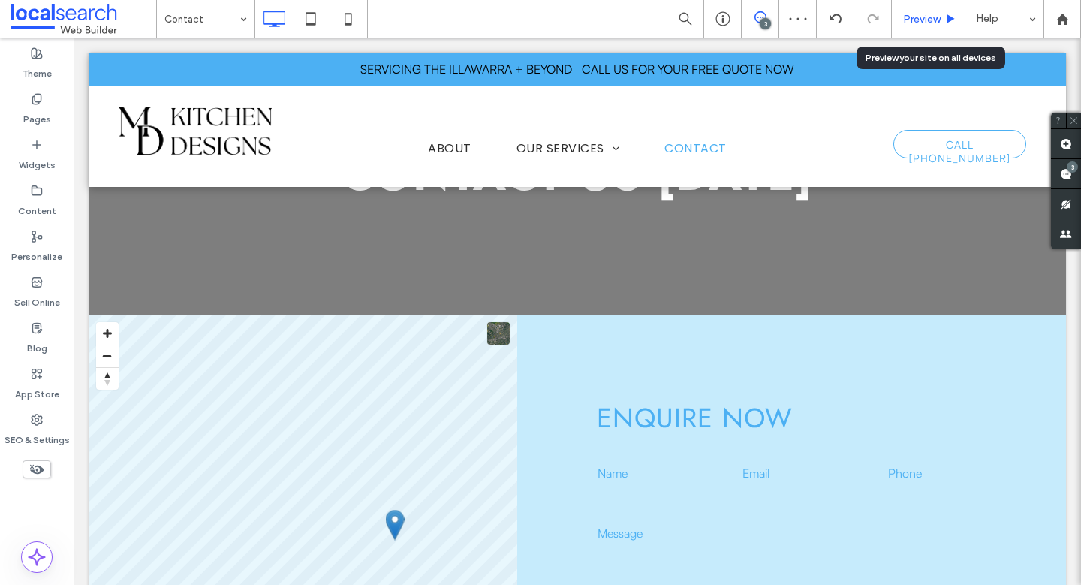
click at [908, 27] on div "Preview" at bounding box center [929, 19] width 77 height 38
click at [910, 27] on div "Preview" at bounding box center [929, 19] width 77 height 38
click at [914, 25] on span "Preview" at bounding box center [922, 19] width 38 height 13
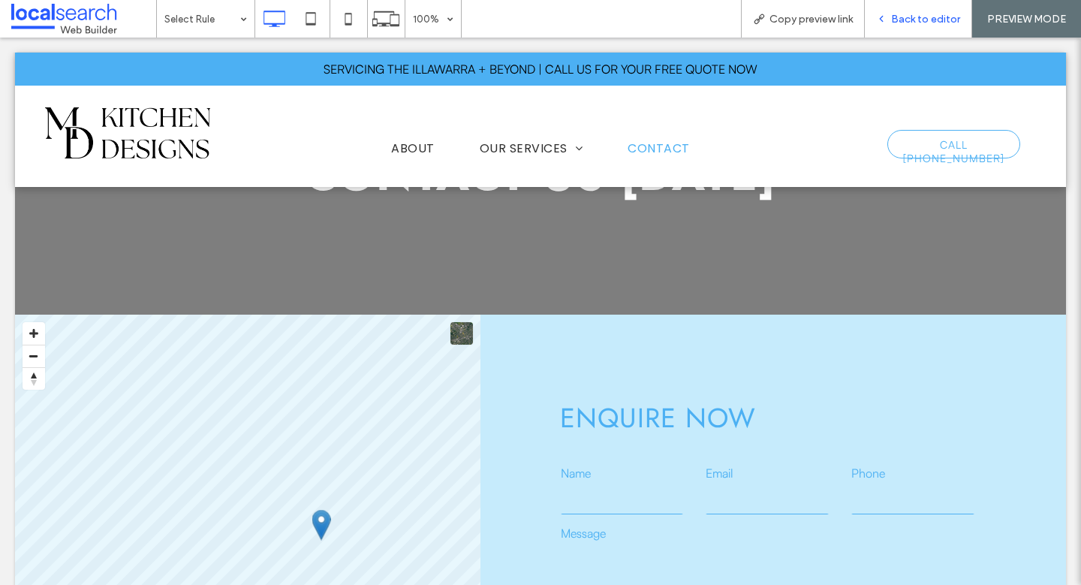
click at [903, 17] on span "Back to editor" at bounding box center [925, 19] width 69 height 13
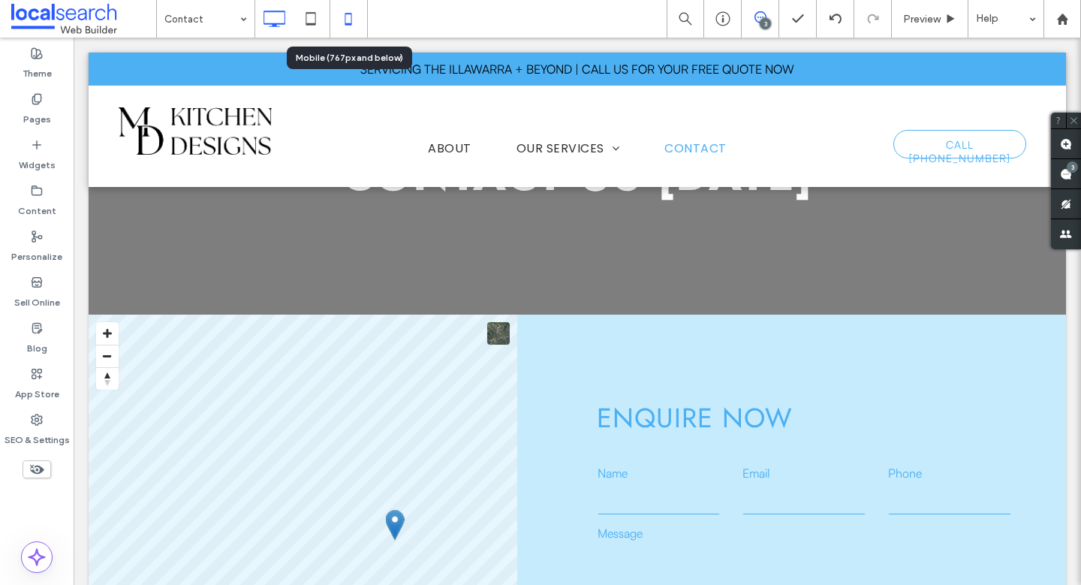
click at [344, 20] on icon at bounding box center [348, 19] width 30 height 30
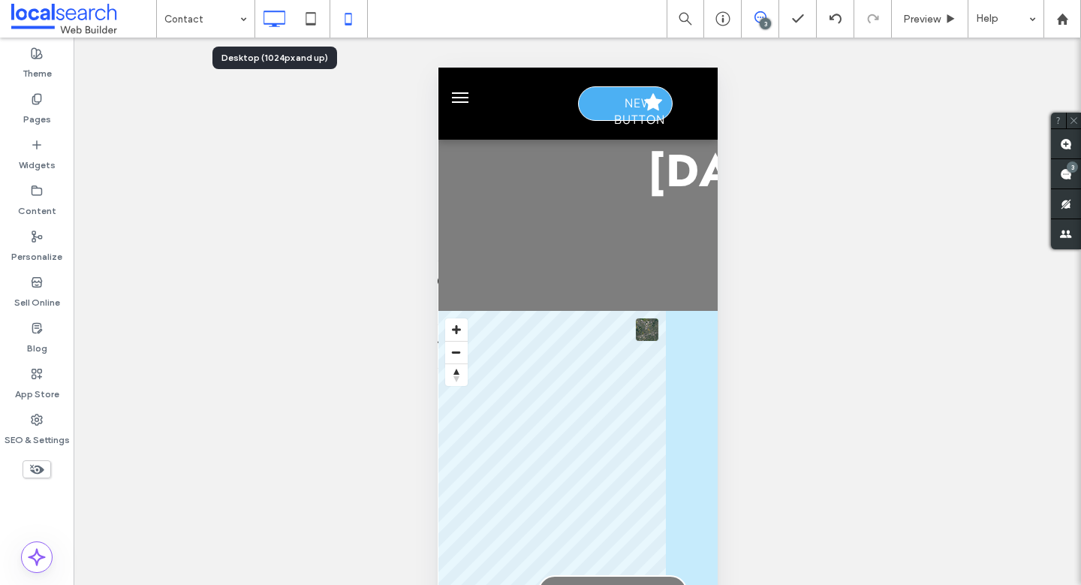
click at [263, 17] on use at bounding box center [274, 19] width 22 height 17
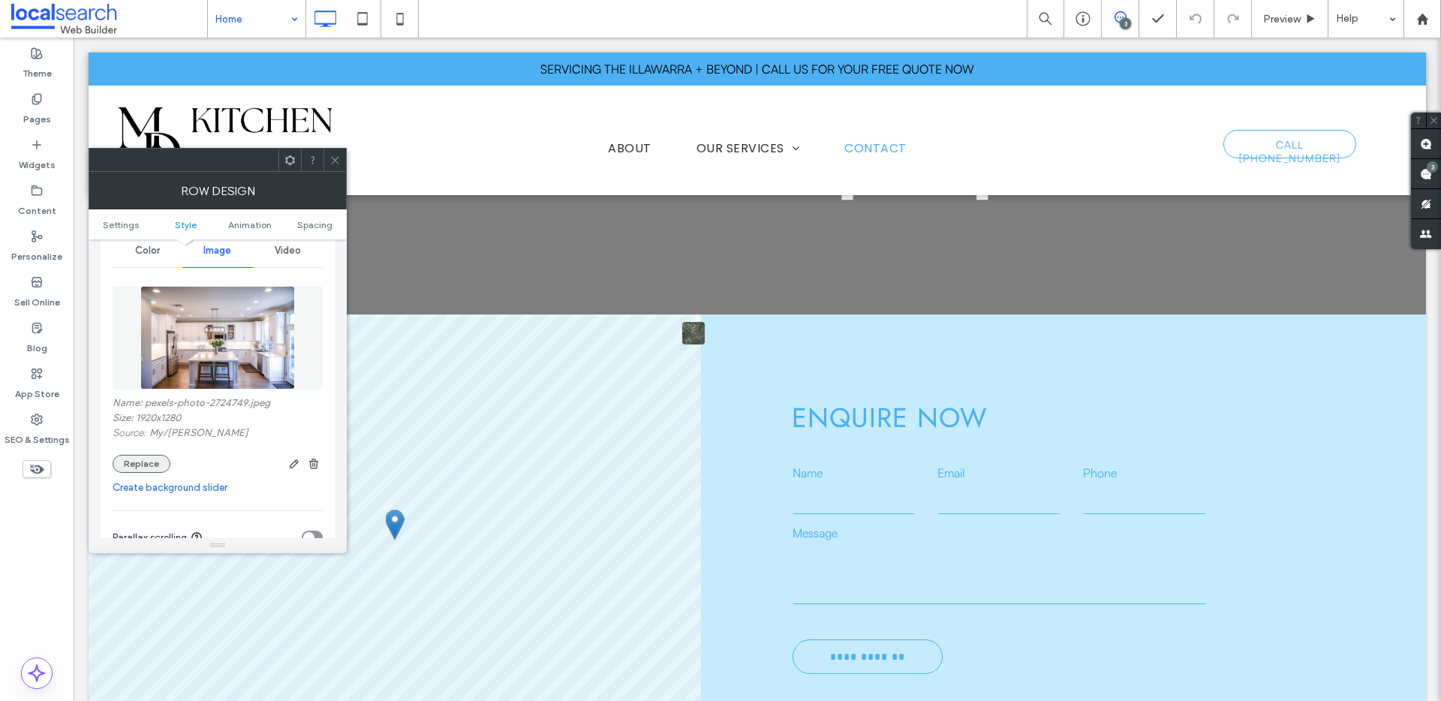
scroll to position [250, 0]
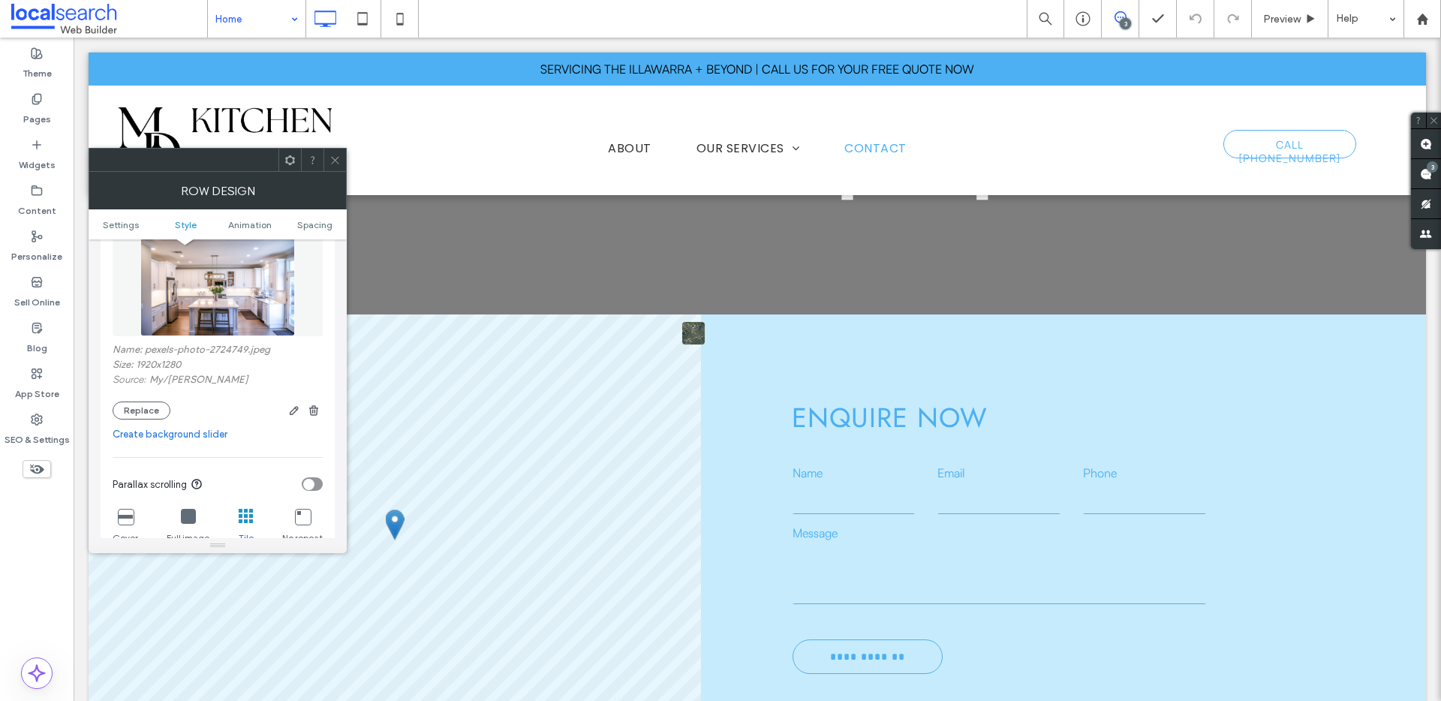
click at [331, 165] on icon at bounding box center [334, 160] width 11 height 11
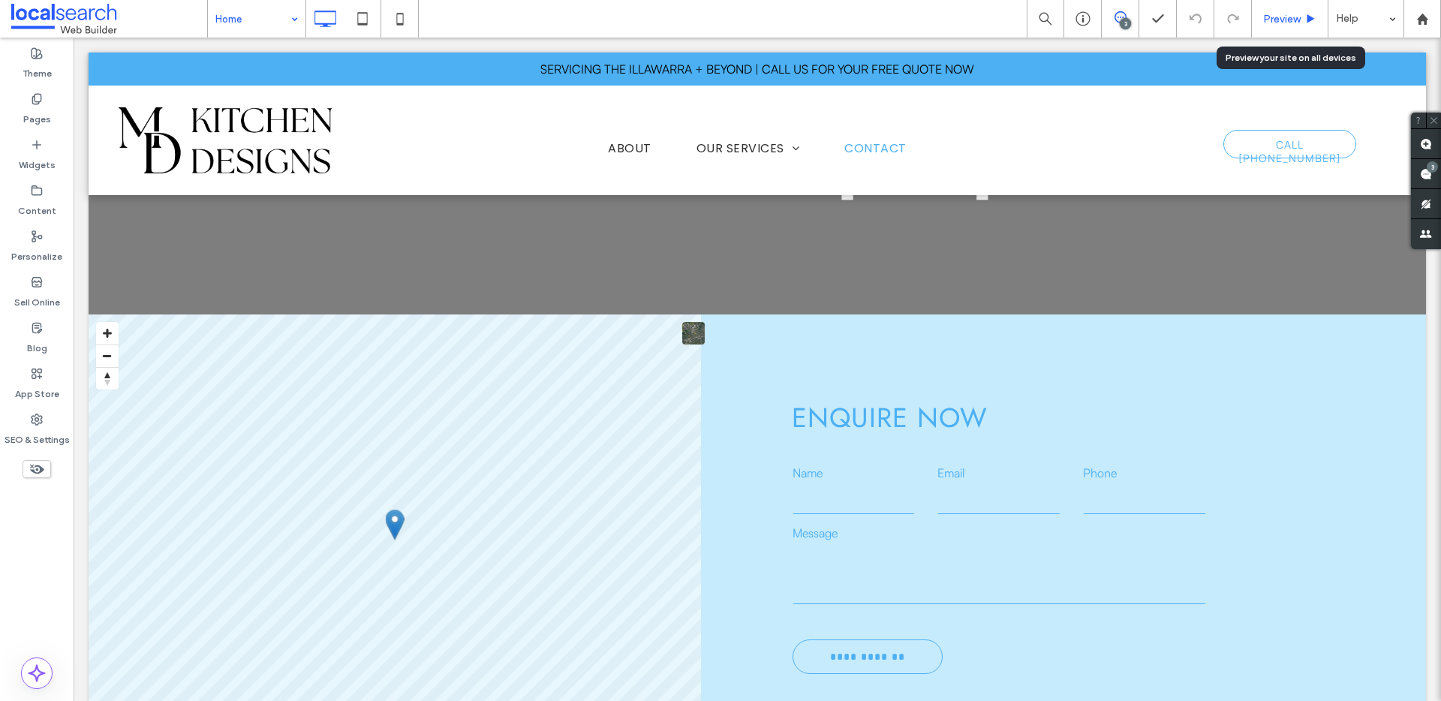
click at [1287, 9] on div "Preview" at bounding box center [1290, 19] width 77 height 38
click at [1279, 15] on span "Preview" at bounding box center [1282, 19] width 38 height 13
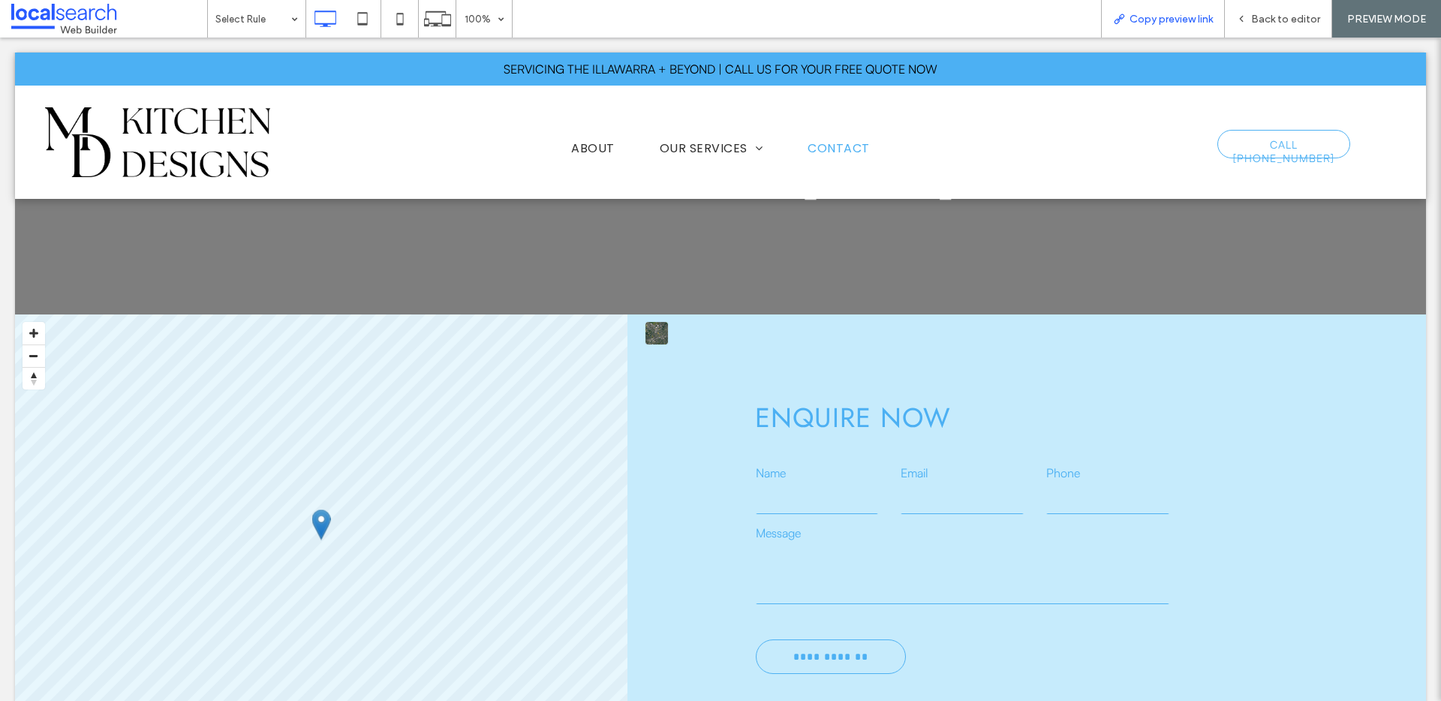
click at [1150, 20] on span "Copy preview link" at bounding box center [1170, 19] width 83 height 13
